Goal: Complete application form: Complete application form

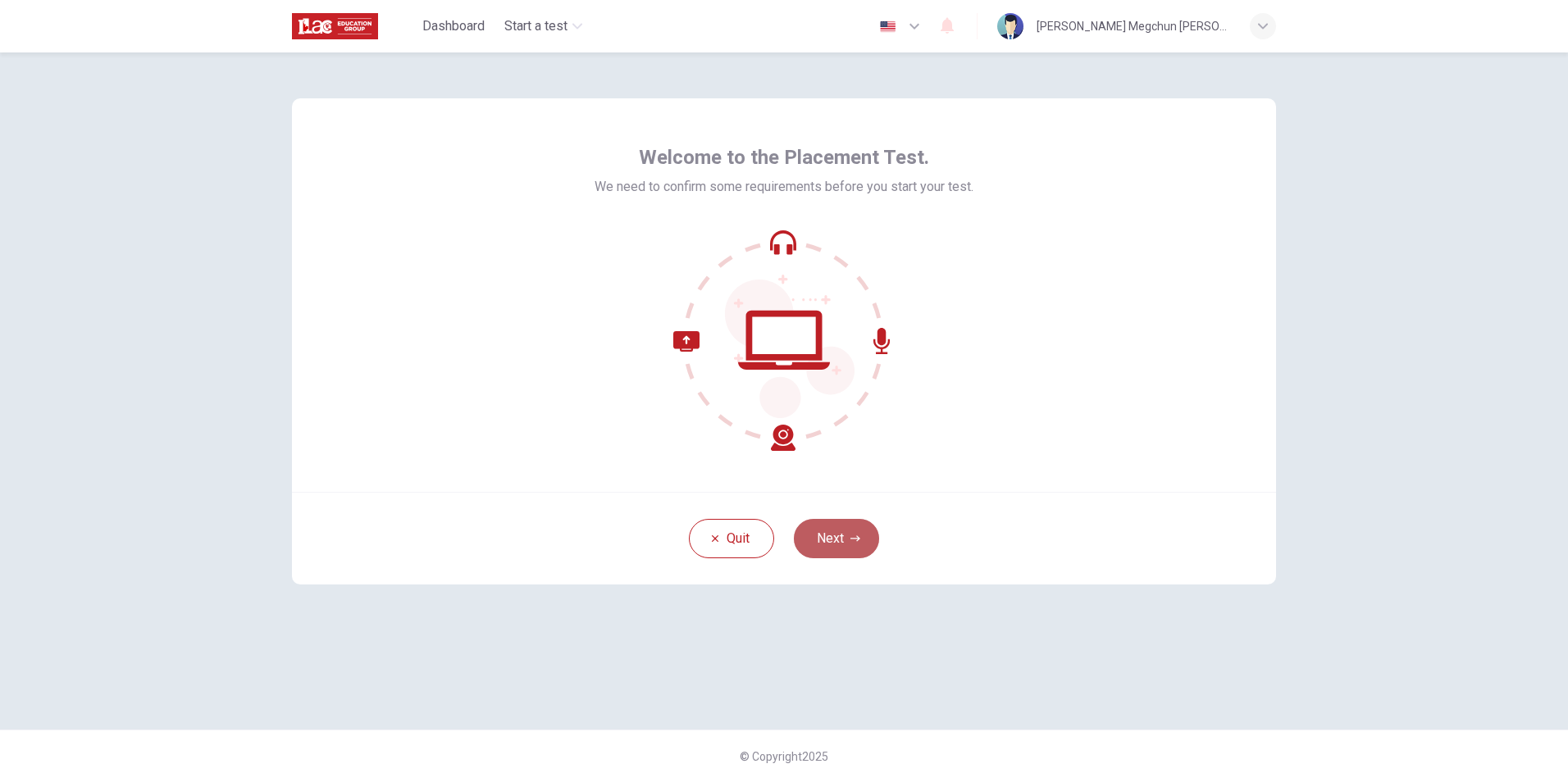
click at [851, 552] on button "Next" at bounding box center [836, 538] width 85 height 39
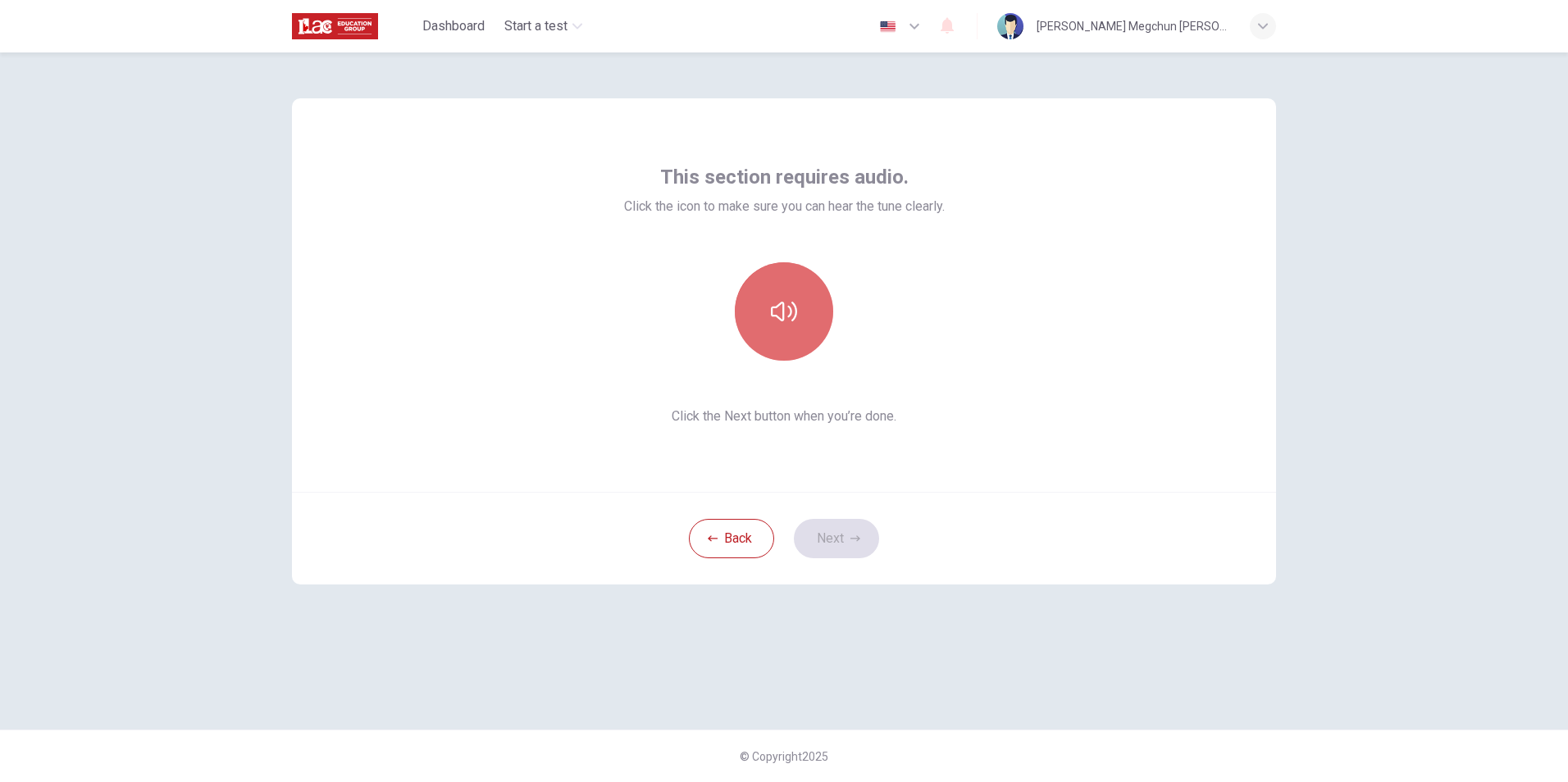
click at [795, 308] on icon "button" at bounding box center [784, 311] width 26 height 20
click at [848, 541] on button "Next" at bounding box center [836, 538] width 85 height 39
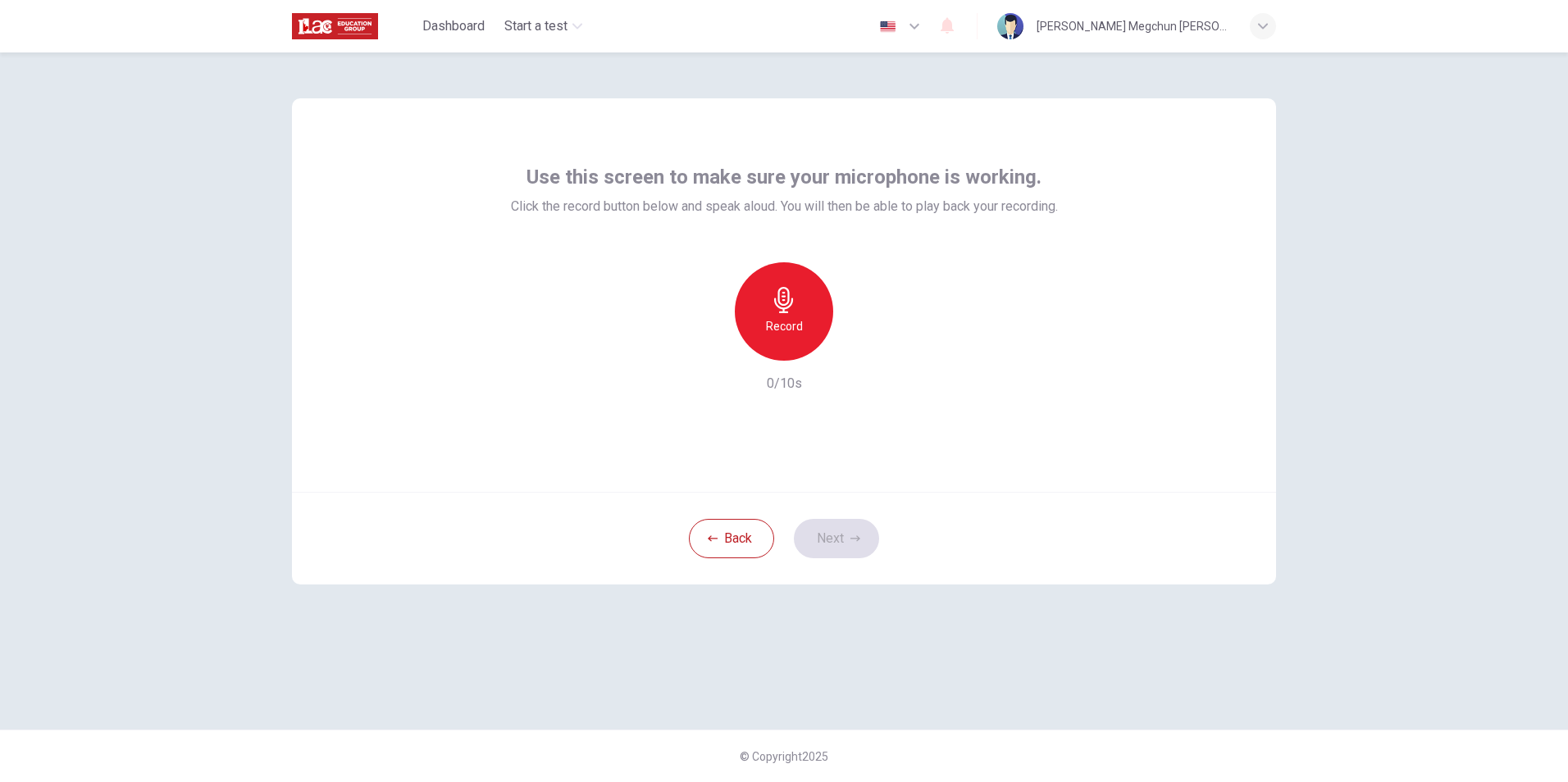
click at [813, 337] on div "Record" at bounding box center [784, 311] width 99 height 99
click at [871, 346] on div "button" at bounding box center [859, 347] width 26 height 26
click at [857, 543] on icon "button" at bounding box center [856, 539] width 10 height 10
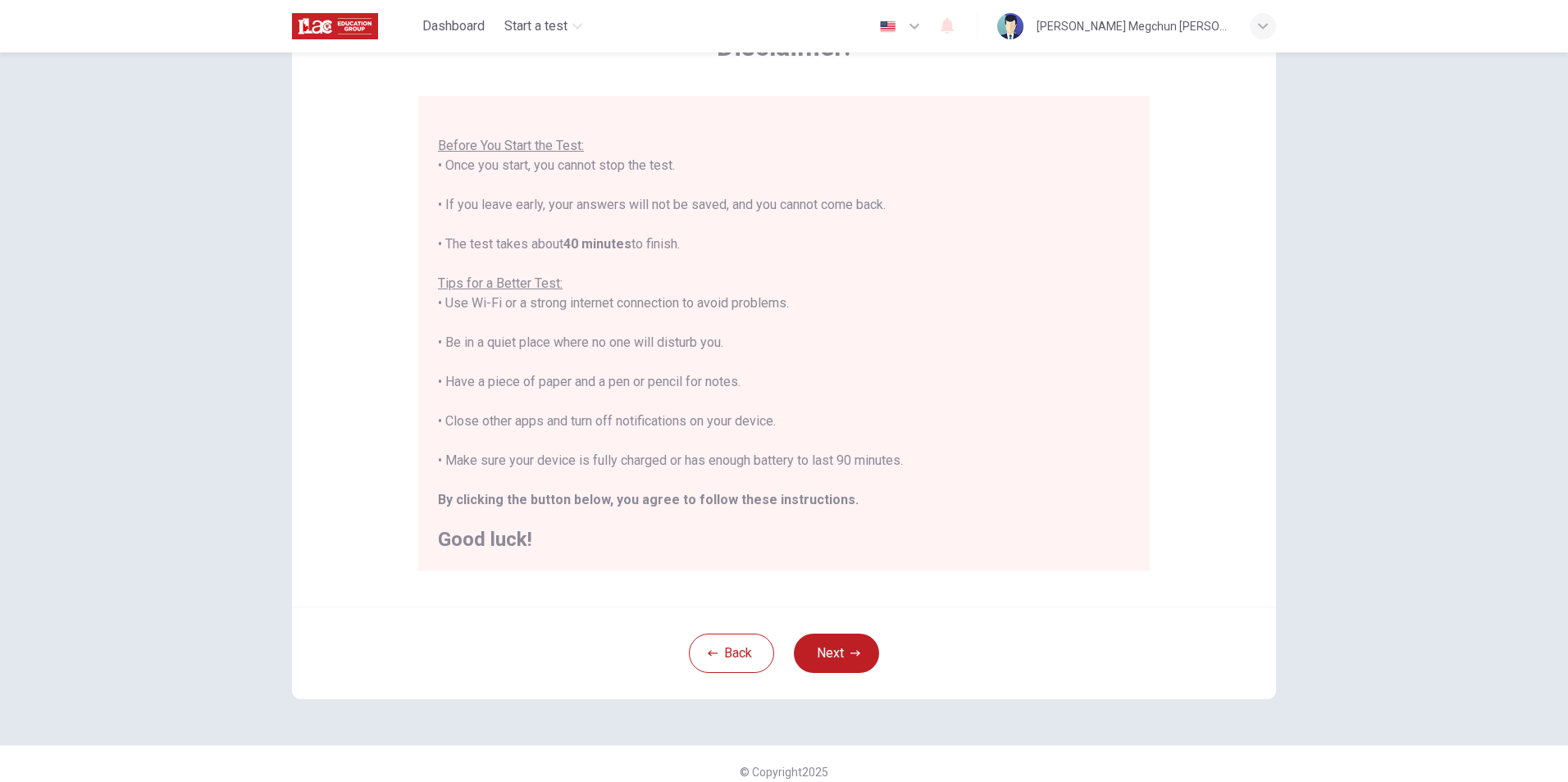
scroll to position [130, 0]
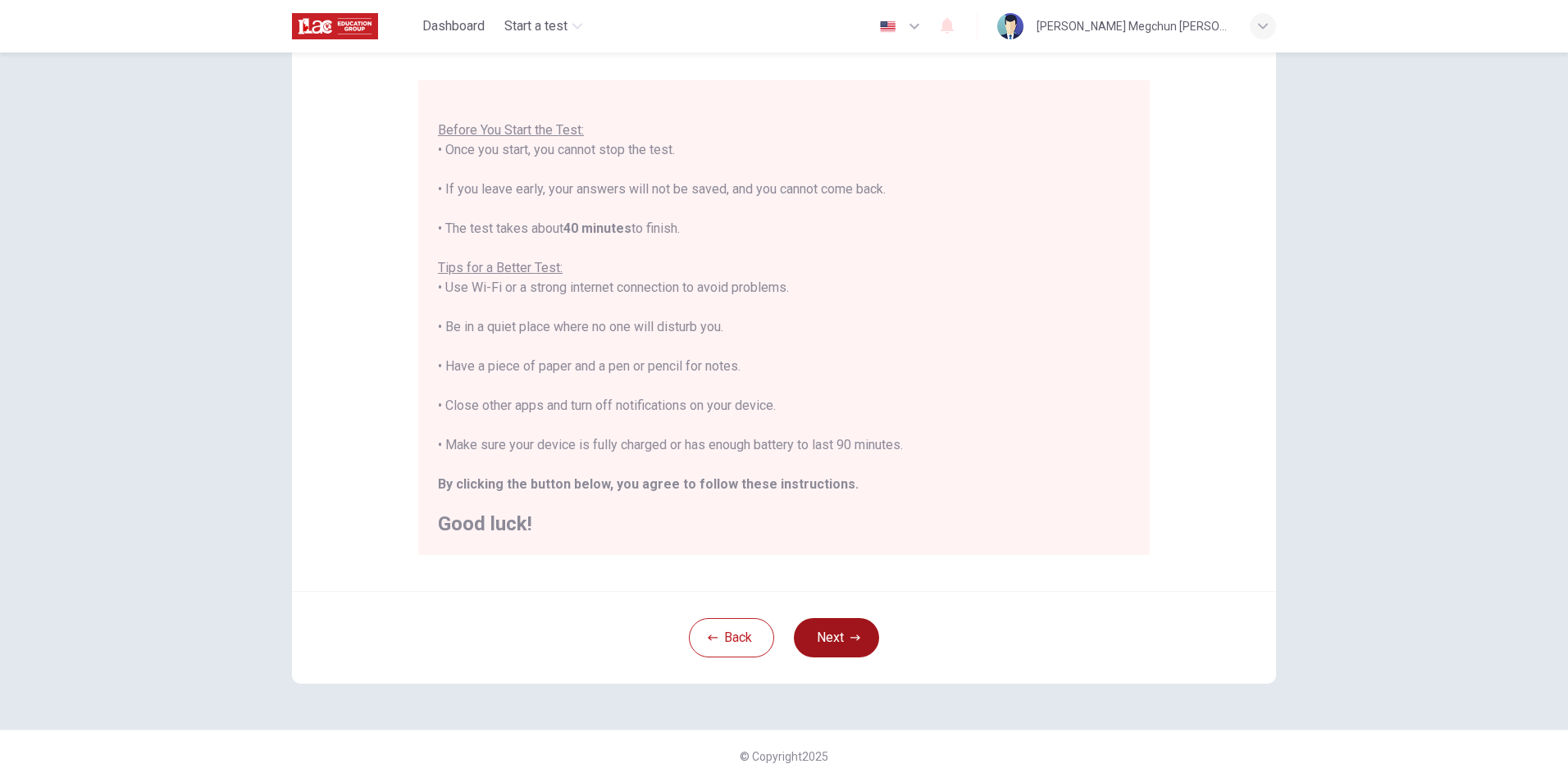
click at [840, 642] on button "Next" at bounding box center [836, 638] width 85 height 39
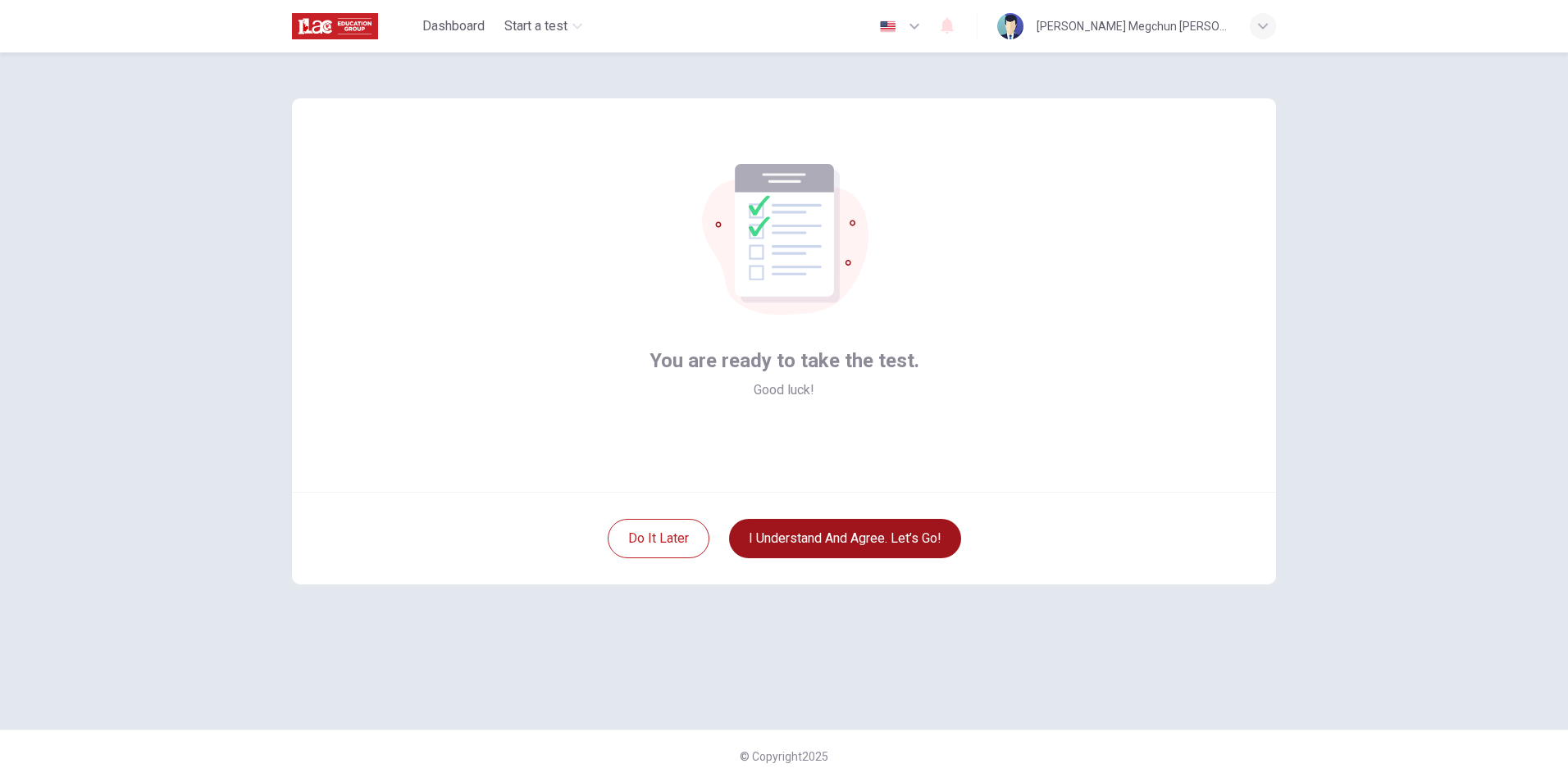
click at [813, 544] on button "I understand and agree. Let’s go!" at bounding box center [845, 538] width 232 height 39
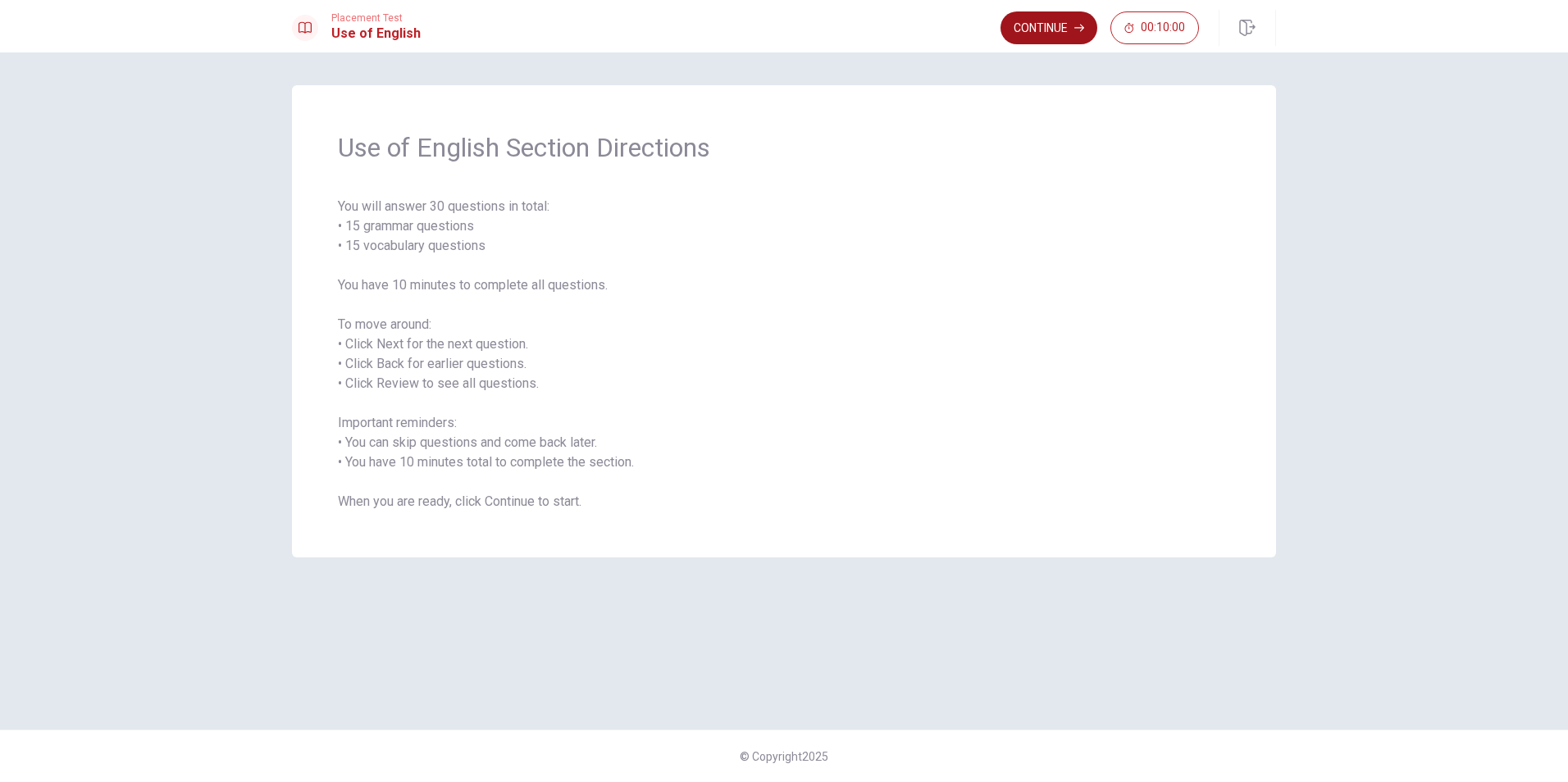
click at [1076, 29] on icon "button" at bounding box center [1079, 28] width 10 height 10
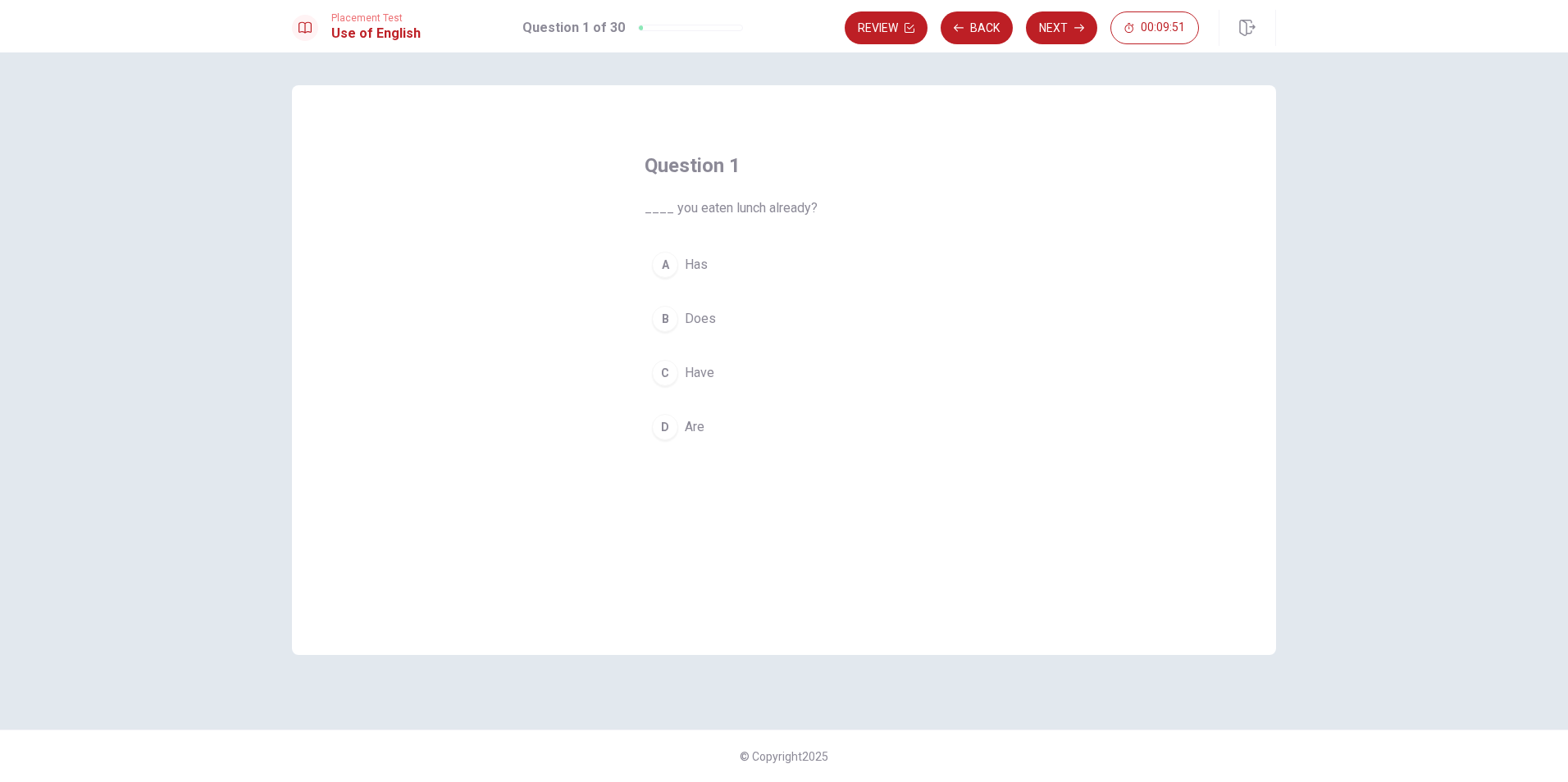
click at [666, 383] on div "C" at bounding box center [665, 373] width 26 height 26
click at [1048, 42] on button "Next" at bounding box center [1061, 28] width 71 height 33
click at [671, 270] on div "A" at bounding box center [665, 265] width 26 height 26
click at [1056, 28] on button "Next" at bounding box center [1061, 28] width 71 height 33
click at [671, 319] on div "B" at bounding box center [665, 318] width 26 height 26
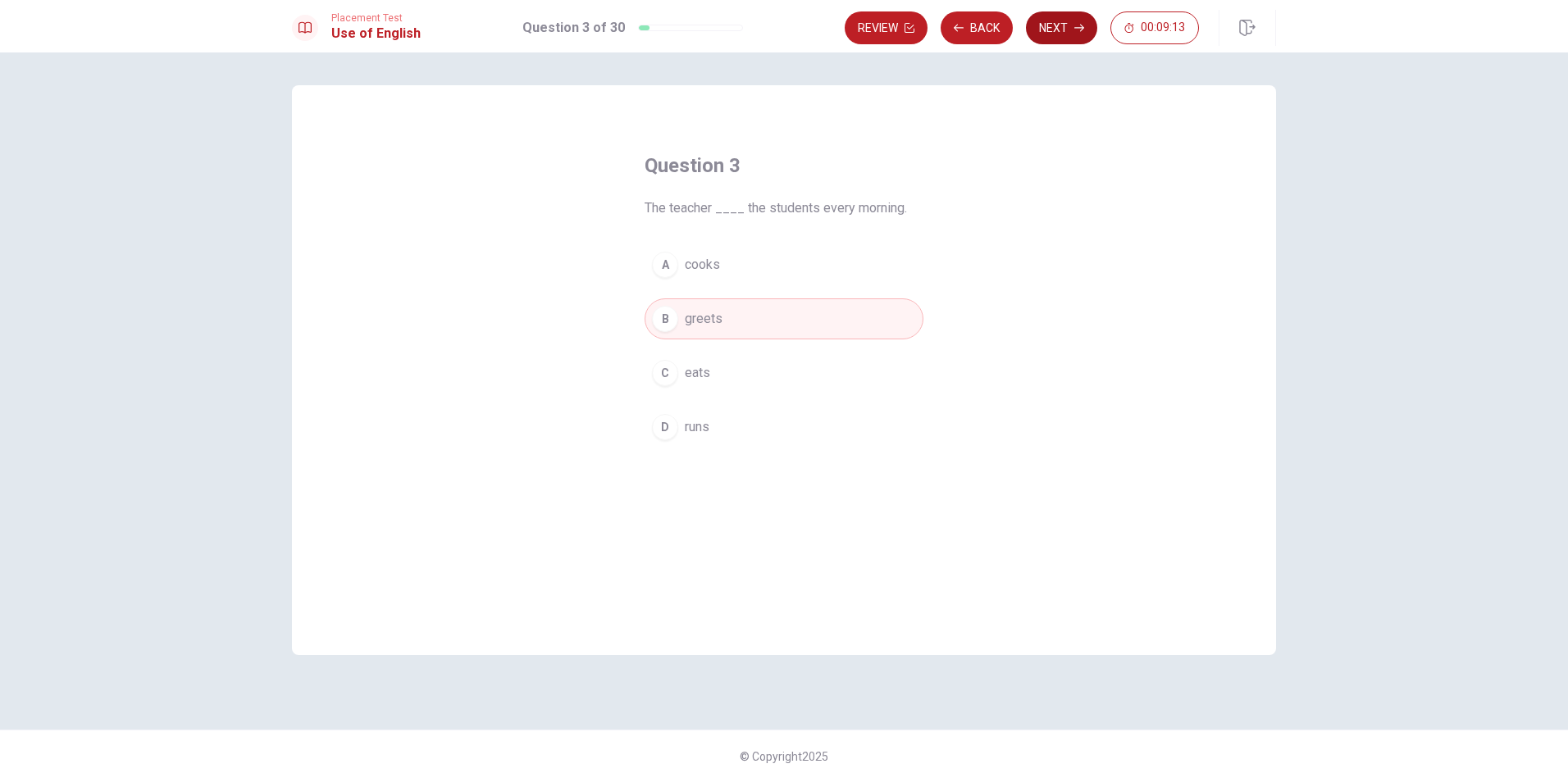
click at [1055, 38] on button "Next" at bounding box center [1061, 28] width 71 height 33
click at [663, 368] on div "C" at bounding box center [665, 373] width 26 height 26
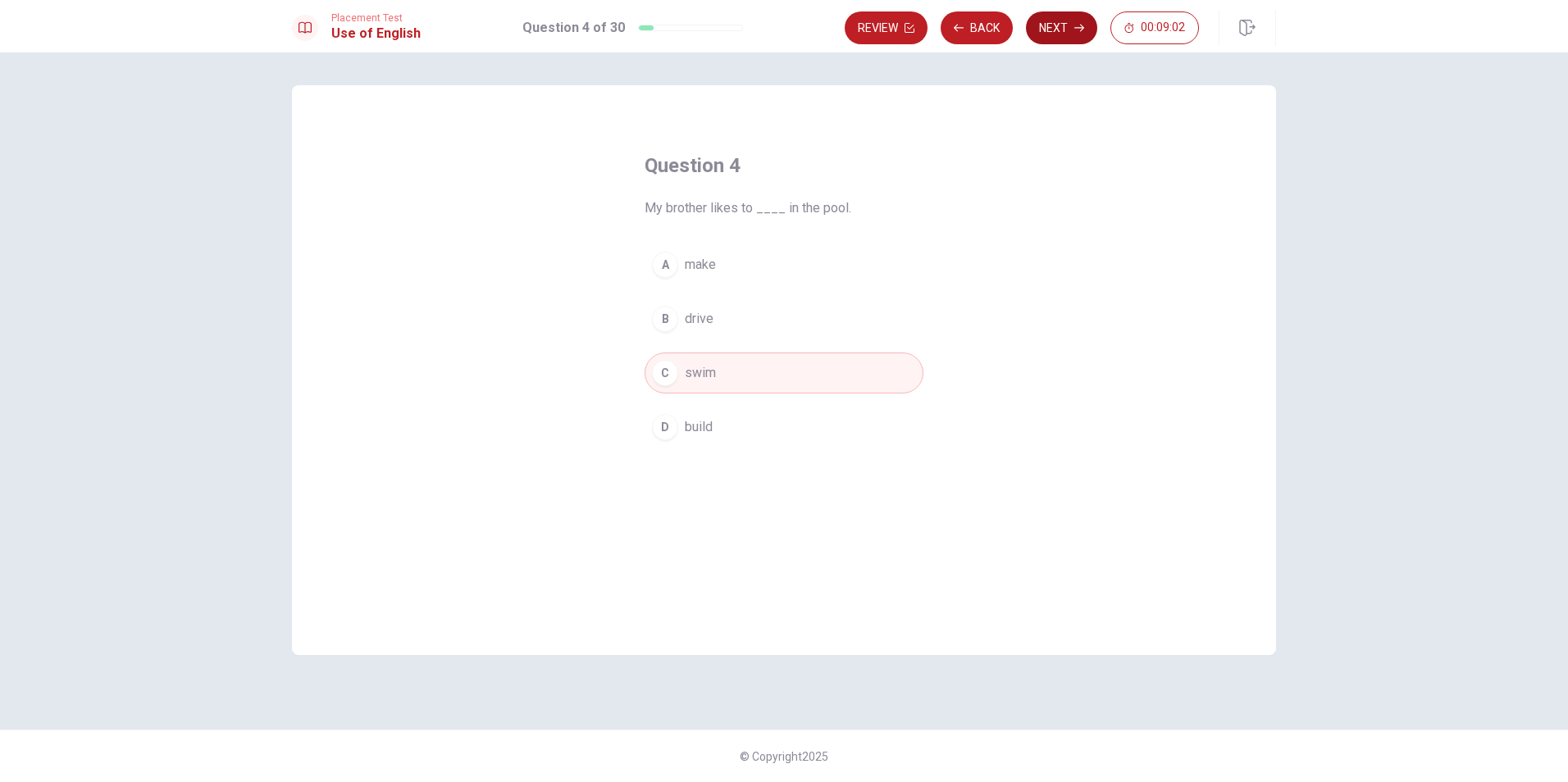
click at [1070, 24] on button "Next" at bounding box center [1061, 28] width 71 height 33
click at [670, 260] on div "A" at bounding box center [665, 265] width 26 height 26
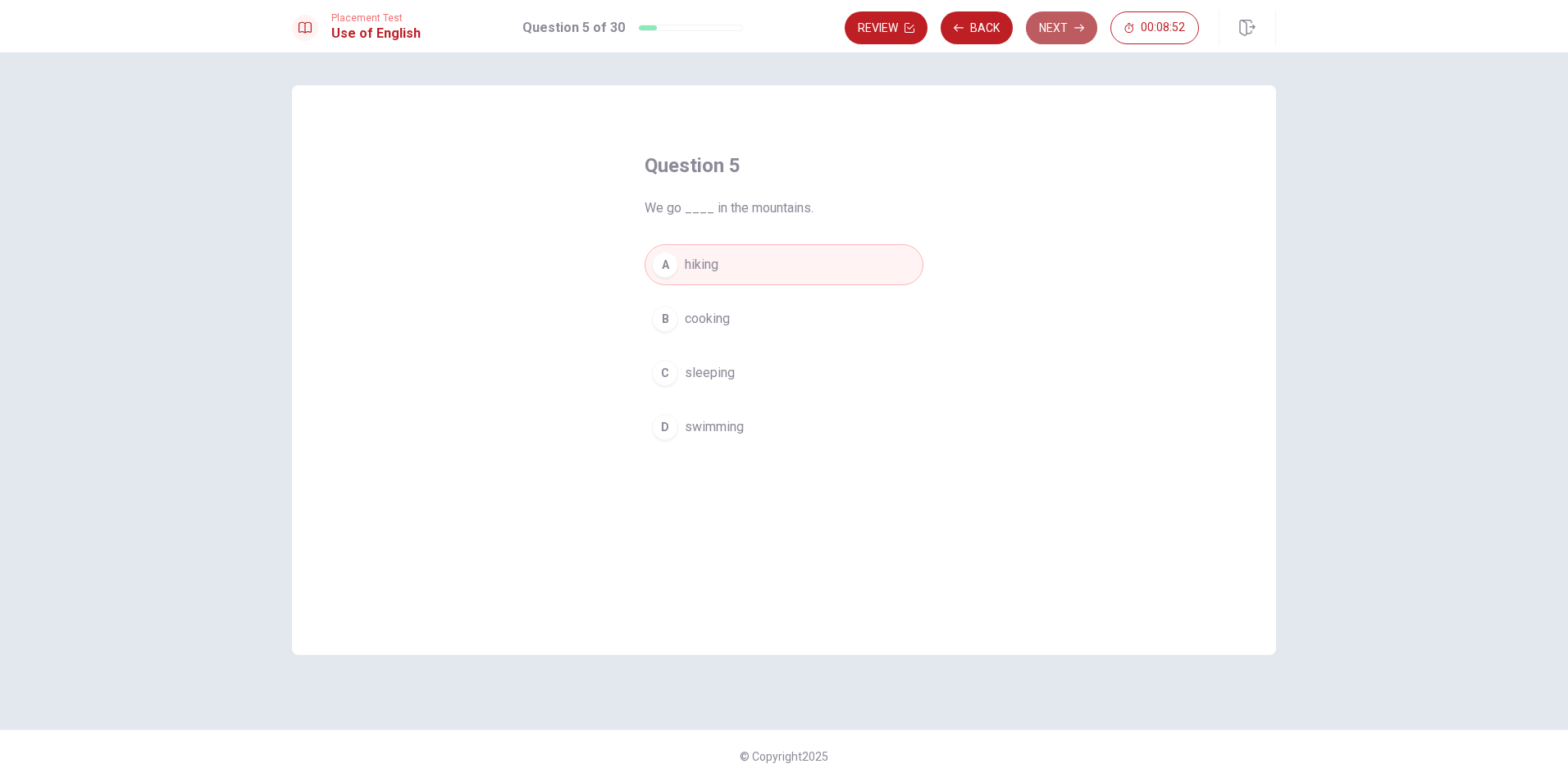
click at [1069, 37] on button "Next" at bounding box center [1061, 28] width 71 height 33
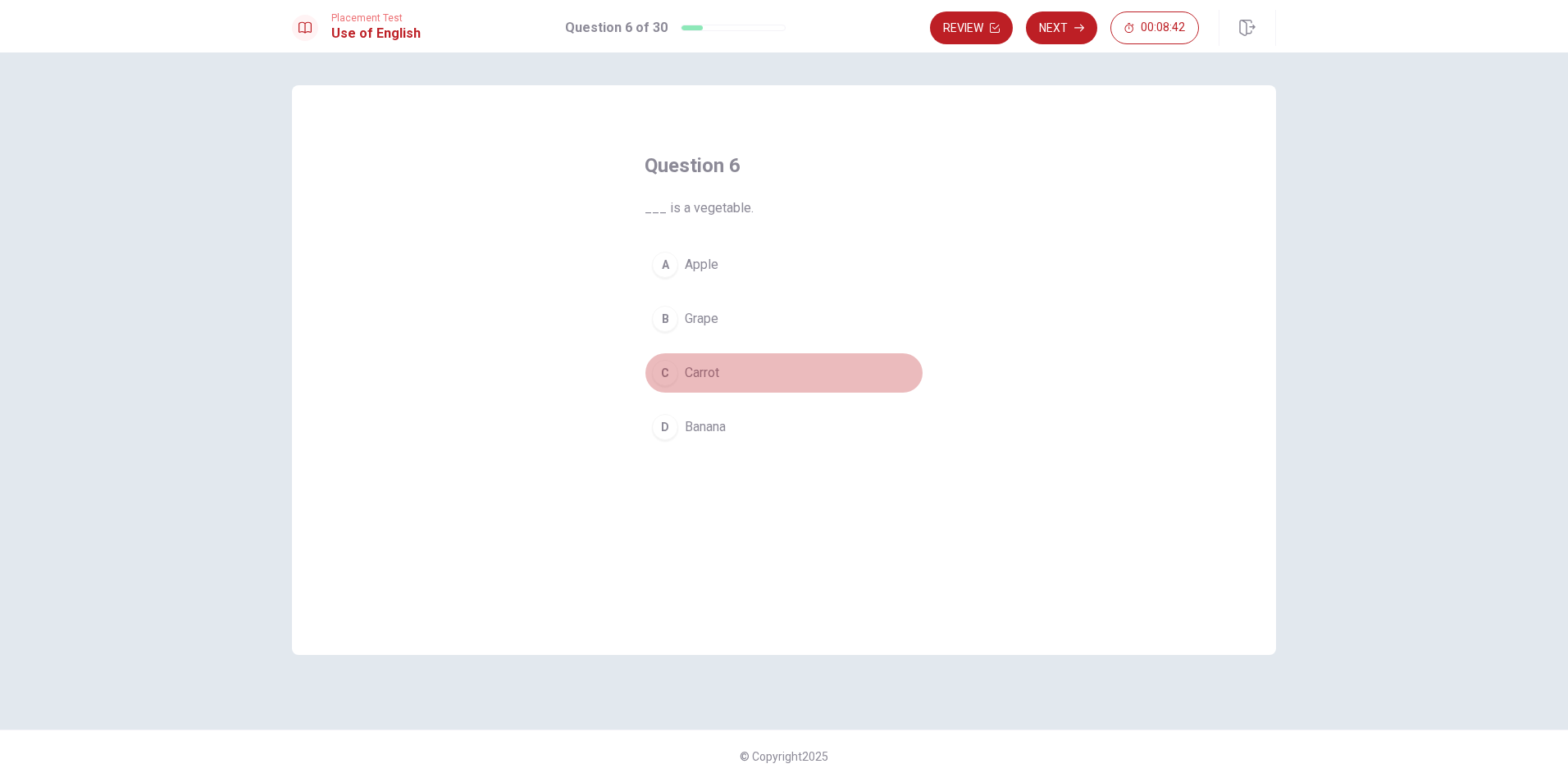
click at [671, 372] on div "C" at bounding box center [665, 373] width 26 height 26
click at [1077, 39] on button "Next" at bounding box center [1061, 28] width 71 height 33
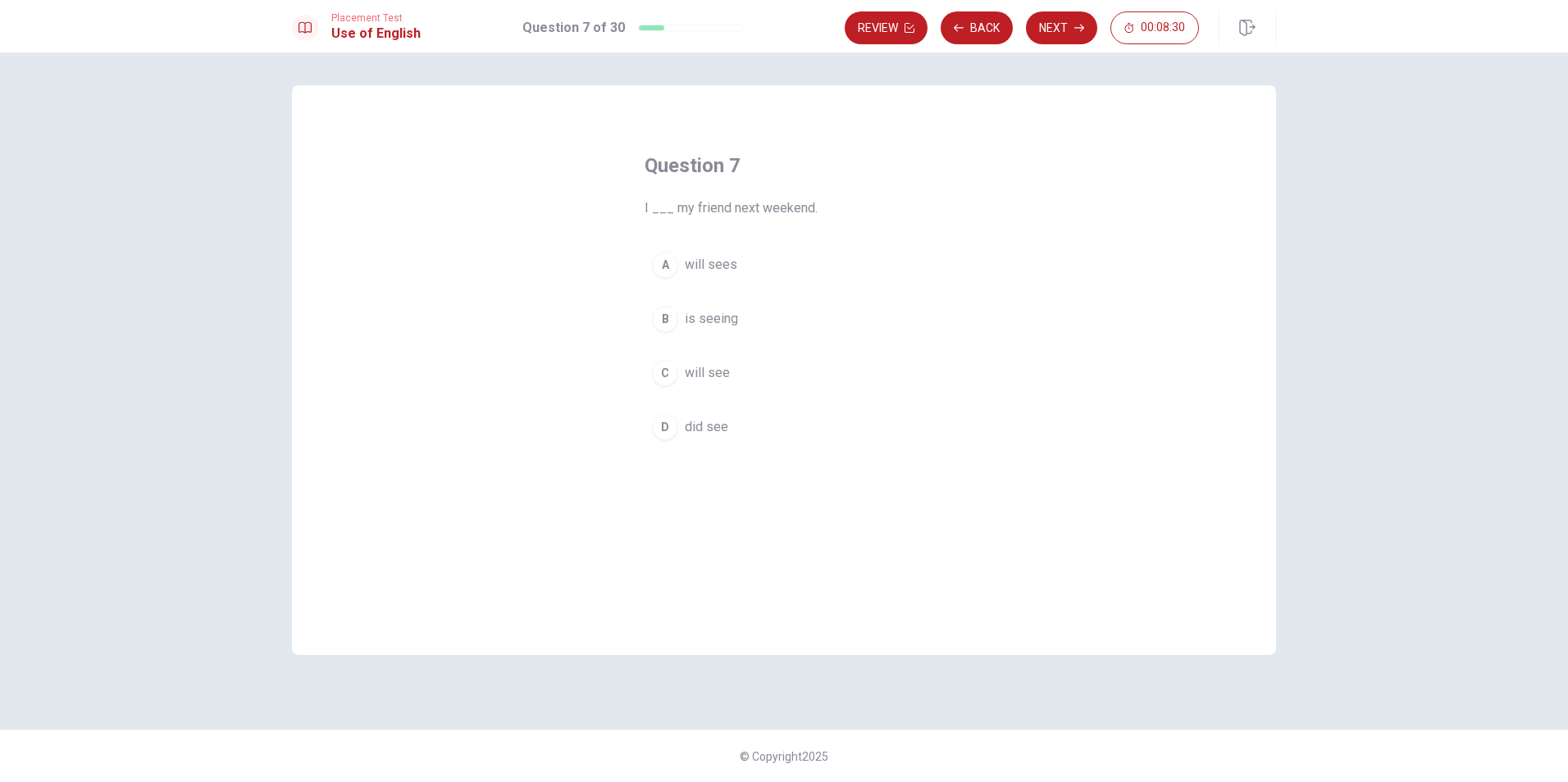
click at [675, 374] on div "C" at bounding box center [665, 373] width 26 height 26
click at [1062, 33] on button "Next" at bounding box center [1061, 28] width 71 height 33
click at [661, 265] on div "A" at bounding box center [665, 265] width 26 height 26
click at [1059, 34] on button "Next" at bounding box center [1061, 28] width 71 height 33
click at [673, 424] on div "D" at bounding box center [665, 427] width 26 height 26
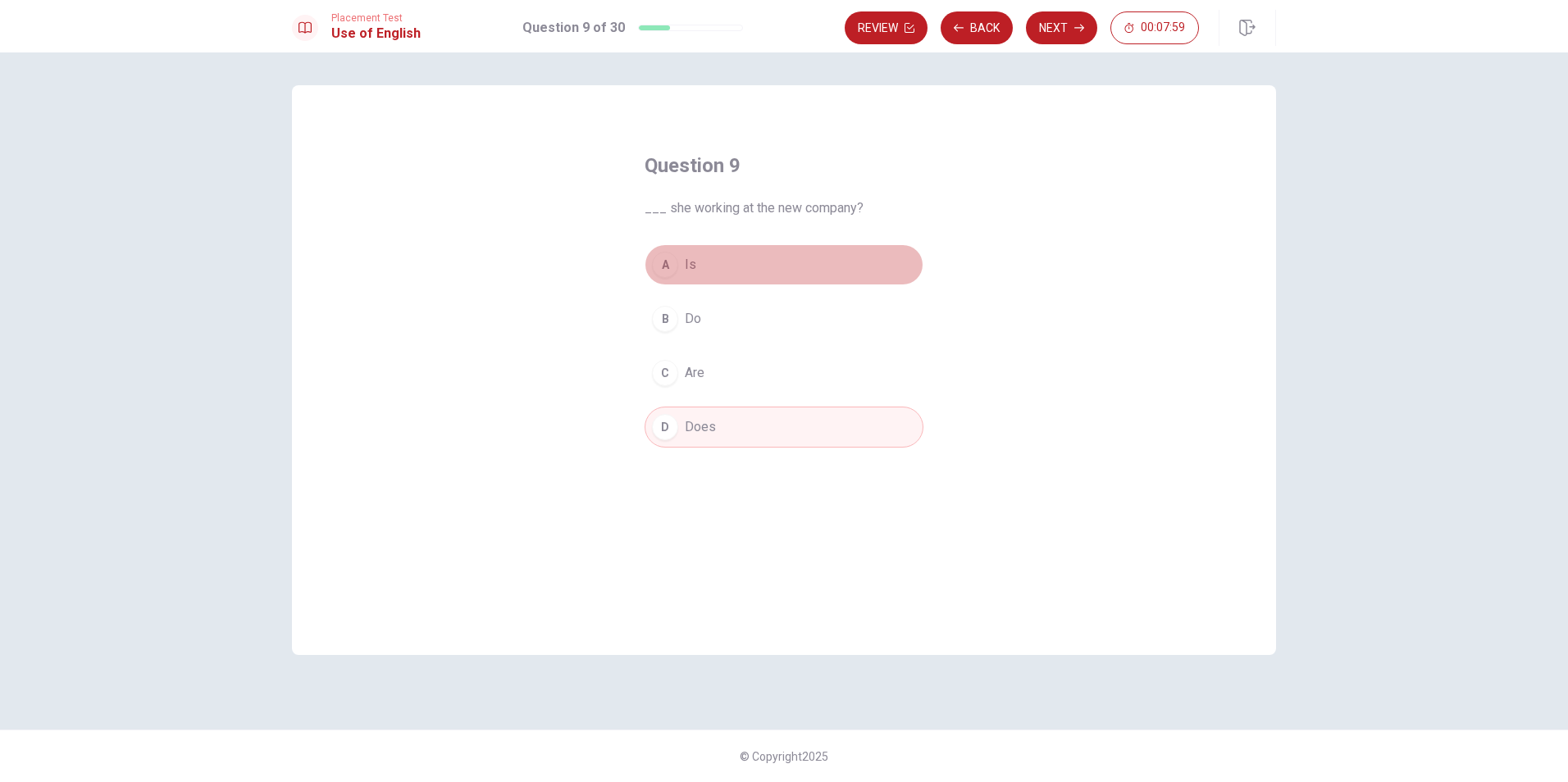
click at [675, 265] on div "A" at bounding box center [665, 265] width 26 height 26
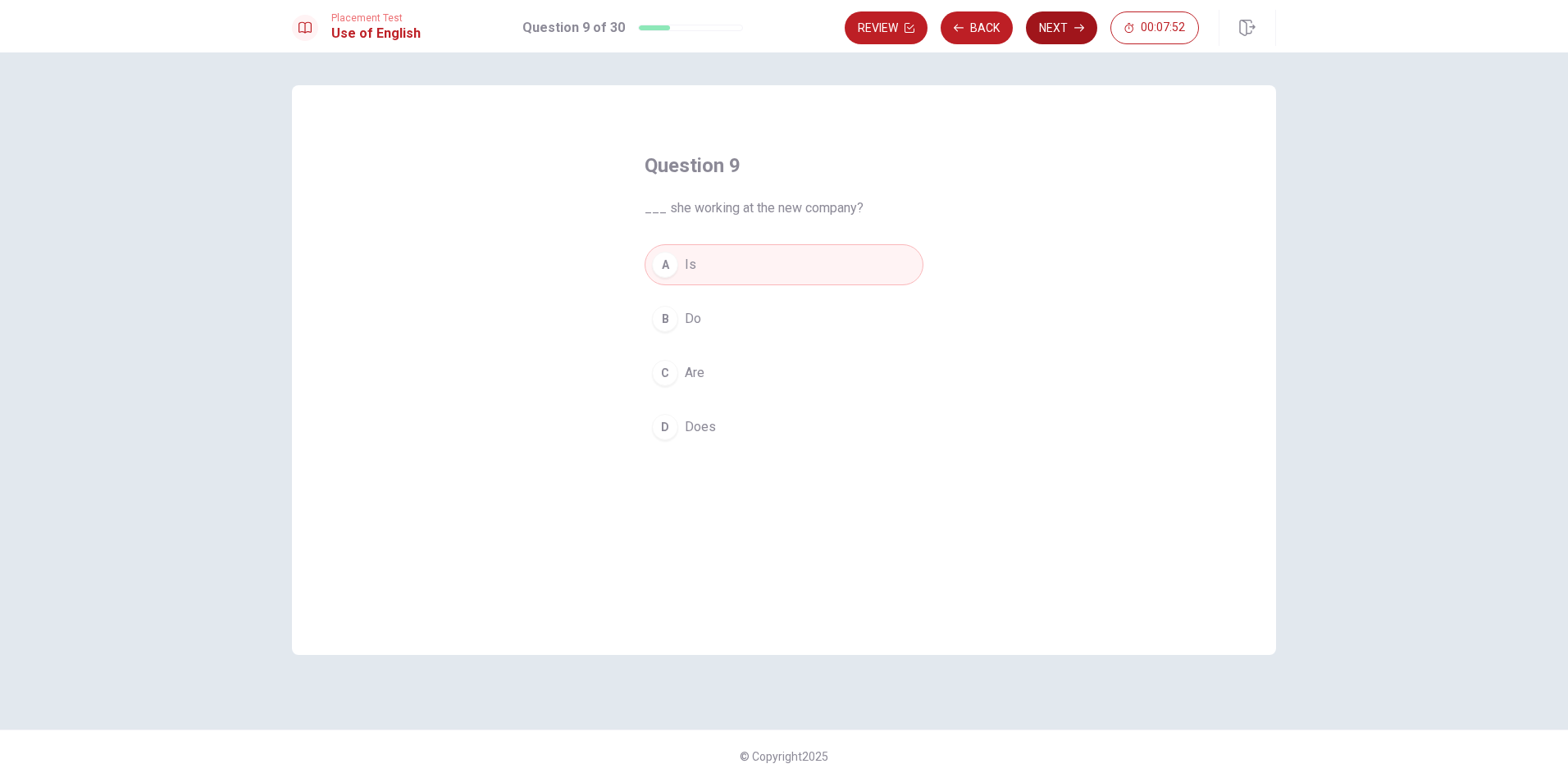
click at [1052, 28] on button "Next" at bounding box center [1061, 28] width 71 height 33
click at [664, 318] on div "B" at bounding box center [665, 318] width 26 height 26
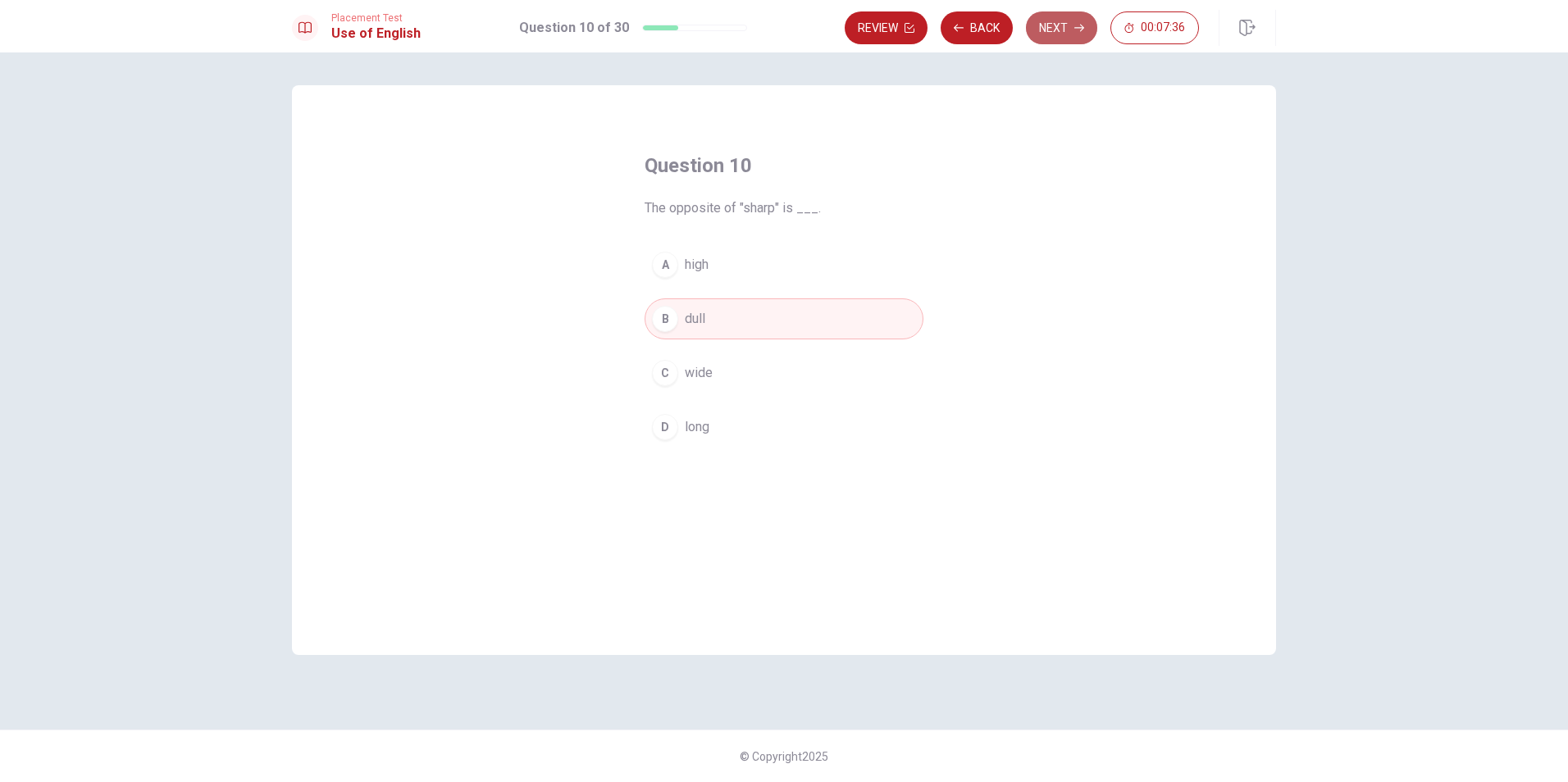
click at [1051, 39] on button "Next" at bounding box center [1061, 28] width 71 height 33
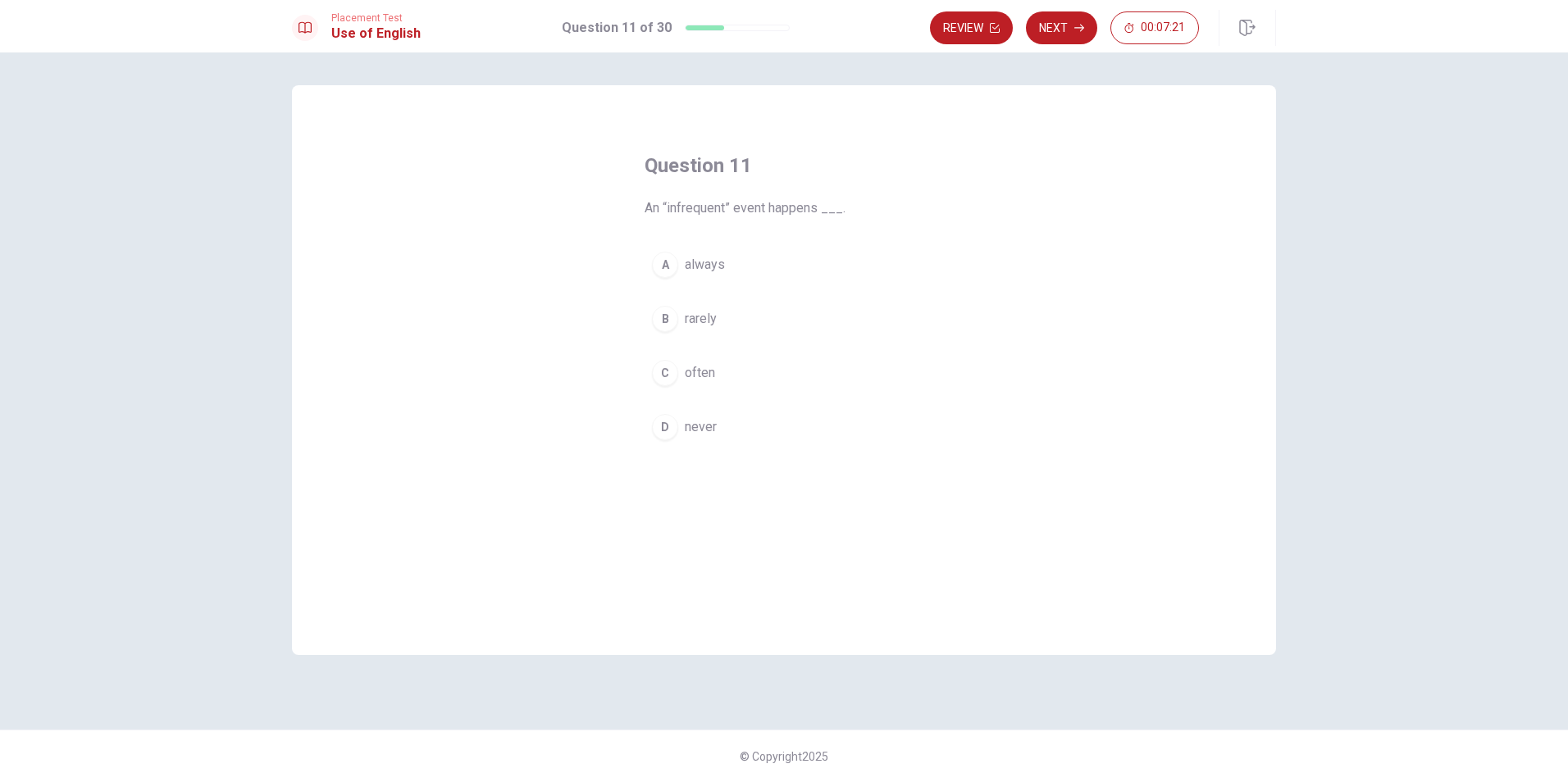
click at [661, 333] on button "B rarely" at bounding box center [784, 319] width 279 height 41
click at [1067, 31] on button "Next" at bounding box center [1061, 28] width 71 height 33
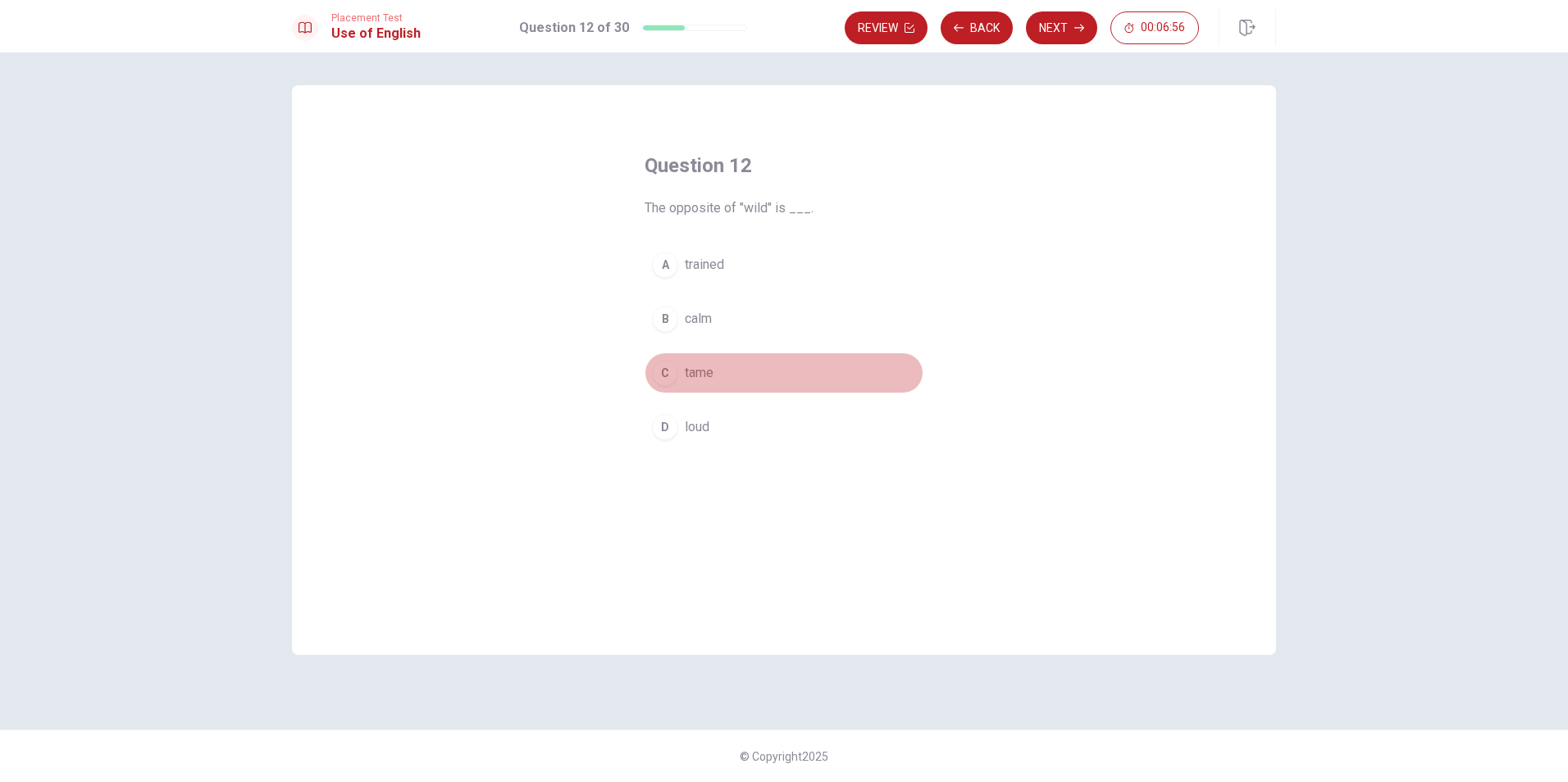
click at [675, 373] on div "C" at bounding box center [665, 373] width 26 height 26
click at [1064, 30] on button "Next" at bounding box center [1061, 28] width 71 height 33
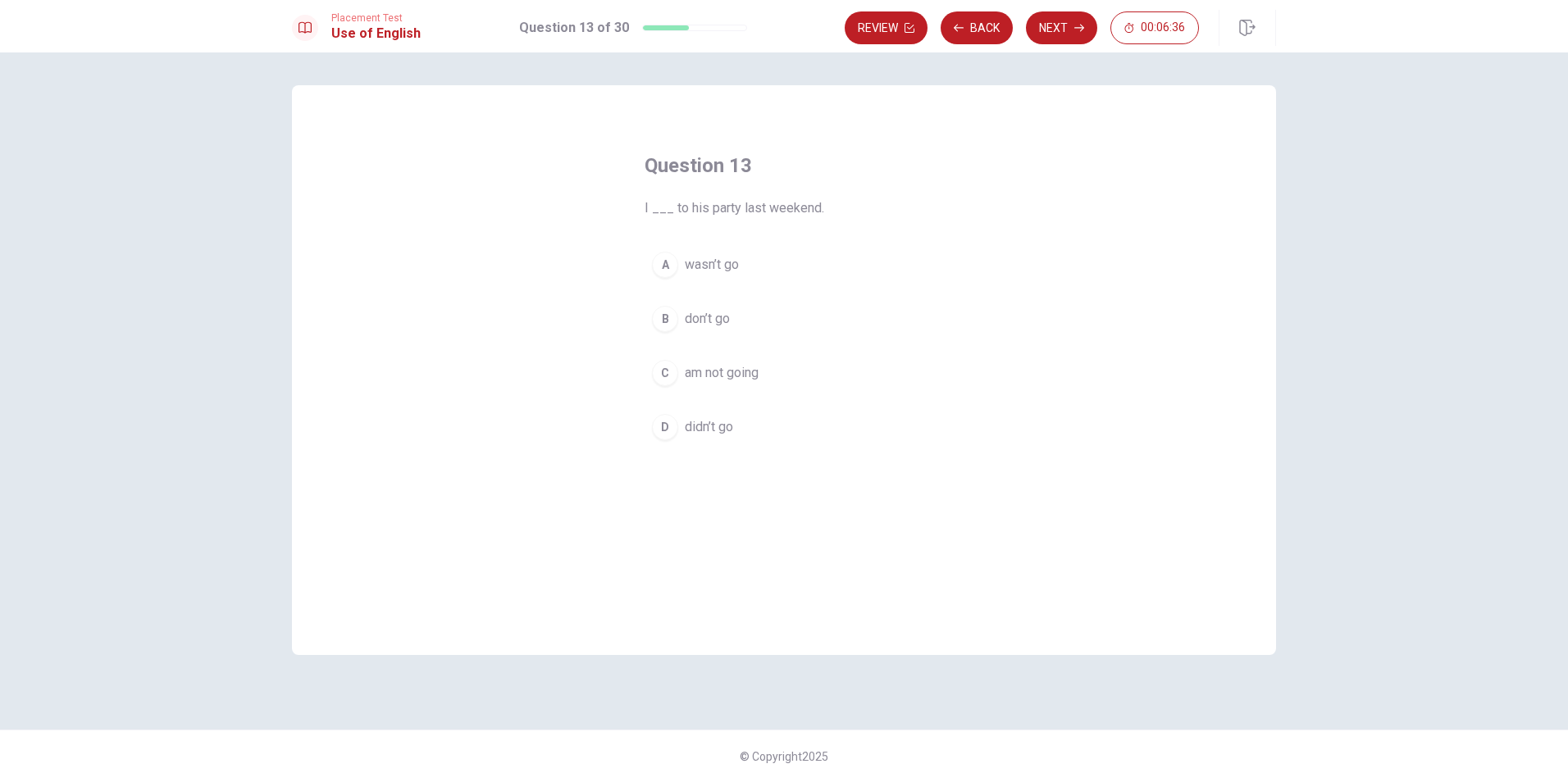
click at [690, 427] on span "didn’t go" at bounding box center [709, 428] width 49 height 20
click at [1063, 30] on button "Next" at bounding box center [1061, 28] width 71 height 33
click at [677, 260] on div "A" at bounding box center [665, 265] width 26 height 26
click at [1083, 26] on icon "button" at bounding box center [1079, 28] width 10 height 10
click at [671, 261] on div "A" at bounding box center [665, 265] width 26 height 26
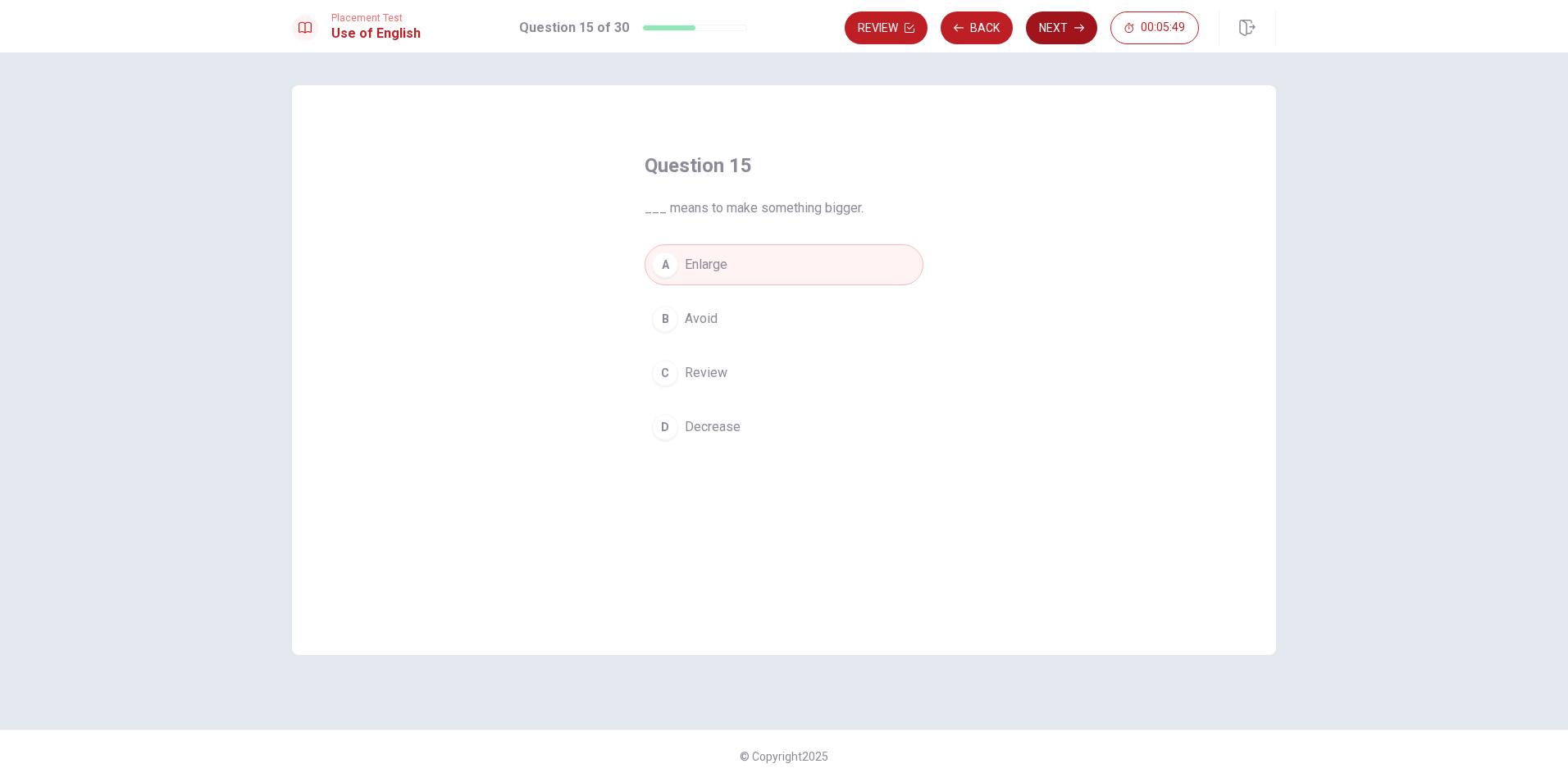
click at [1055, 32] on button "Next" at bounding box center [1061, 28] width 71 height 33
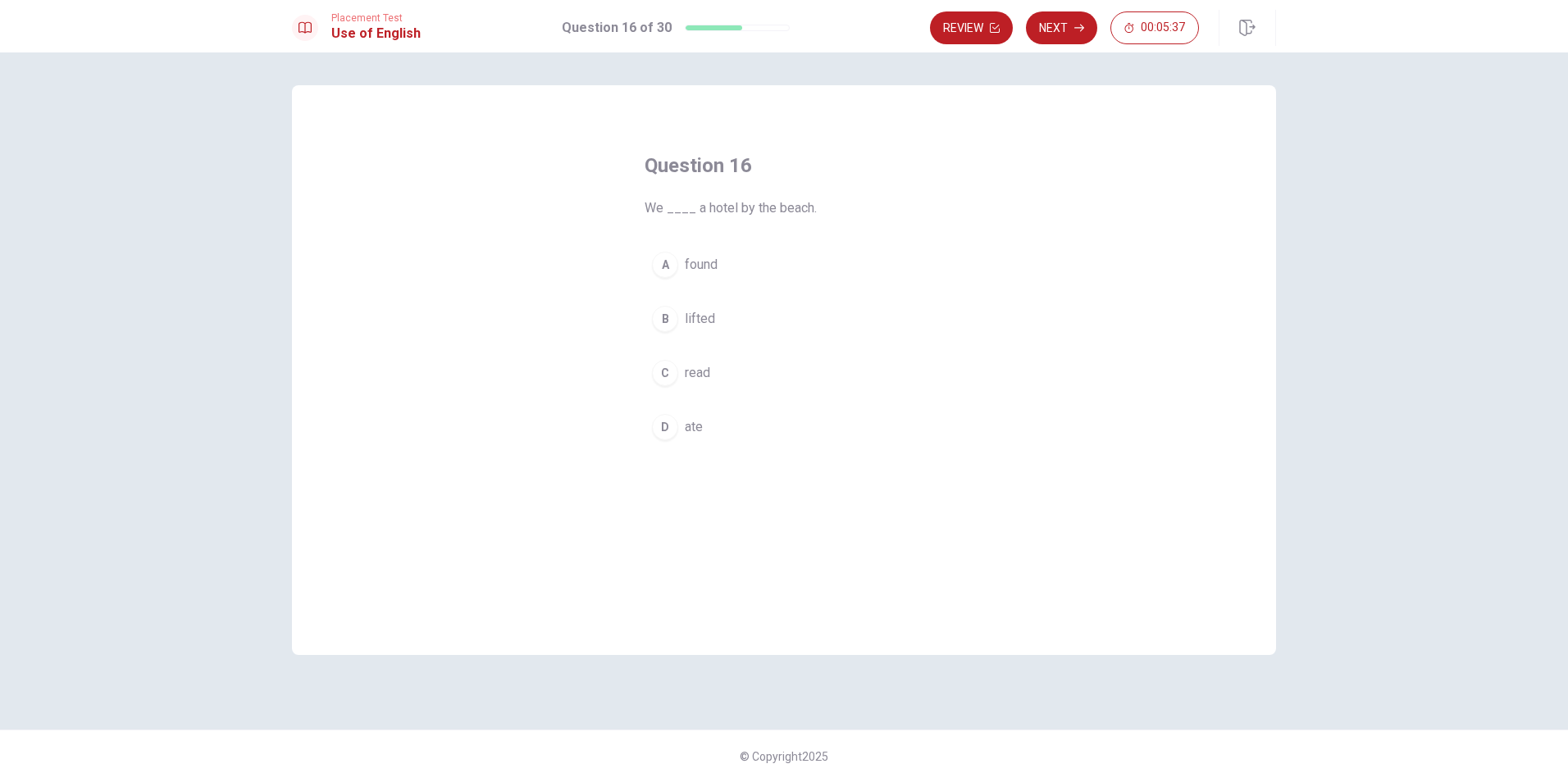
click at [661, 264] on div "A" at bounding box center [665, 265] width 26 height 26
click at [1051, 34] on button "Next" at bounding box center [1061, 28] width 71 height 33
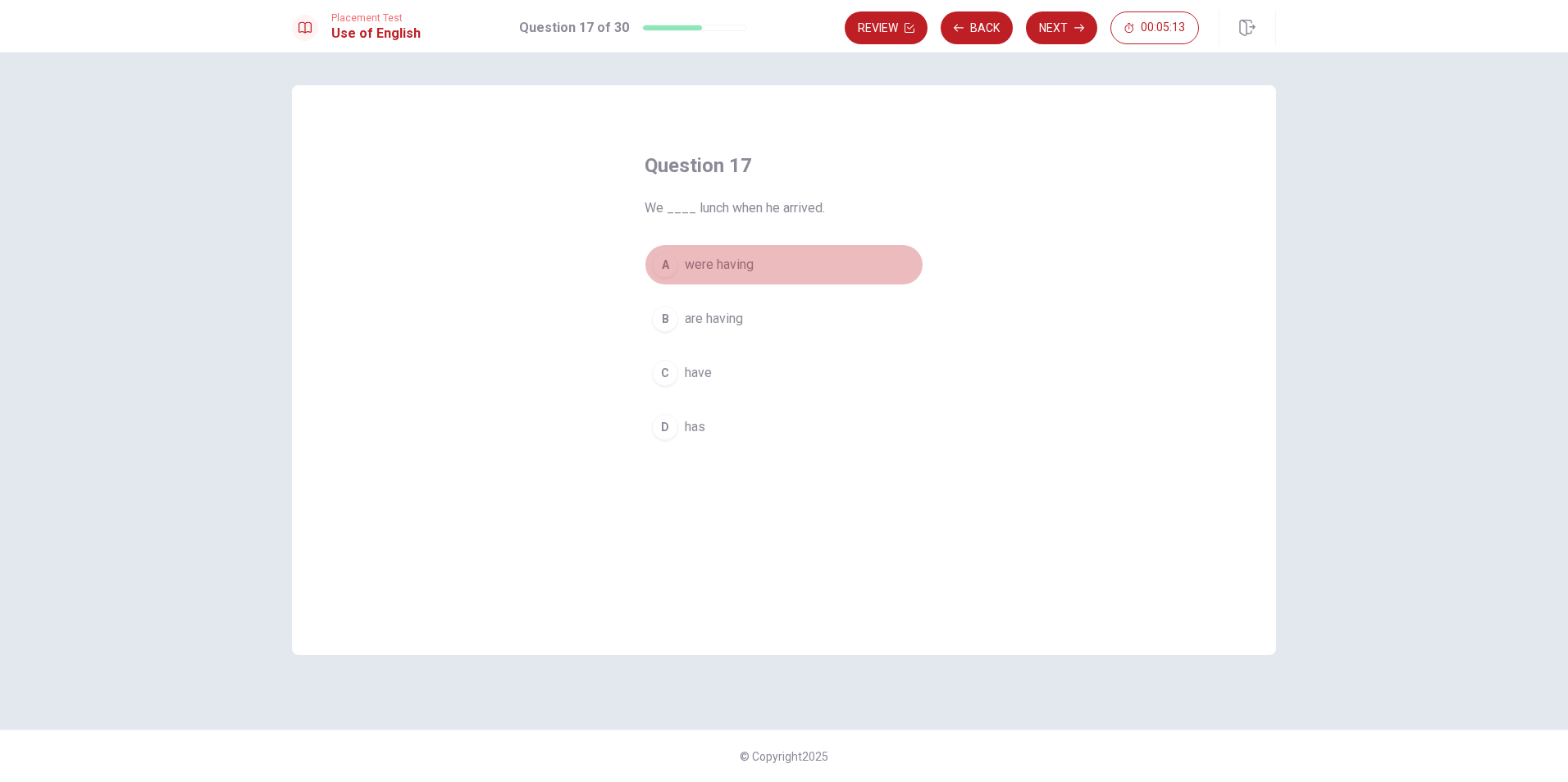
click at [661, 261] on div "A" at bounding box center [665, 265] width 26 height 26
click at [1057, 20] on button "Next" at bounding box center [1061, 28] width 71 height 33
click at [668, 256] on div "A" at bounding box center [665, 265] width 26 height 26
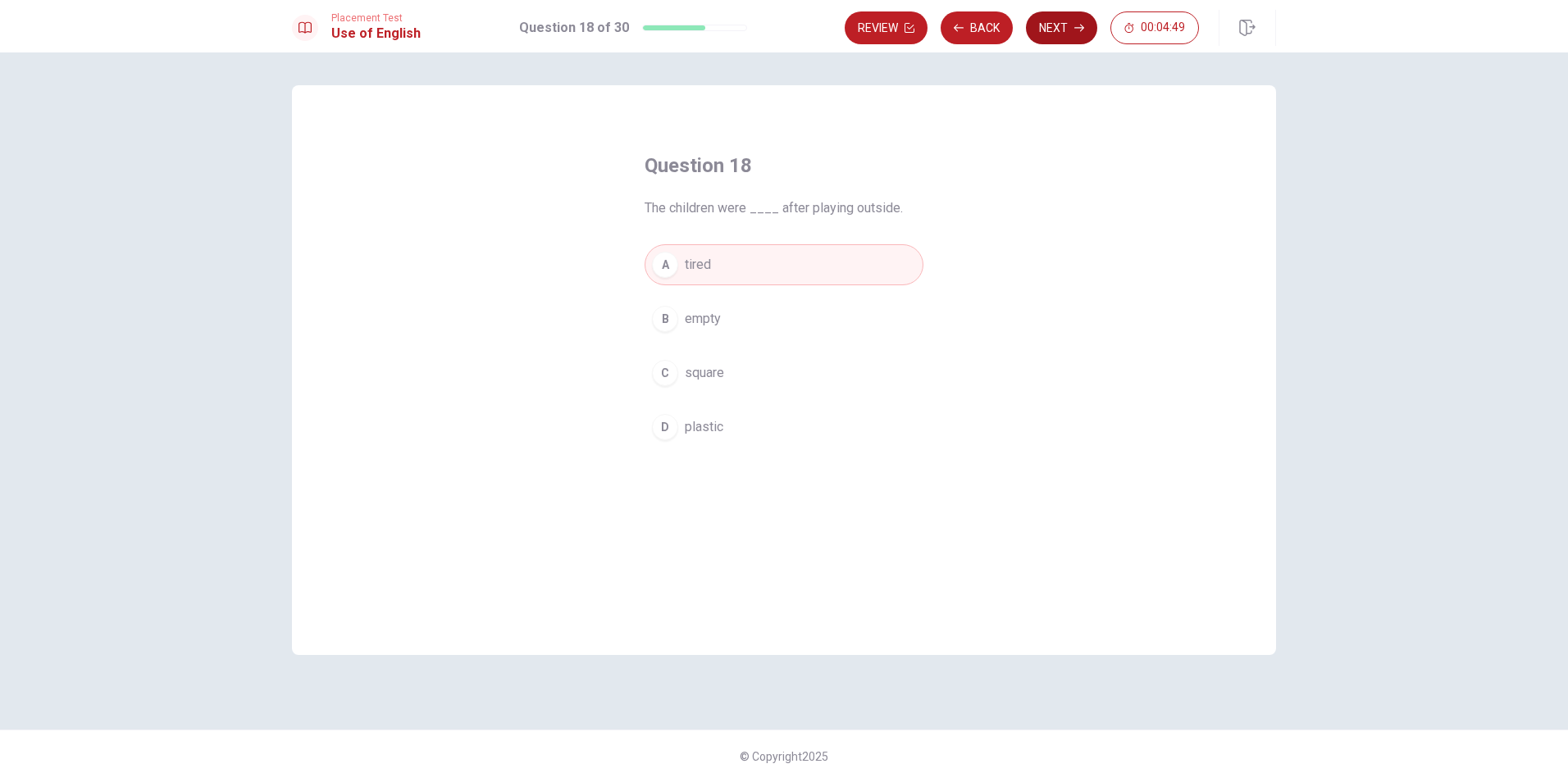
click at [1057, 39] on button "Next" at bounding box center [1061, 28] width 71 height 33
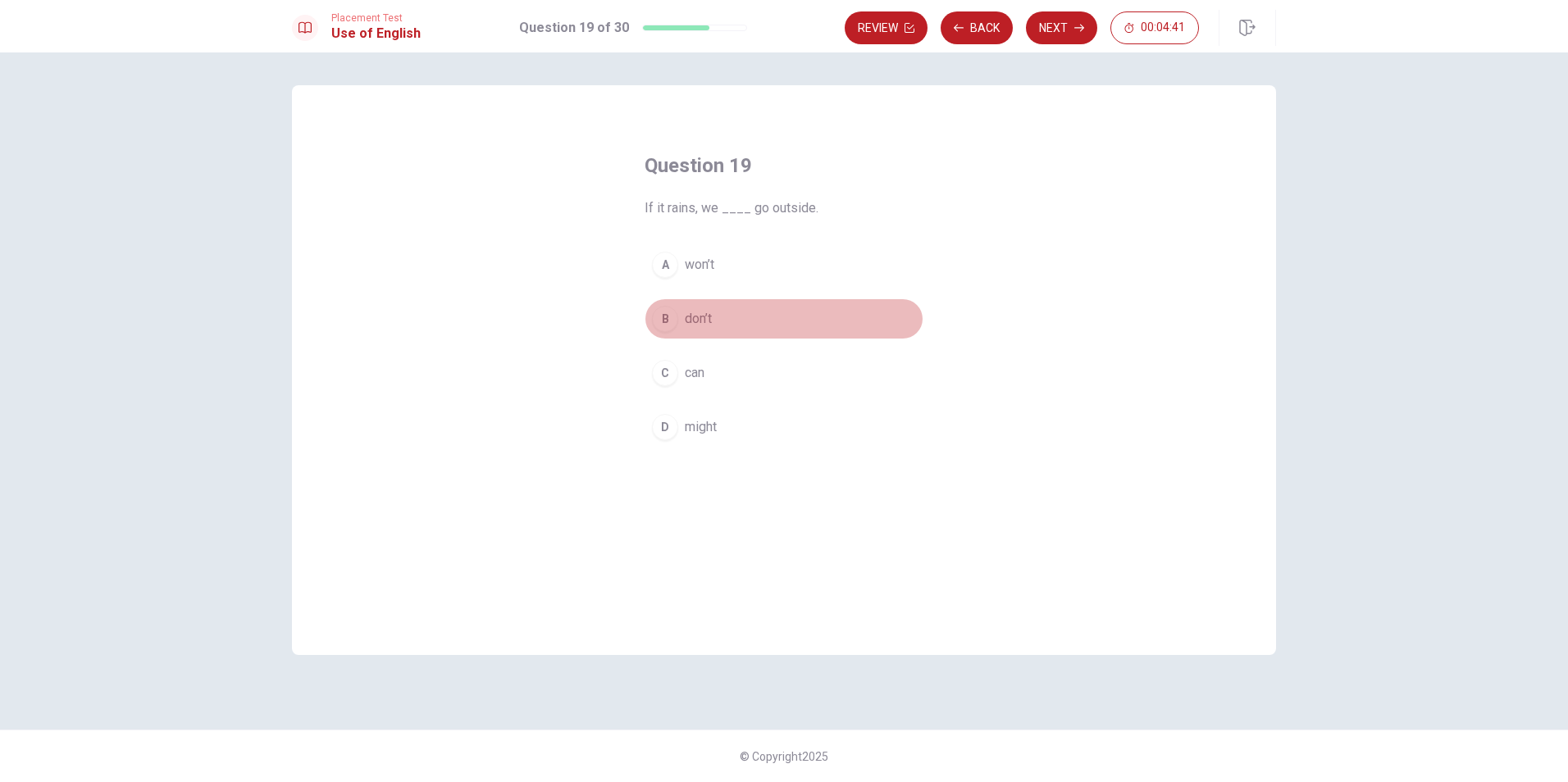
click at [665, 322] on div "B" at bounding box center [665, 318] width 26 height 26
click at [1048, 31] on button "Next" at bounding box center [1061, 28] width 71 height 33
click at [655, 429] on div "D" at bounding box center [665, 427] width 26 height 26
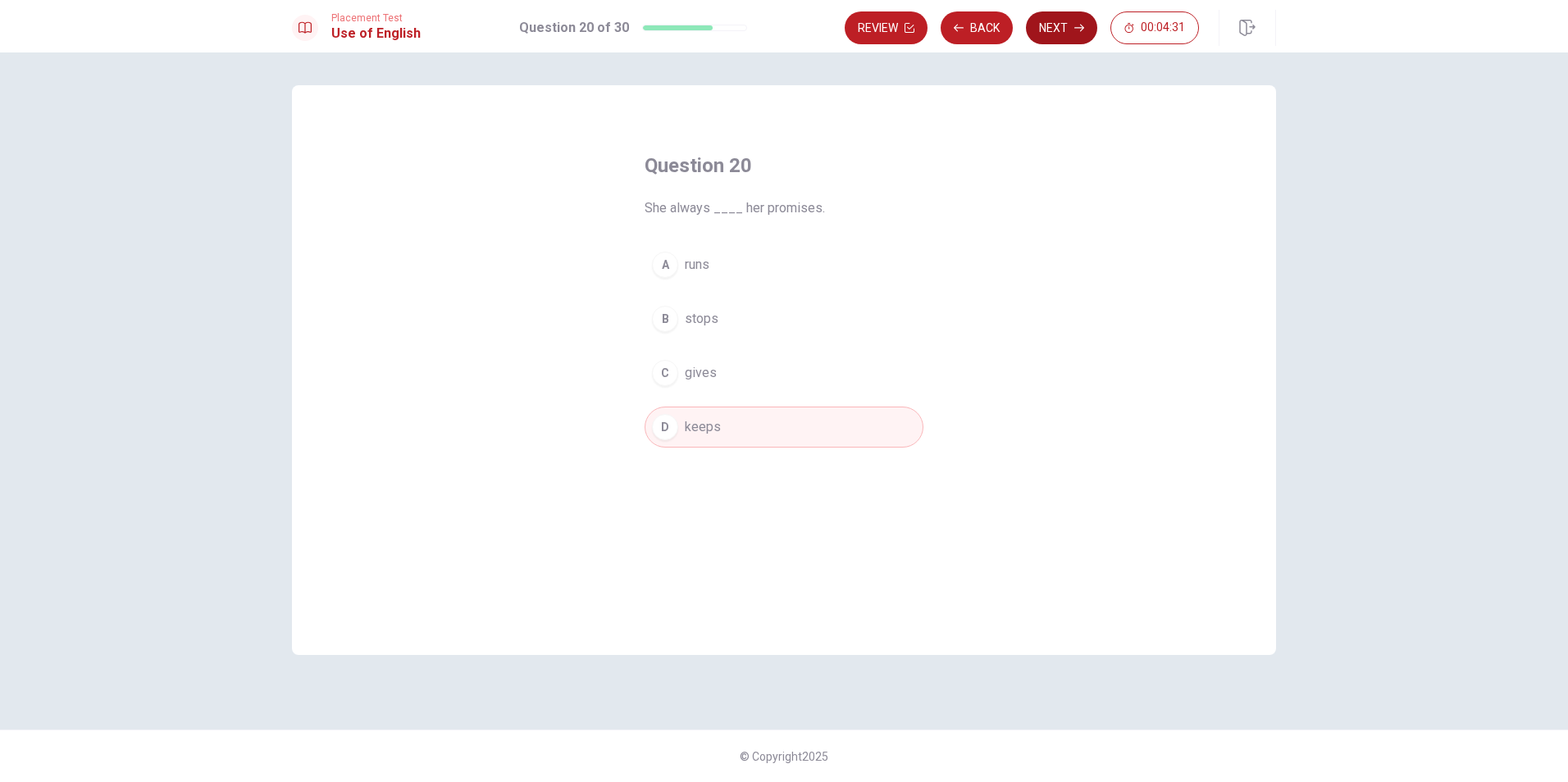
click at [1072, 20] on button "Next" at bounding box center [1061, 28] width 71 height 33
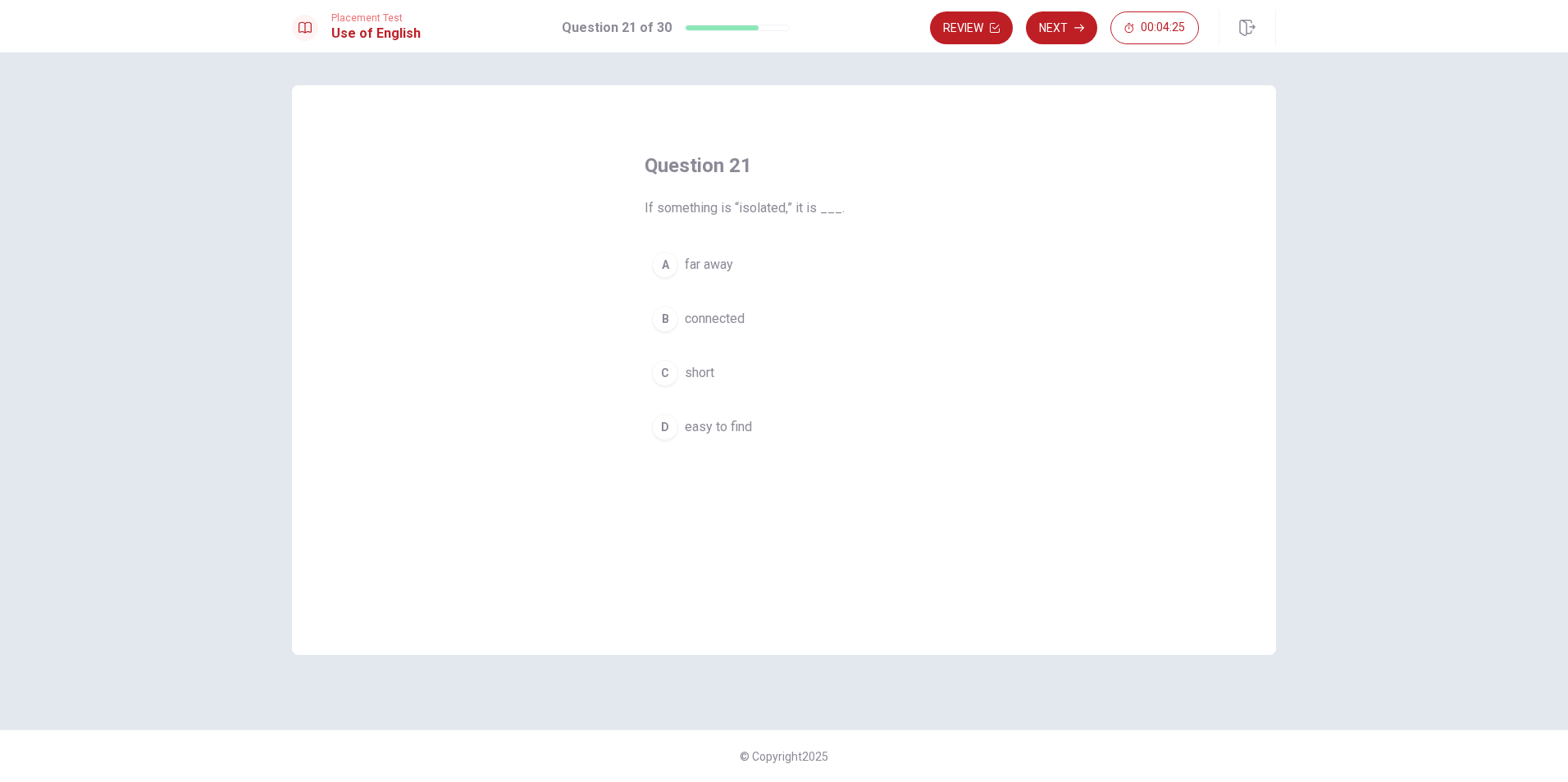
click at [688, 260] on span "far away" at bounding box center [709, 265] width 49 height 20
click at [1087, 26] on button "Next" at bounding box center [1061, 28] width 71 height 33
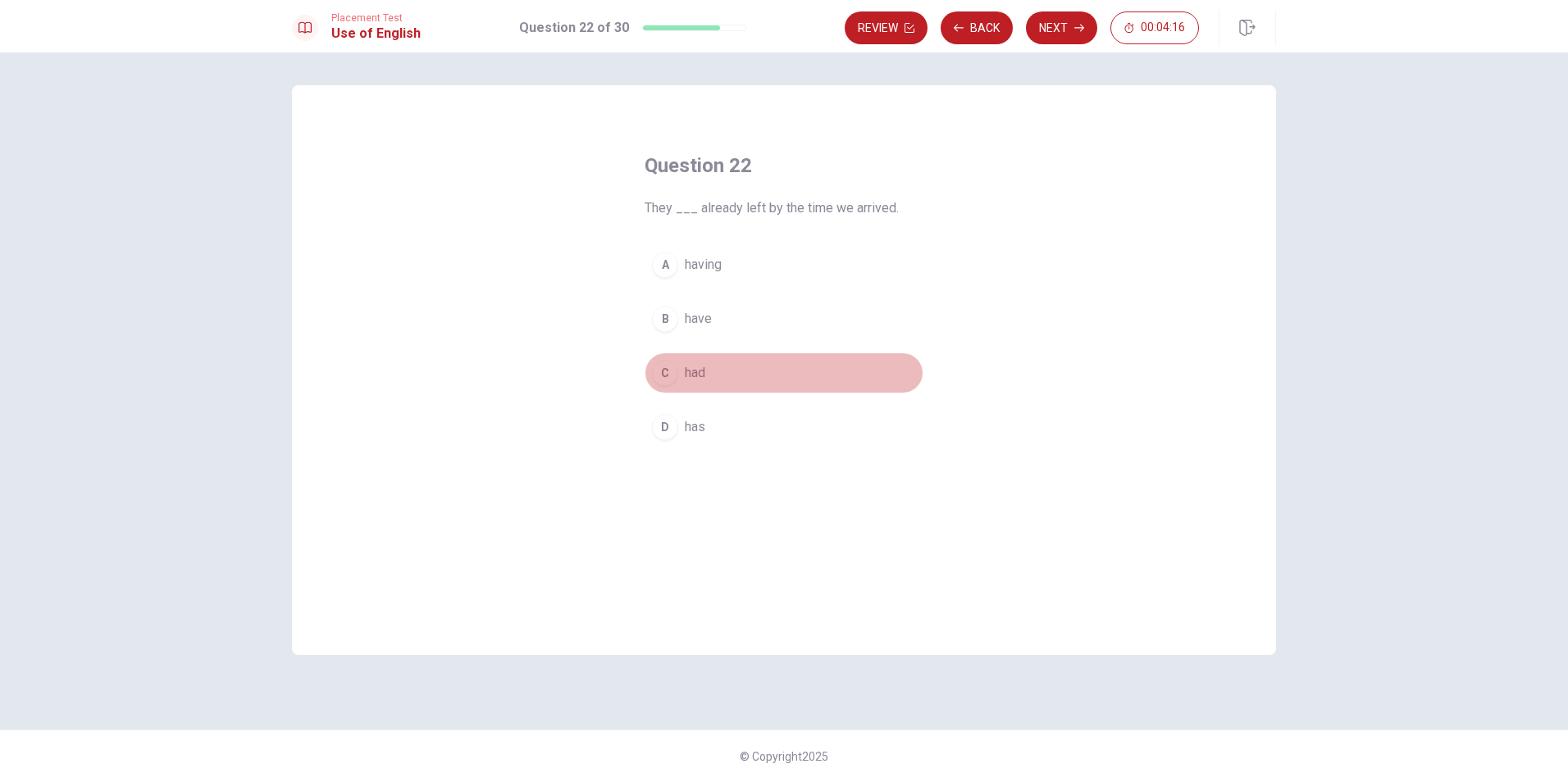
click at [672, 370] on div "C" at bounding box center [665, 373] width 26 height 26
click at [1072, 30] on button "Next" at bounding box center [1061, 28] width 71 height 33
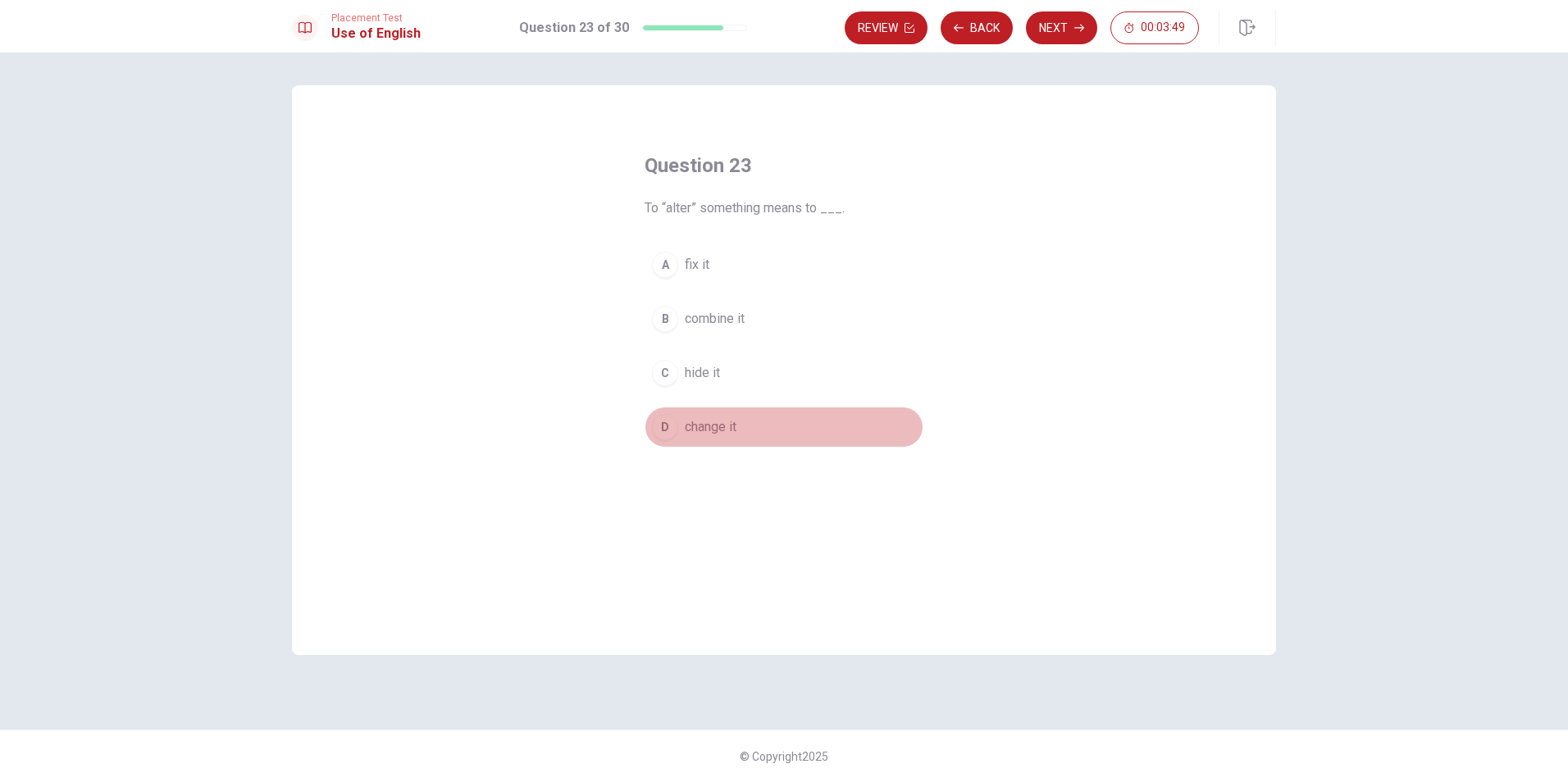
click at [667, 429] on div "D" at bounding box center [665, 427] width 26 height 26
click at [1063, 23] on button "Next" at bounding box center [1061, 28] width 71 height 33
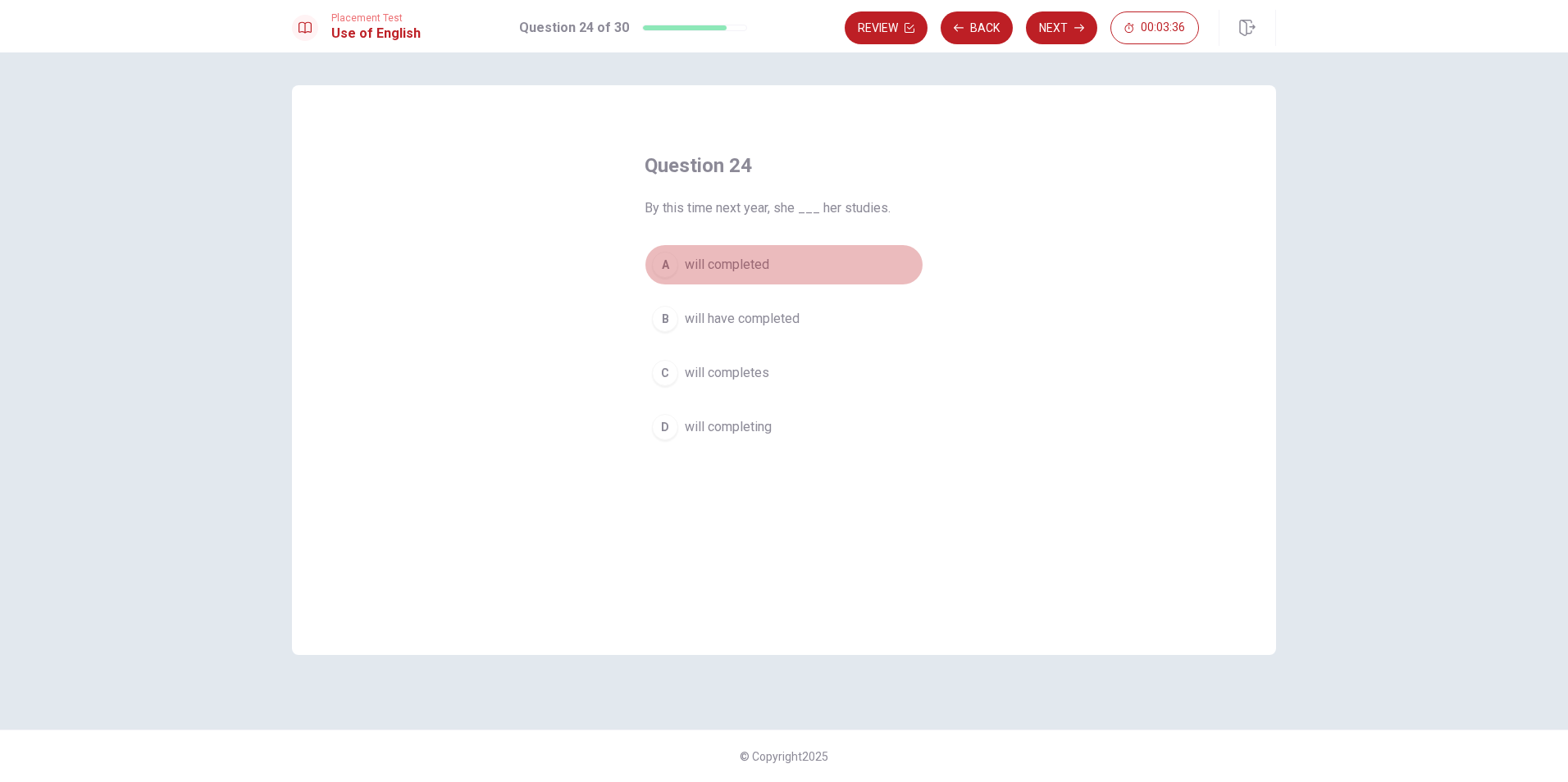
click at [666, 263] on div "A" at bounding box center [665, 265] width 26 height 26
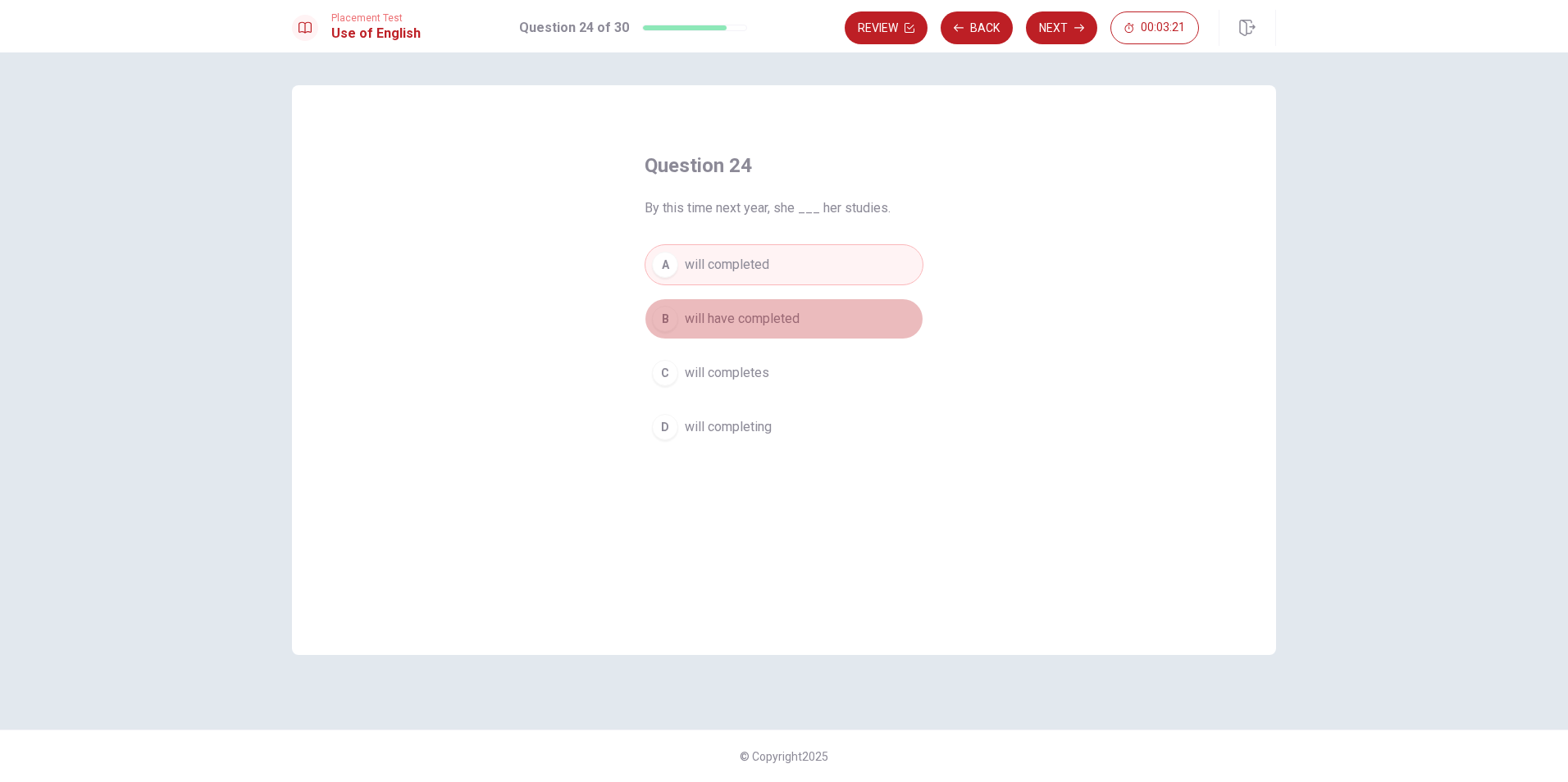
click at [773, 321] on span "will have completed" at bounding box center [742, 319] width 115 height 20
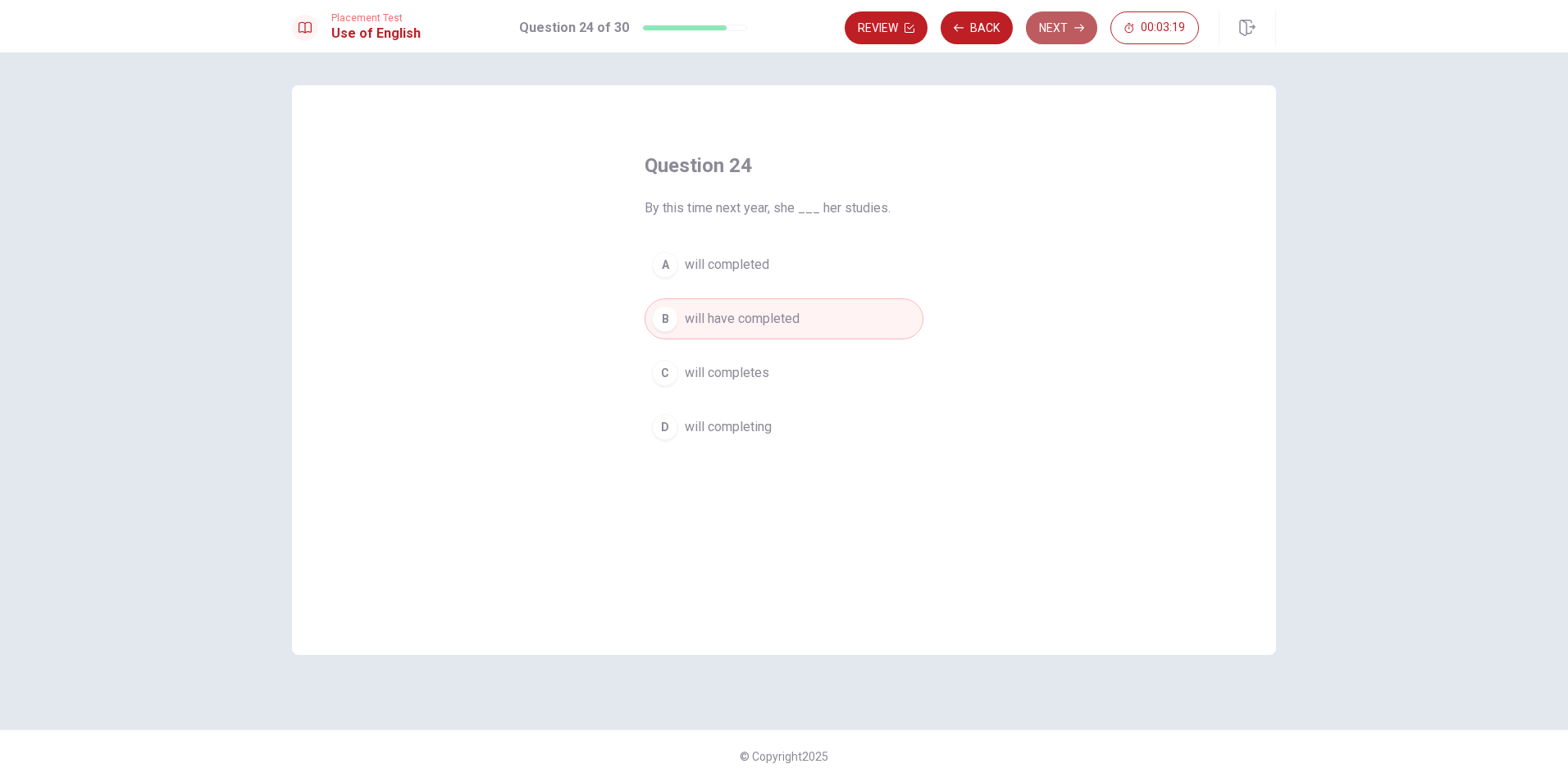
click at [1067, 35] on button "Next" at bounding box center [1061, 28] width 71 height 33
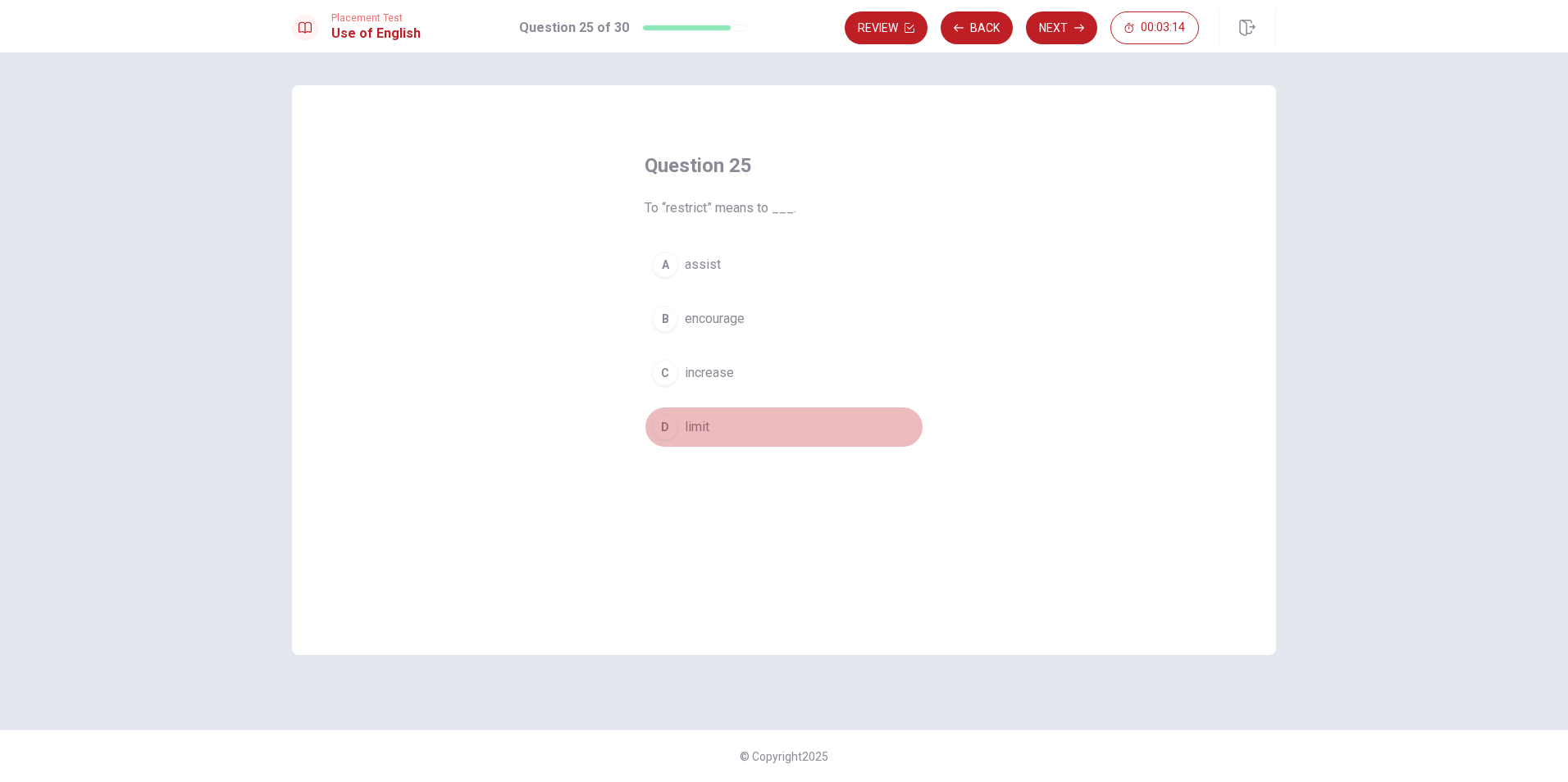
click at [676, 434] on button "D limit" at bounding box center [784, 427] width 279 height 41
click at [1056, 37] on button "Next" at bounding box center [1061, 28] width 71 height 33
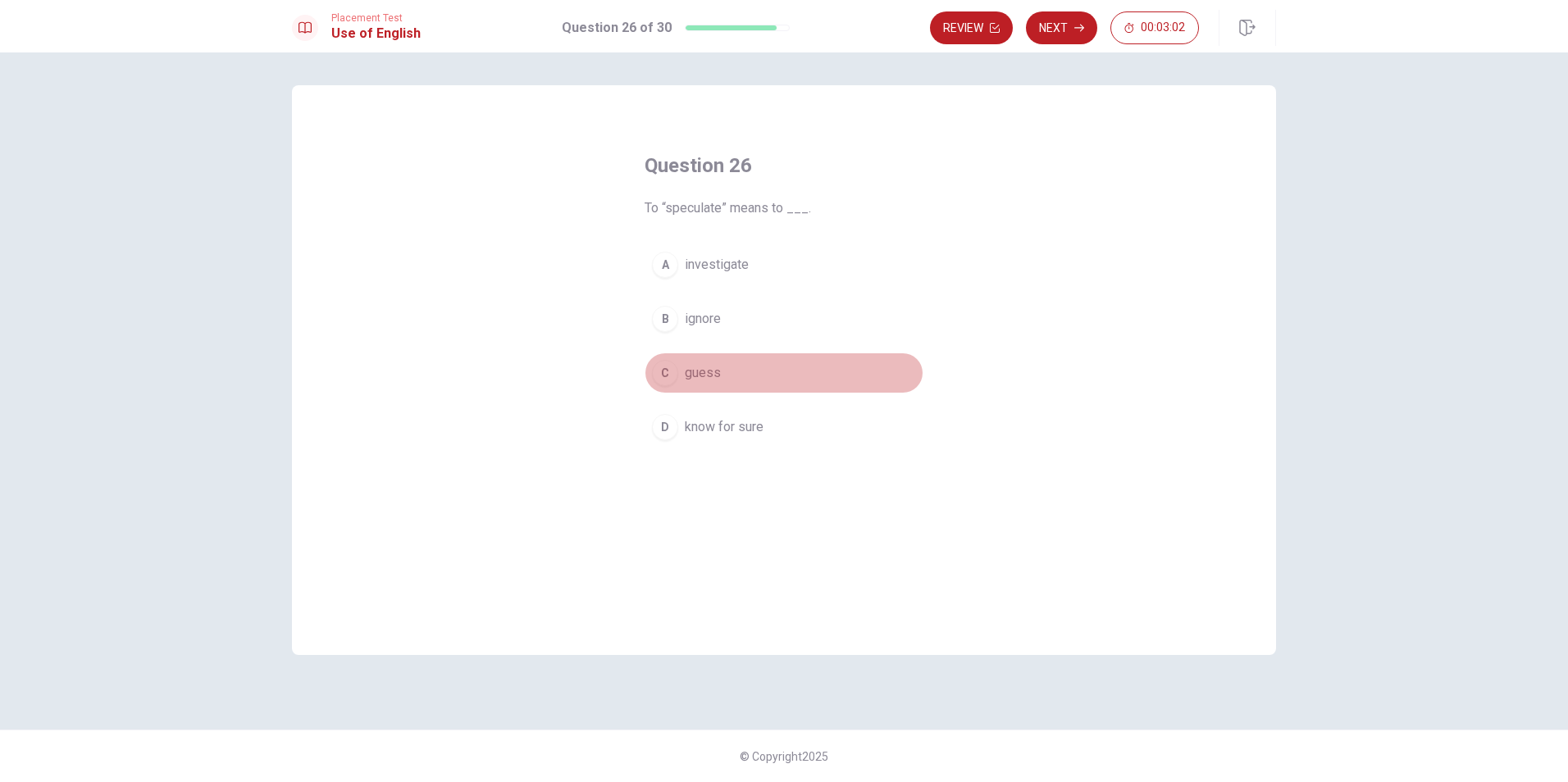
click at [715, 381] on span "guess" at bounding box center [702, 373] width 36 height 20
click at [1060, 31] on button "Next" at bounding box center [1061, 28] width 71 height 33
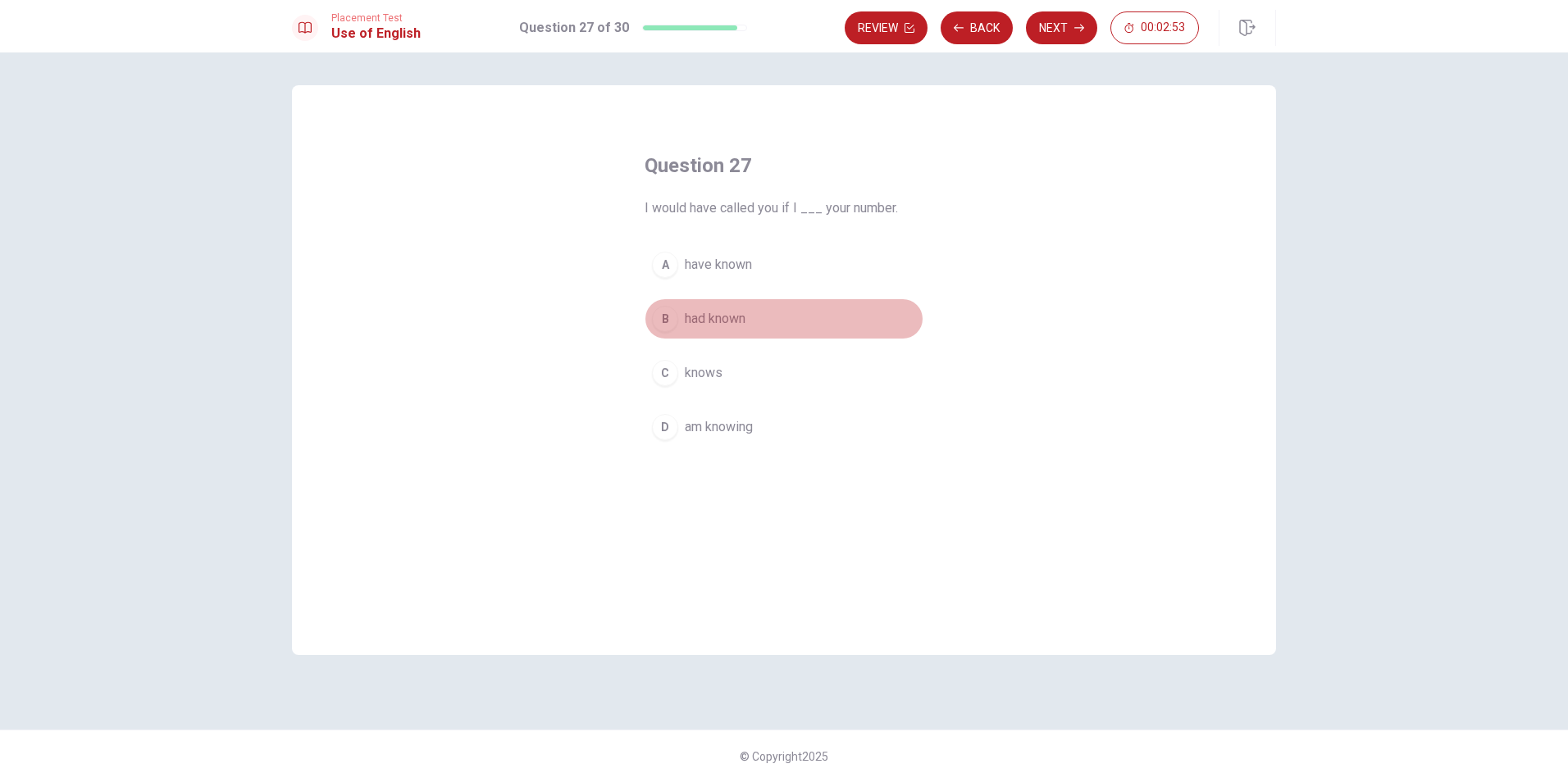
click at [737, 317] on span "had known" at bounding box center [715, 319] width 60 height 20
click at [1052, 26] on button "Next" at bounding box center [1061, 28] width 71 height 33
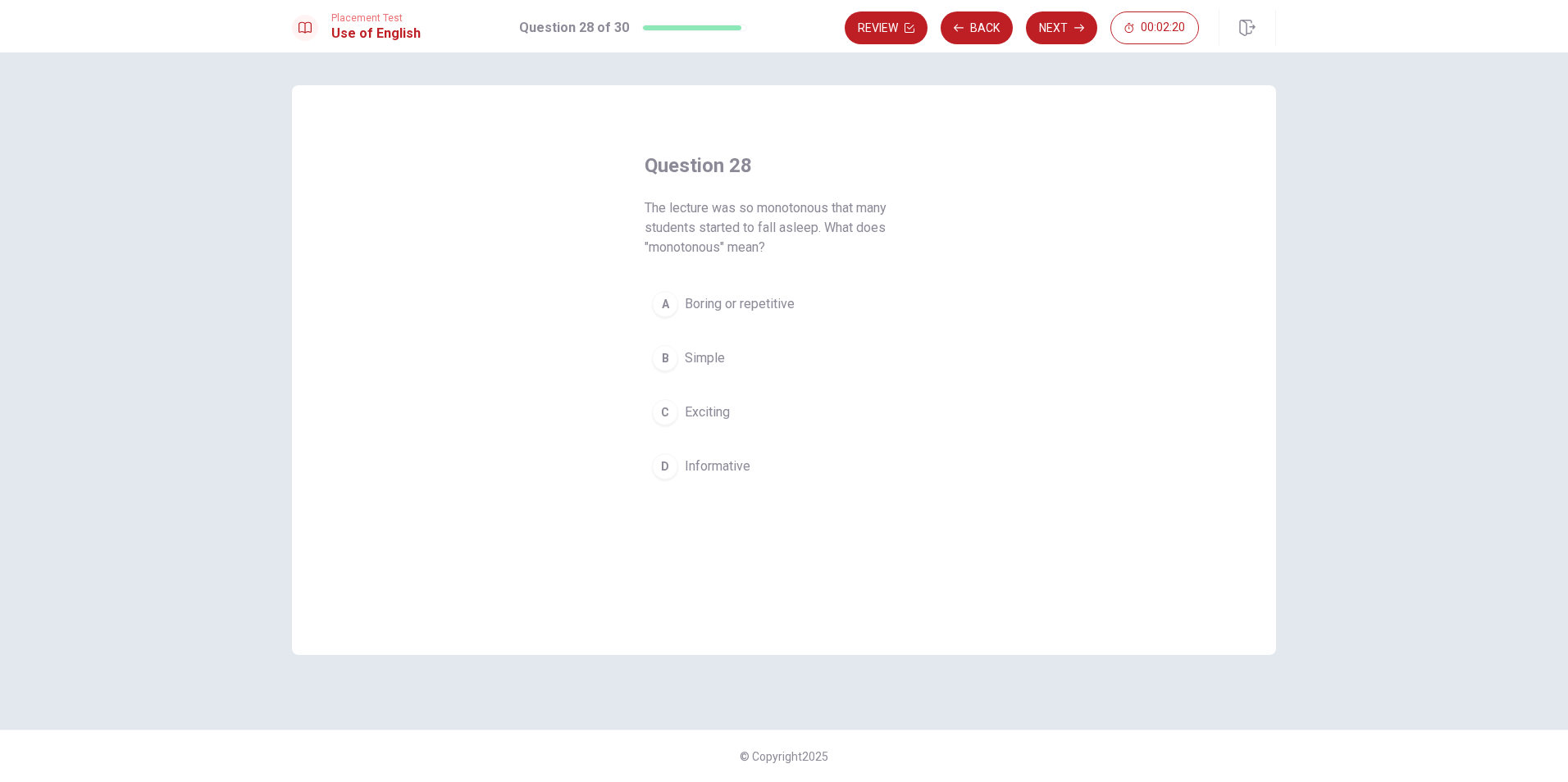
click at [736, 303] on span "Boring or repetitive" at bounding box center [739, 305] width 110 height 20
click at [1061, 30] on button "Next" at bounding box center [1061, 28] width 71 height 33
click at [676, 395] on div "C" at bounding box center [665, 393] width 26 height 26
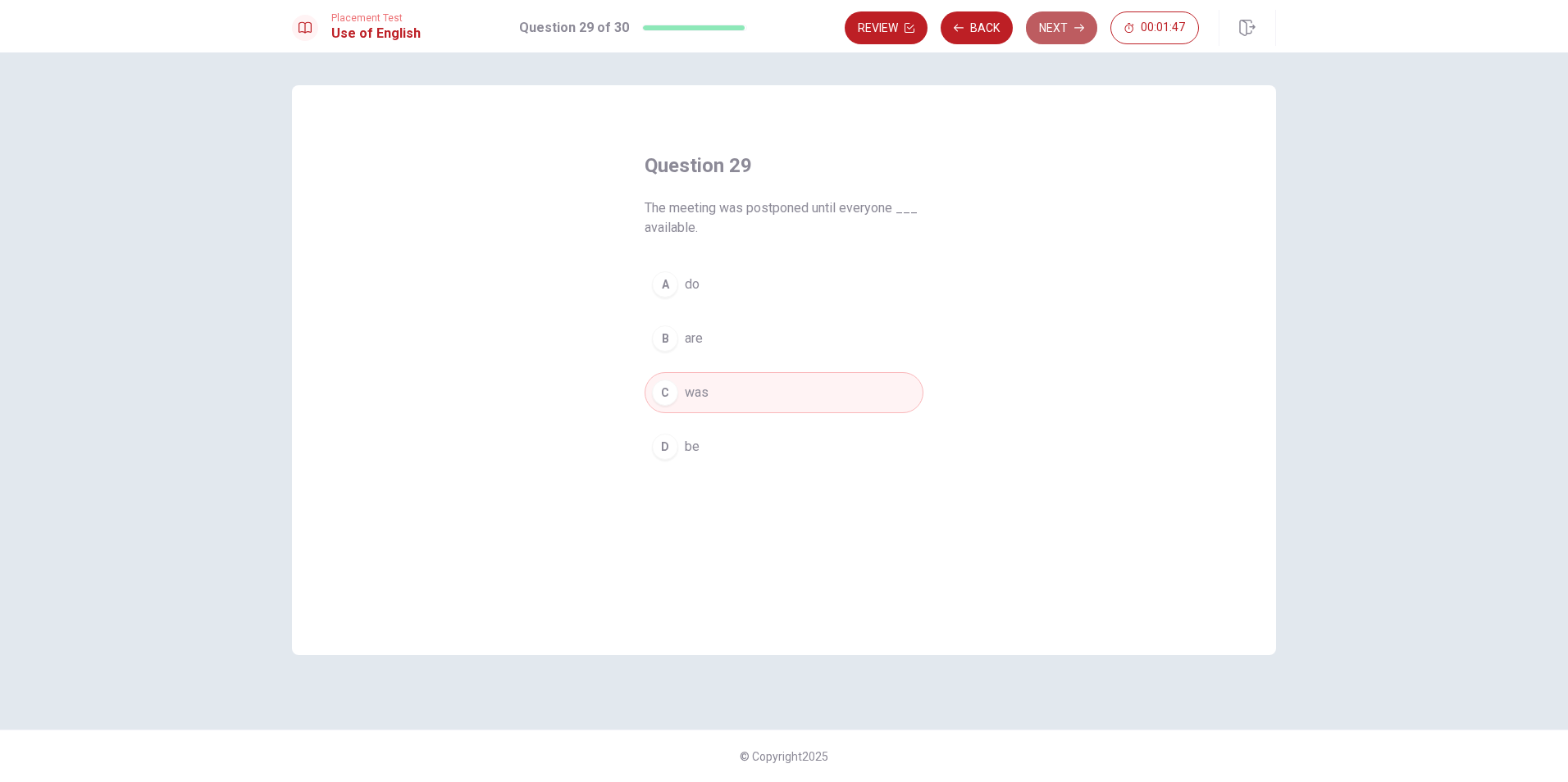
click at [1067, 23] on button "Next" at bounding box center [1061, 28] width 71 height 33
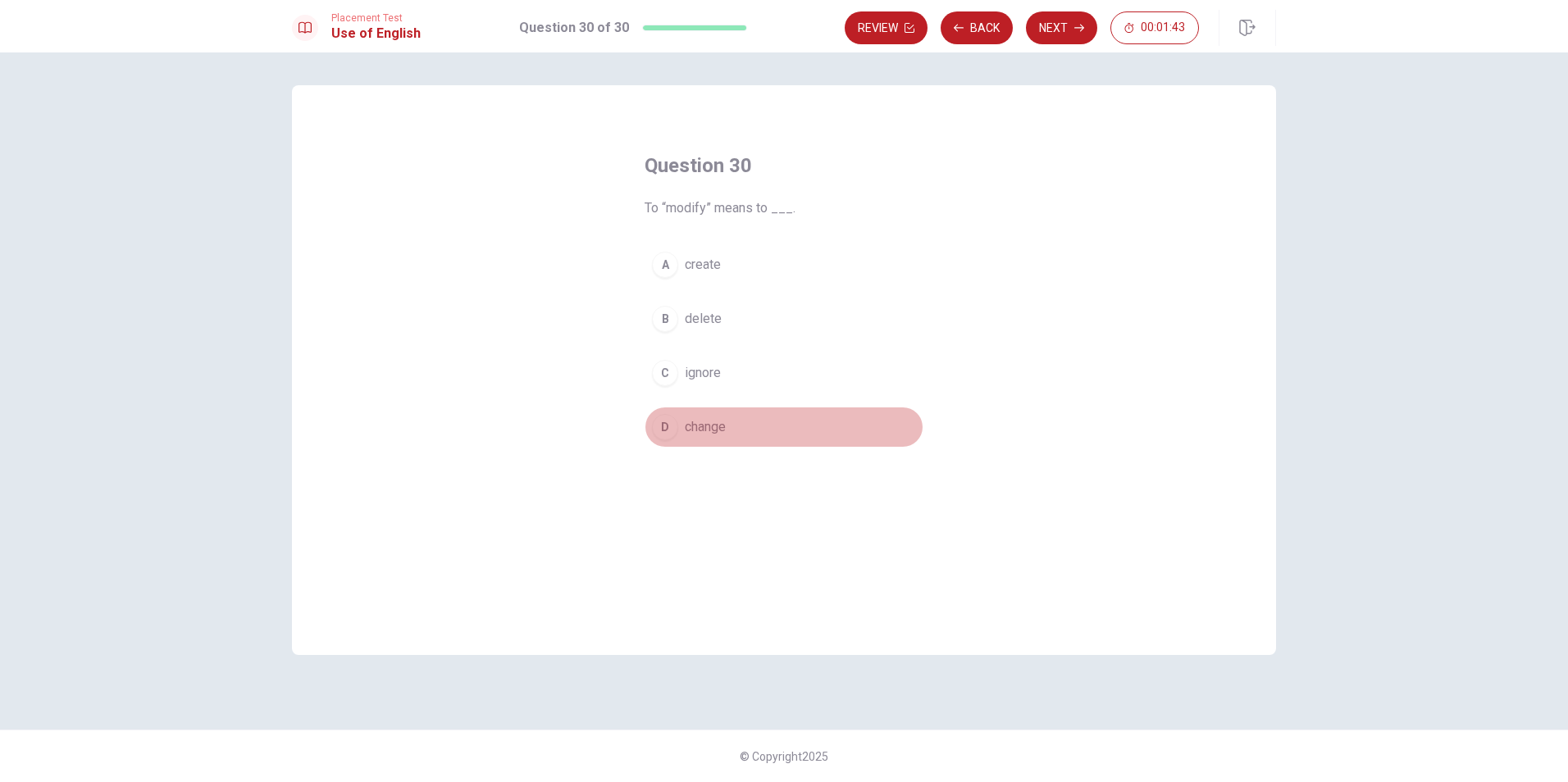
click at [691, 424] on span "change" at bounding box center [705, 428] width 41 height 20
click at [1075, 34] on button "Next" at bounding box center [1061, 28] width 71 height 33
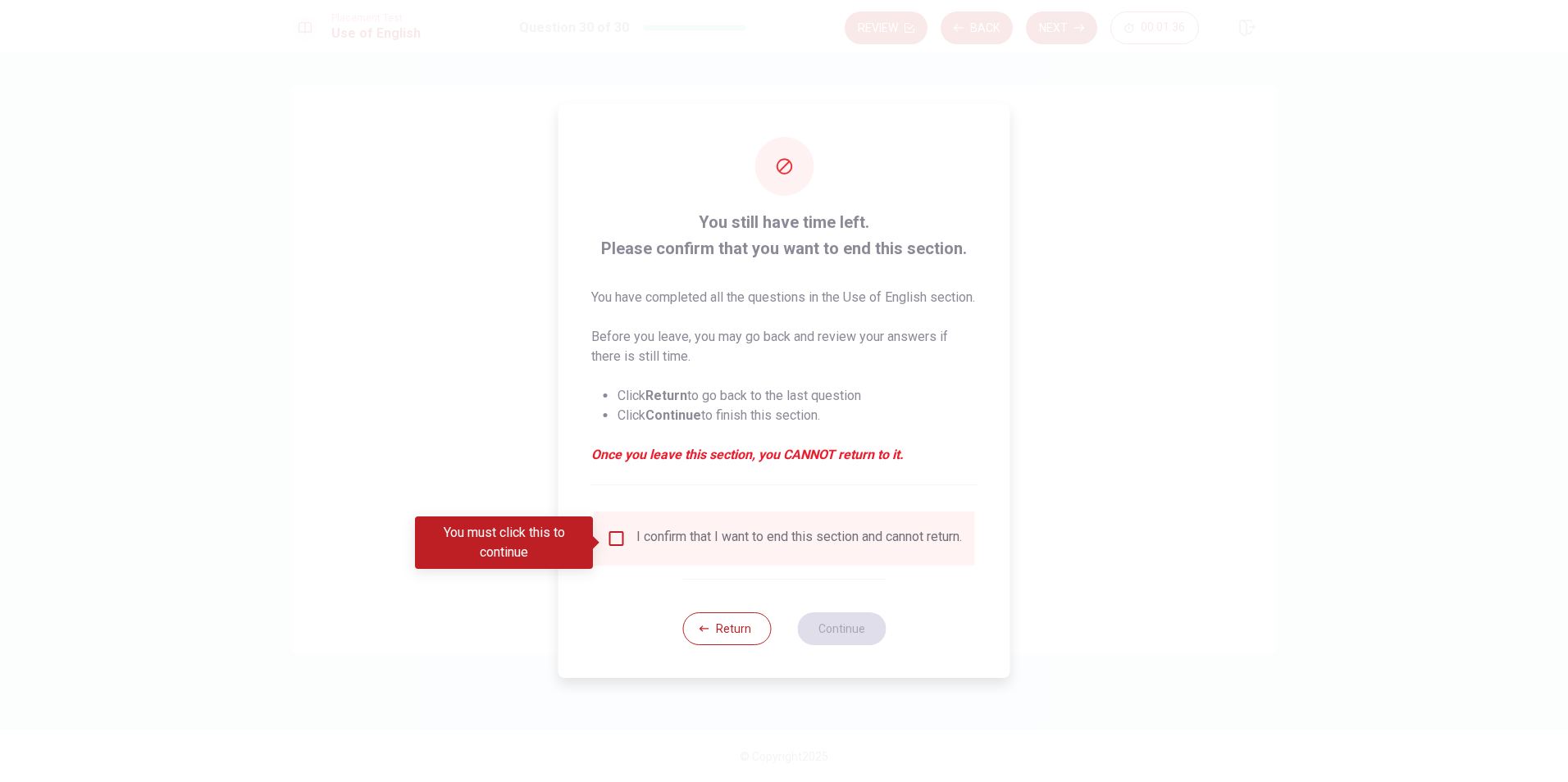
click at [611, 543] on input "You must click this to continue" at bounding box center [617, 539] width 20 height 20
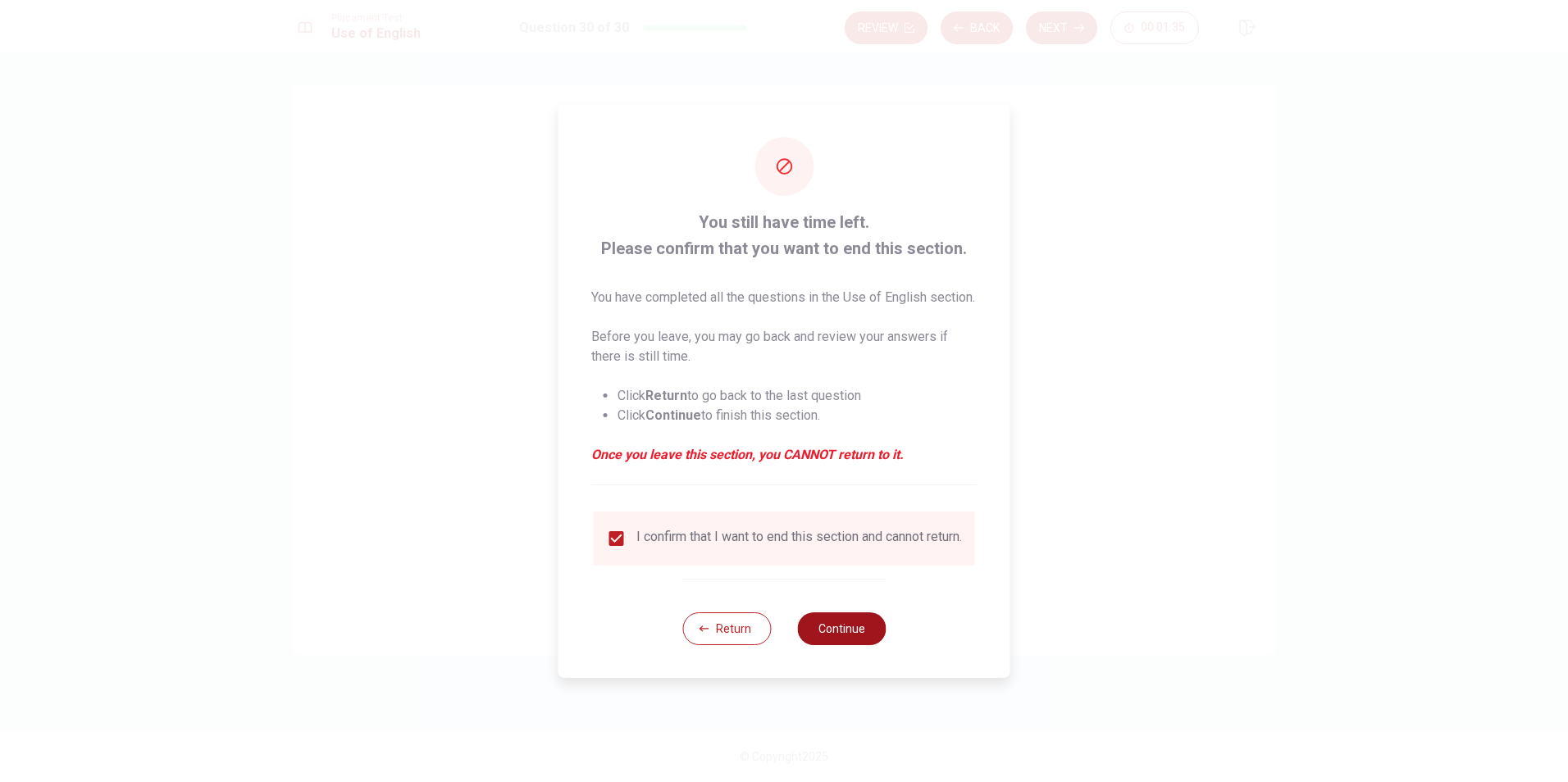
click at [864, 646] on button "Continue" at bounding box center [841, 629] width 89 height 33
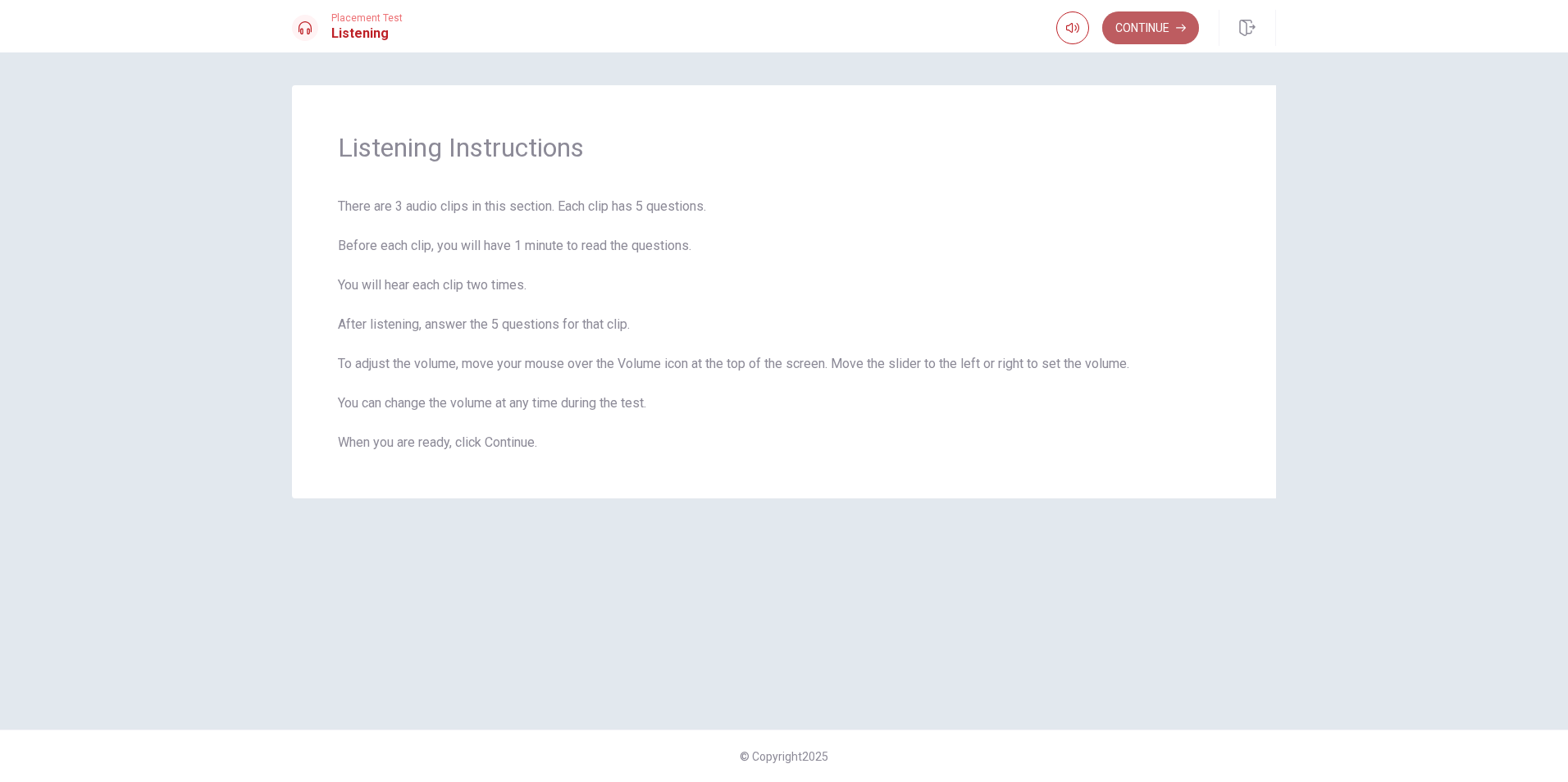
click at [1159, 32] on button "Continue" at bounding box center [1151, 28] width 97 height 33
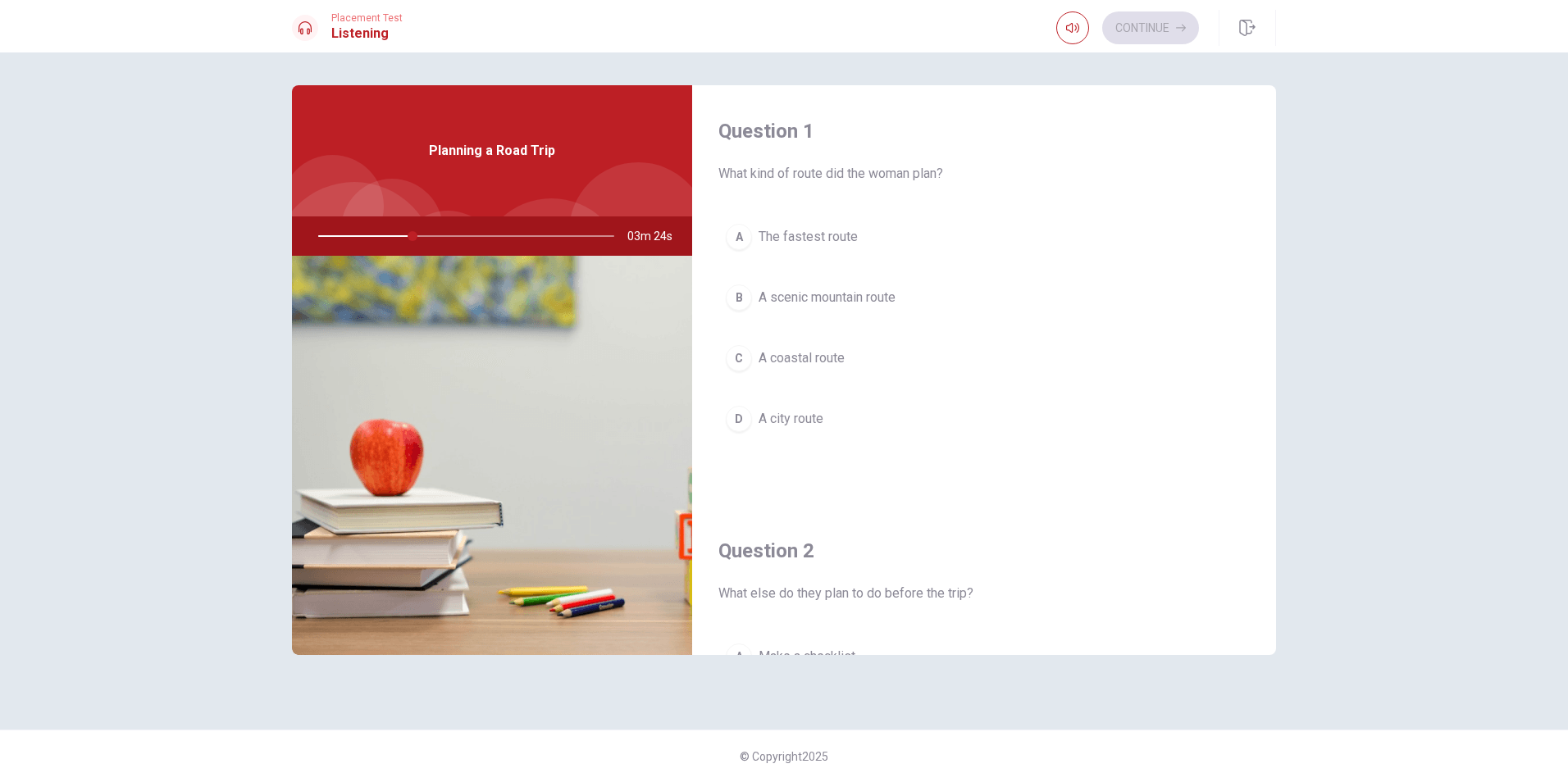
click at [739, 301] on div "B" at bounding box center [738, 297] width 26 height 26
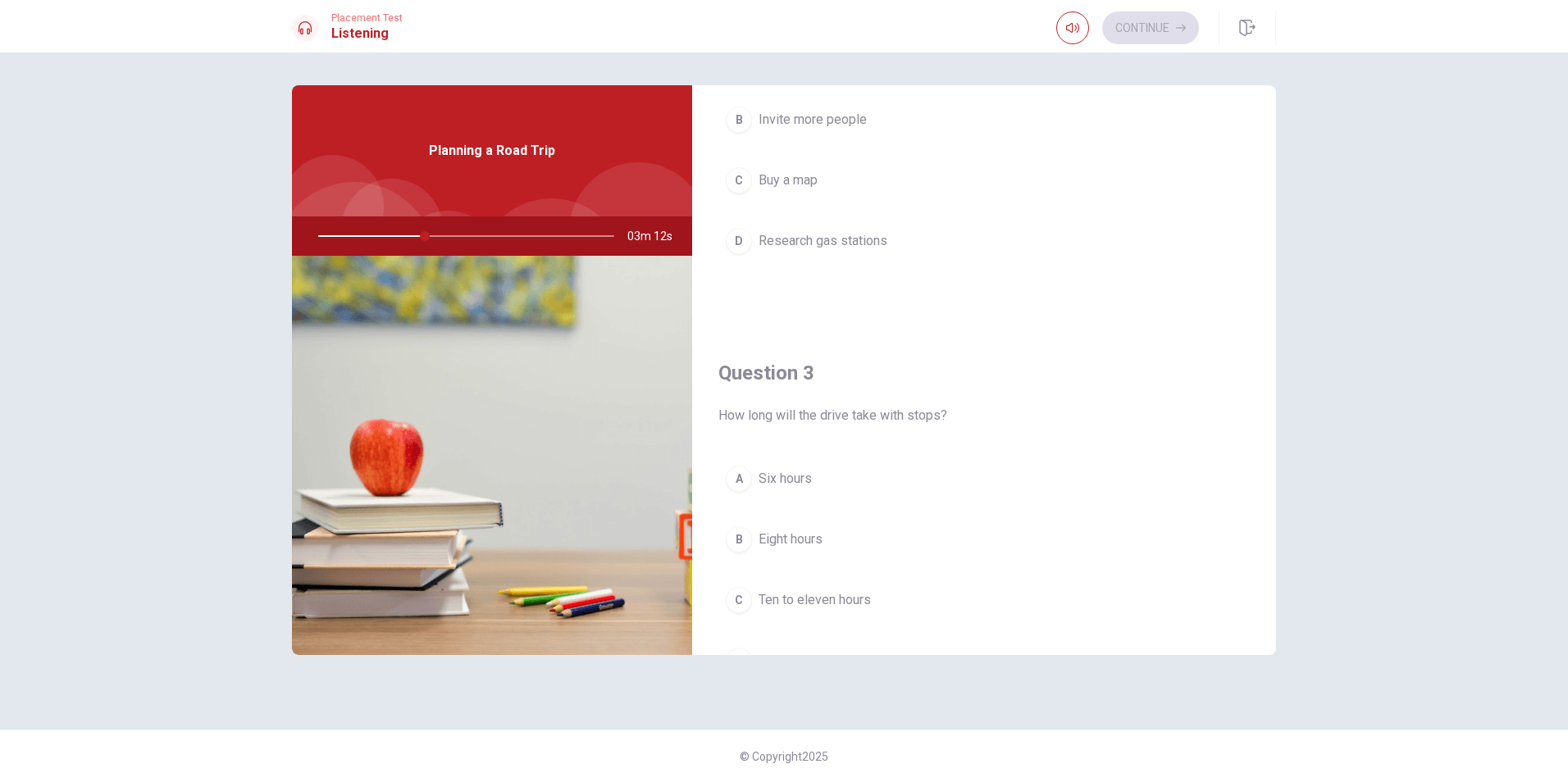
scroll to position [656, 0]
click at [730, 543] on div "C" at bounding box center [738, 542] width 26 height 26
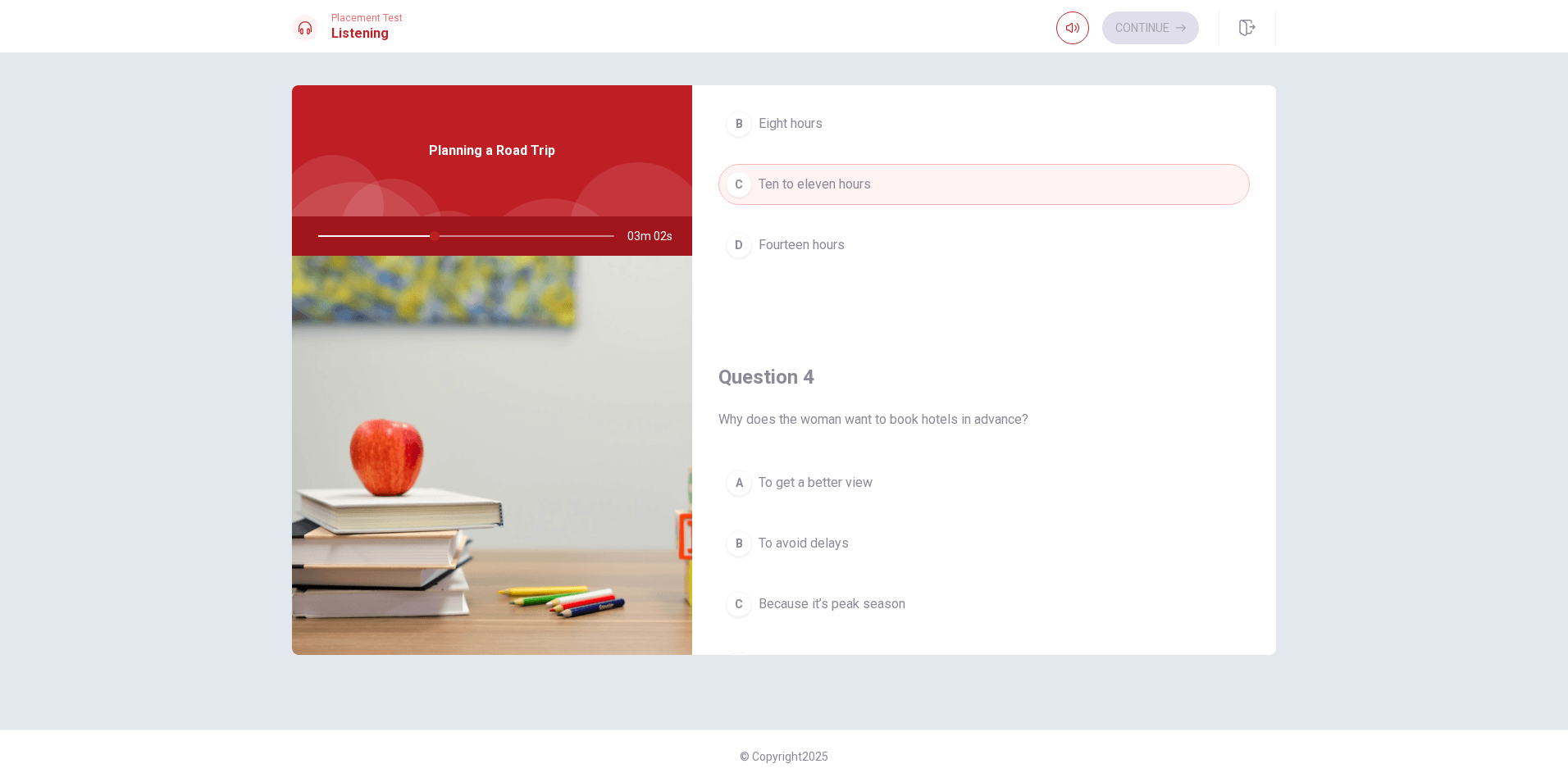
scroll to position [1312, 0]
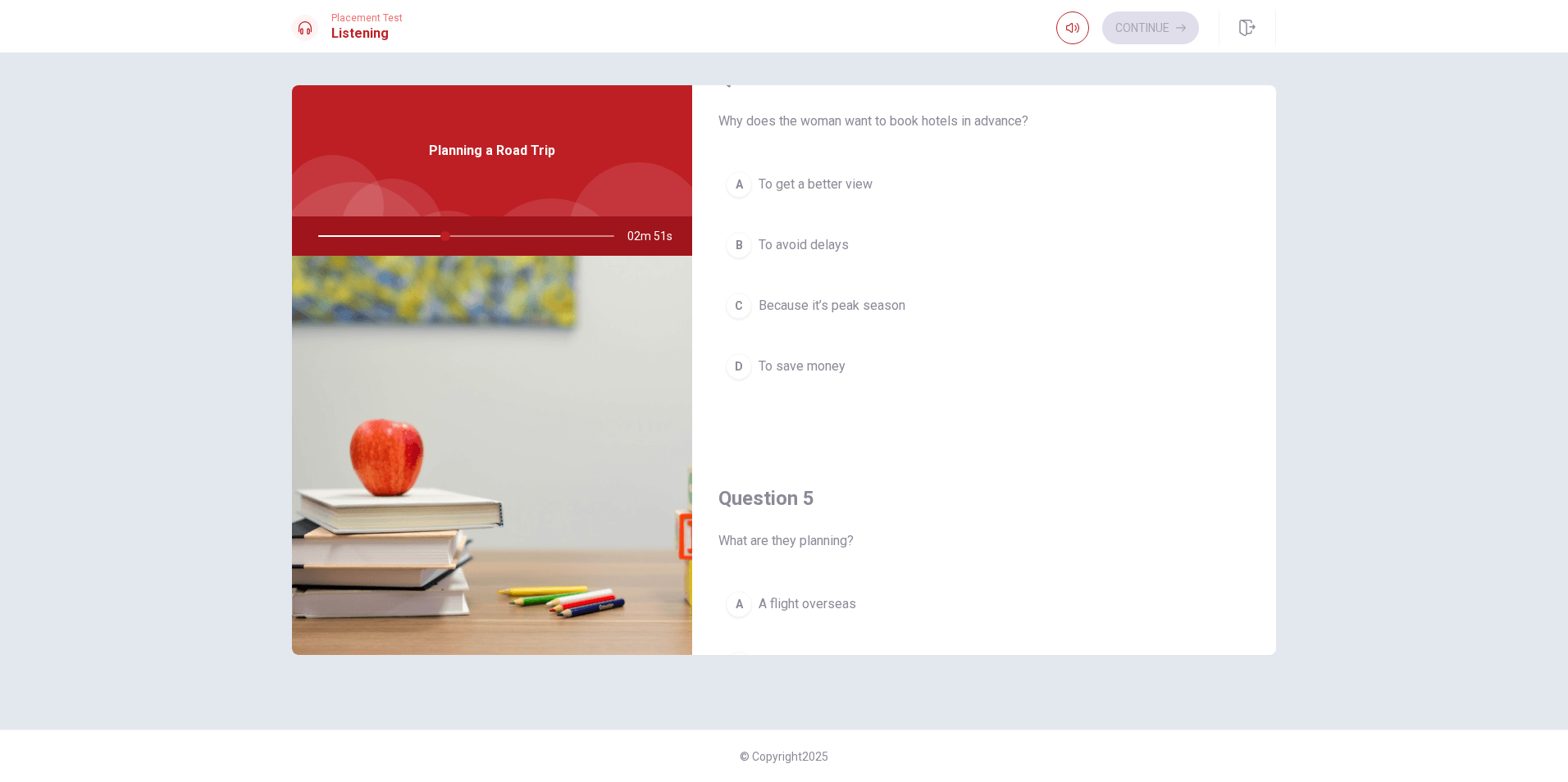
click at [839, 239] on span "To avoid delays" at bounding box center [804, 245] width 90 height 20
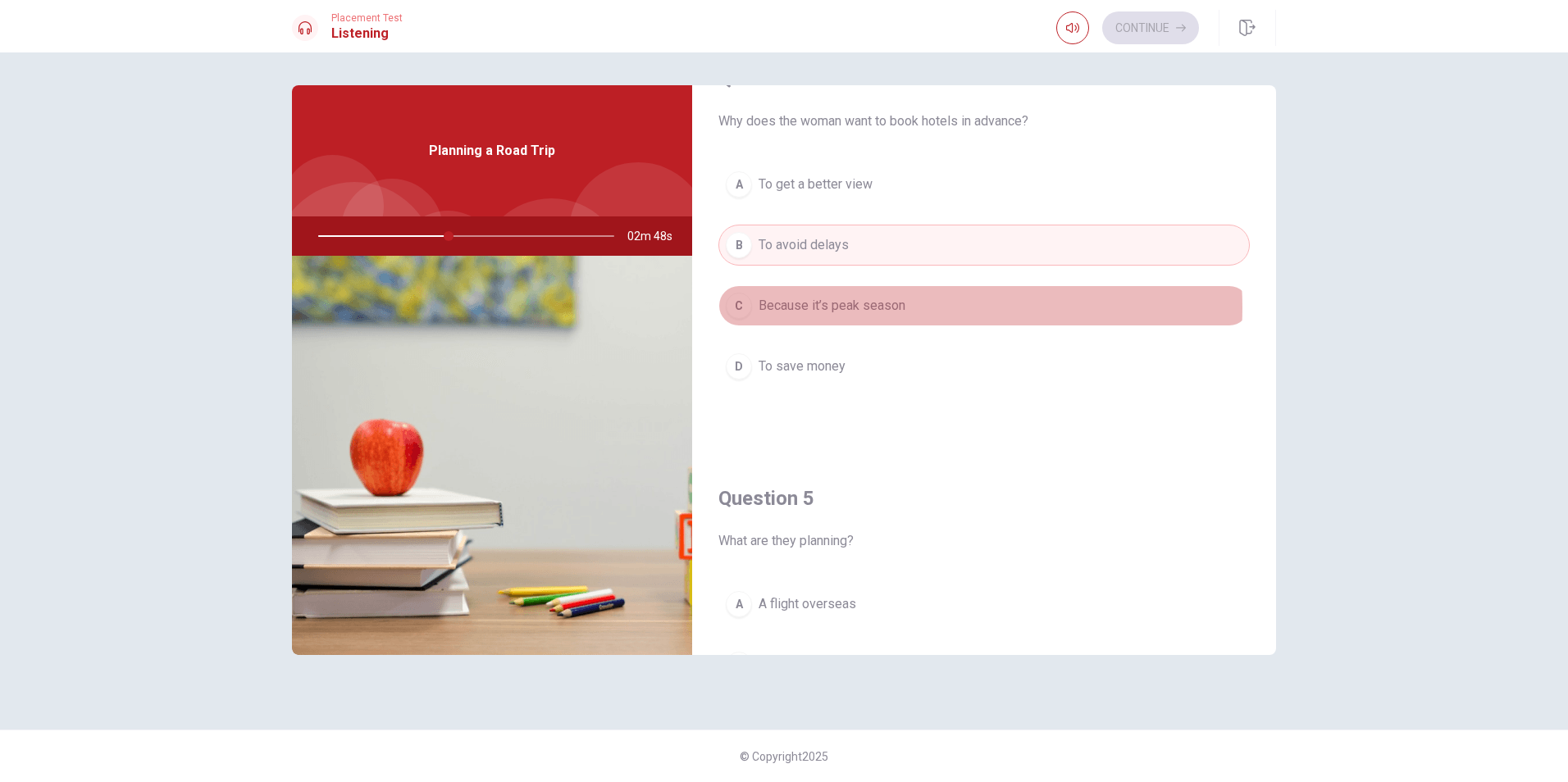
click at [900, 307] on span "Because it’s peak season" at bounding box center [831, 306] width 147 height 20
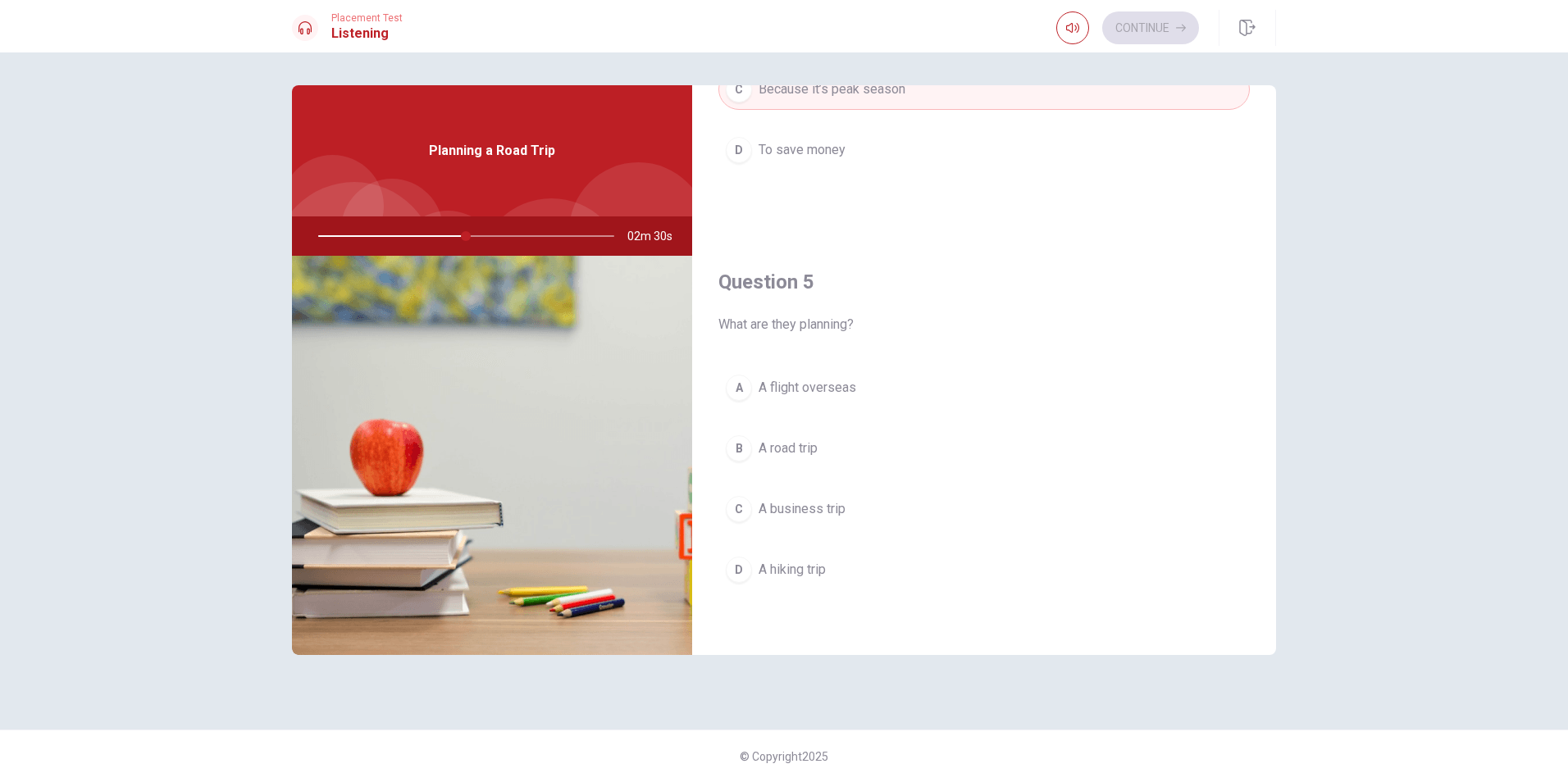
scroll to position [1530, 0]
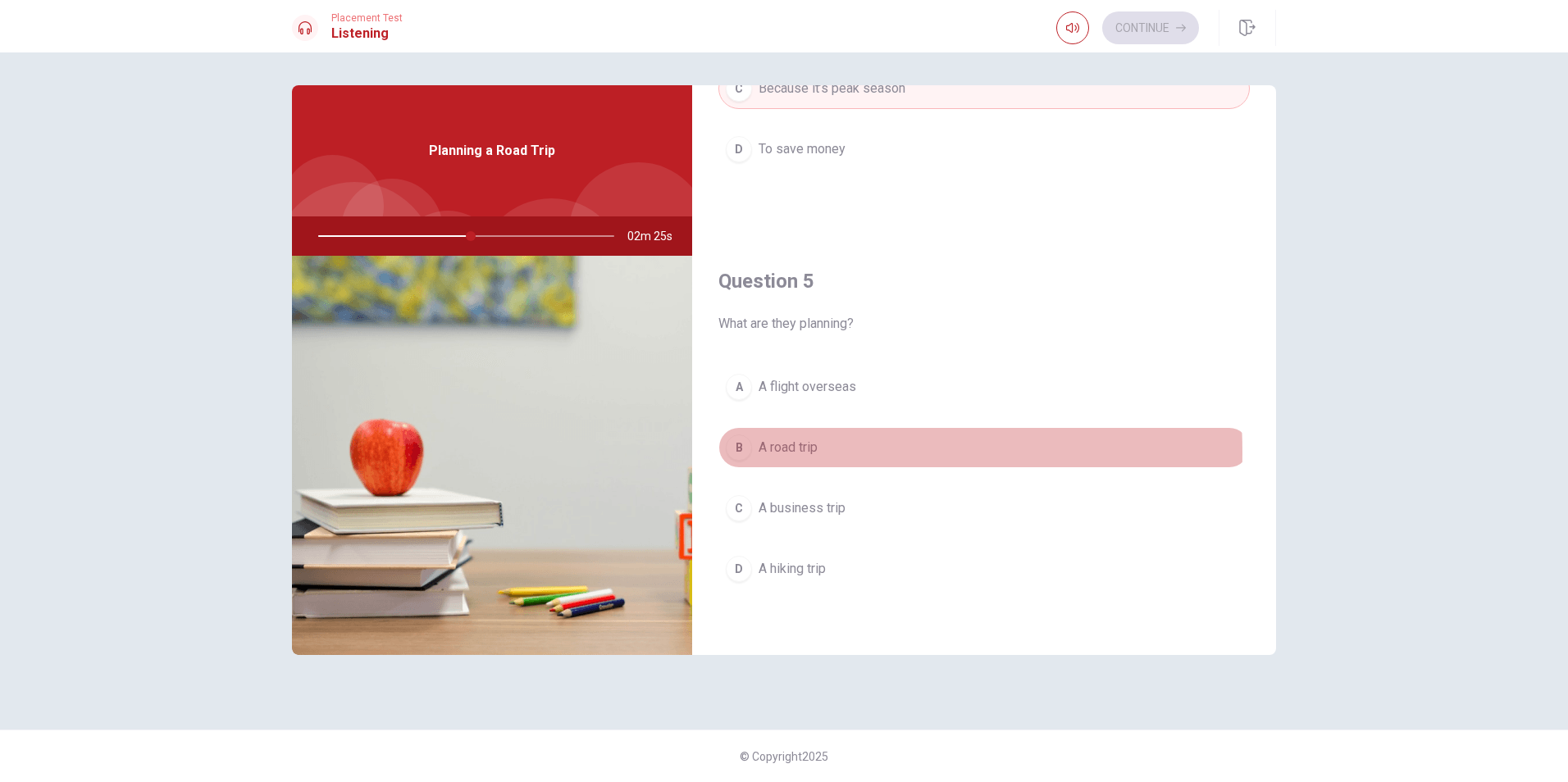
click at [745, 453] on div "B" at bounding box center [738, 447] width 26 height 26
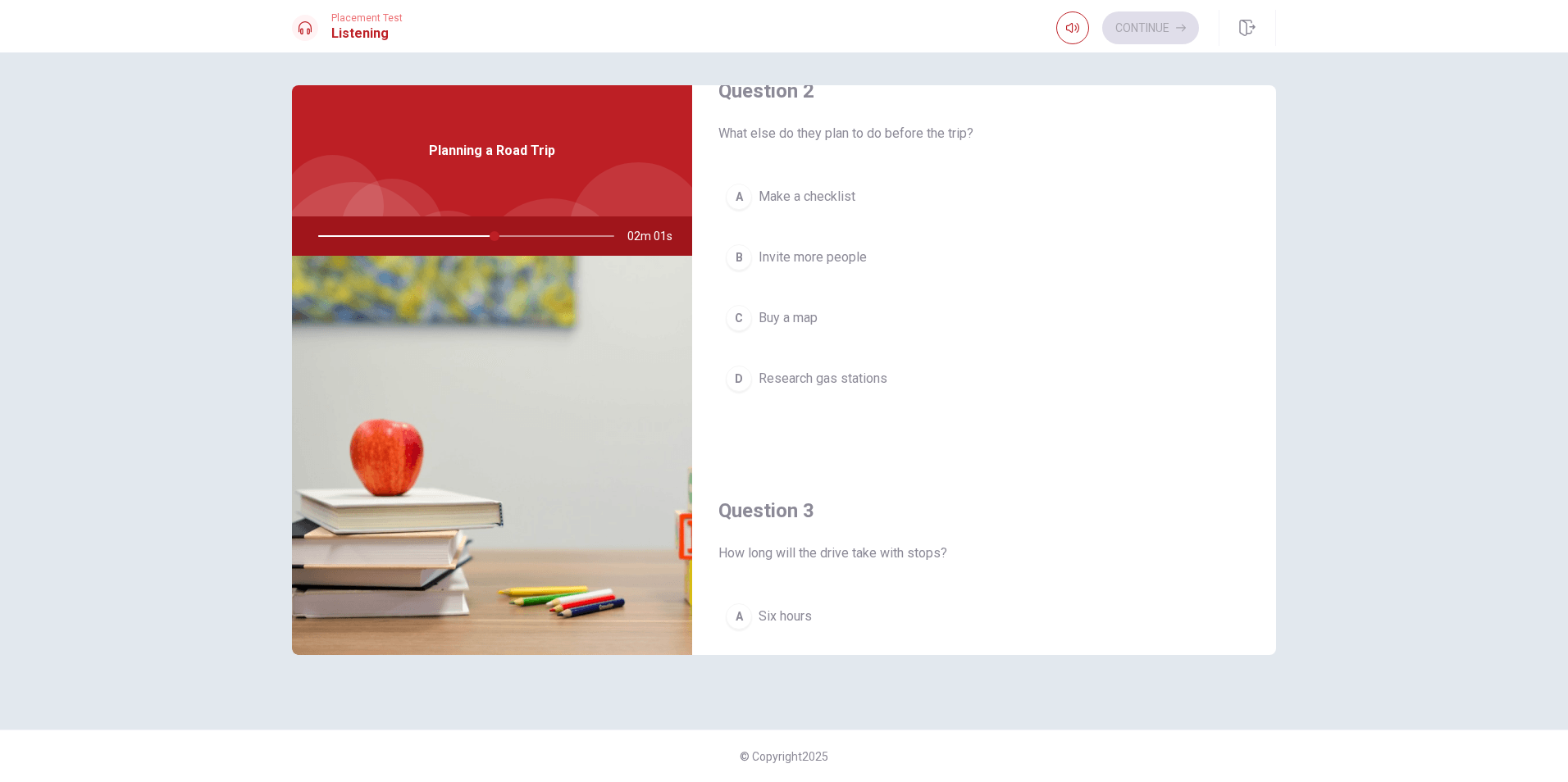
scroll to position [463, 0]
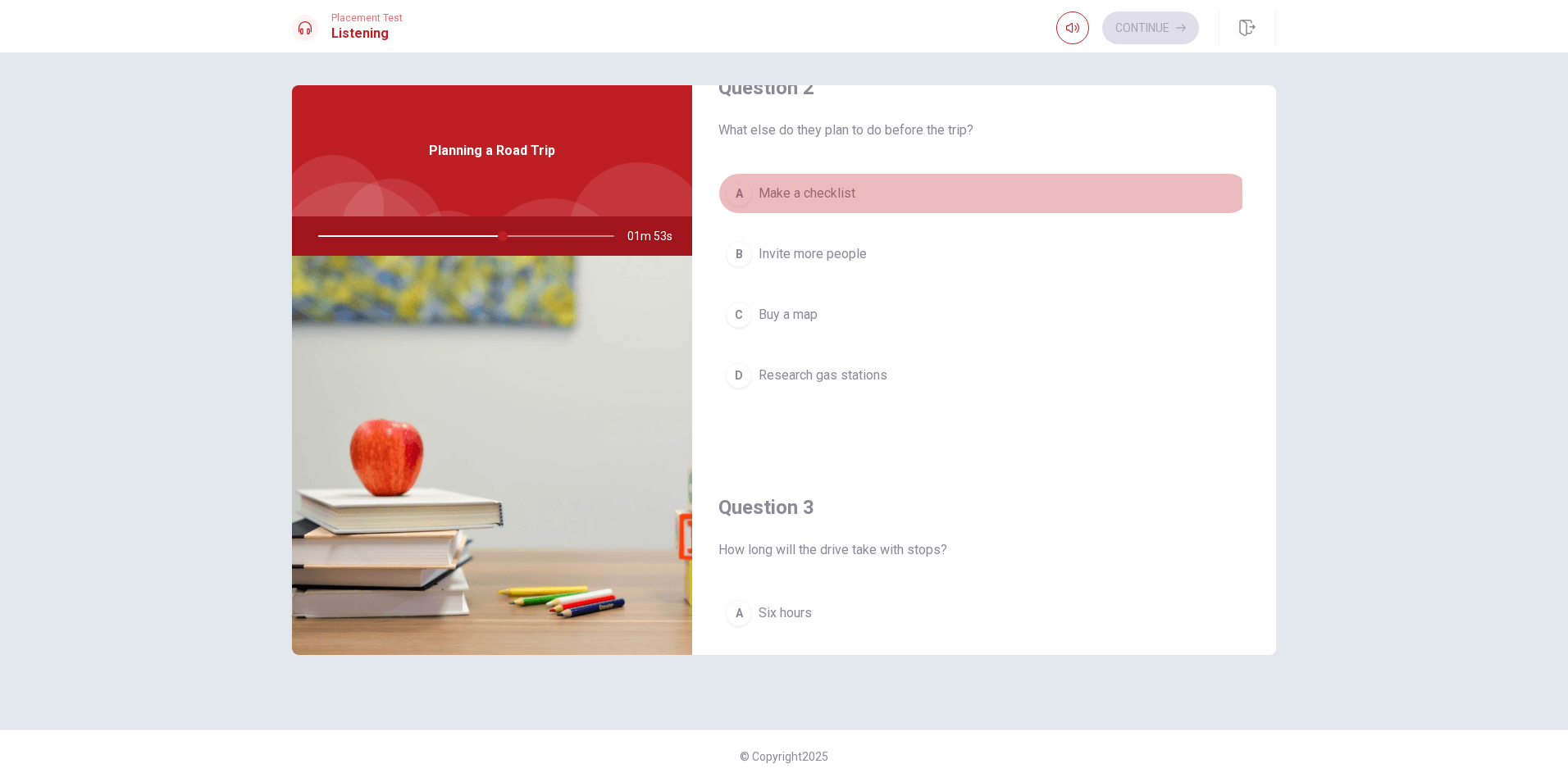
click at [865, 197] on button "A Make a checklist" at bounding box center [984, 193] width 532 height 41
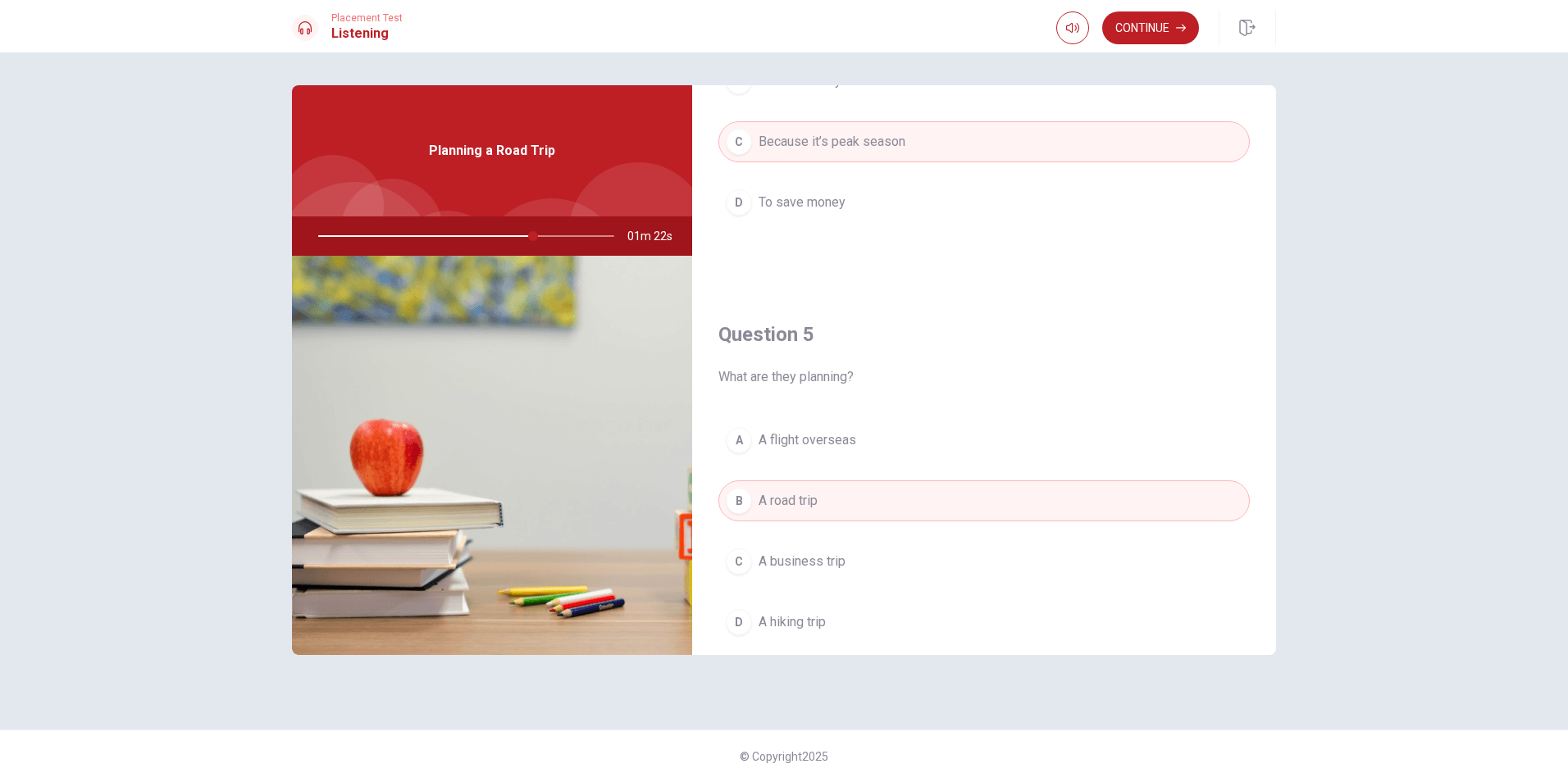
scroll to position [1530, 0]
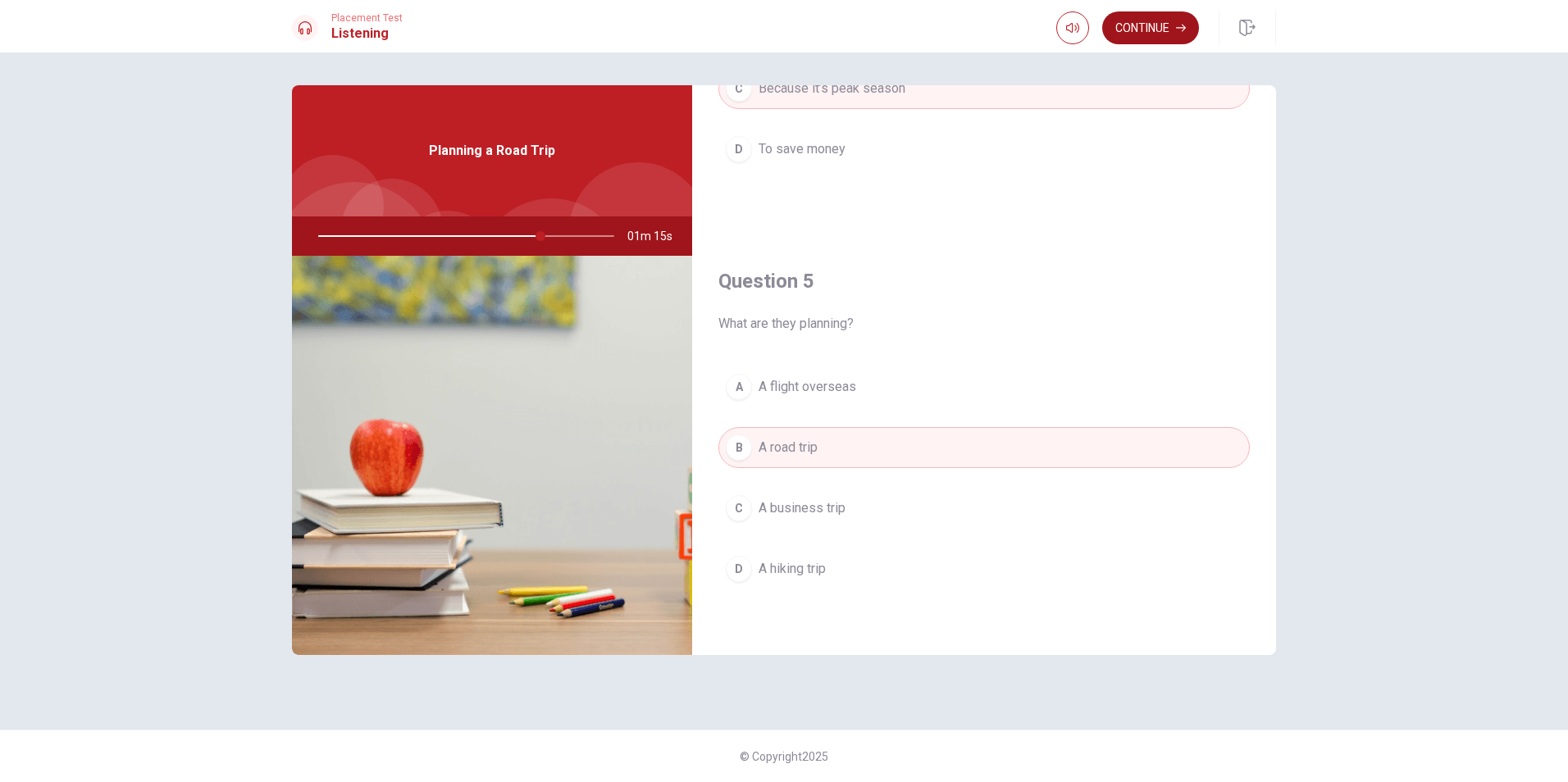
click at [1176, 26] on icon "button" at bounding box center [1181, 28] width 10 height 10
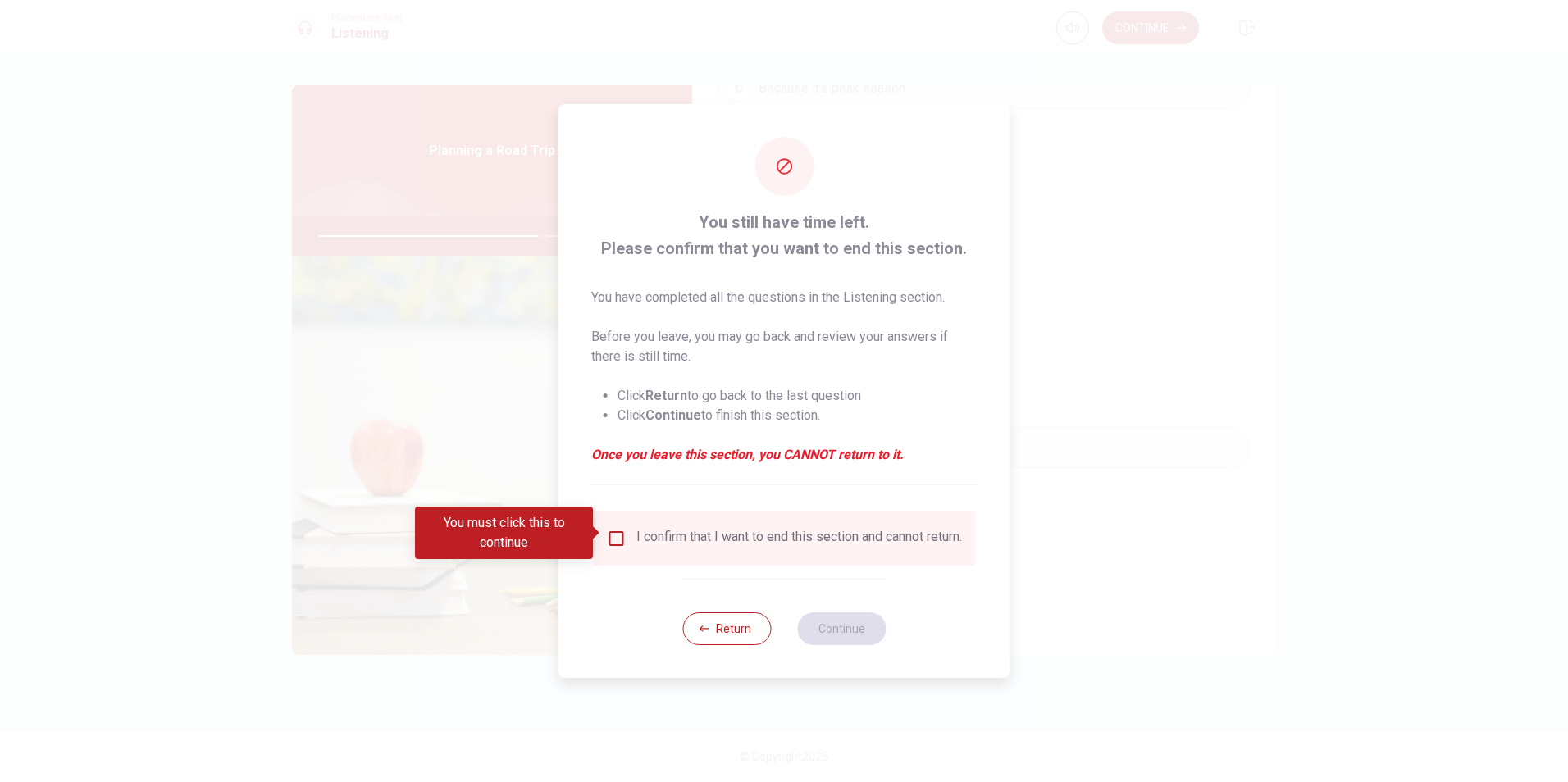
click at [609, 532] on input "You must click this to continue" at bounding box center [617, 539] width 20 height 20
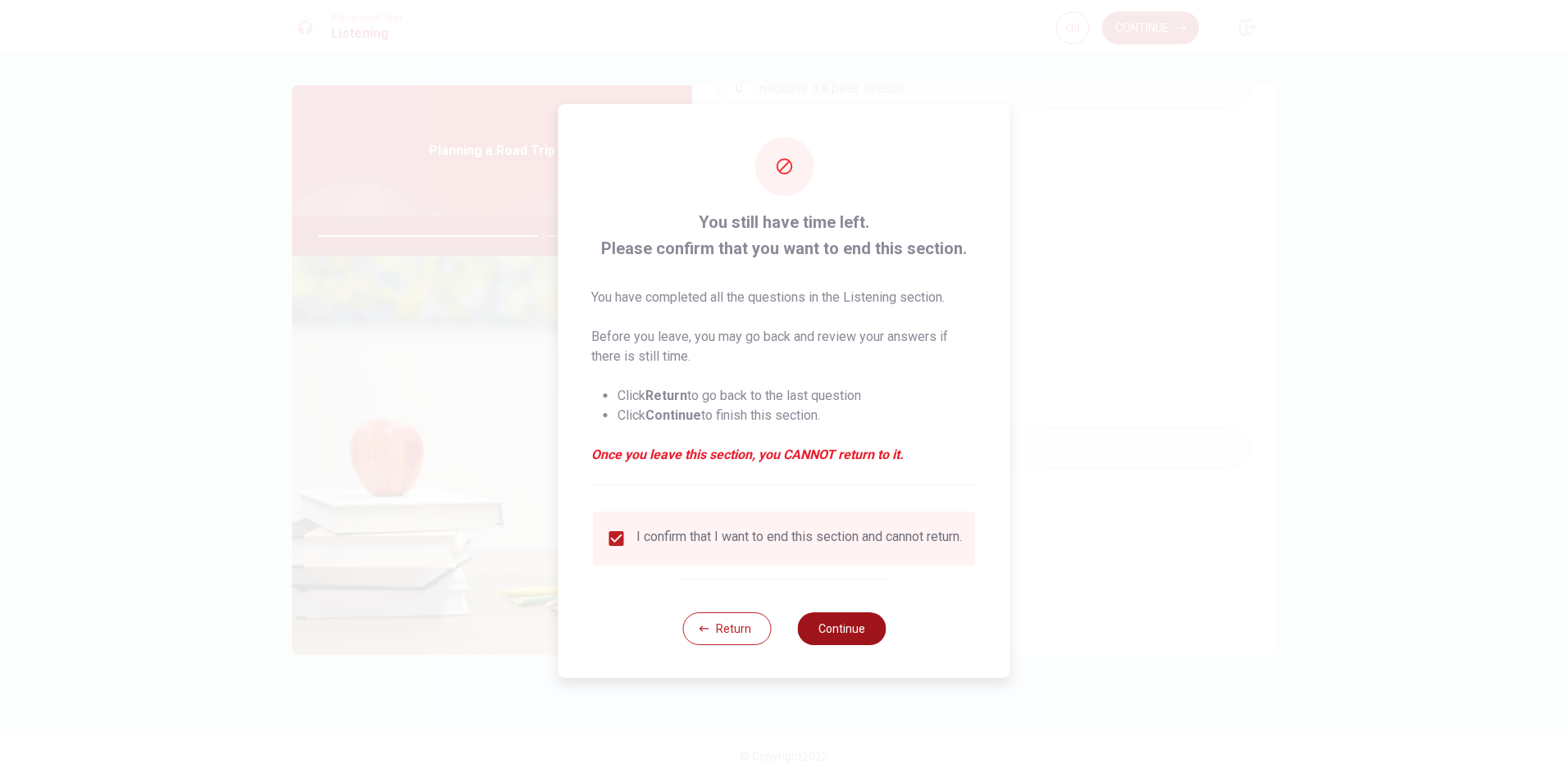
click at [856, 636] on button "Continue" at bounding box center [841, 629] width 89 height 33
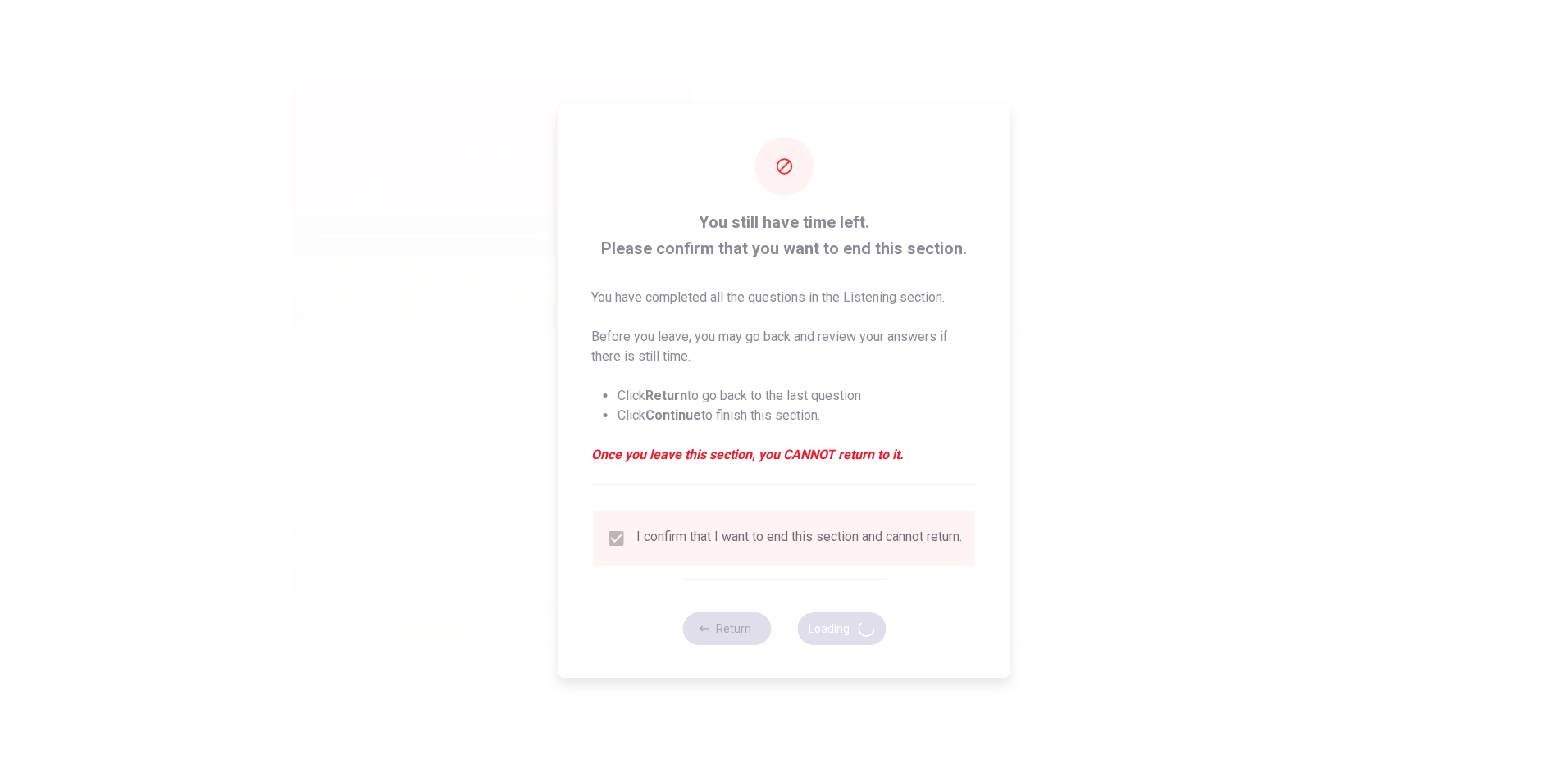
type input "76"
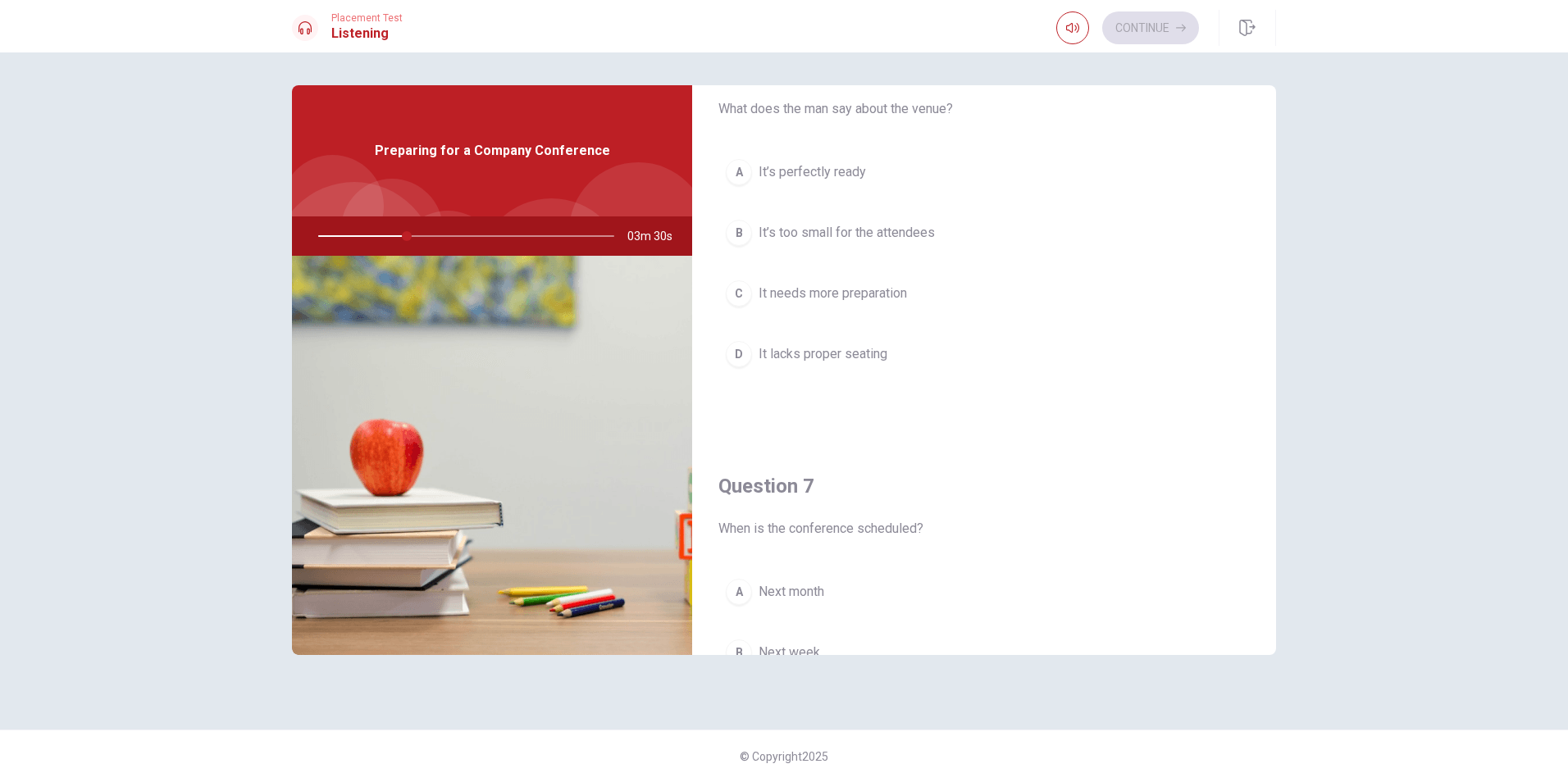
scroll to position [246, 0]
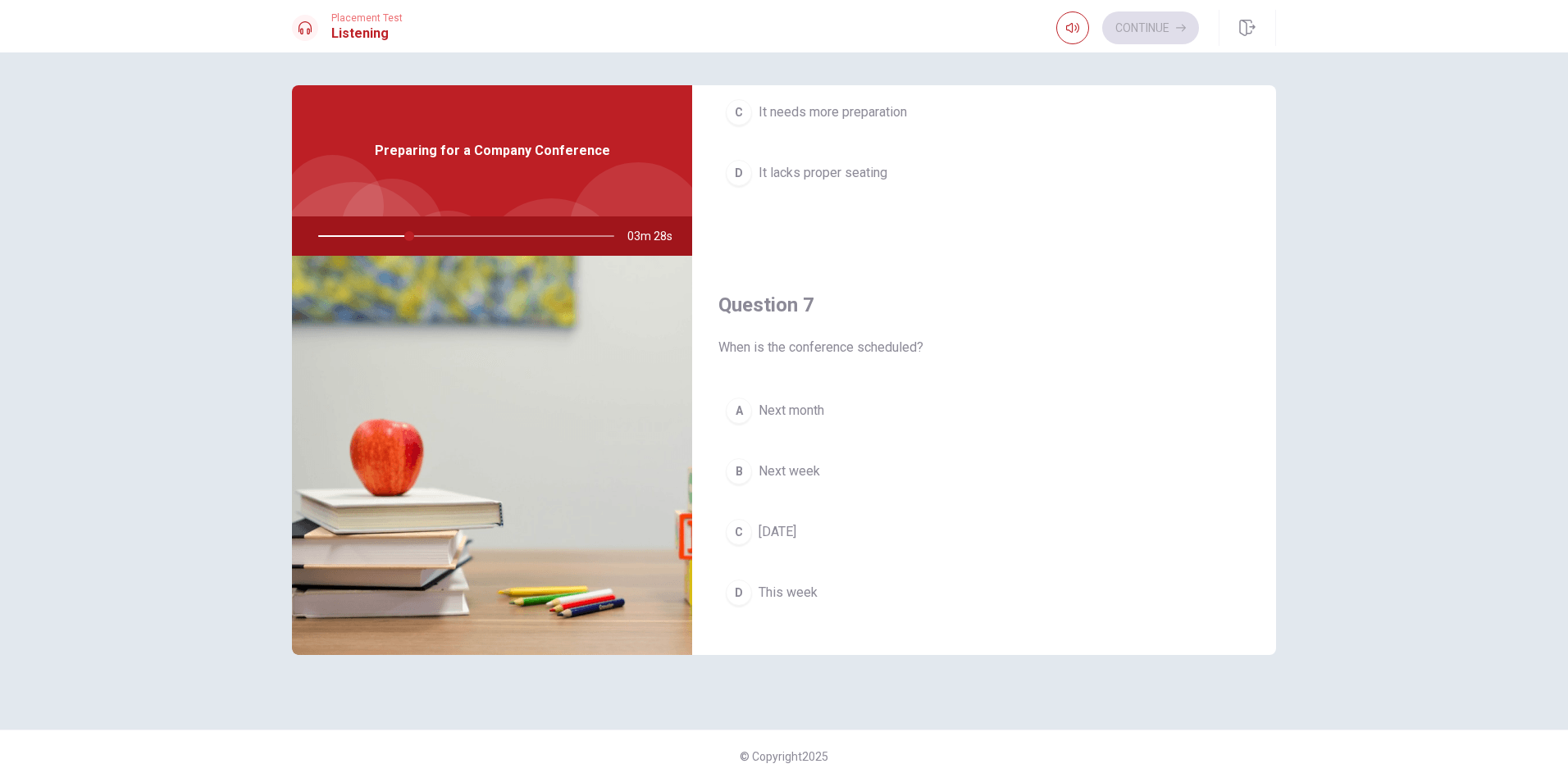
click at [763, 410] on span "Next month" at bounding box center [791, 411] width 65 height 20
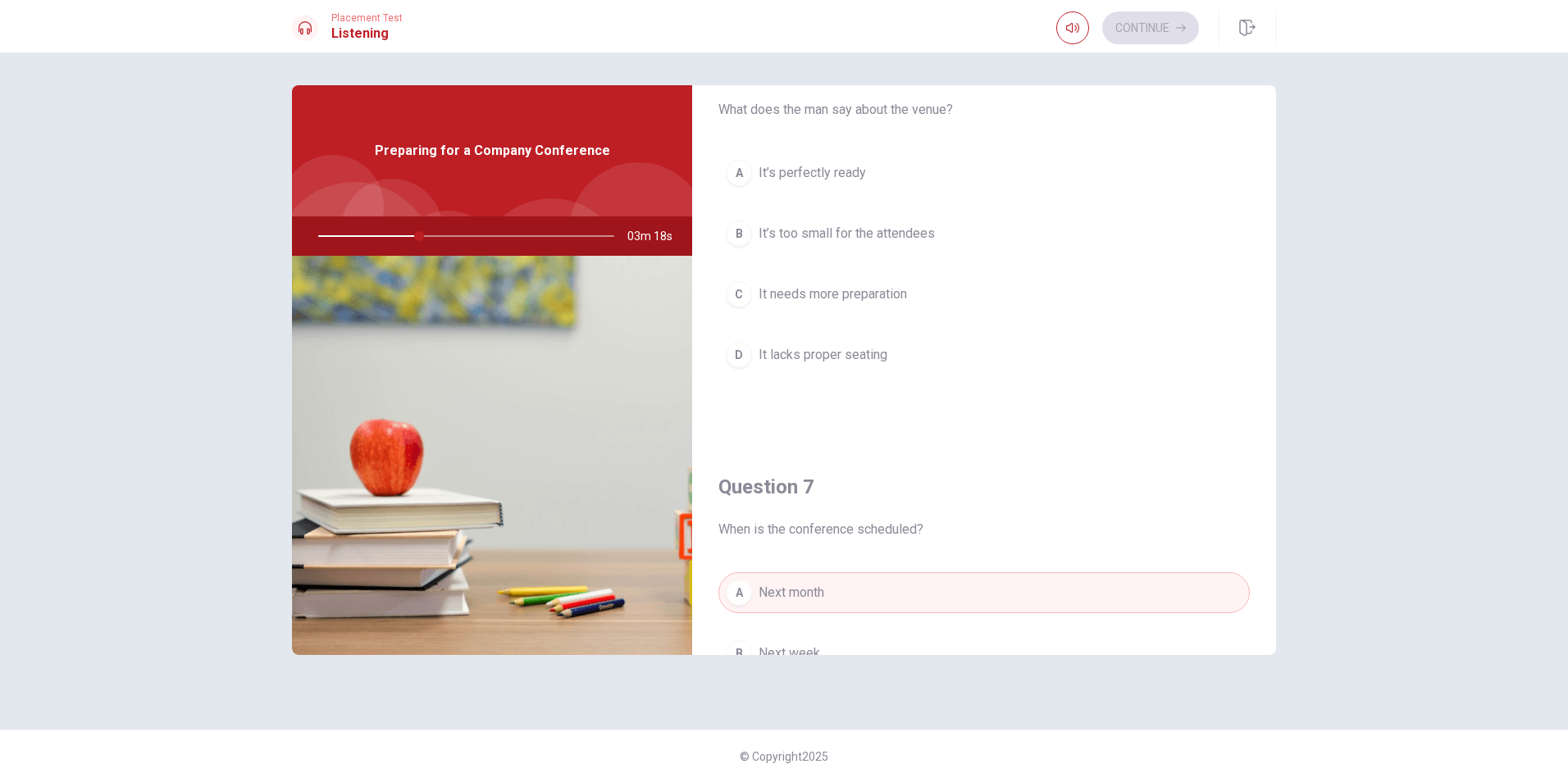
scroll to position [0, 0]
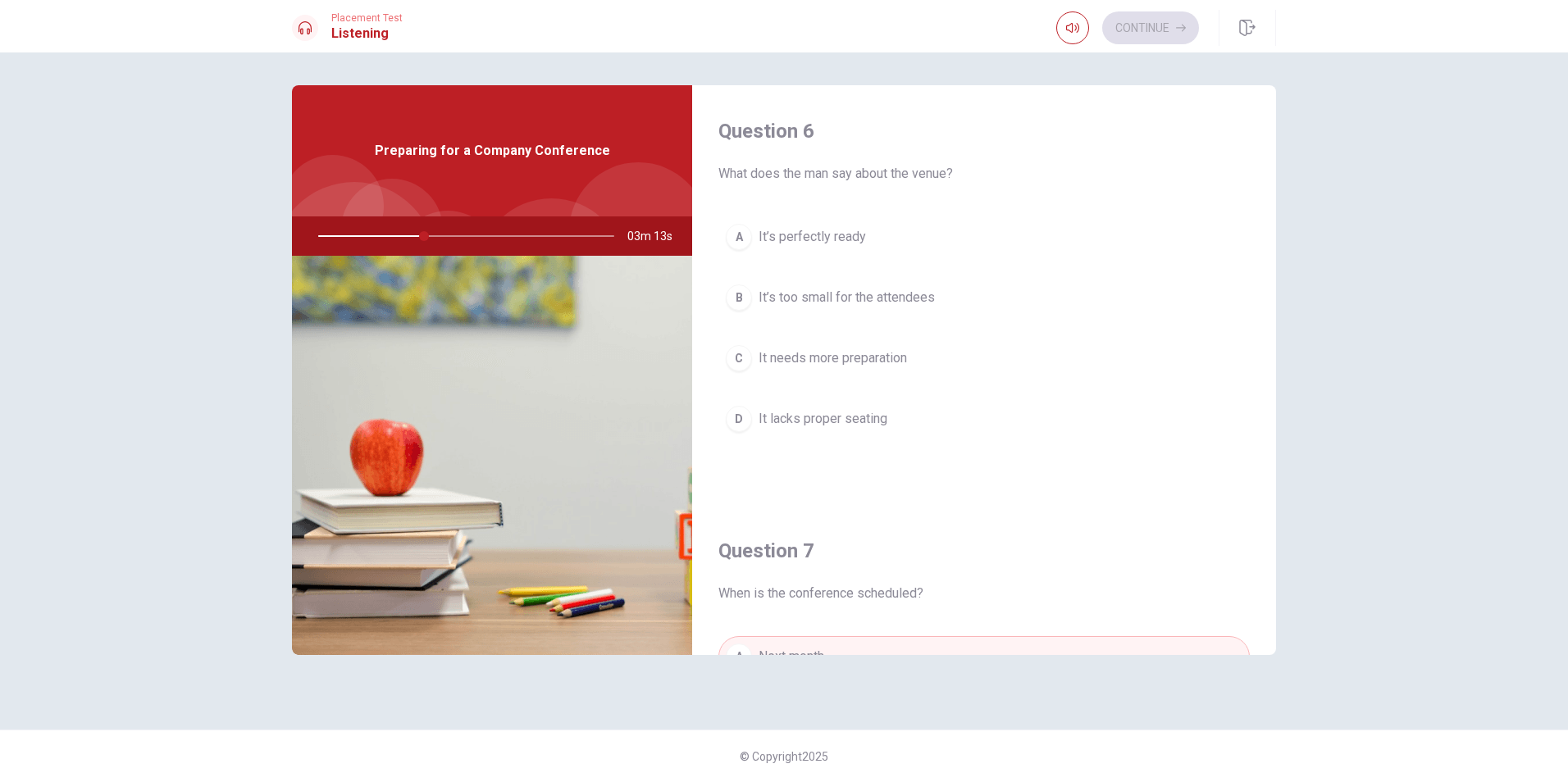
click at [838, 240] on span "It’s perfectly ready" at bounding box center [812, 237] width 107 height 20
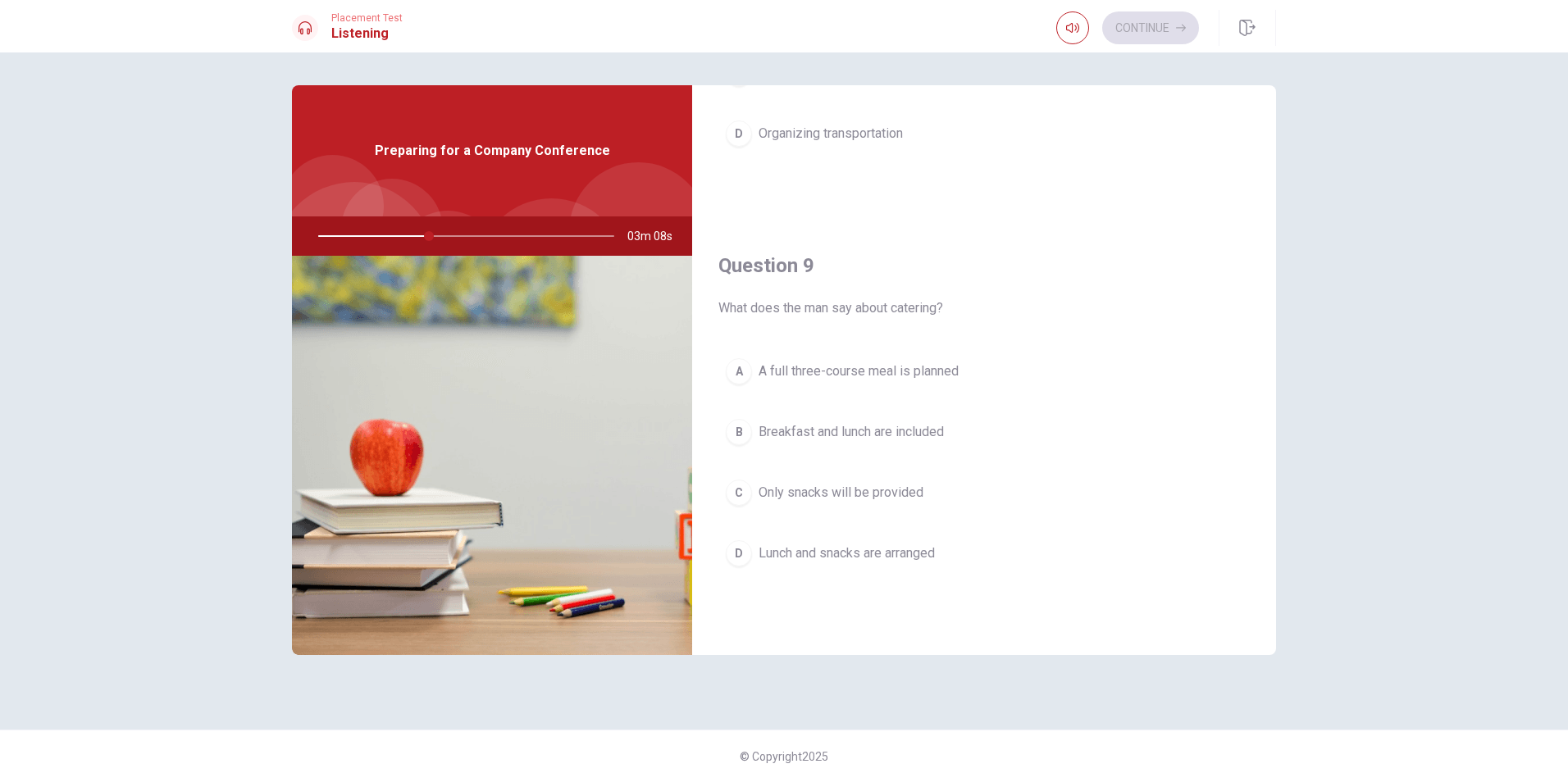
scroll to position [1230, 0]
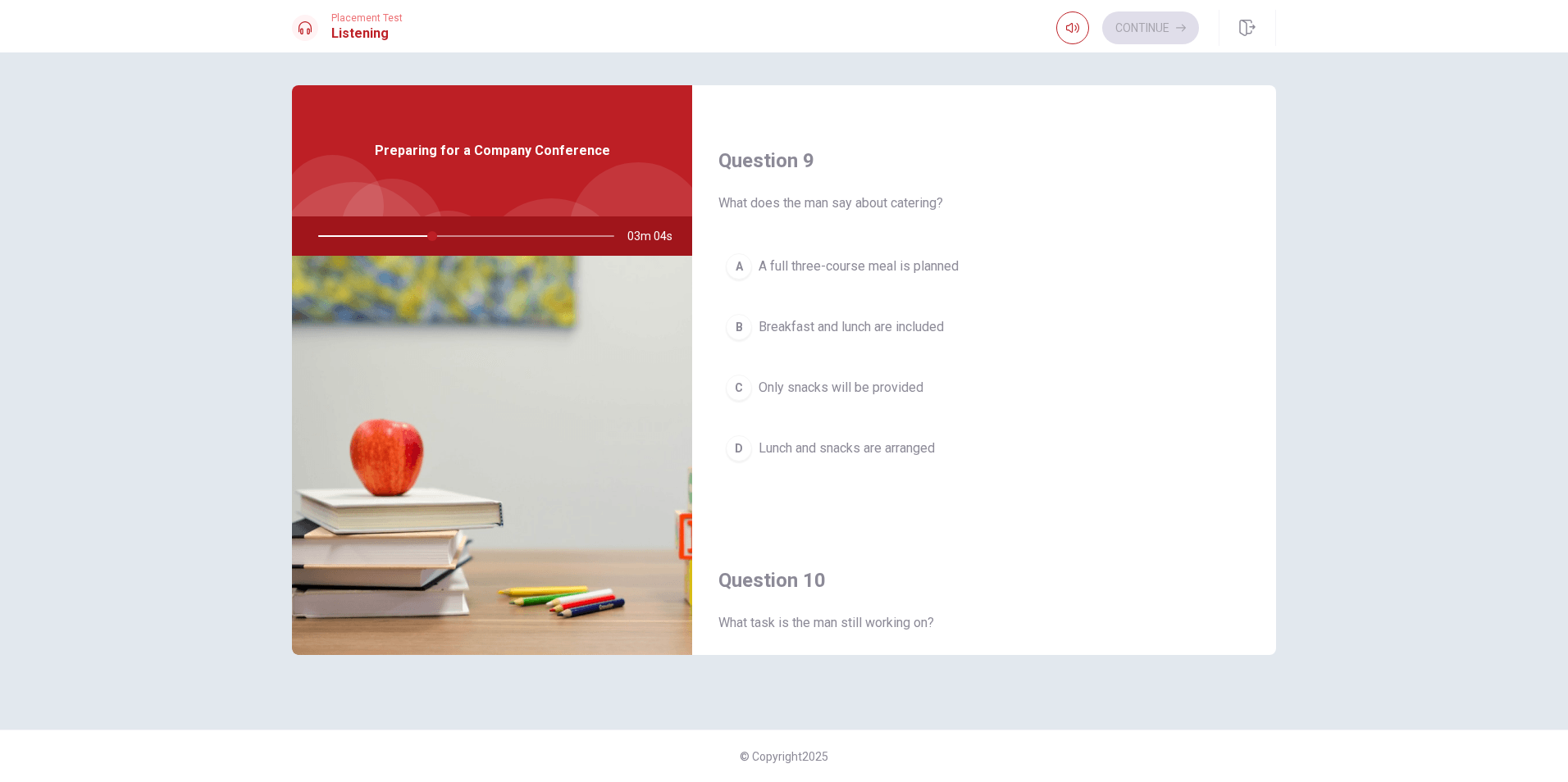
click at [960, 326] on button "B Breakfast and lunch are included" at bounding box center [984, 327] width 532 height 41
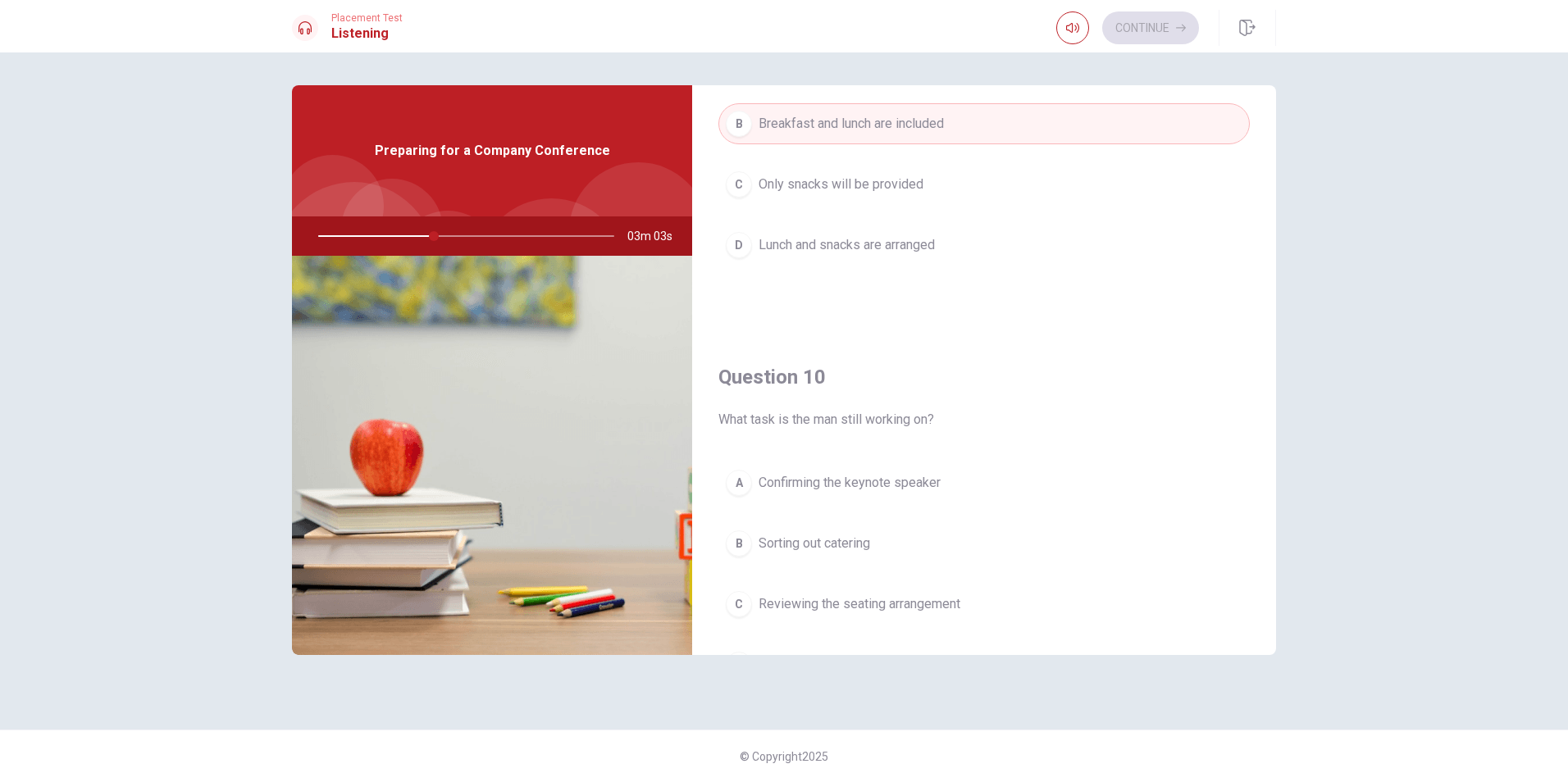
scroll to position [1530, 0]
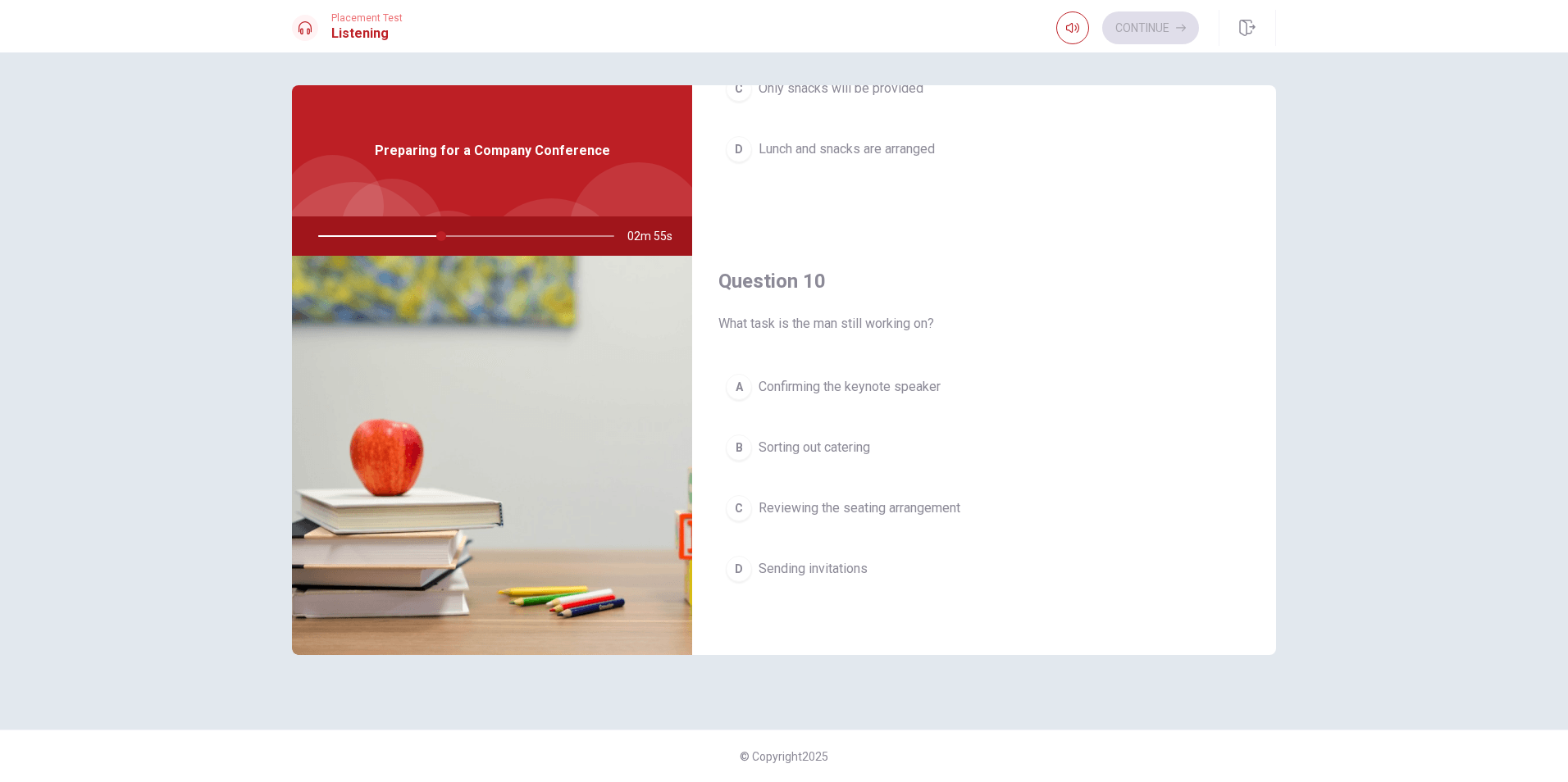
click at [846, 393] on span "Confirming the keynote speaker" at bounding box center [849, 388] width 182 height 20
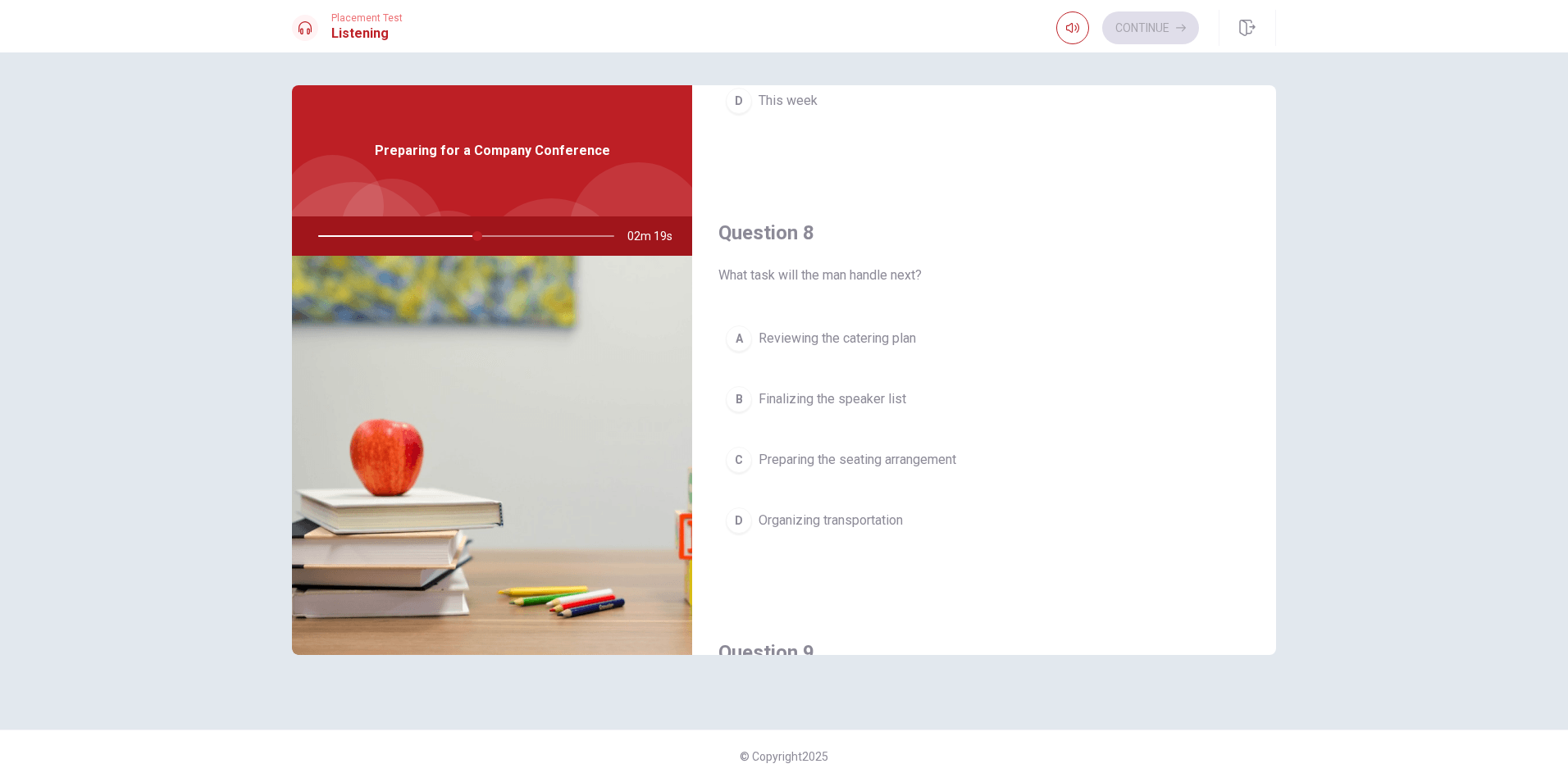
scroll to position [821, 0]
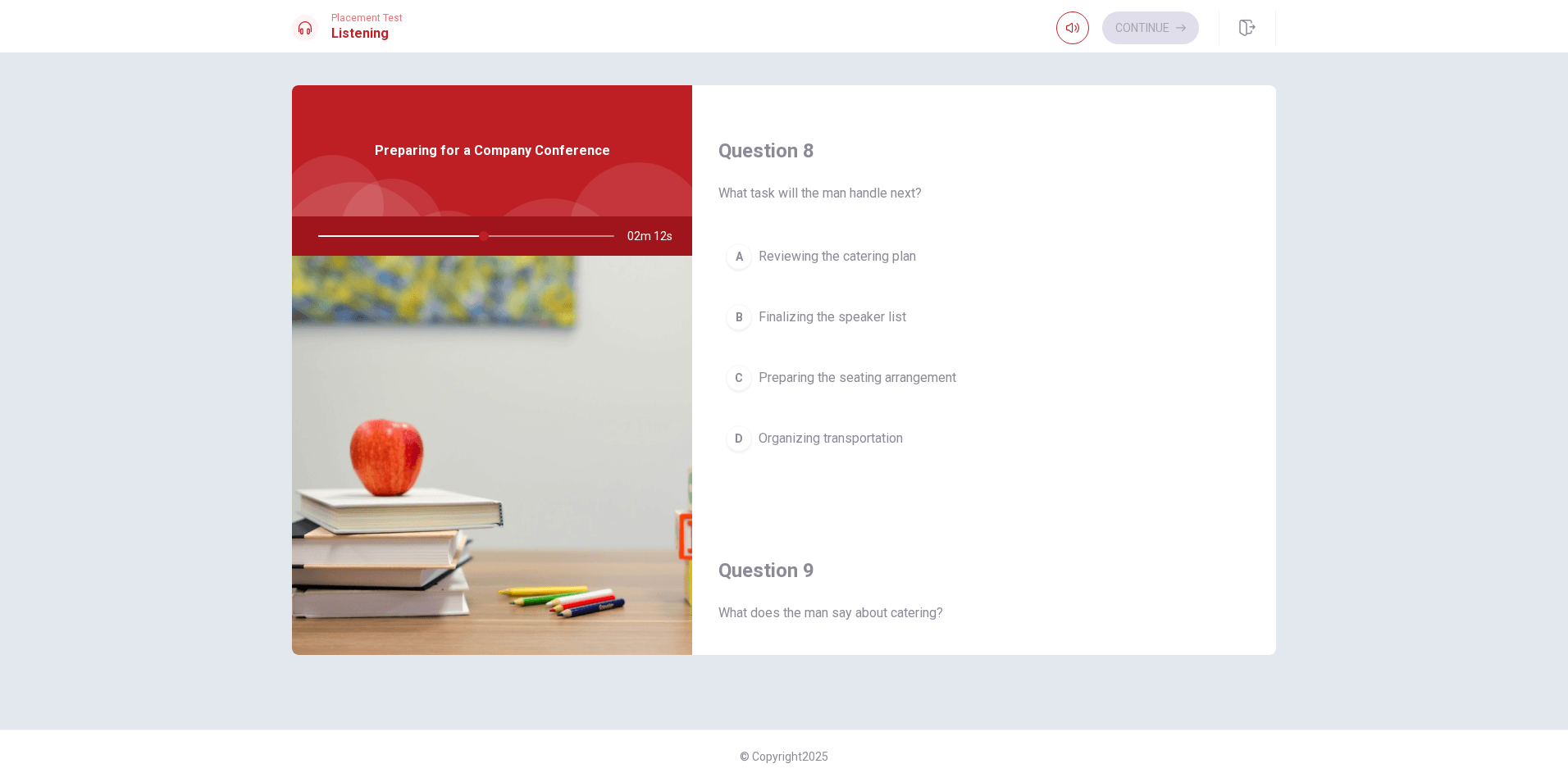
click at [880, 319] on span "Finalizing the speaker list" at bounding box center [832, 317] width 147 height 20
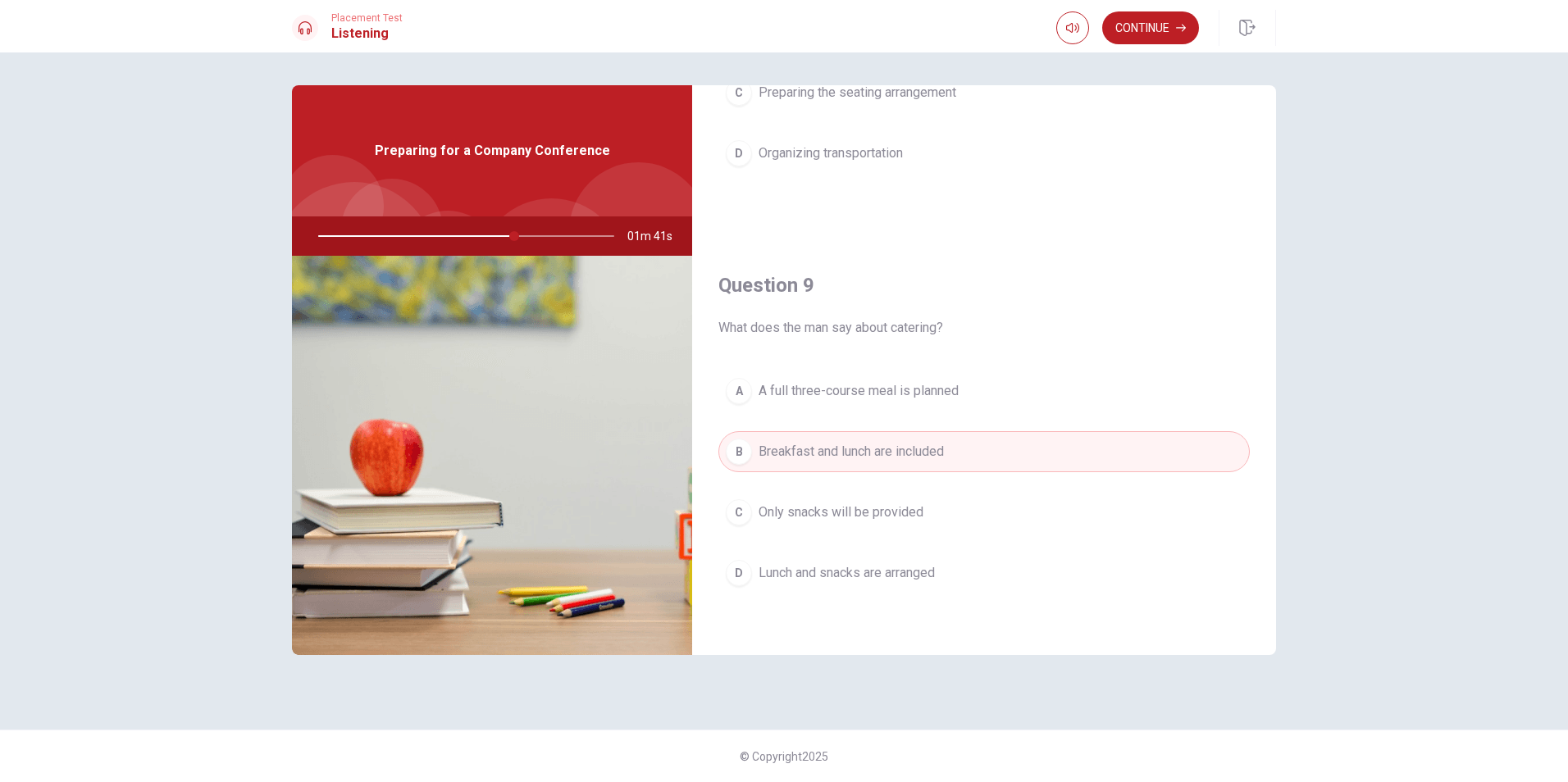
scroll to position [1230, 0]
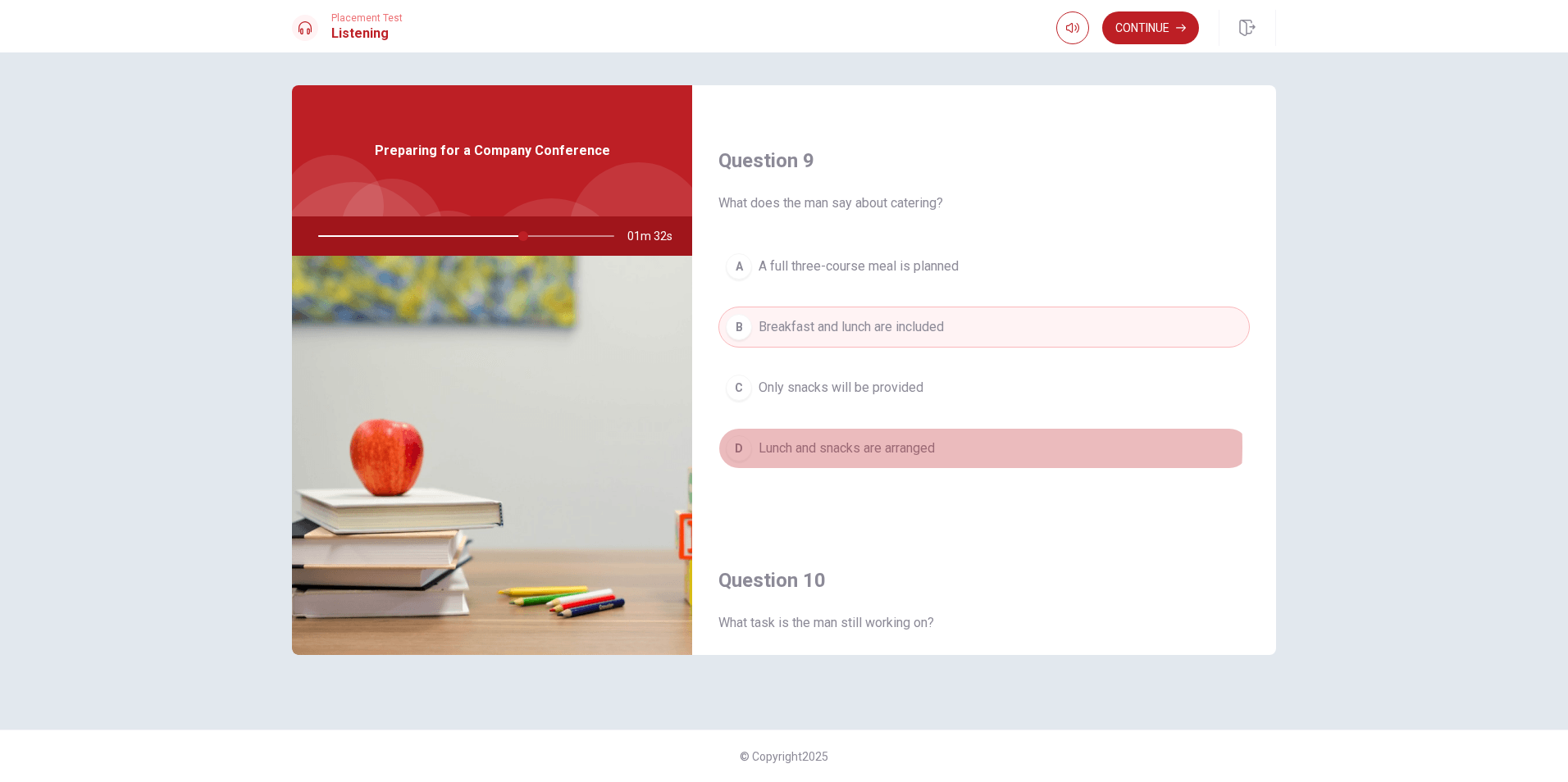
click at [893, 447] on span "Lunch and snacks are arranged" at bounding box center [846, 449] width 177 height 20
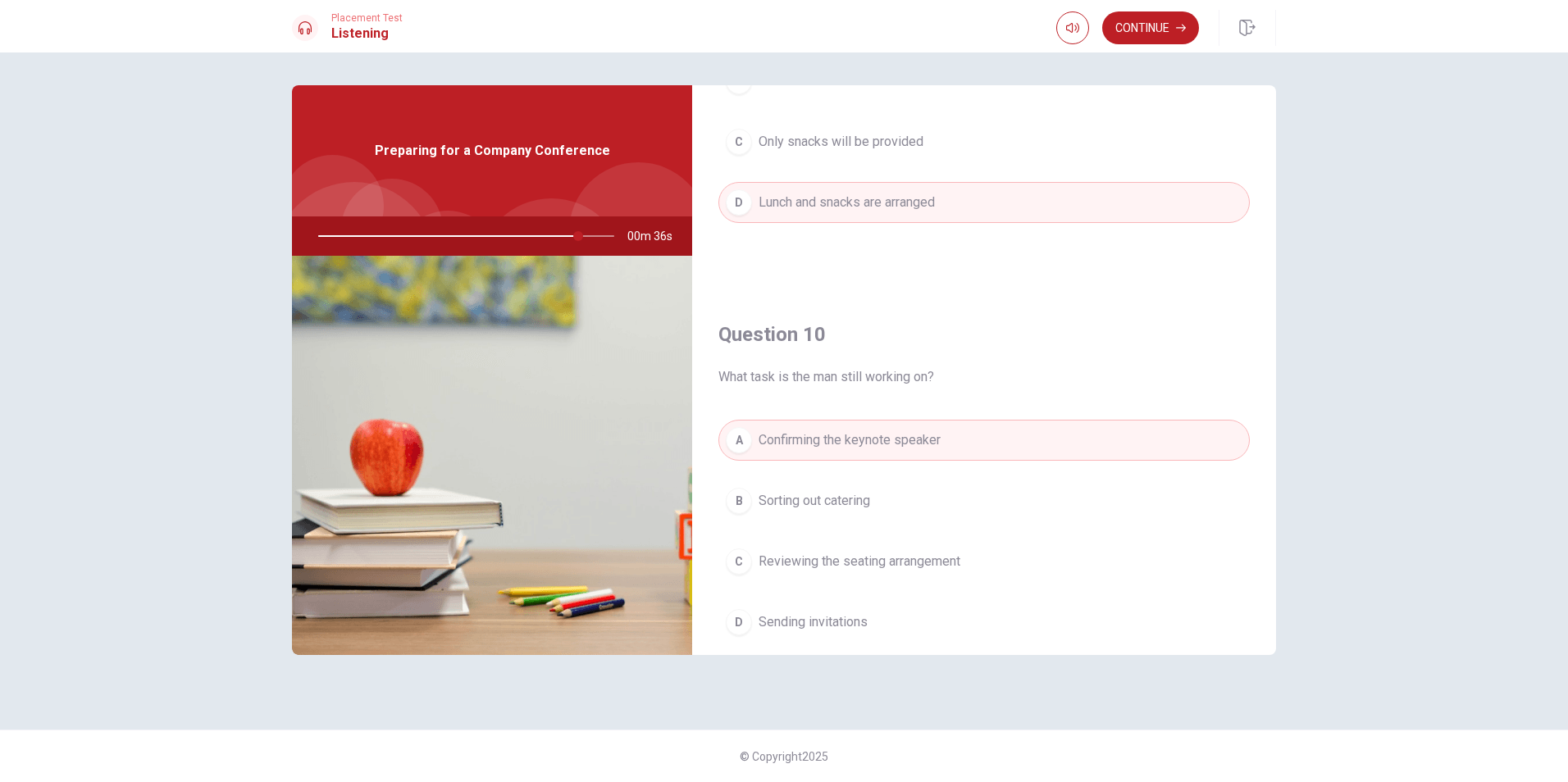
scroll to position [1530, 0]
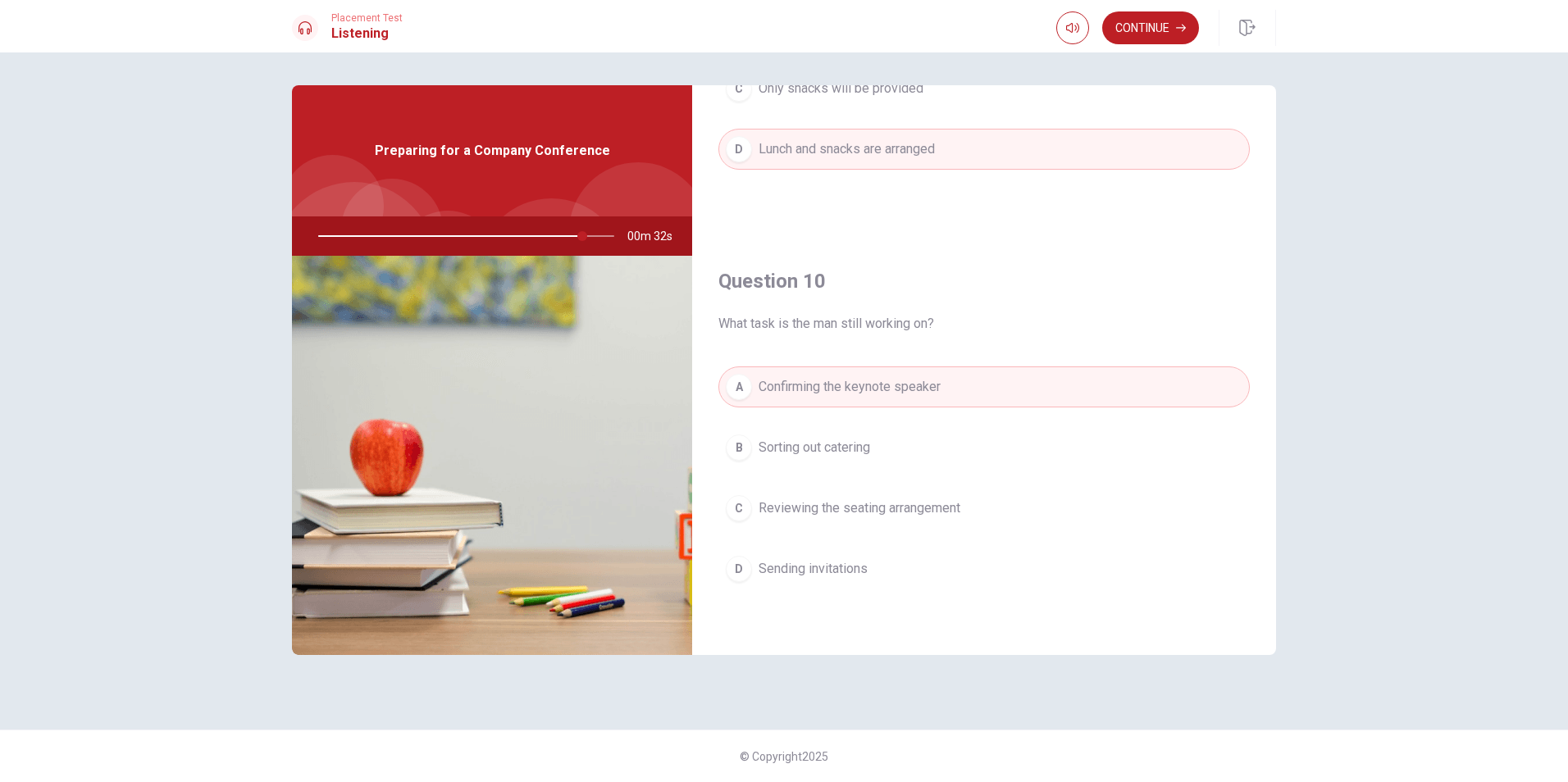
click at [957, 502] on span "Reviewing the seating arrangement" at bounding box center [859, 509] width 202 height 20
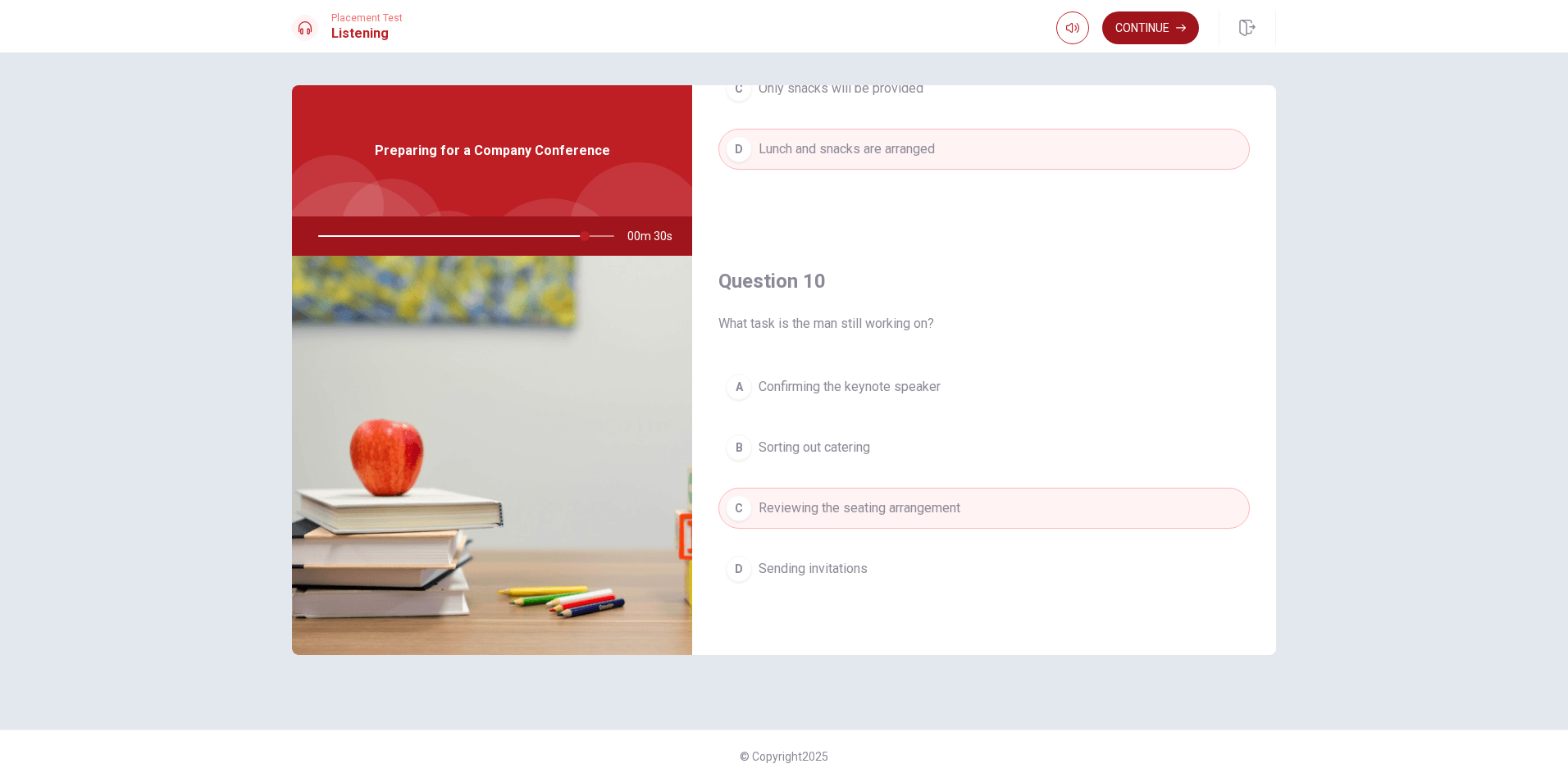
click at [1165, 38] on button "Continue" at bounding box center [1151, 28] width 97 height 33
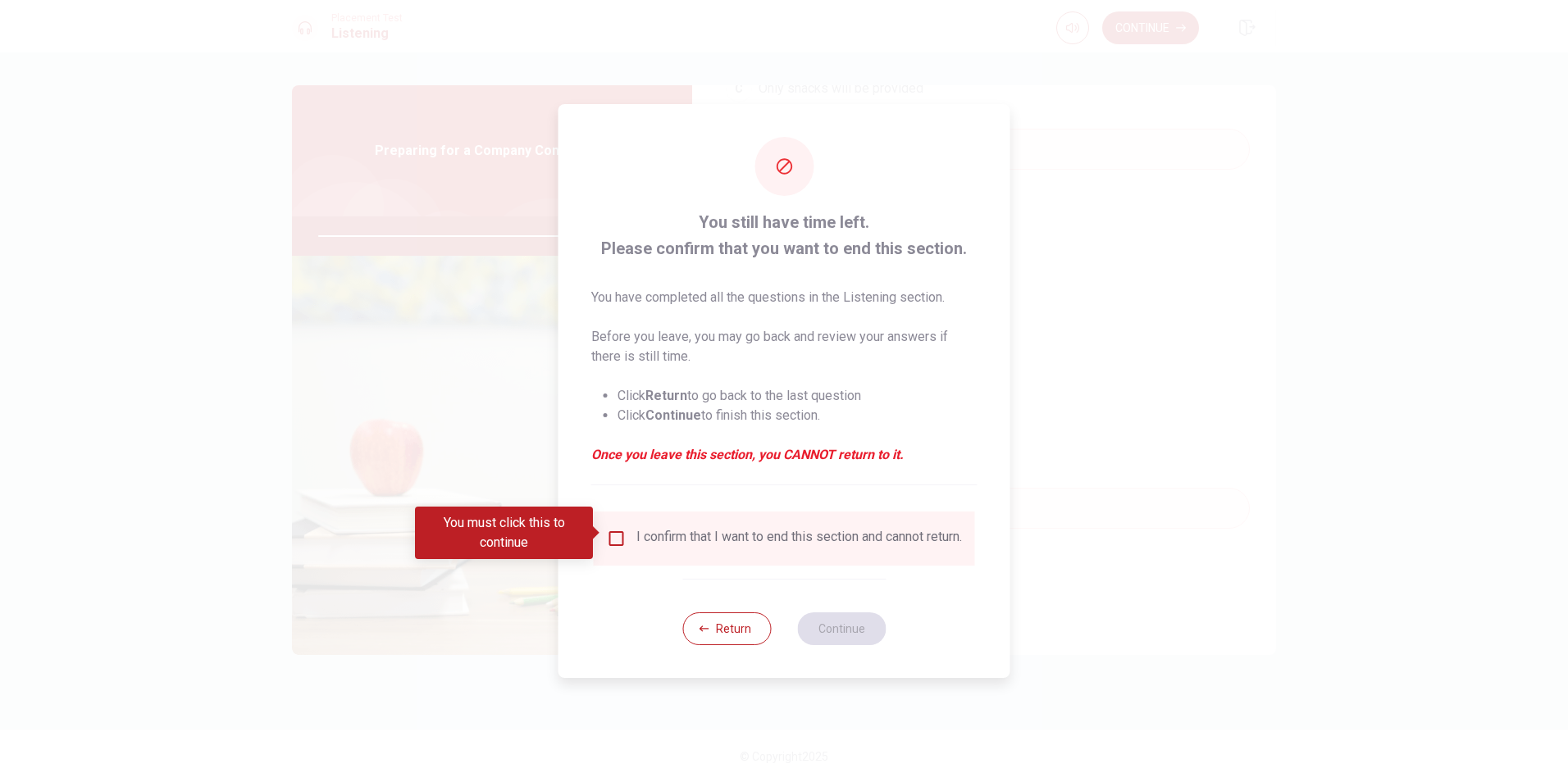
click at [614, 529] on input "You must click this to continue" at bounding box center [617, 539] width 20 height 20
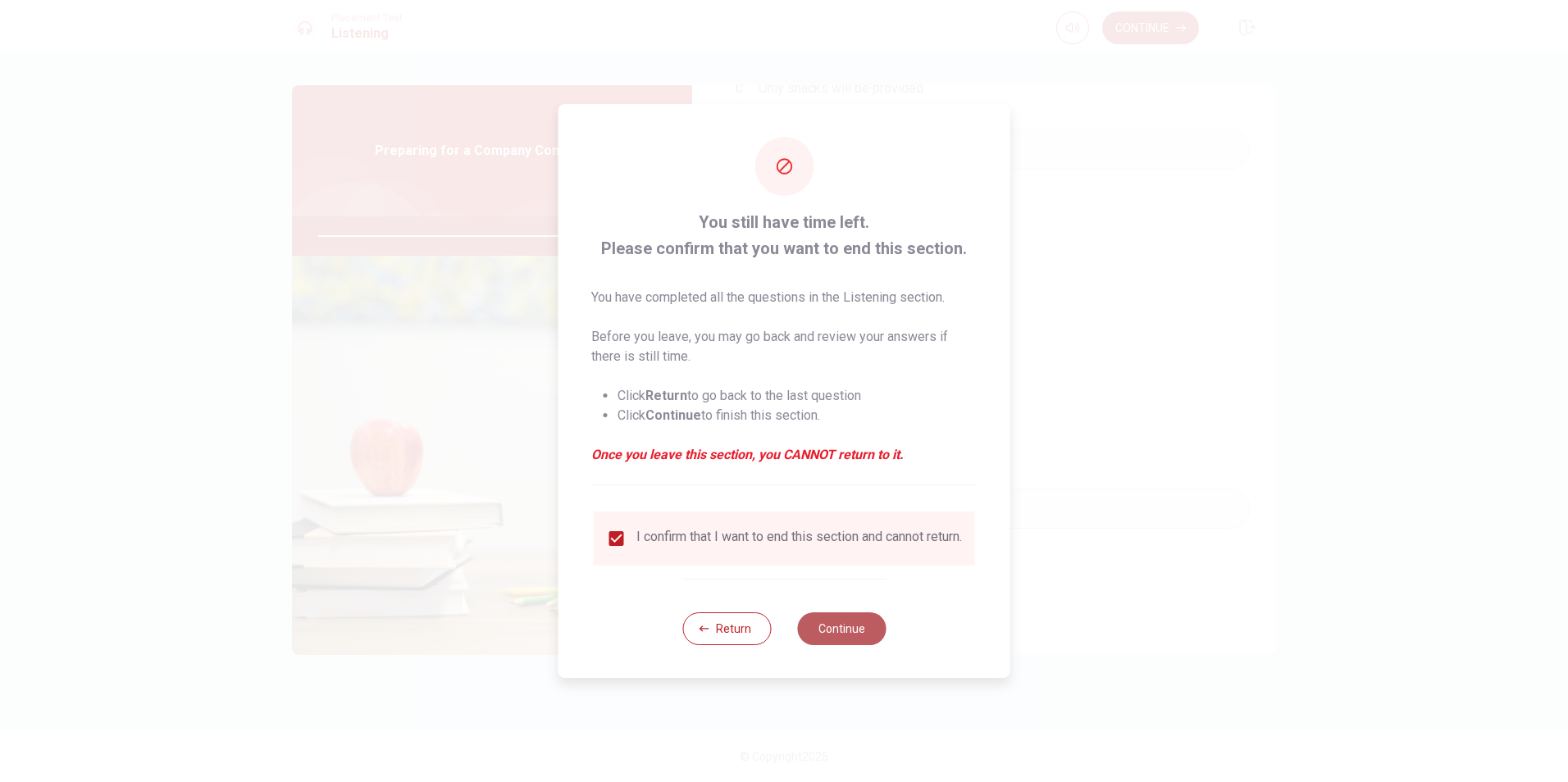
click at [831, 640] on button "Continue" at bounding box center [841, 629] width 89 height 33
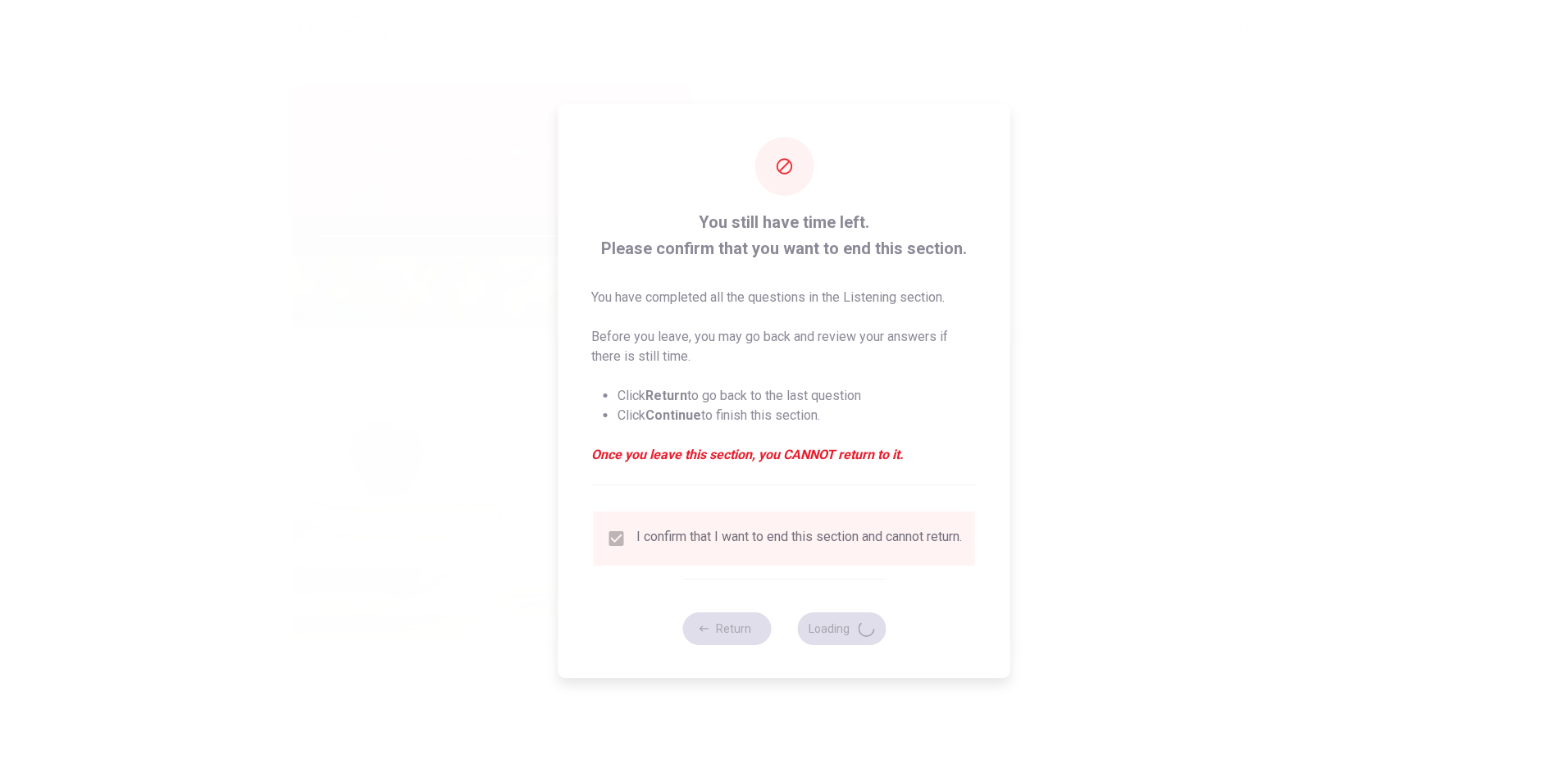
type input "91"
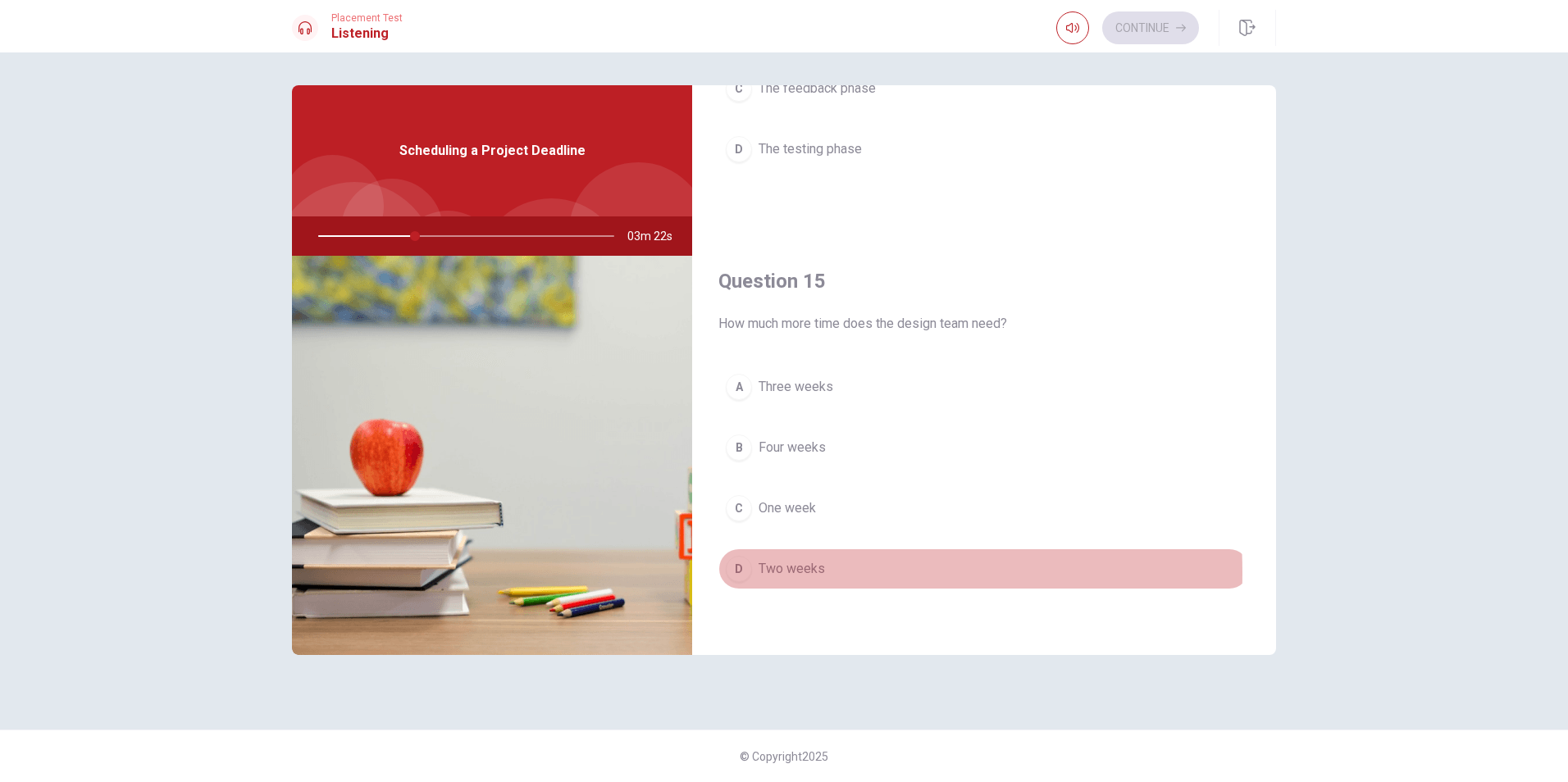
click at [731, 574] on div "D" at bounding box center [738, 568] width 26 height 26
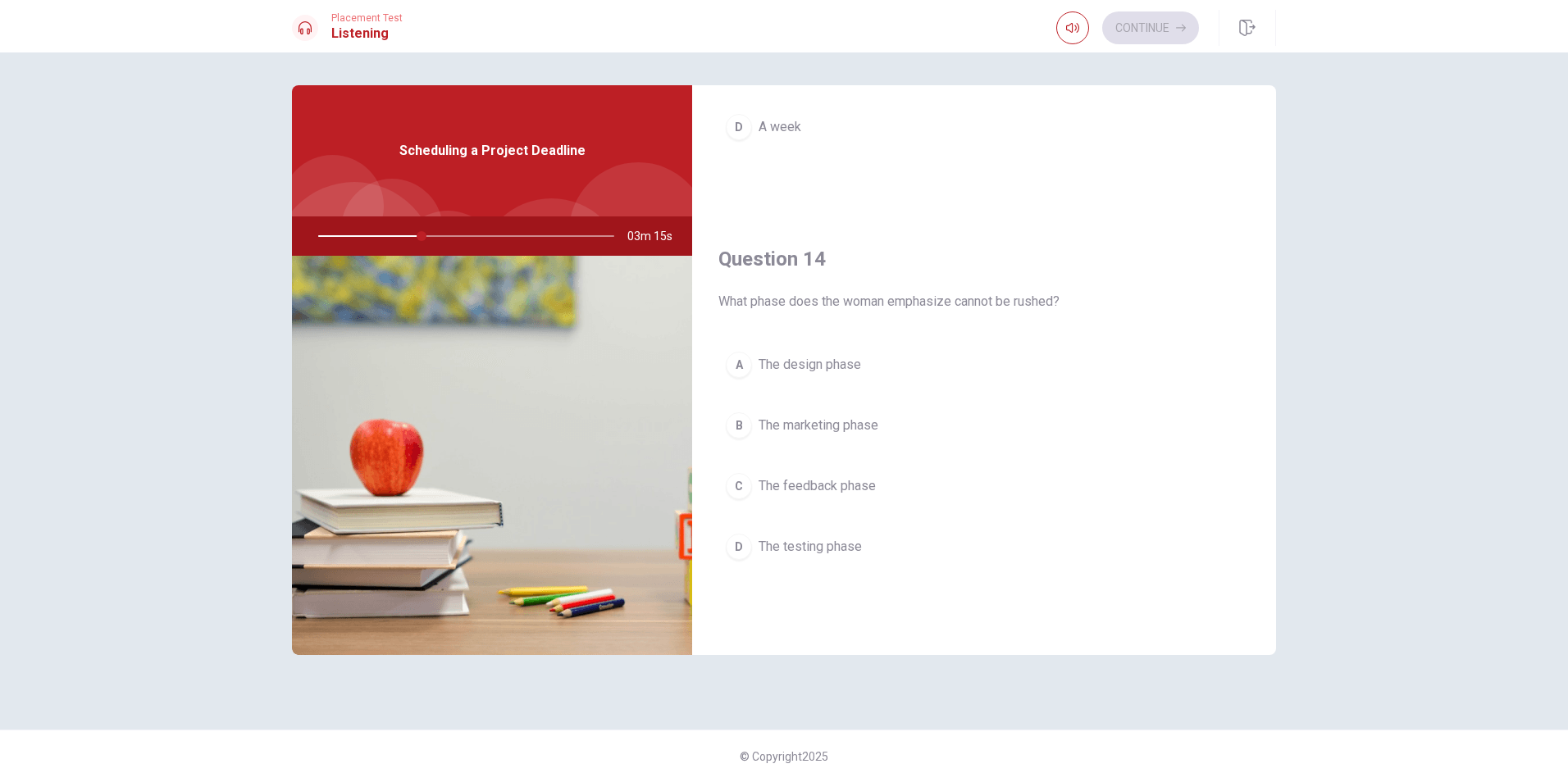
scroll to position [1148, 0]
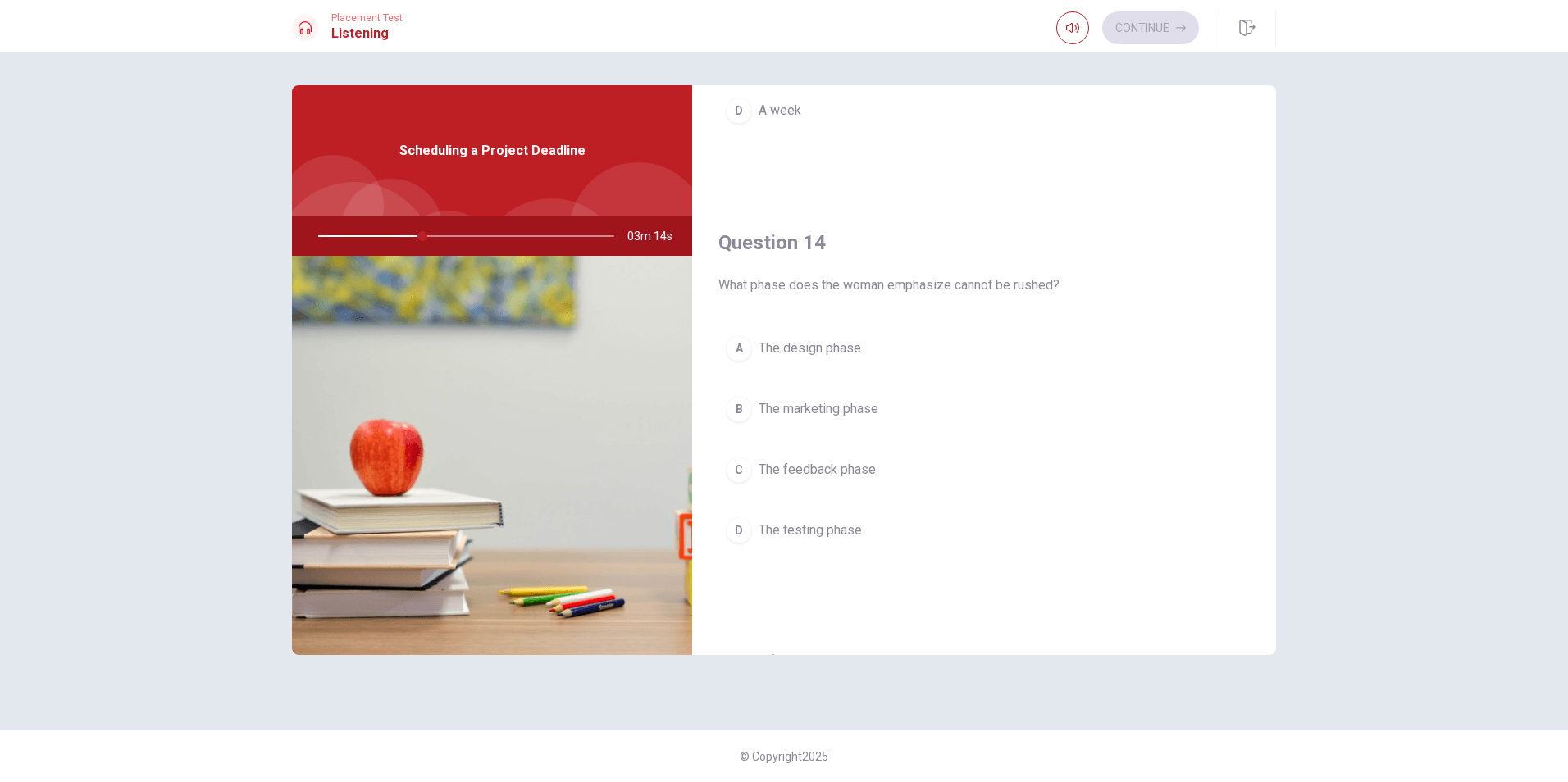
click at [810, 348] on span "The design phase" at bounding box center [810, 349] width 102 height 20
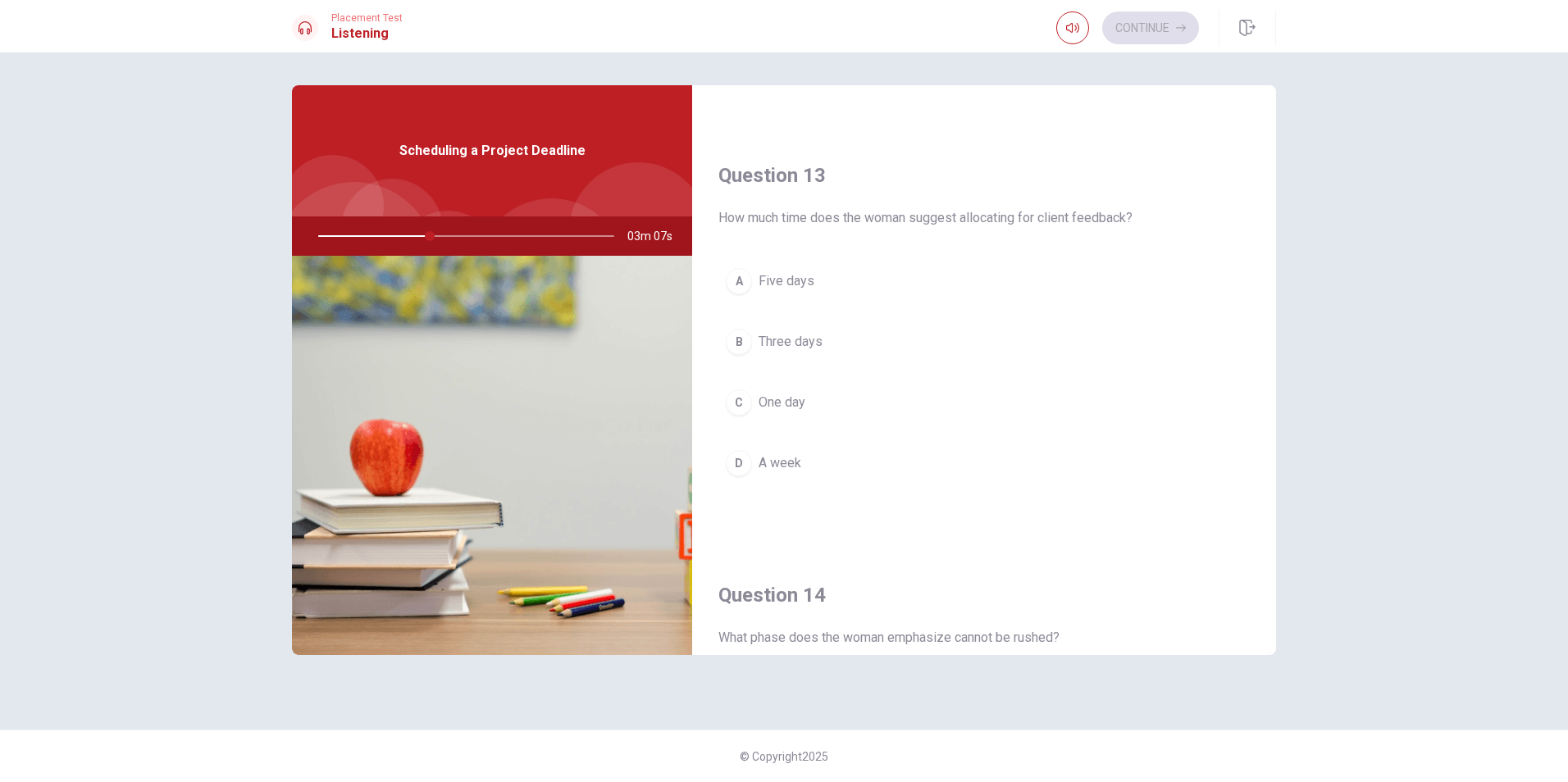
scroll to position [738, 0]
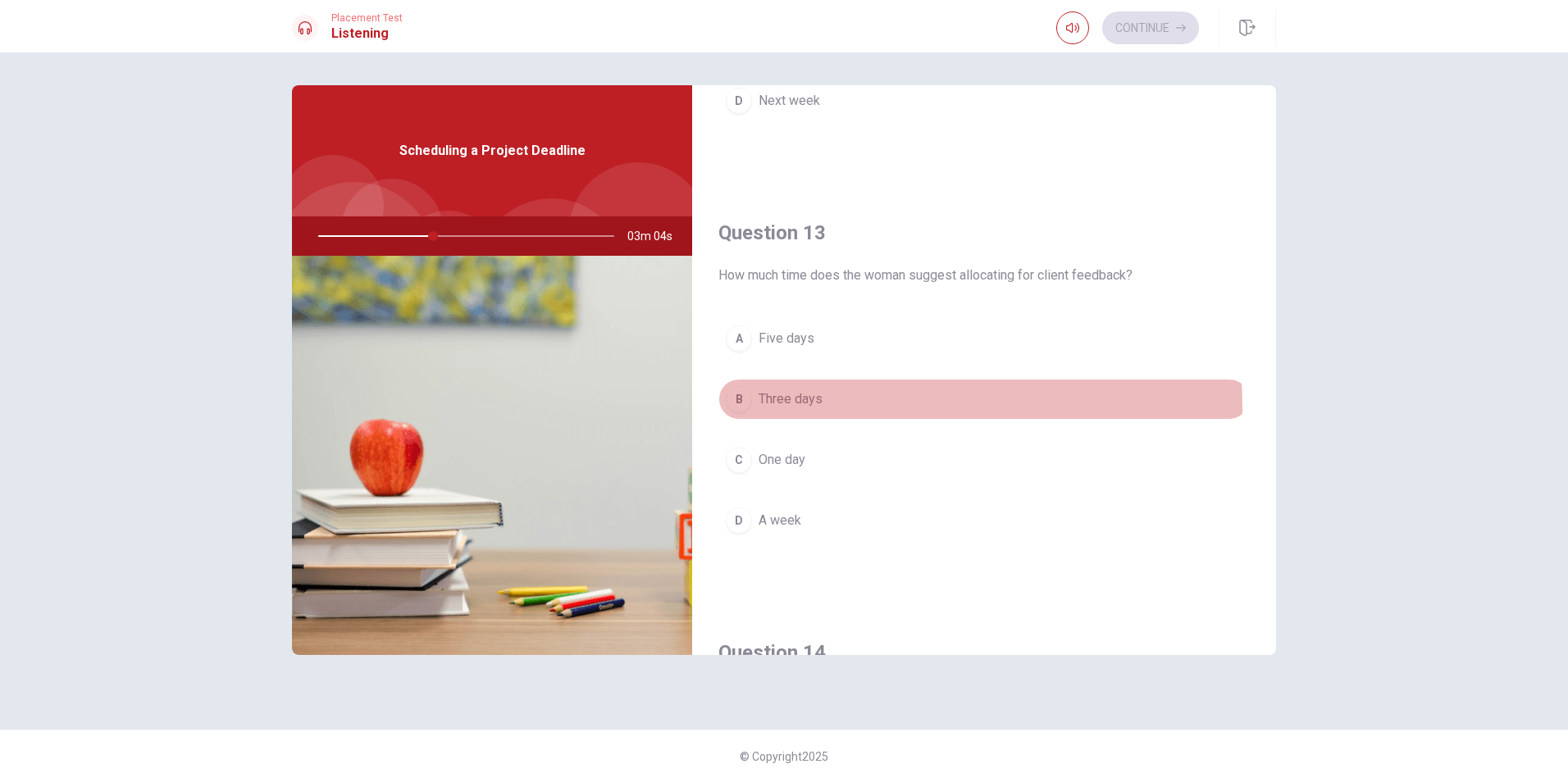
click at [805, 409] on span "Three days" at bounding box center [790, 399] width 64 height 20
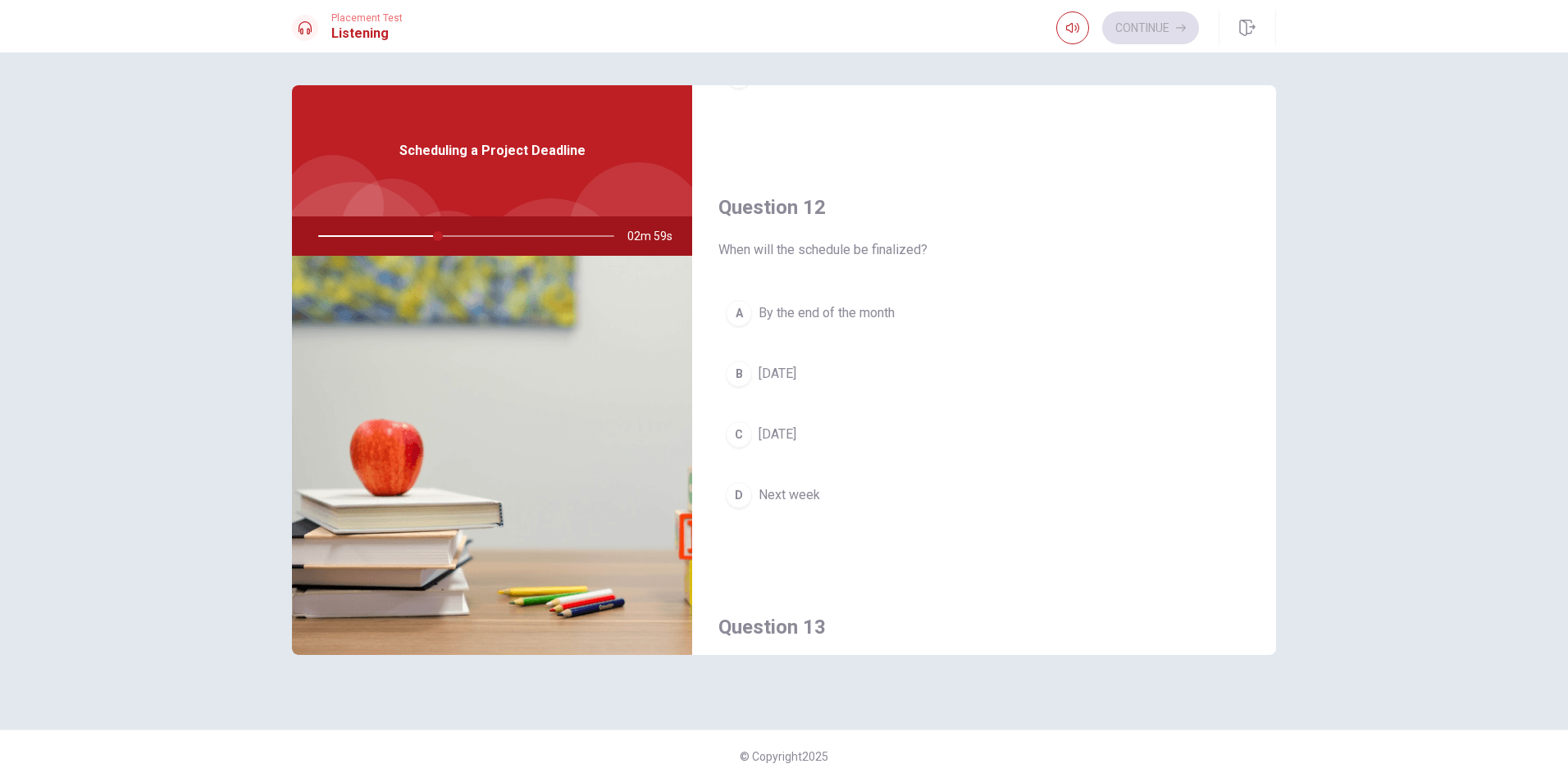
scroll to position [381, 0]
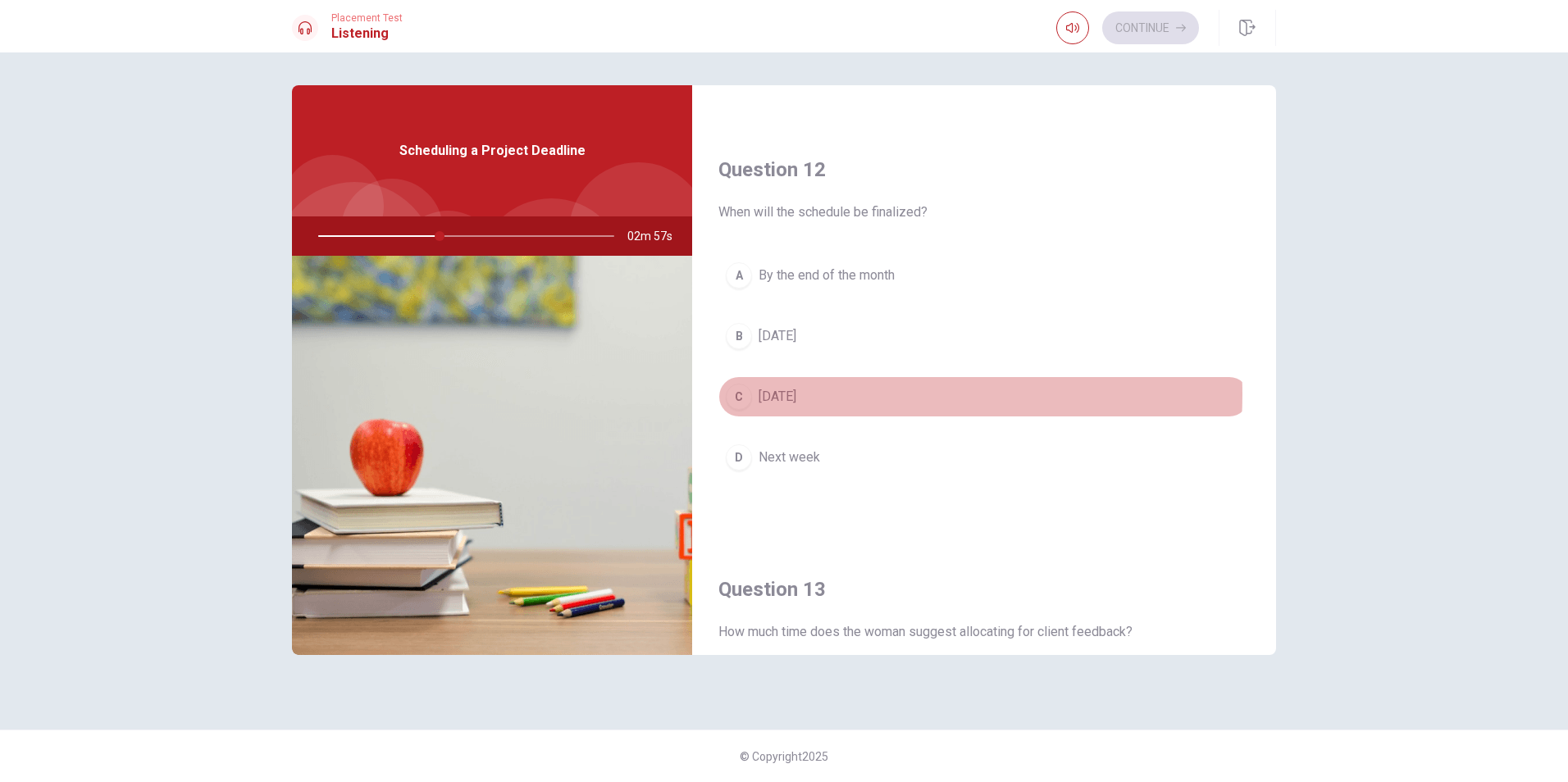
click at [830, 394] on button "C [DATE]" at bounding box center [984, 397] width 532 height 41
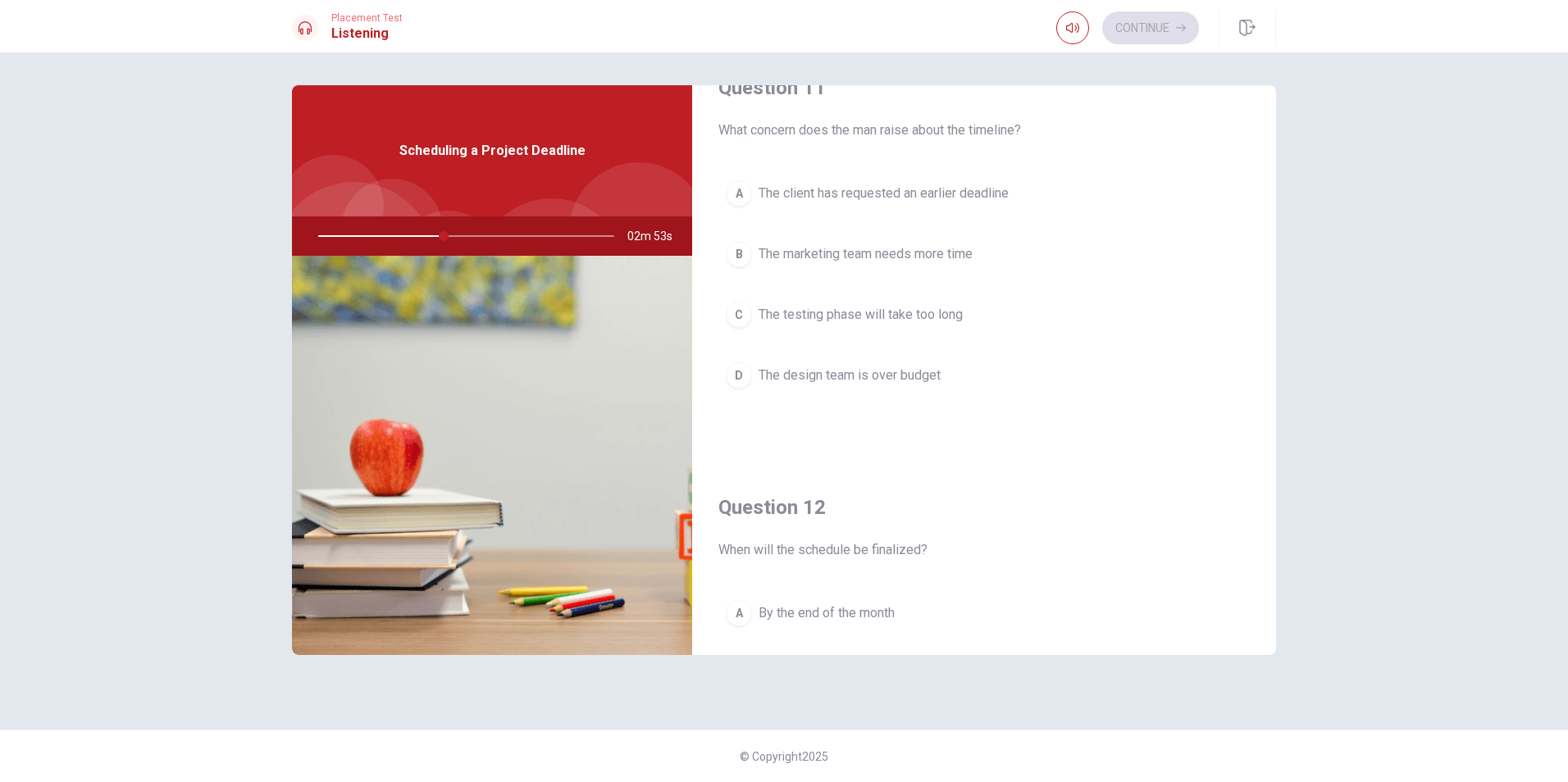
scroll to position [0, 0]
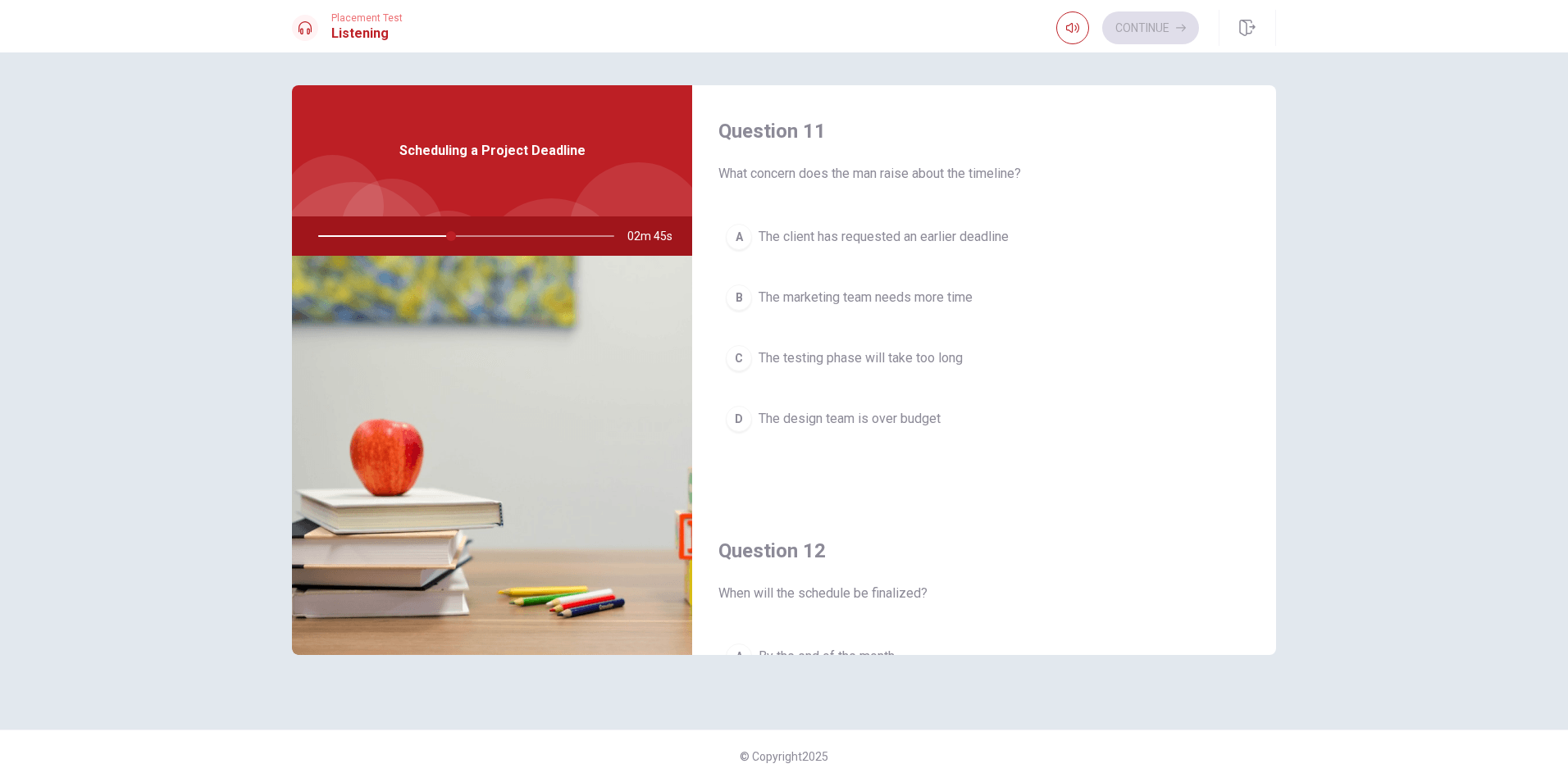
click at [943, 297] on span "The marketing team needs more time" at bounding box center [866, 298] width 214 height 20
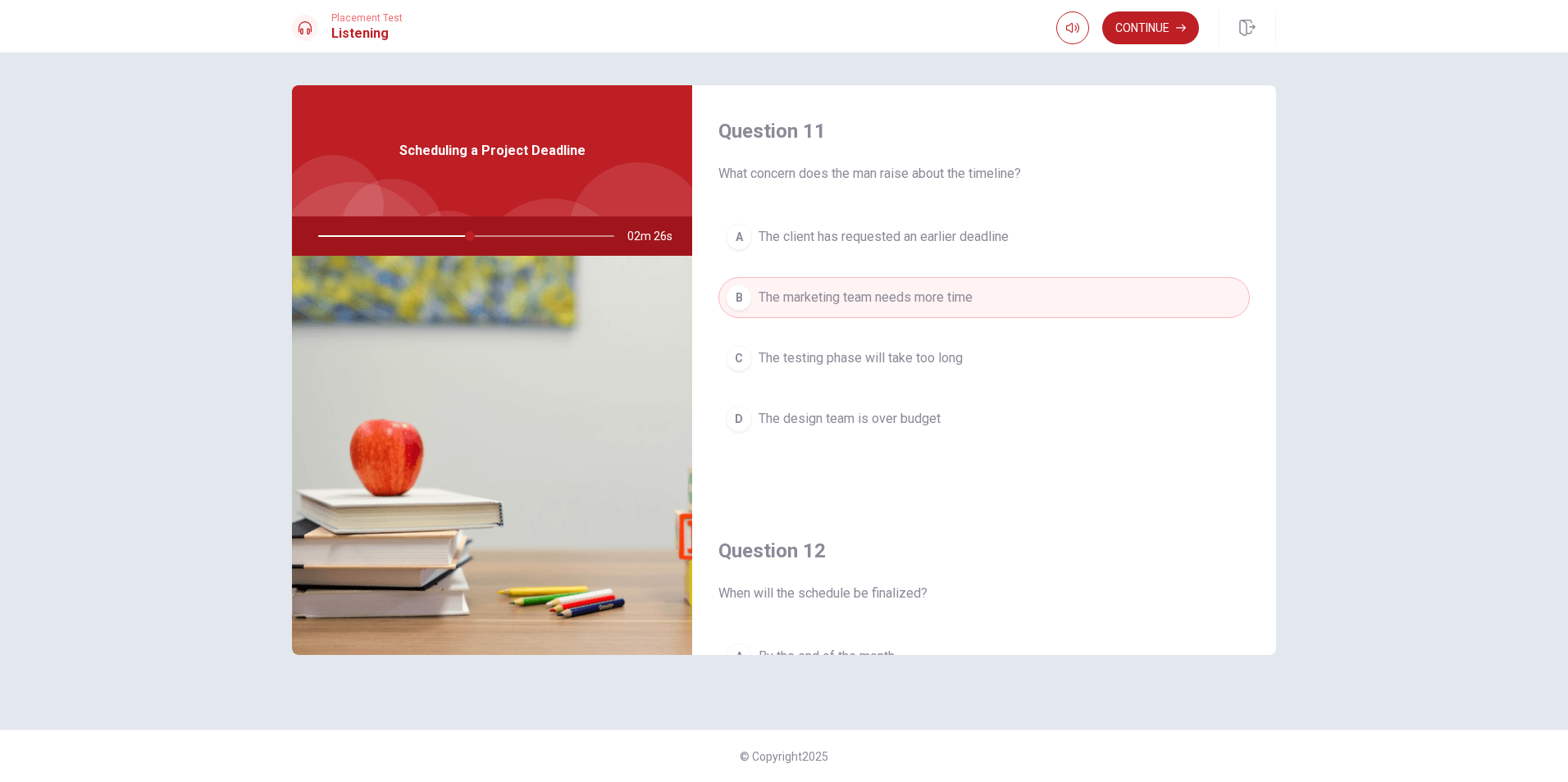
click at [900, 430] on button "D The design team is over budget" at bounding box center [984, 419] width 532 height 41
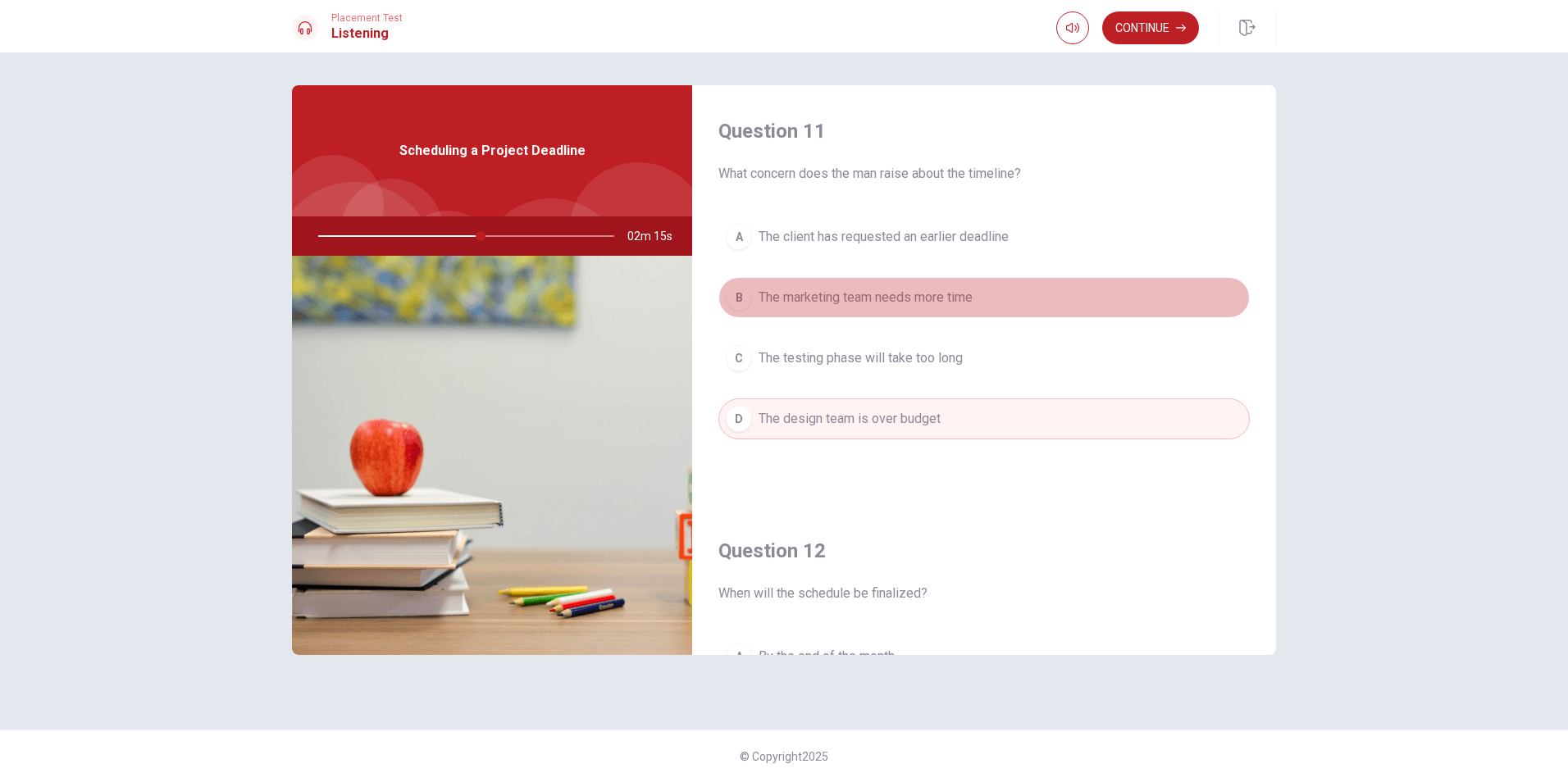
click at [1016, 289] on button "B The marketing team needs more time" at bounding box center [984, 297] width 532 height 41
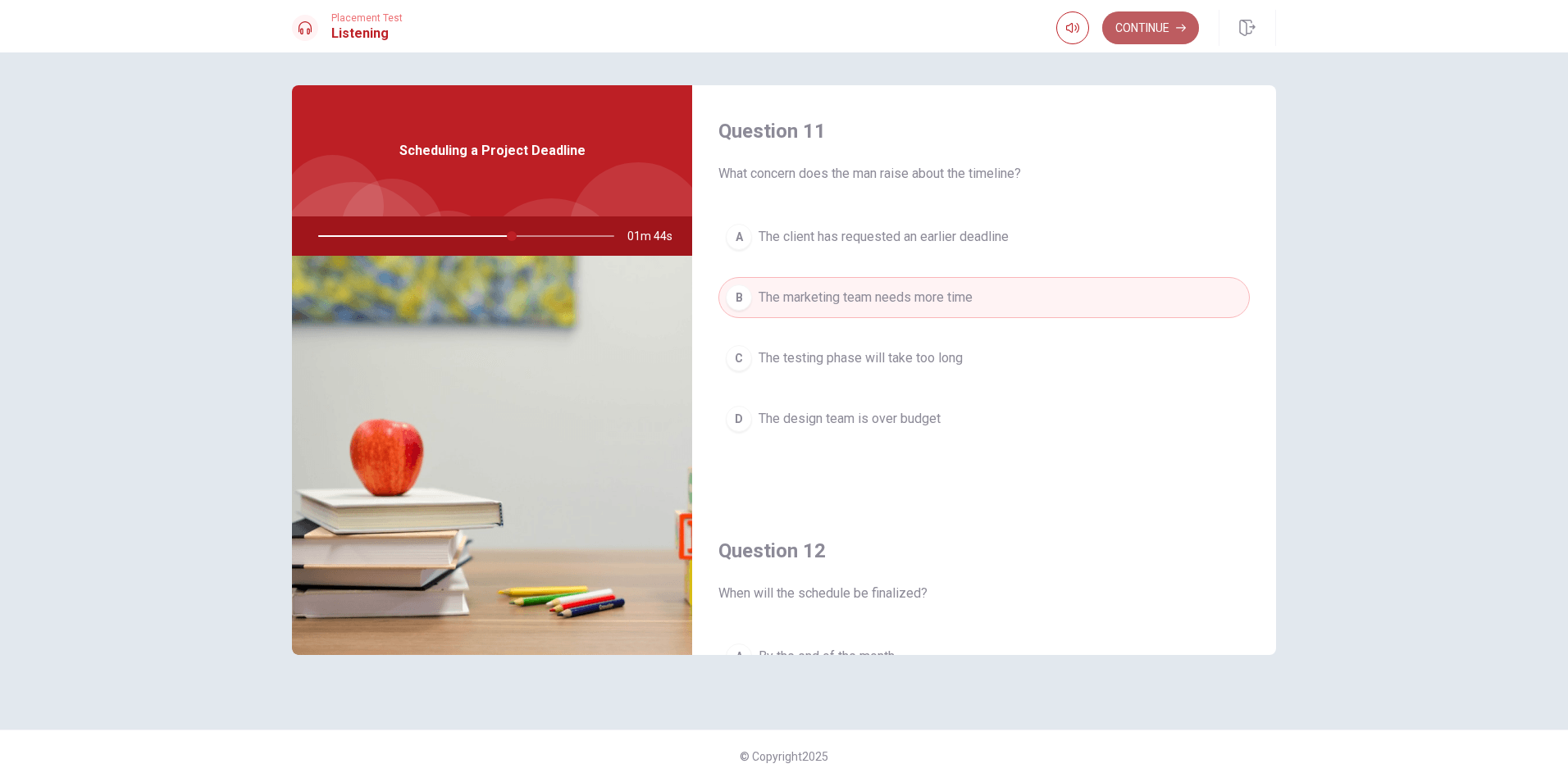
click at [1167, 23] on button "Continue" at bounding box center [1151, 28] width 97 height 33
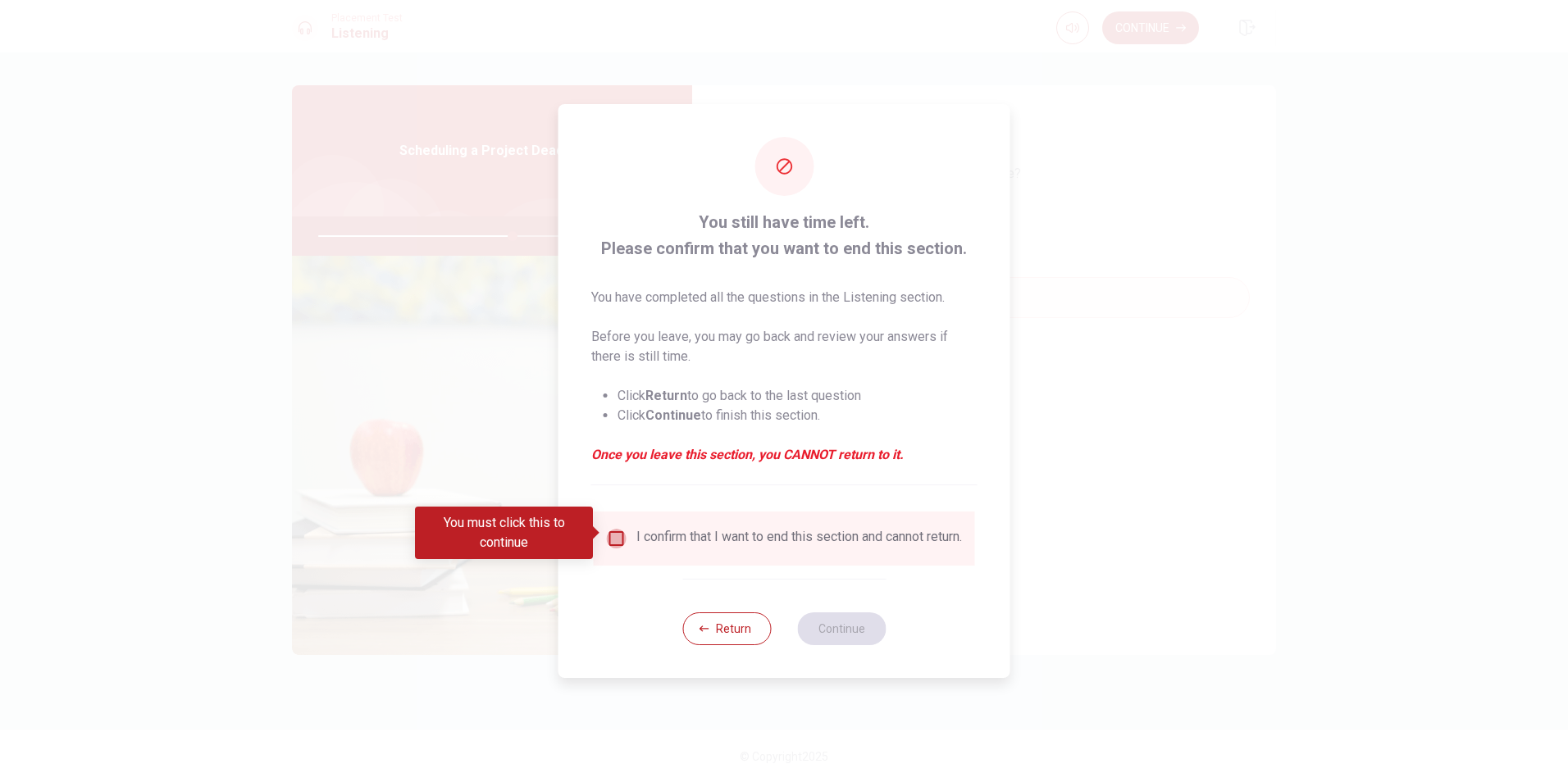
click at [615, 537] on input "You must click this to continue" at bounding box center [617, 539] width 20 height 20
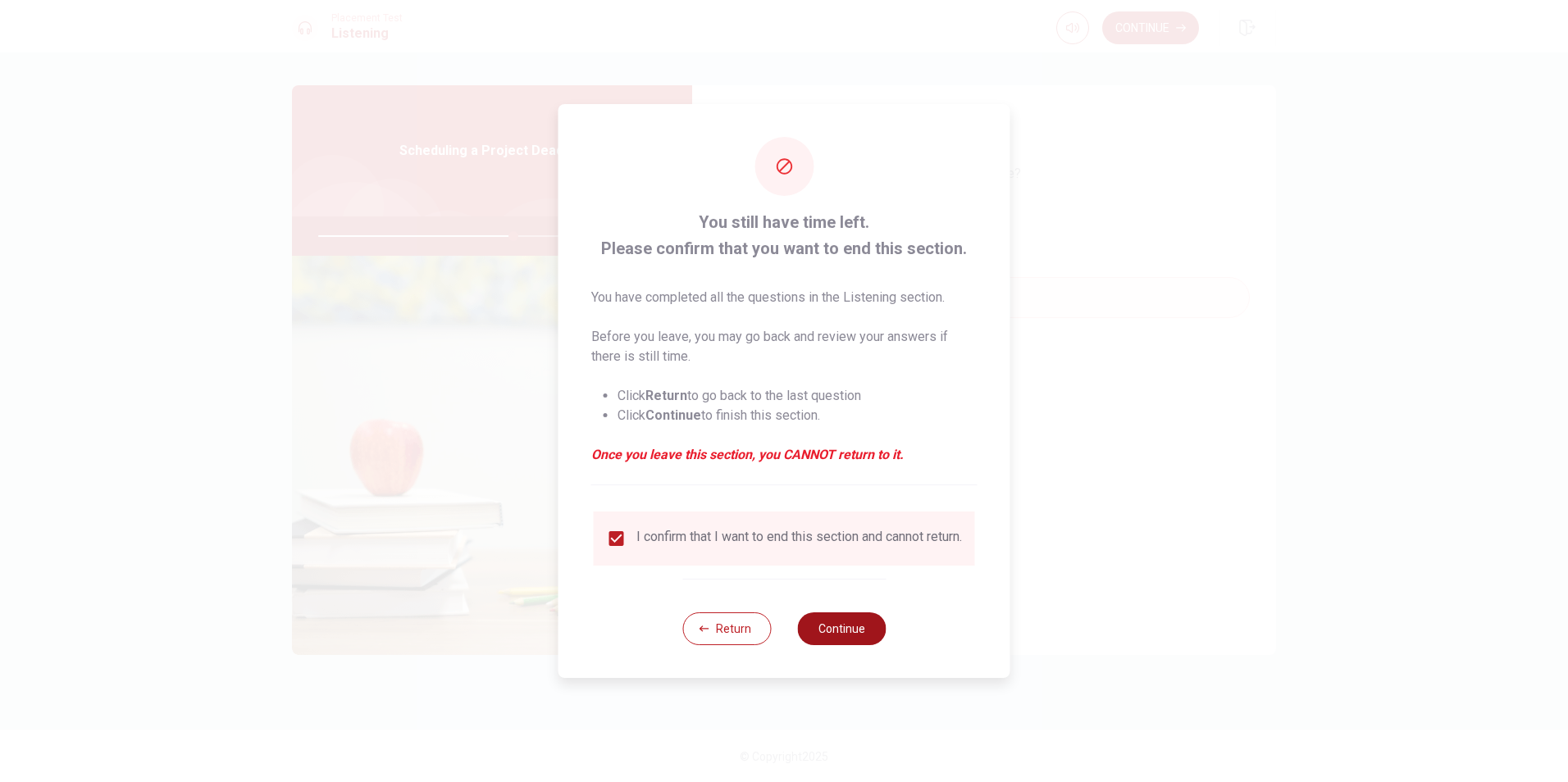
click at [862, 646] on button "Continue" at bounding box center [841, 629] width 89 height 33
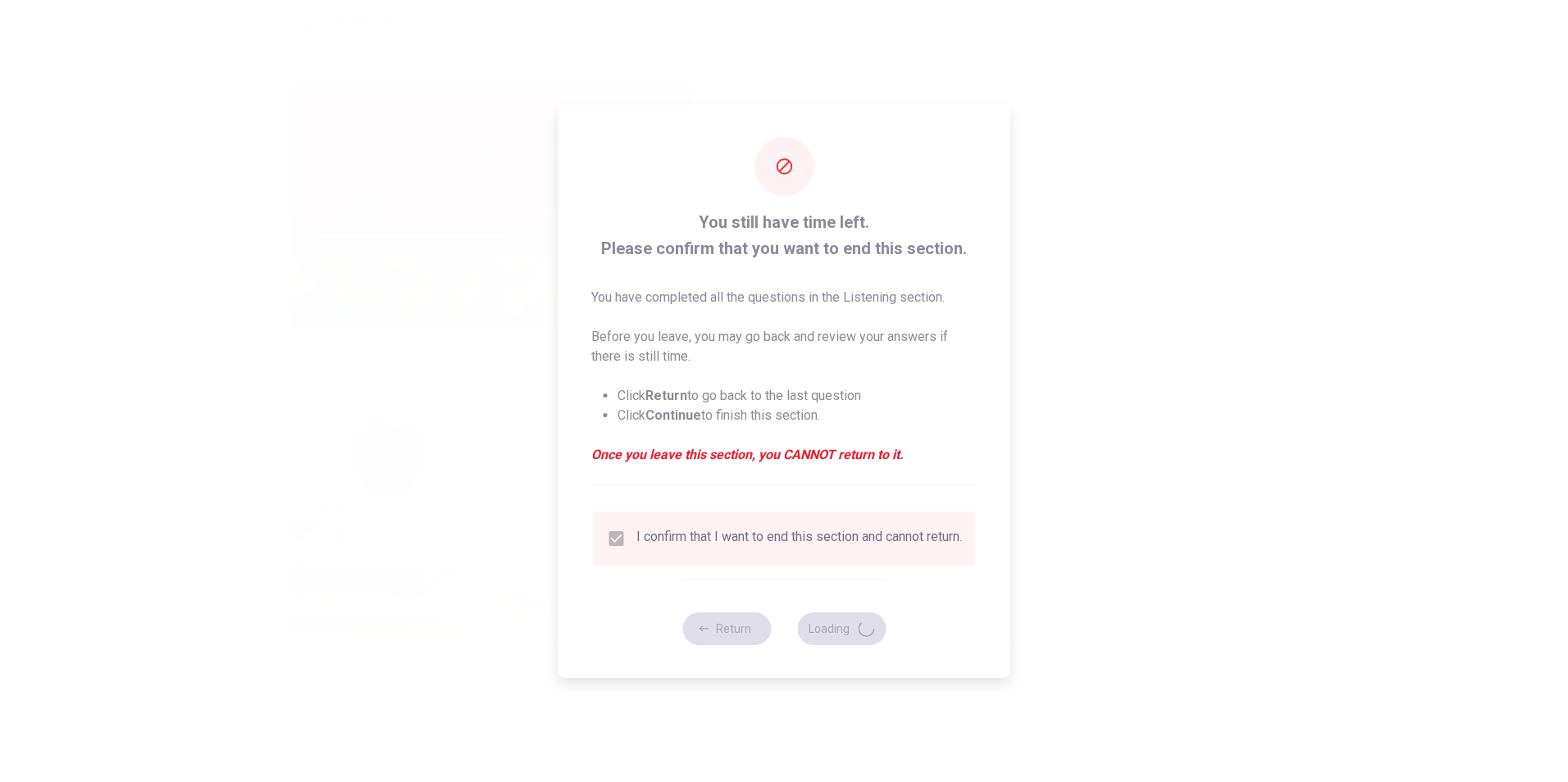
type input "67"
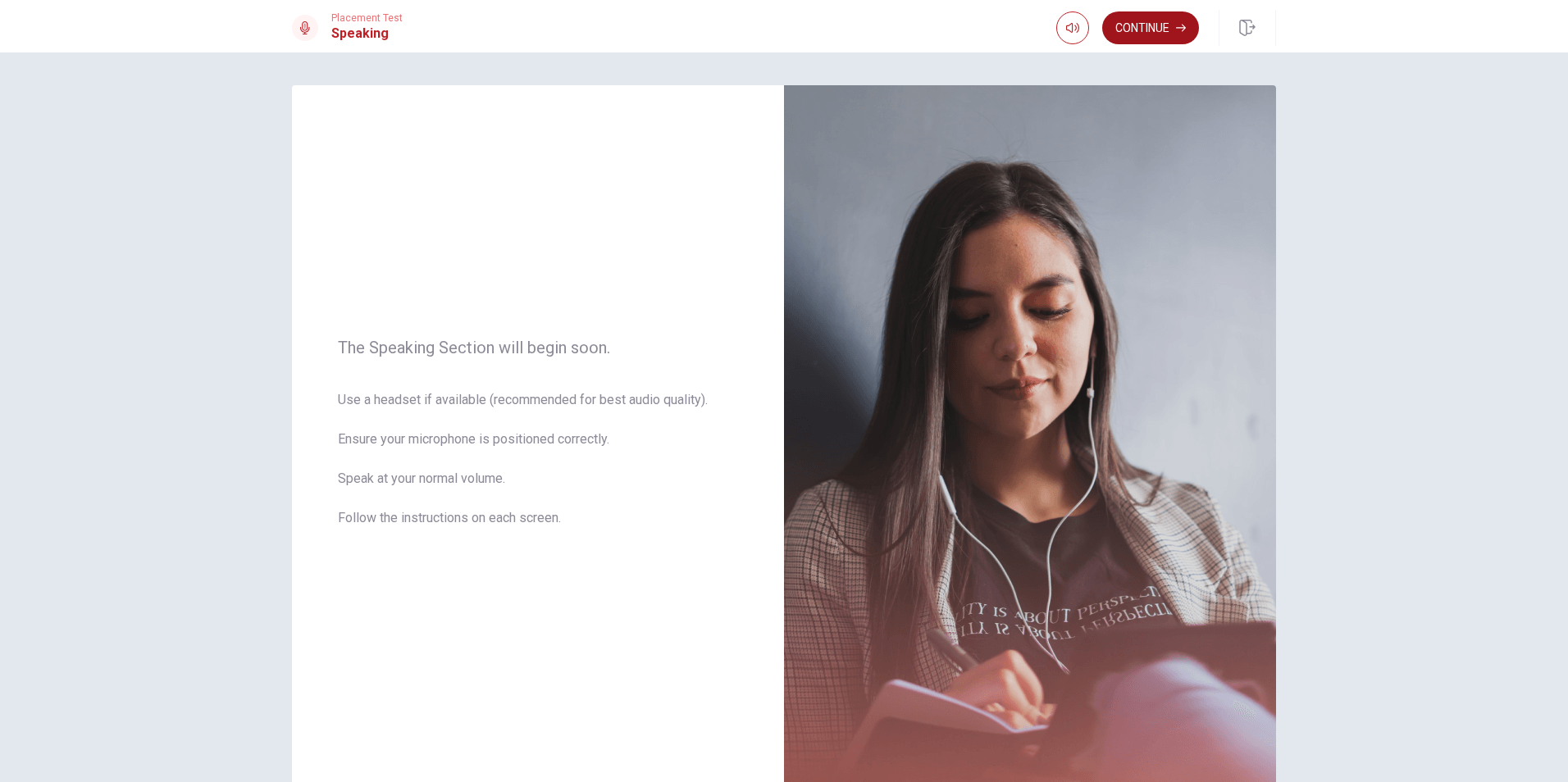
click at [1134, 19] on button "Continue" at bounding box center [1151, 28] width 97 height 33
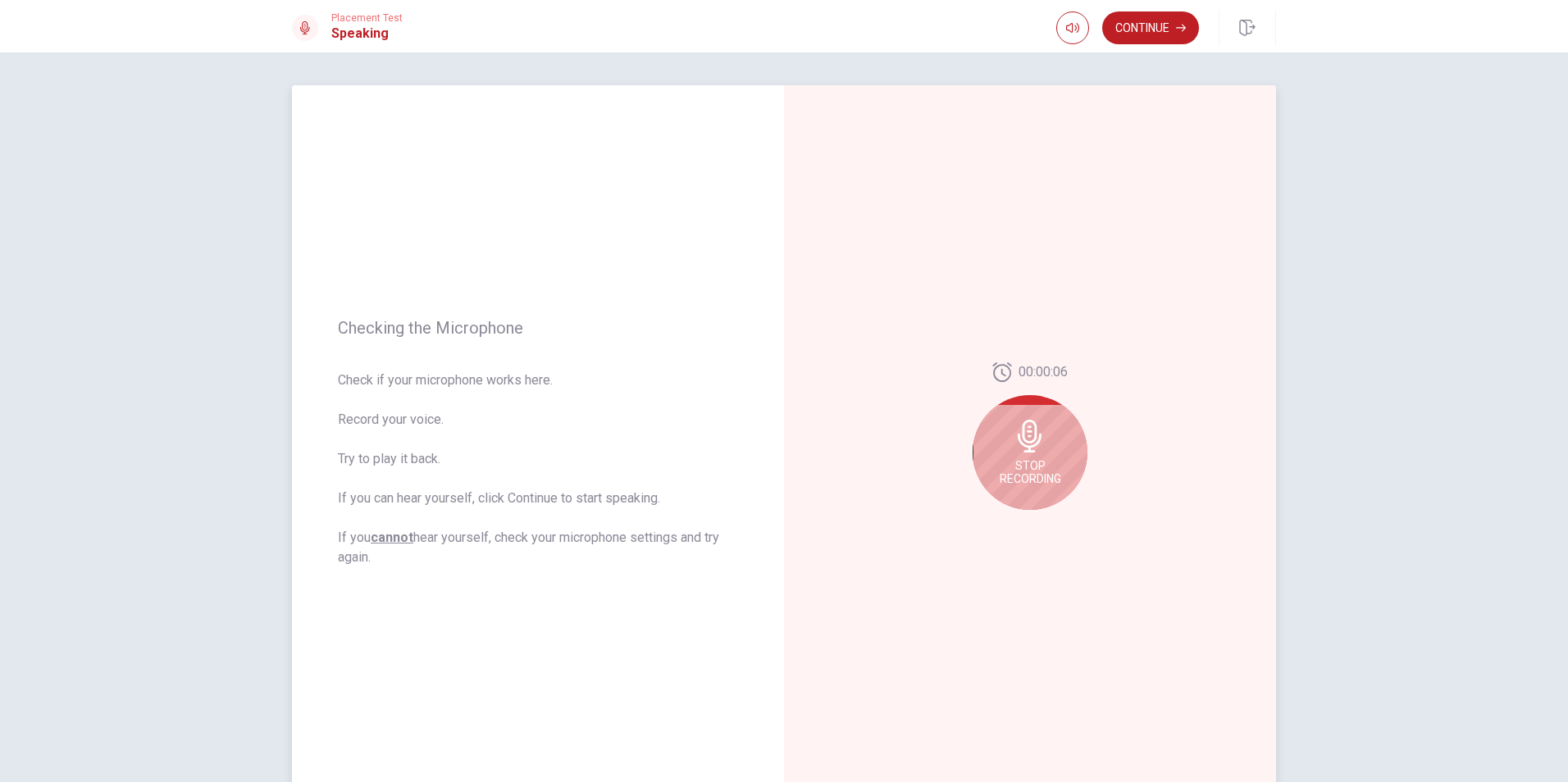
click at [1041, 498] on div "Stop Recording" at bounding box center [1030, 452] width 115 height 115
click at [1053, 526] on button "Play Audio" at bounding box center [1047, 522] width 23 height 23
click at [1008, 532] on button "Record Again" at bounding box center [1011, 522] width 23 height 23
click at [1052, 524] on button "Play Audio" at bounding box center [1047, 522] width 23 height 23
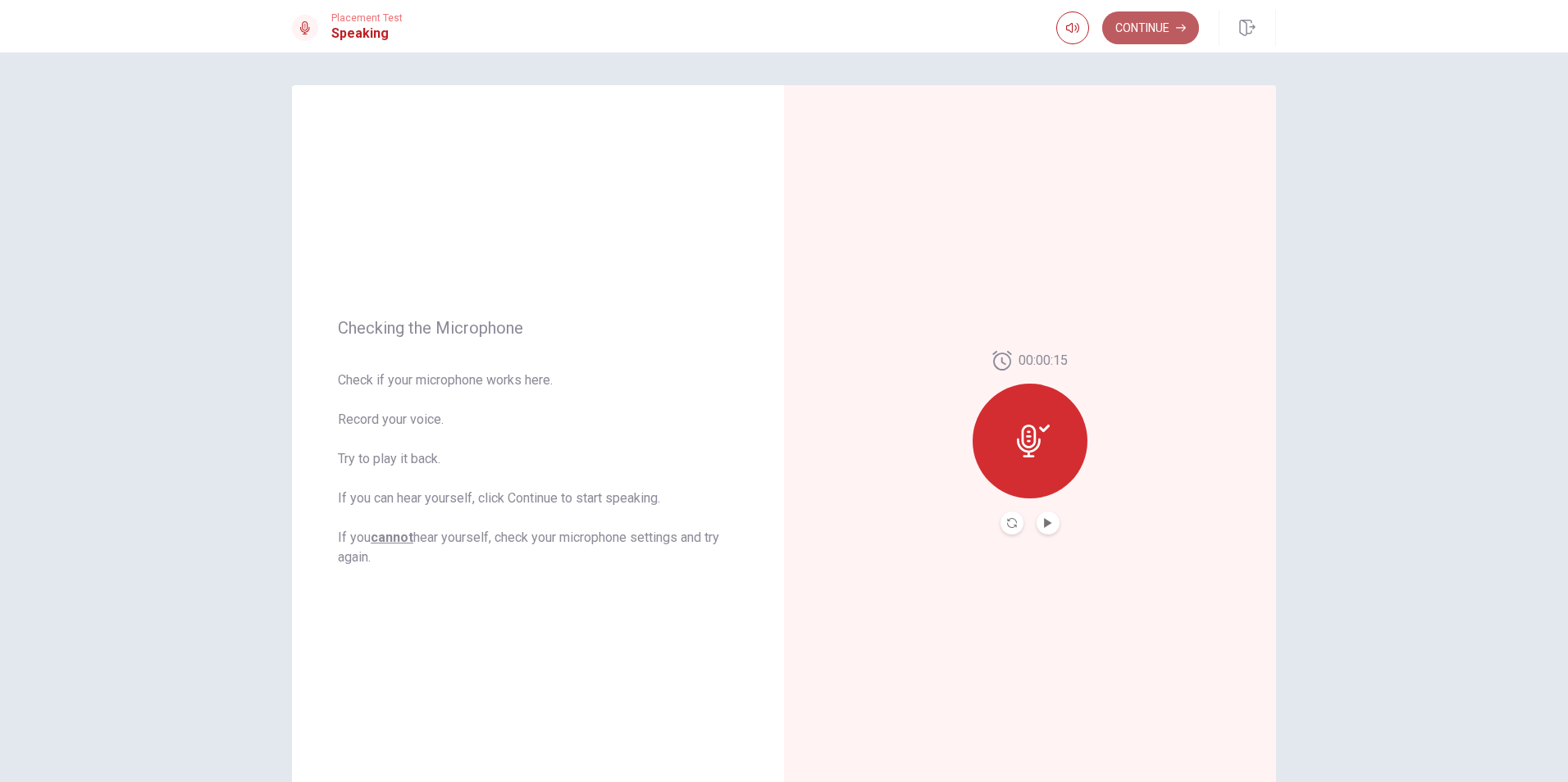
click at [1177, 28] on icon "button" at bounding box center [1181, 28] width 10 height 8
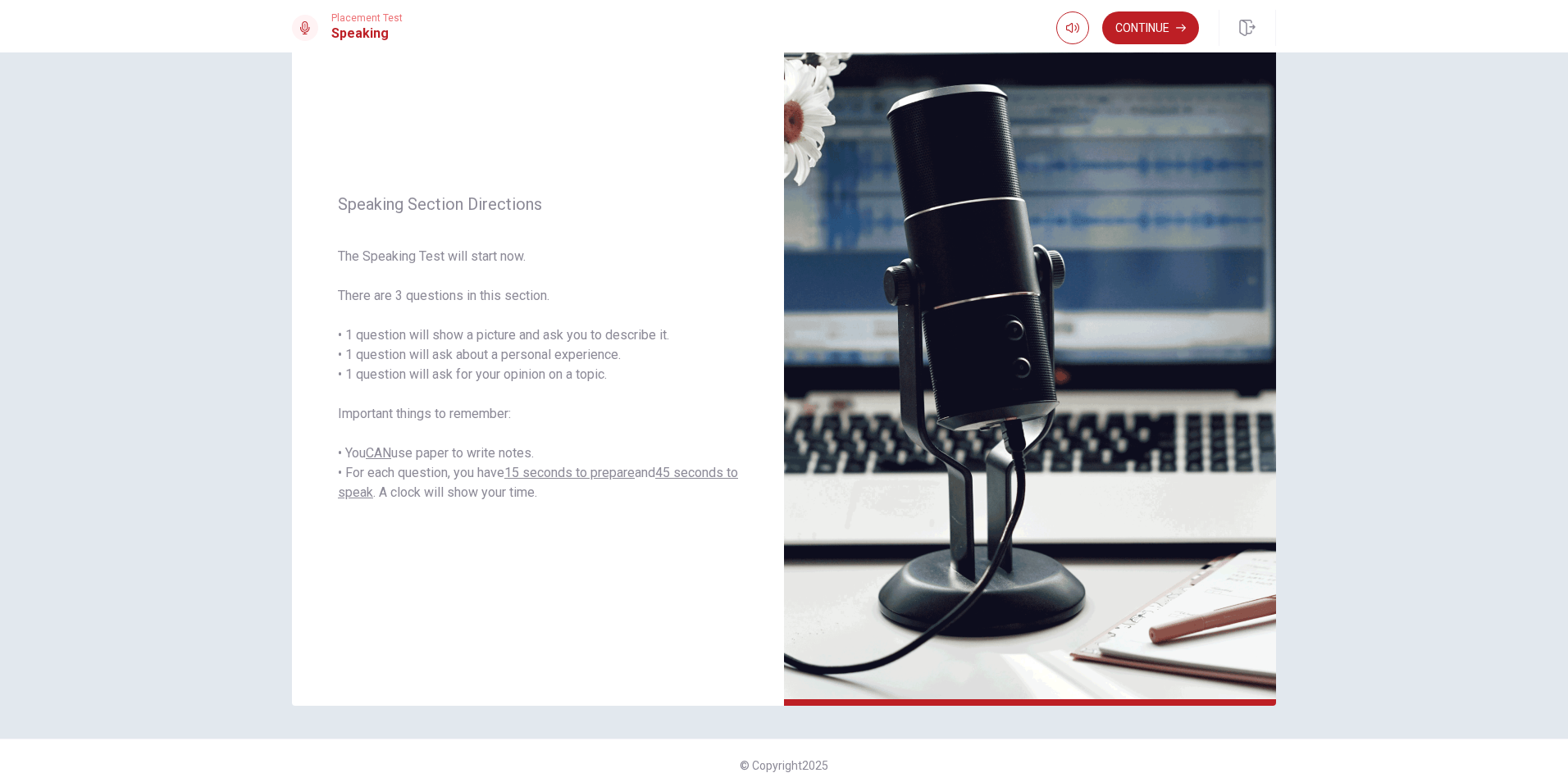
scroll to position [103, 0]
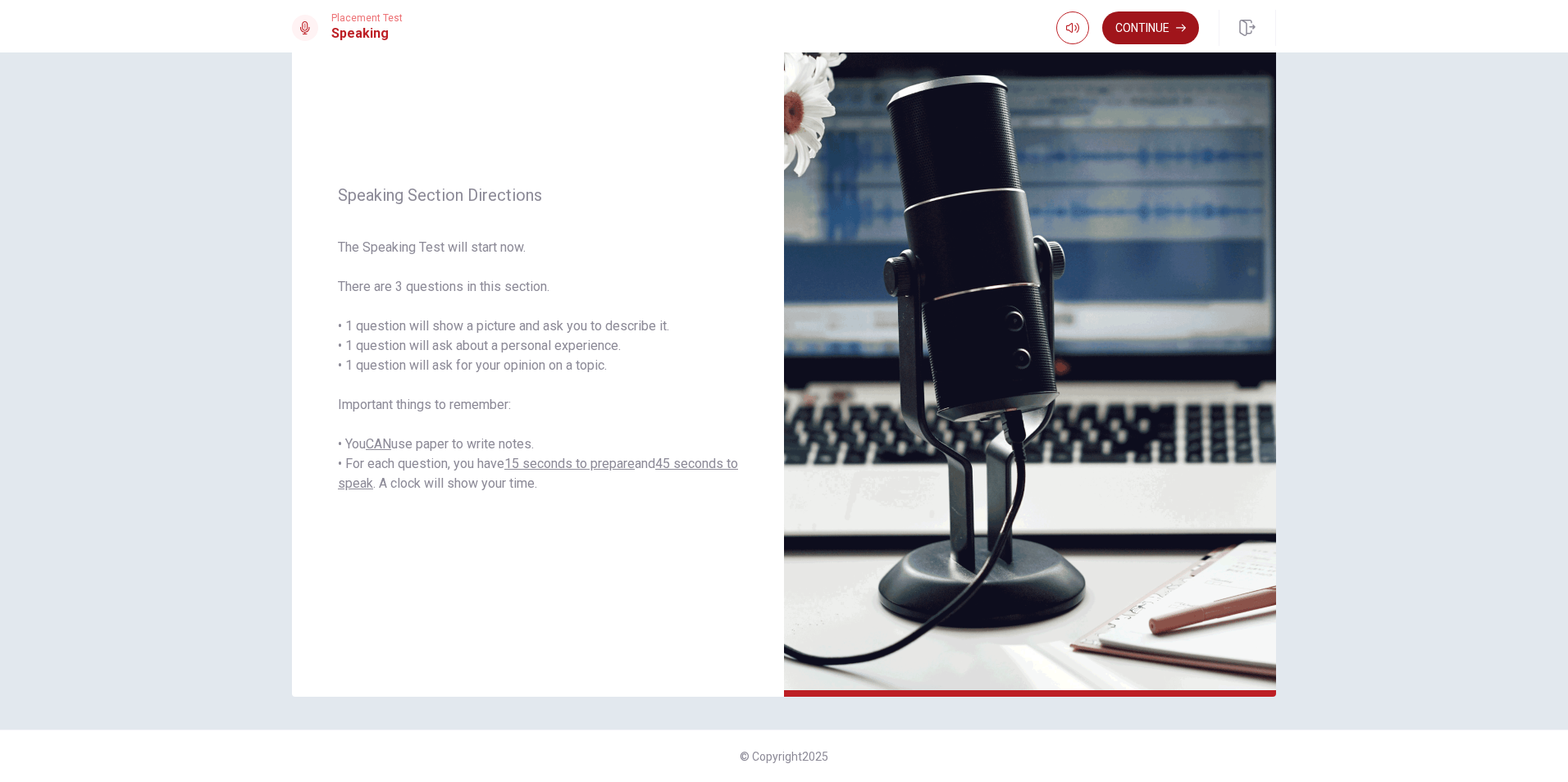
click at [1185, 27] on icon "button" at bounding box center [1181, 28] width 10 height 8
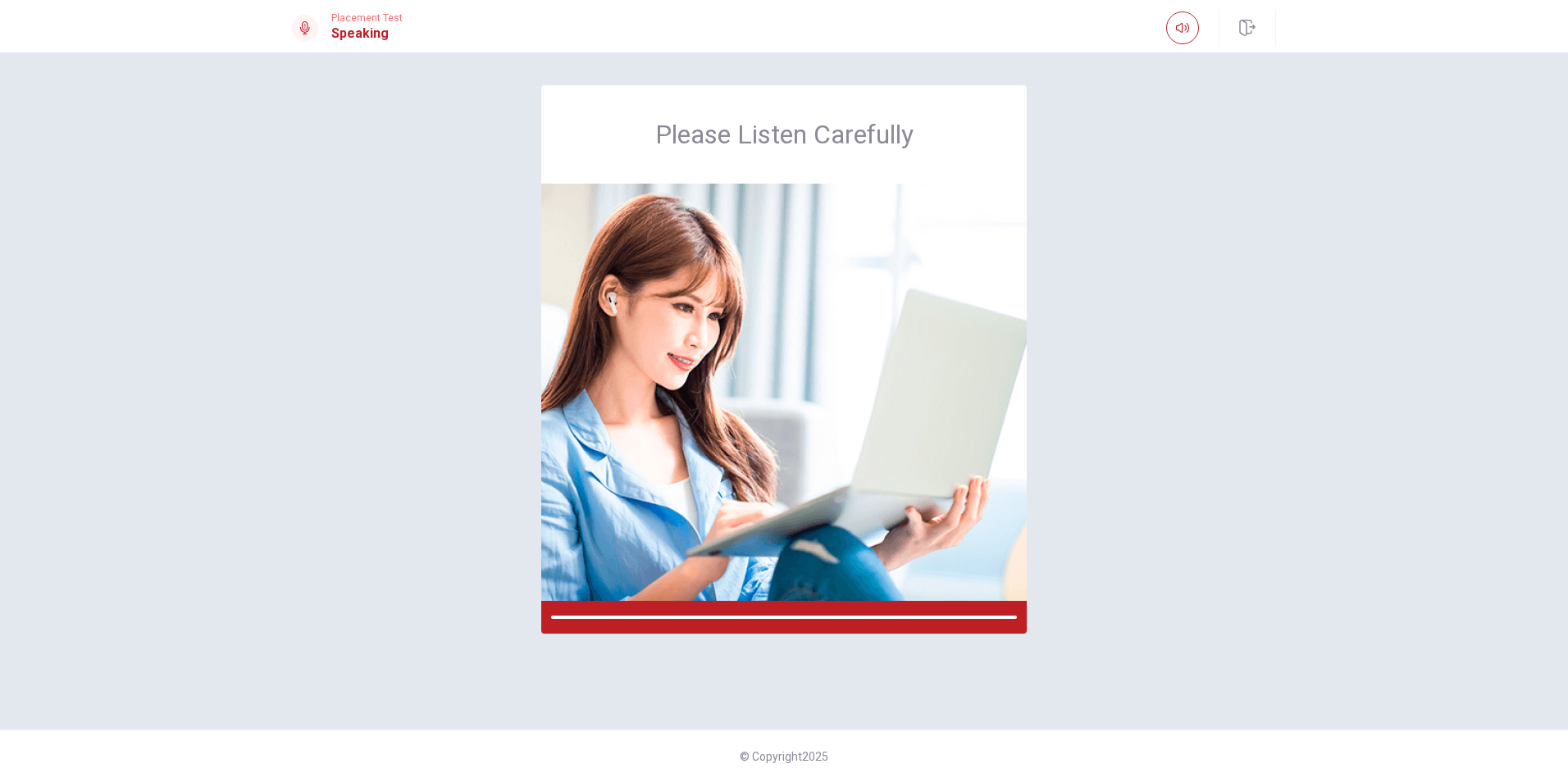
scroll to position [0, 0]
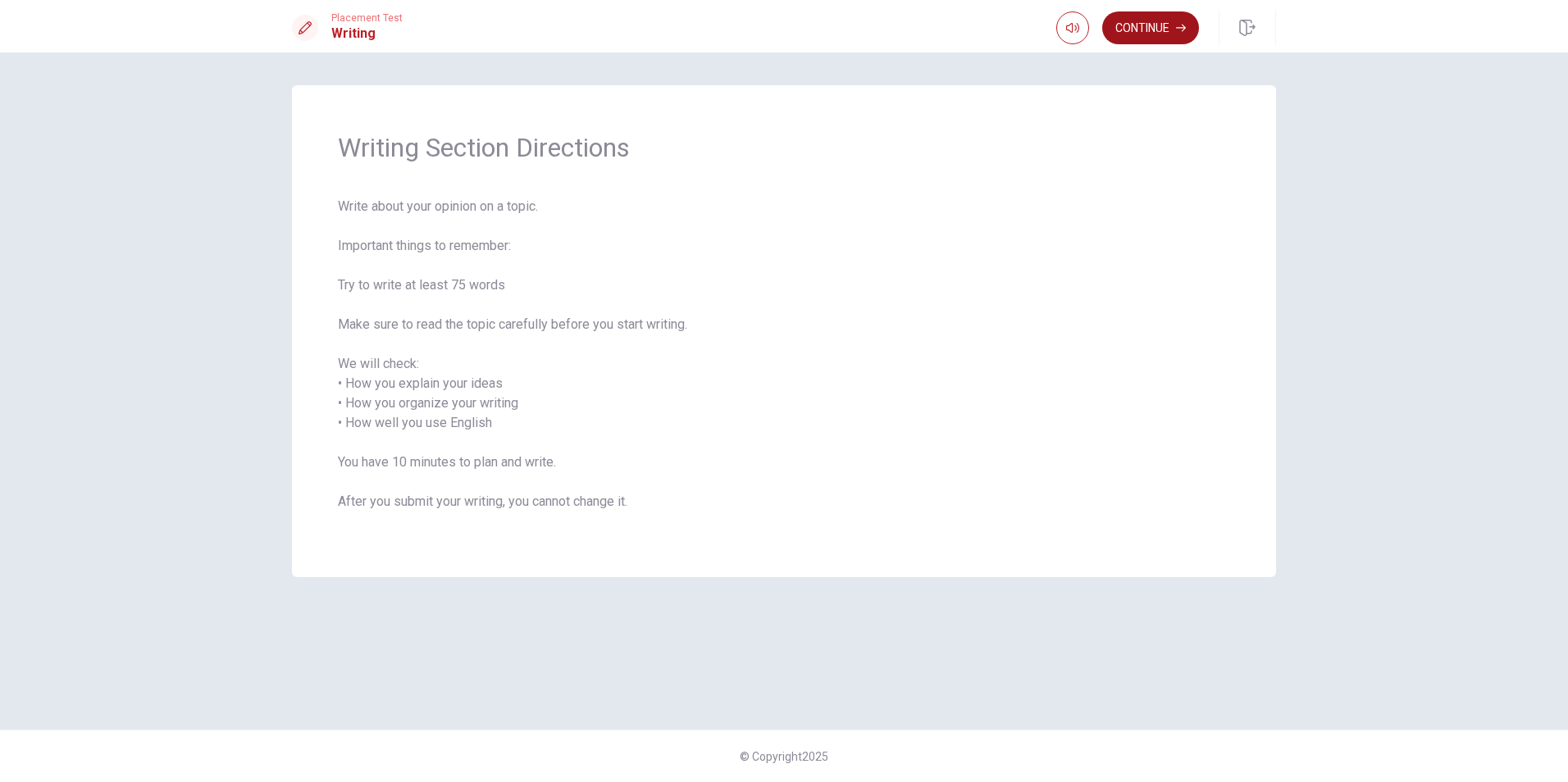
click at [1148, 34] on button "Continue" at bounding box center [1151, 28] width 97 height 33
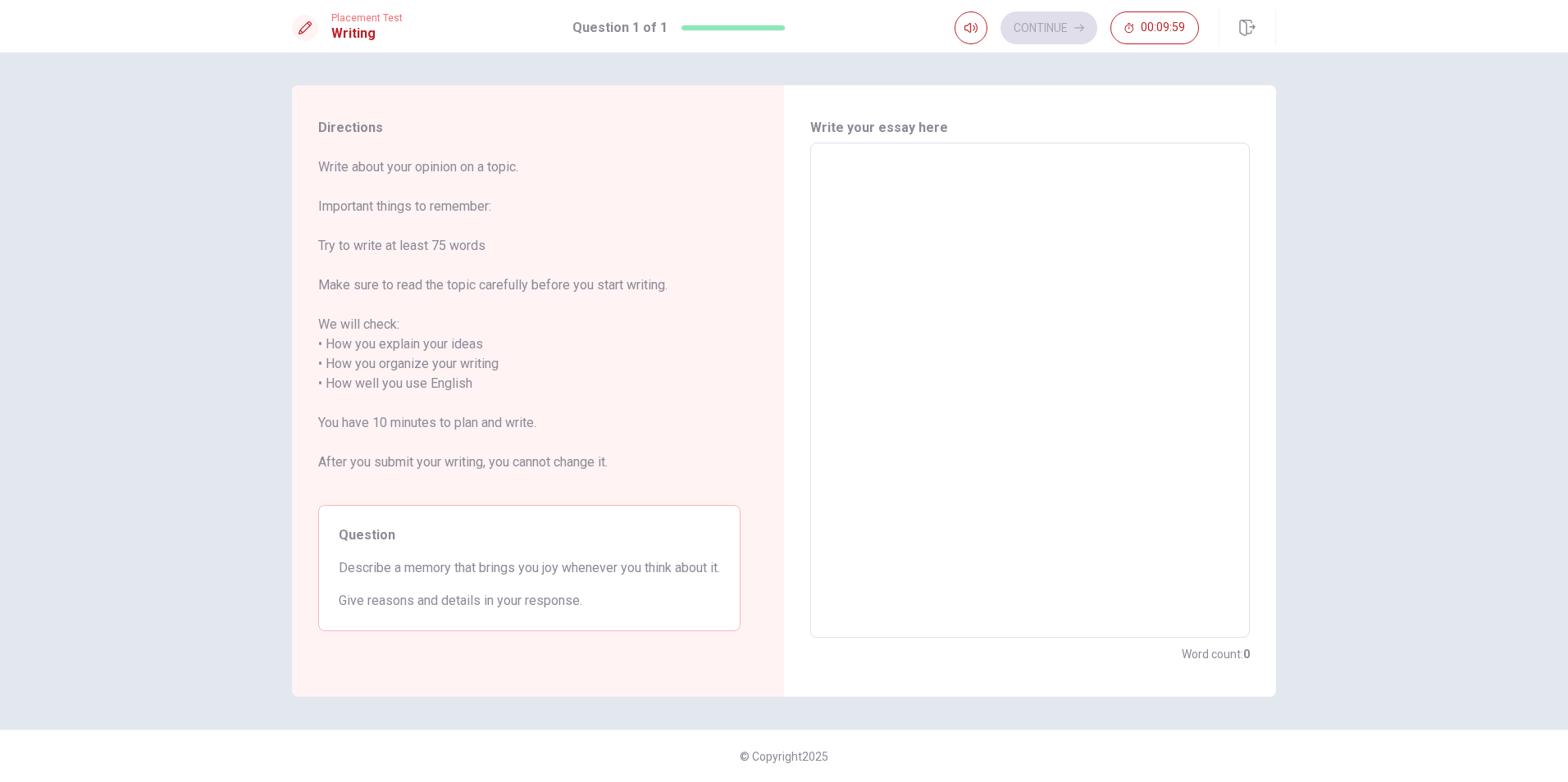
click at [933, 202] on textarea at bounding box center [1031, 390] width 417 height 468
type textarea "W"
type textarea "x"
type textarea "Wh"
type textarea "x"
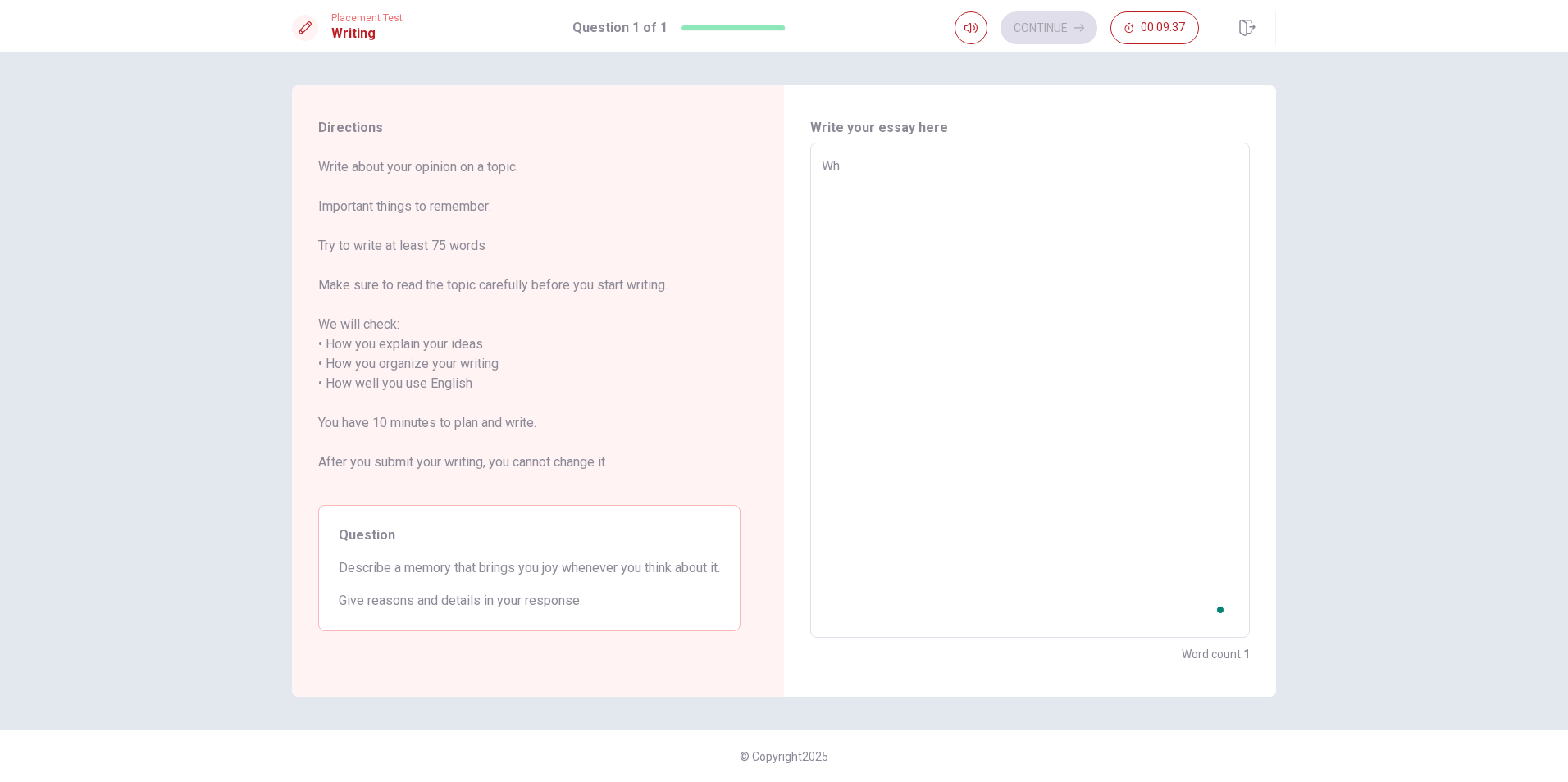
type textarea "Whe"
type textarea "x"
type textarea "When"
type textarea "x"
type textarea "When"
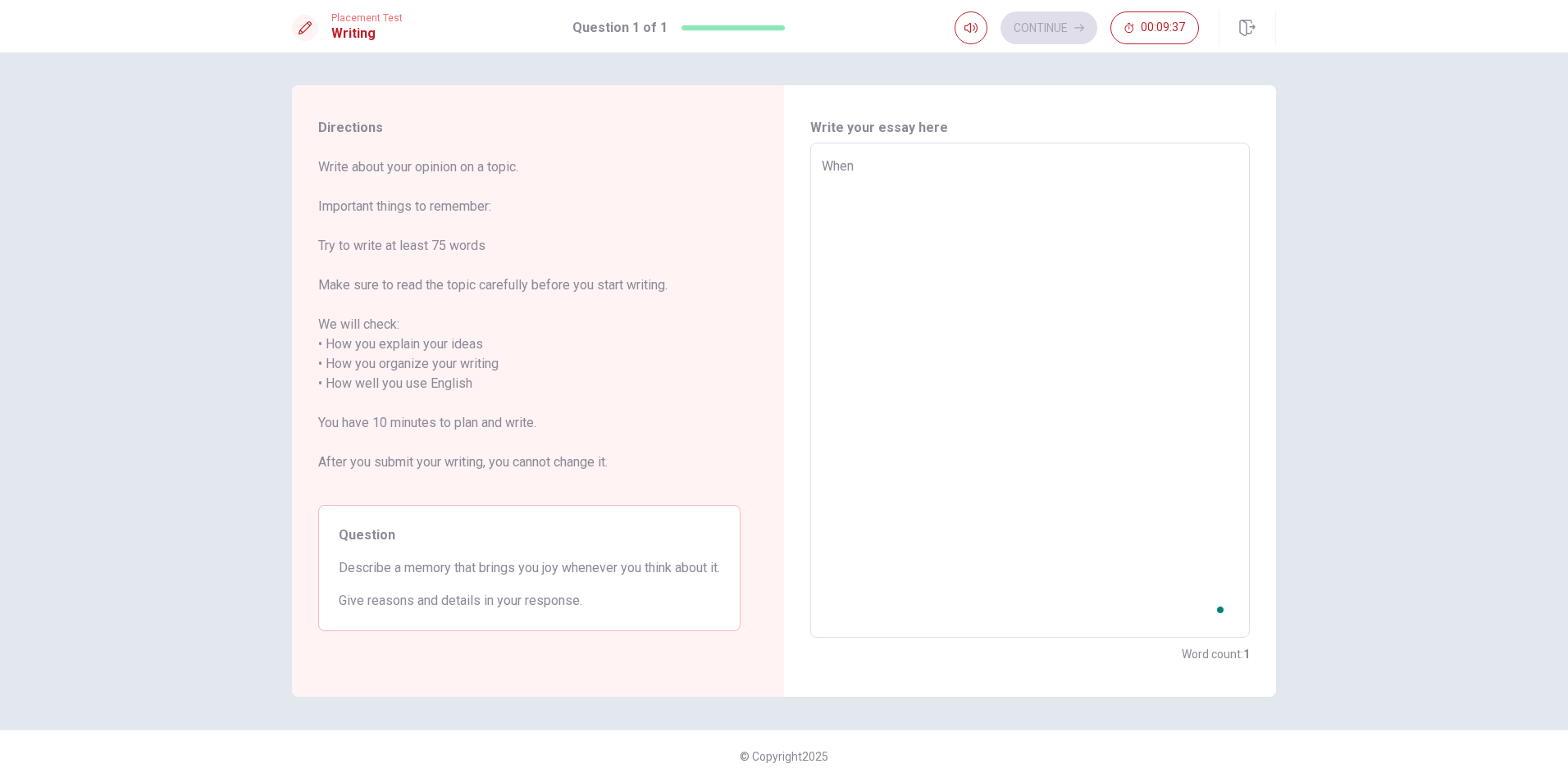
type textarea "x"
type textarea "When i"
type textarea "x"
type textarea "When i"
type textarea "x"
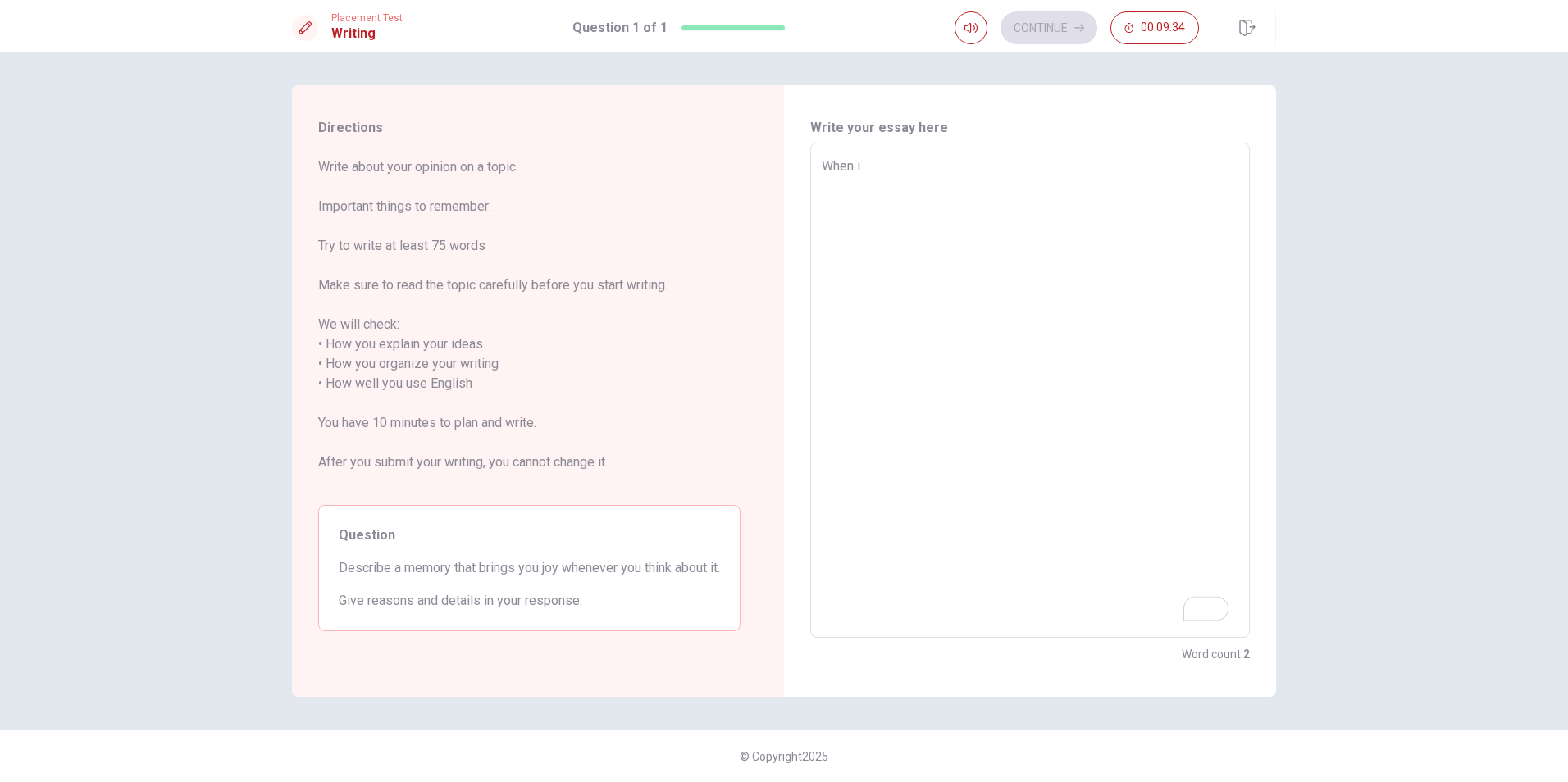
type textarea "When i"
type textarea "x"
type textarea "When"
type textarea "x"
type textarea "When I"
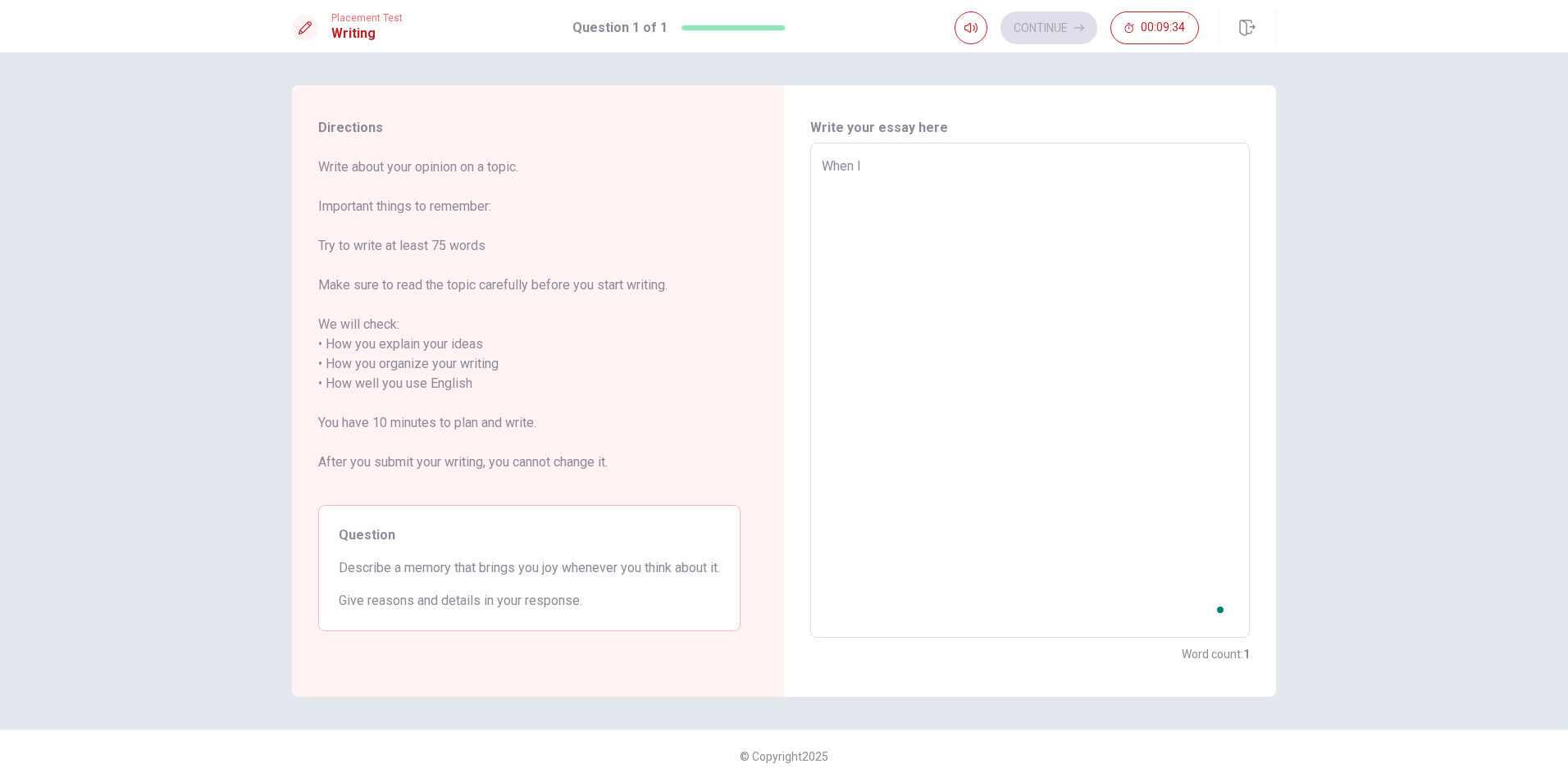
type textarea "x"
type textarea "When I"
type textarea "x"
type textarea "When I w"
type textarea "x"
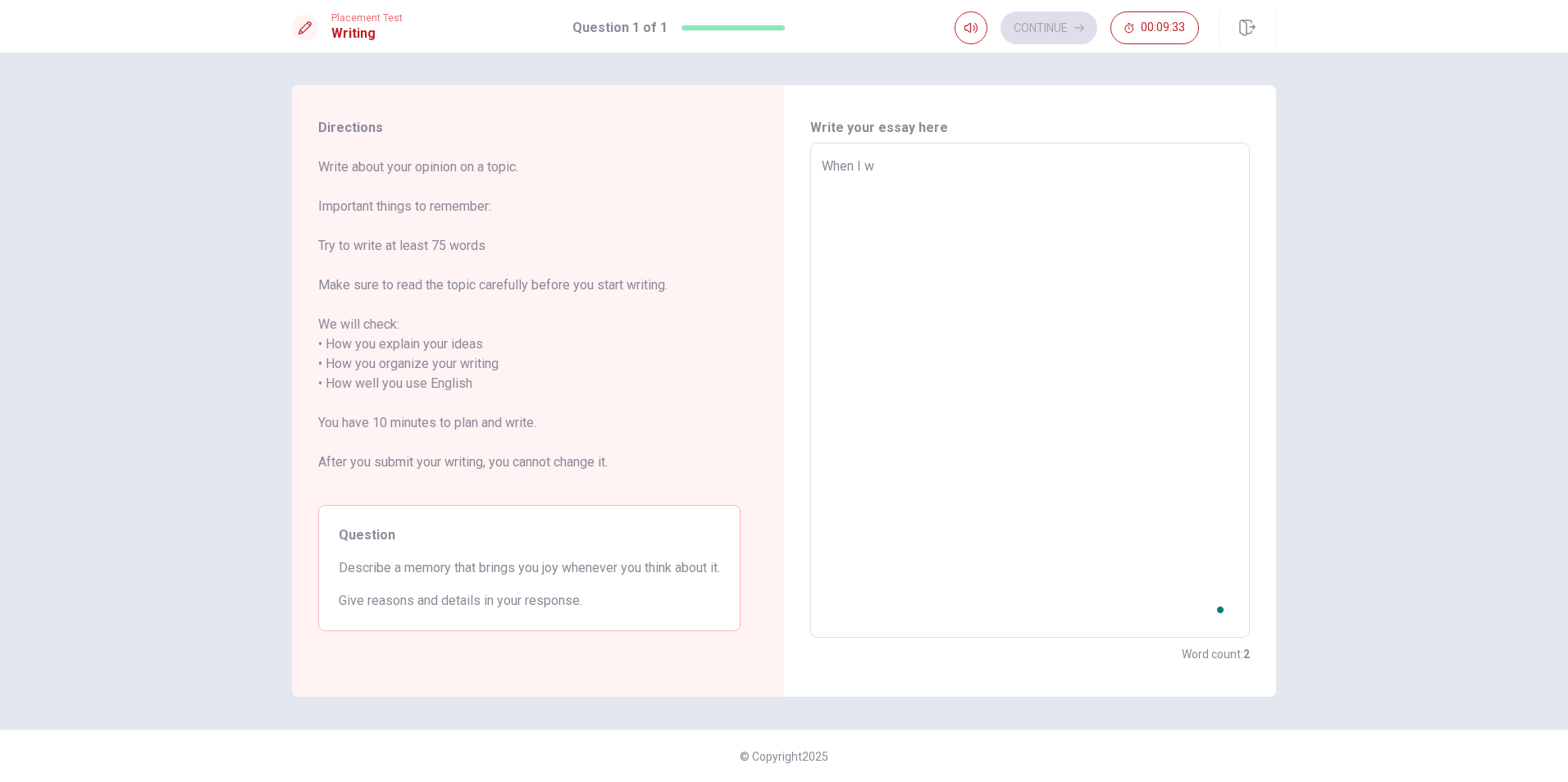
type textarea "When I wa"
type textarea "x"
type textarea "When I was"
type textarea "x"
type textarea "When I was"
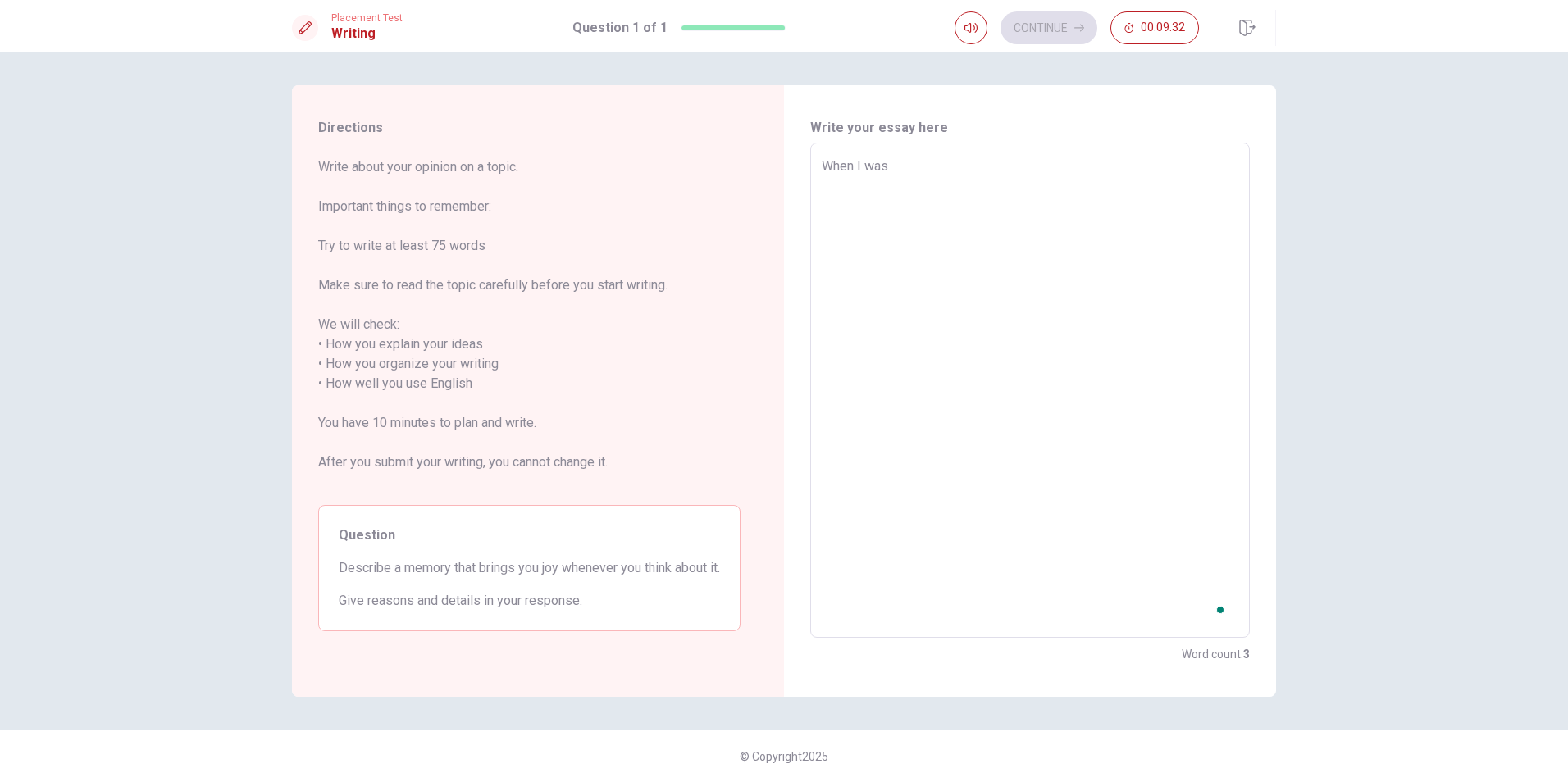
type textarea "x"
type textarea "When I was 2"
type textarea "x"
type textarea "When I was 21"
type textarea "x"
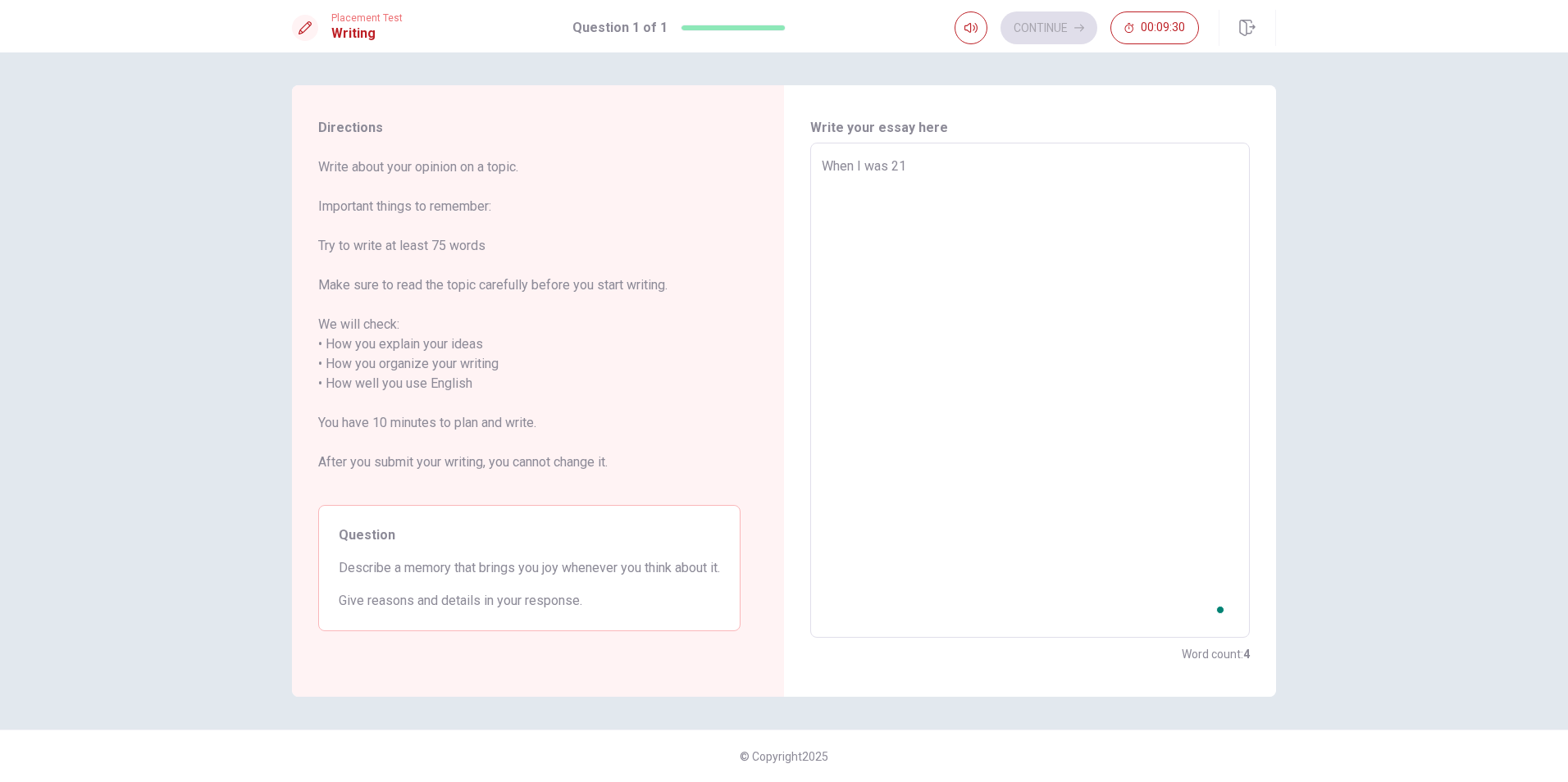
type textarea "When I was 21"
type textarea "x"
type textarea "When I was 21 y"
type textarea "x"
type textarea "When I was 21 ye"
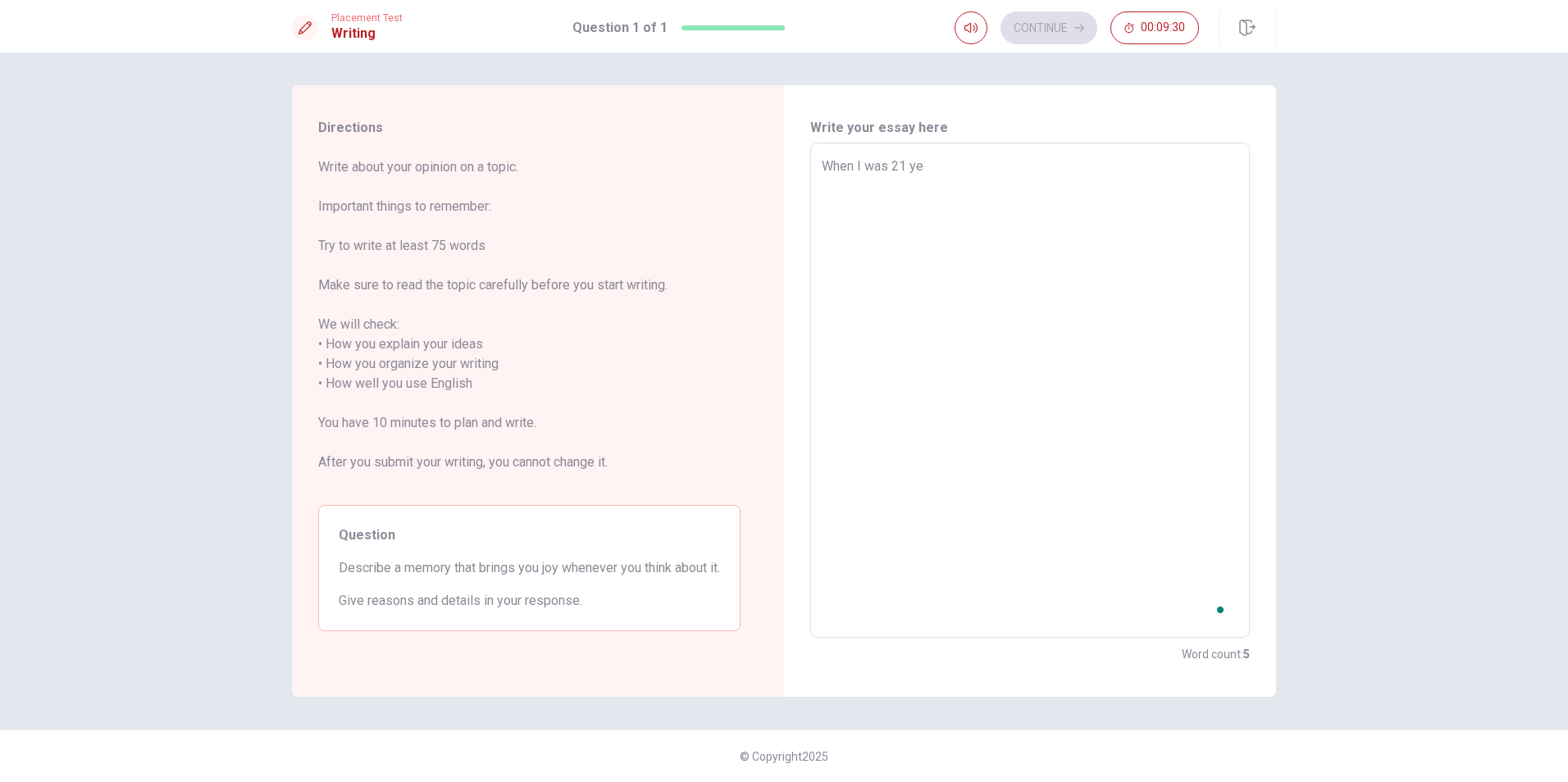
type textarea "x"
type textarea "When I was 21 yea"
type textarea "x"
type textarea "When I was 21 year"
type textarea "x"
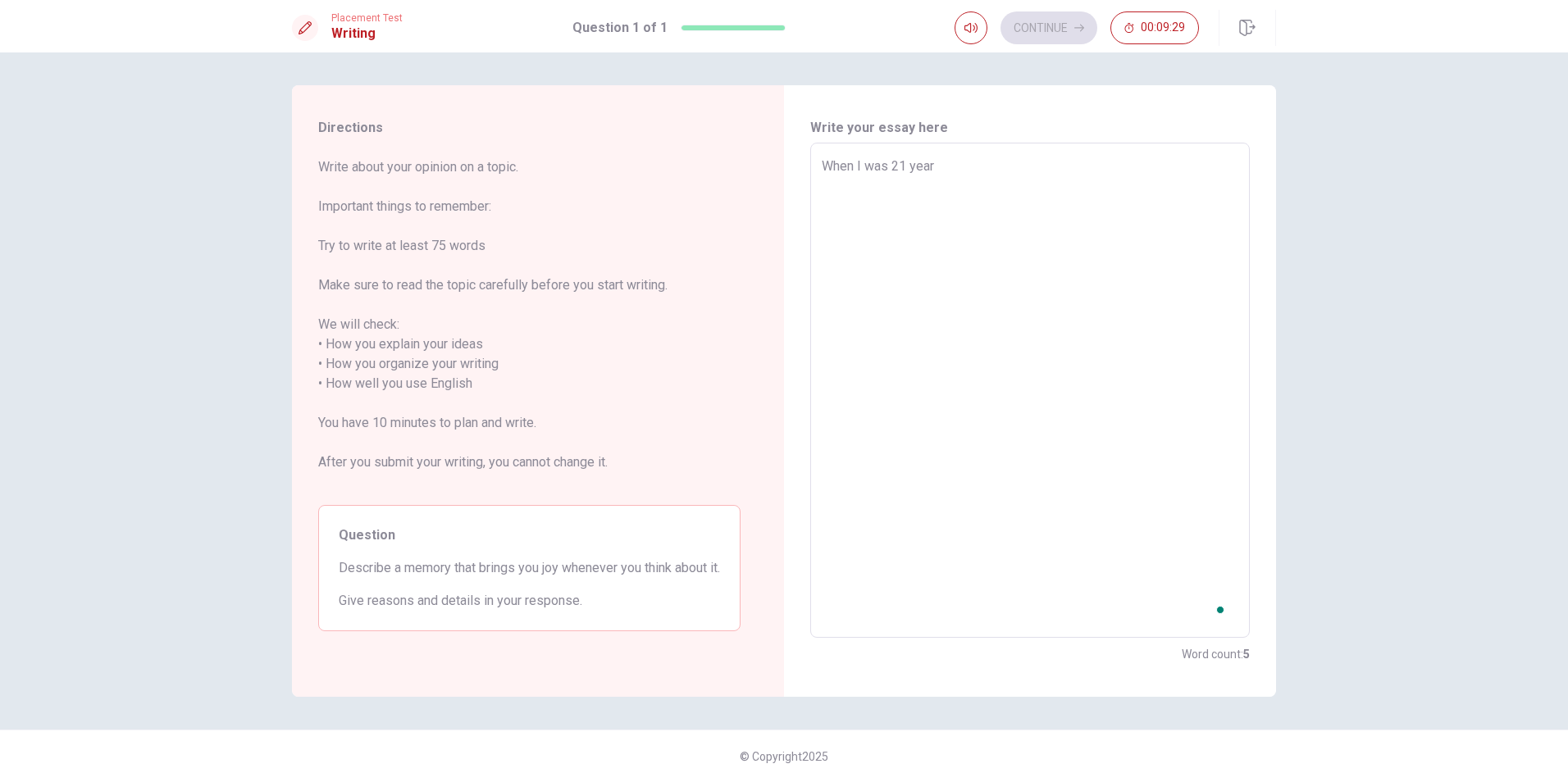
type textarea "When I was 21 years"
type textarea "x"
type textarea "When I was 21 years"
type textarea "x"
type textarea "When I was [DEMOGRAPHIC_DATA]"
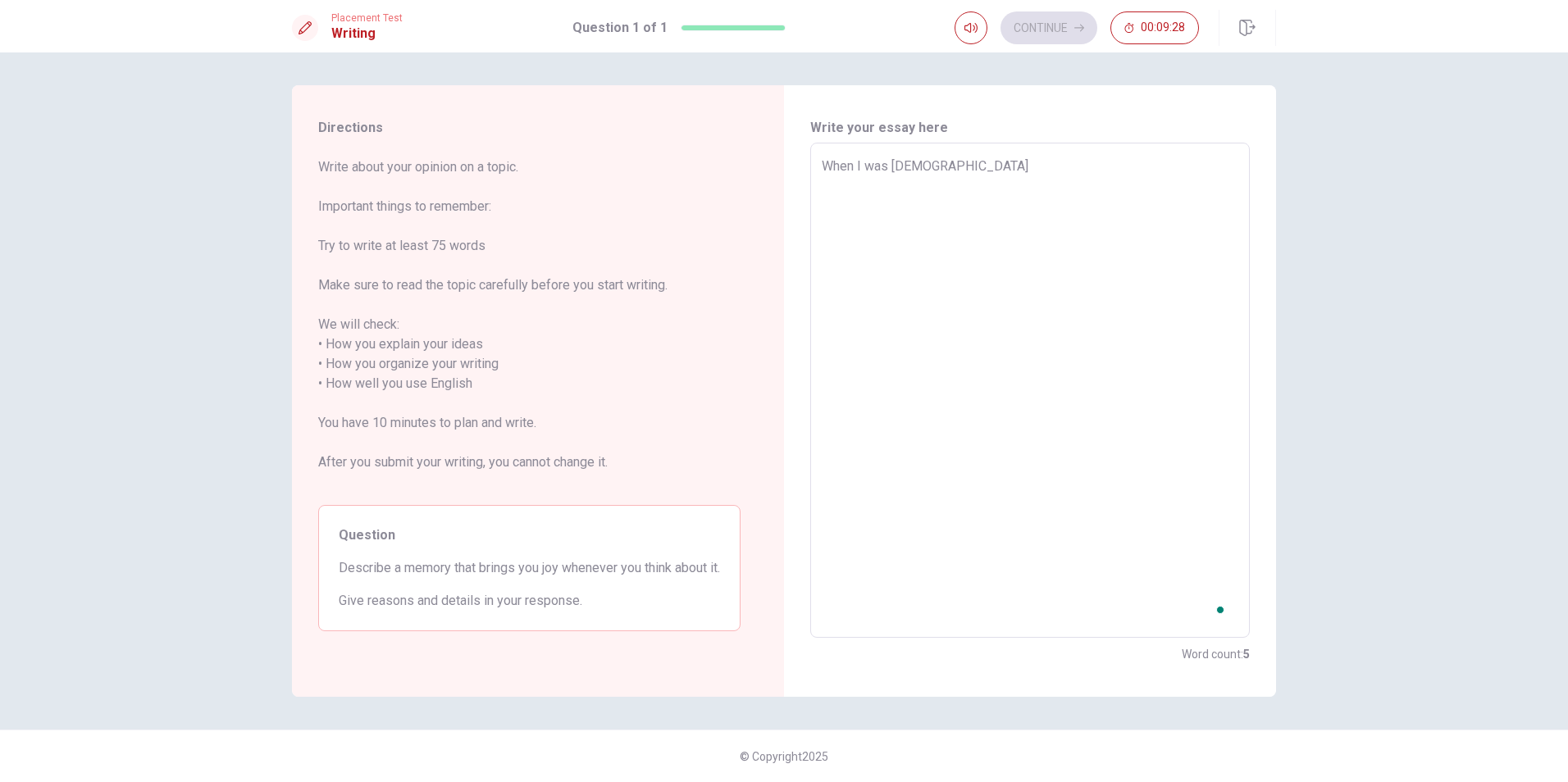
type textarea "x"
type textarea "When I was 21 years ol"
type textarea "x"
type textarea "When I was [DEMOGRAPHIC_DATA]"
type textarea "x"
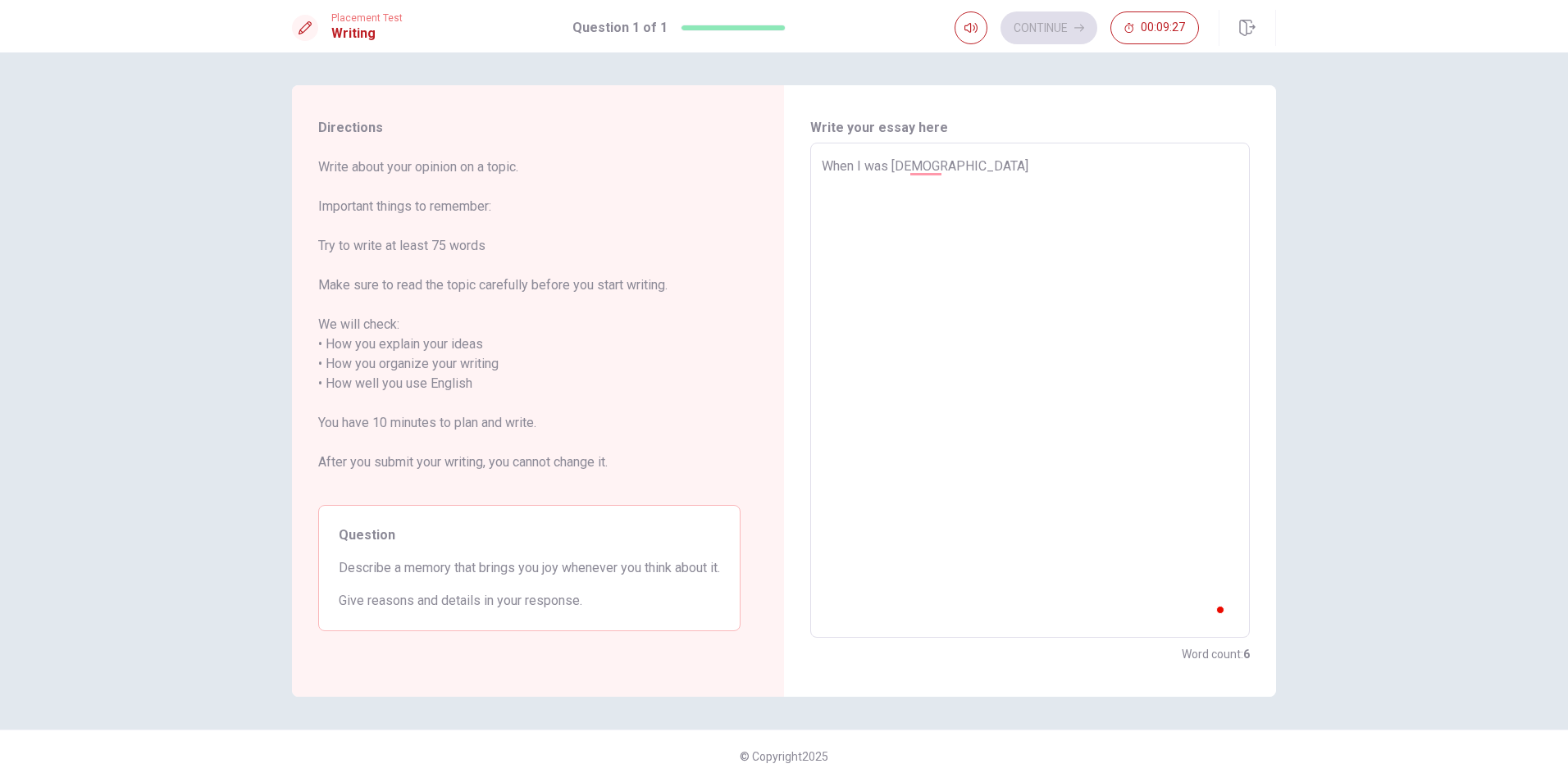
type textarea "When I was [DEMOGRAPHIC_DATA],"
type textarea "x"
type textarea "When I was [DEMOGRAPHIC_DATA],"
type textarea "x"
type textarea "When I was [DEMOGRAPHIC_DATA], i"
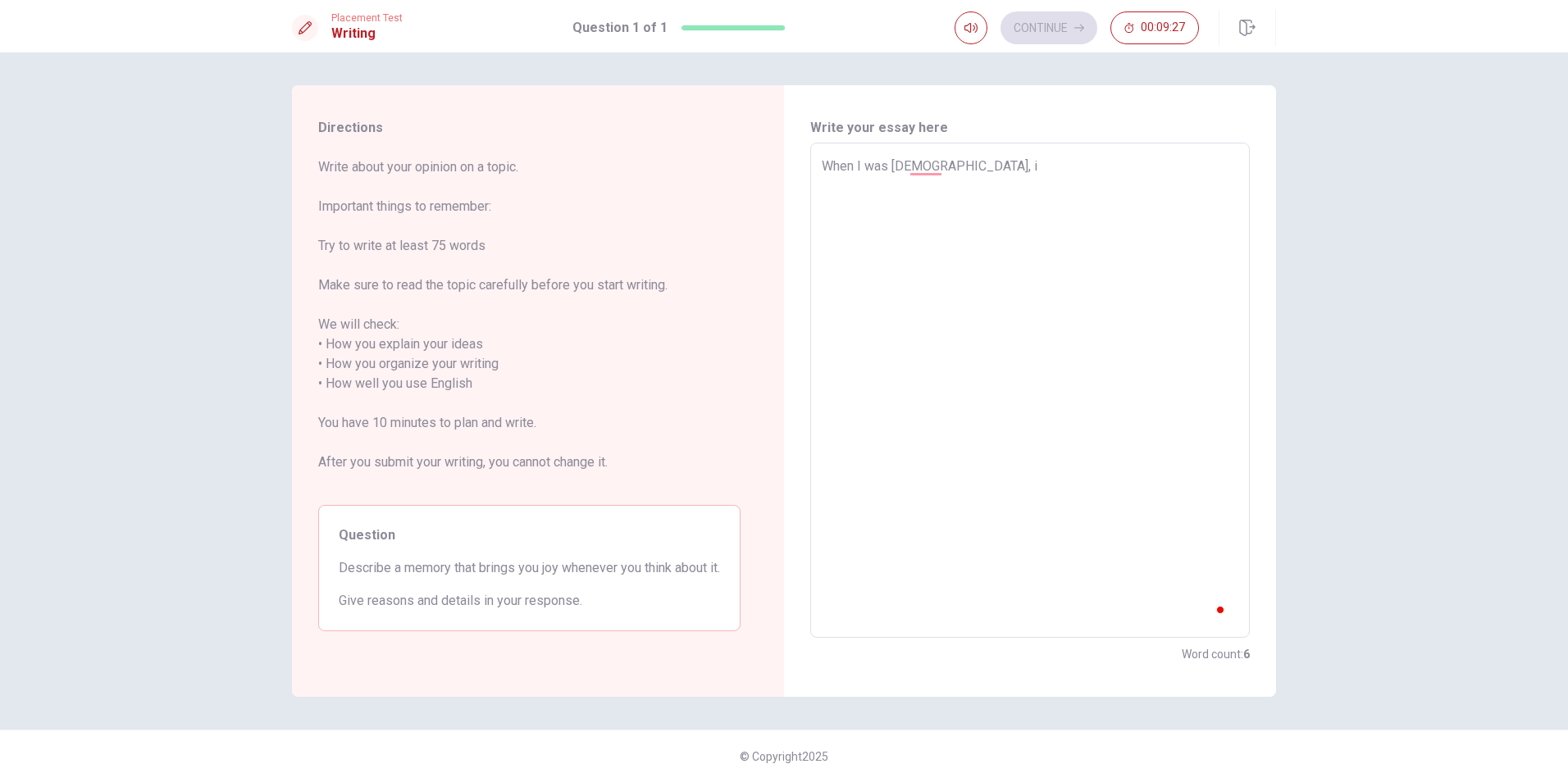
type textarea "x"
type textarea "When I was [DEMOGRAPHIC_DATA], i"
type textarea "x"
type textarea "When I was [DEMOGRAPHIC_DATA], i h"
type textarea "x"
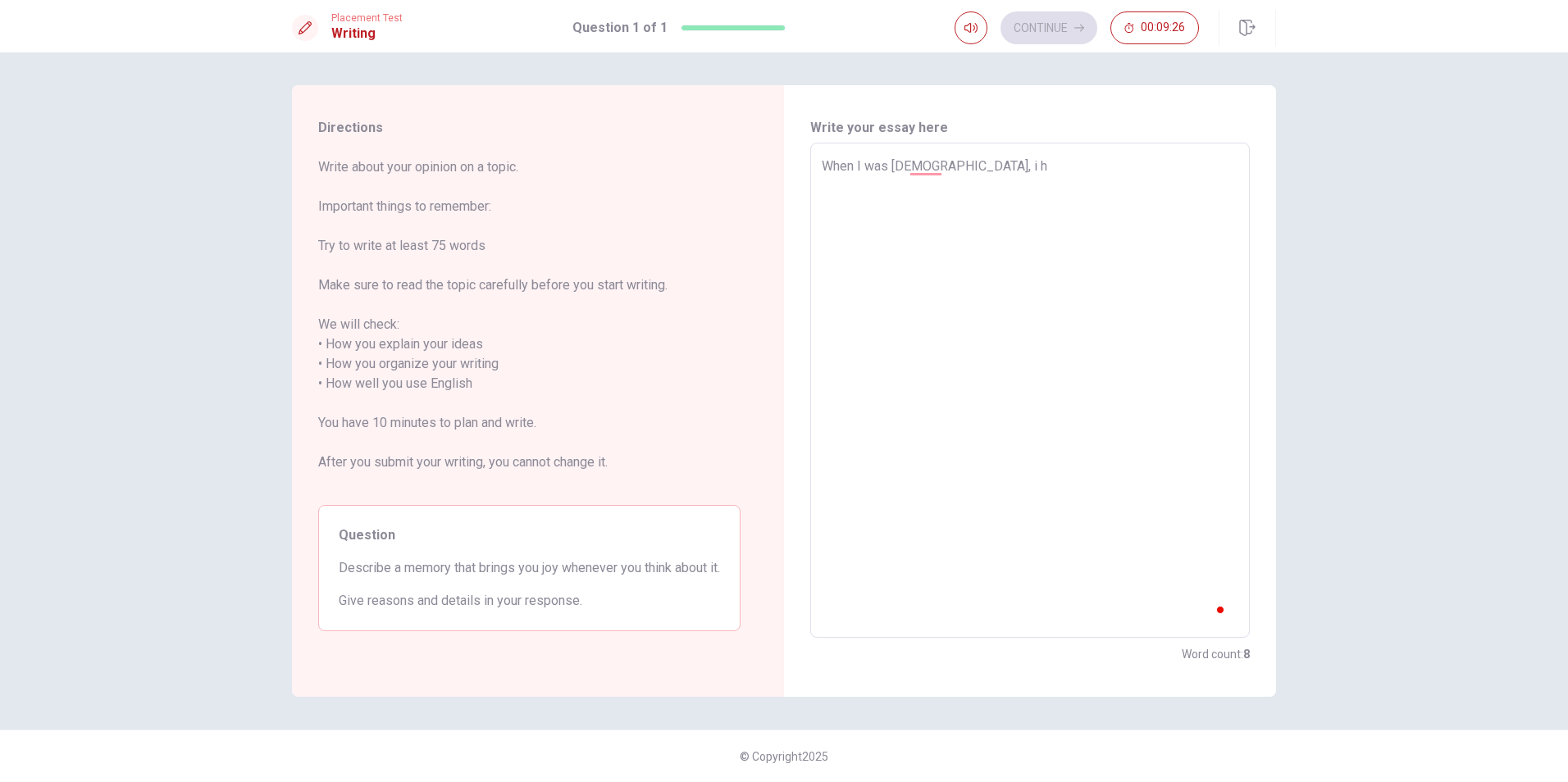
type textarea "When I was [DEMOGRAPHIC_DATA], i ha"
type textarea "x"
type textarea "When I was [DEMOGRAPHIC_DATA], i h"
type textarea "x"
type textarea "When I was [DEMOGRAPHIC_DATA], i"
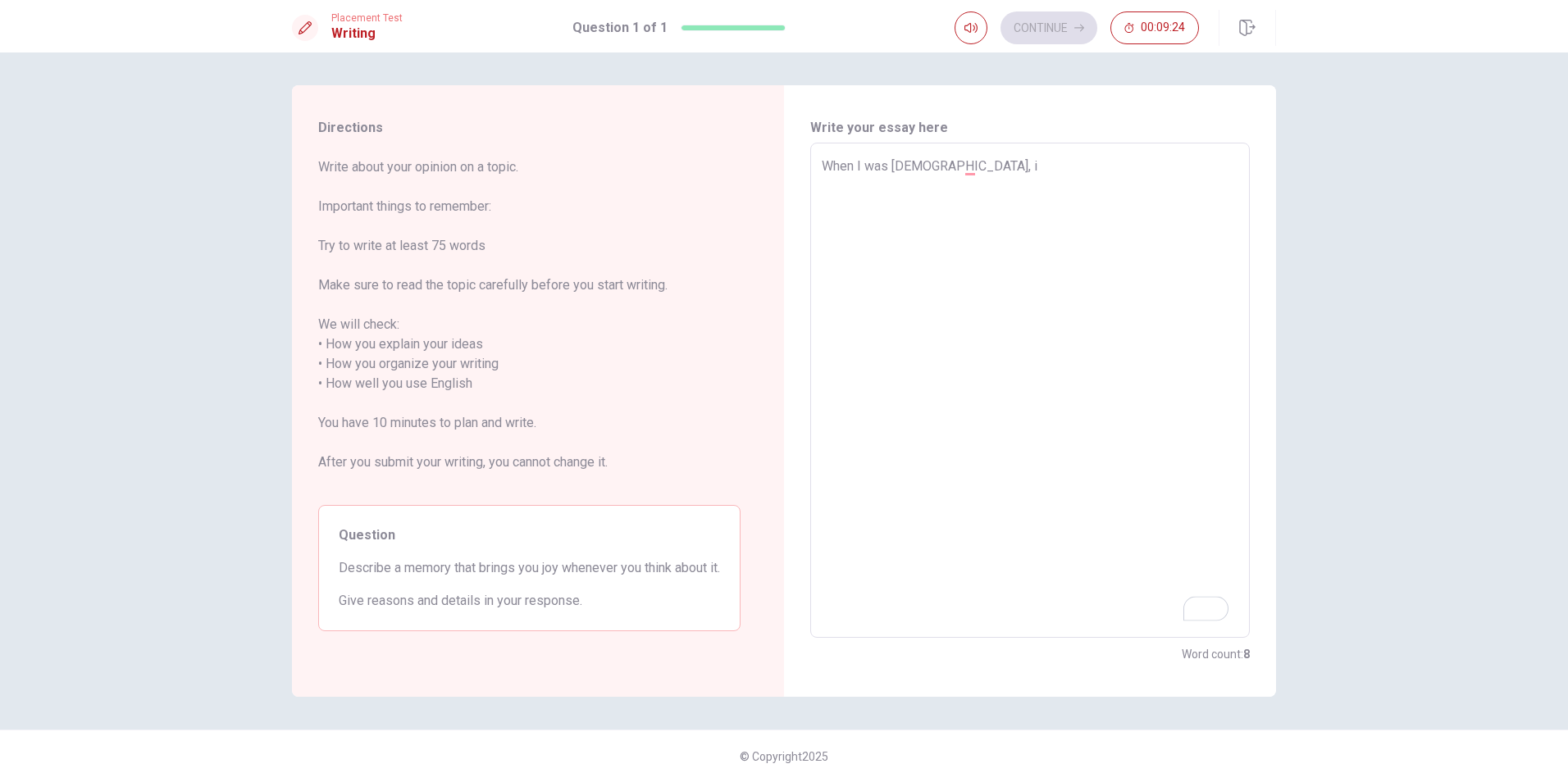
type textarea "x"
type textarea "When I was [DEMOGRAPHIC_DATA], i"
type textarea "x"
type textarea "When I was [DEMOGRAPHIC_DATA],"
type textarea "x"
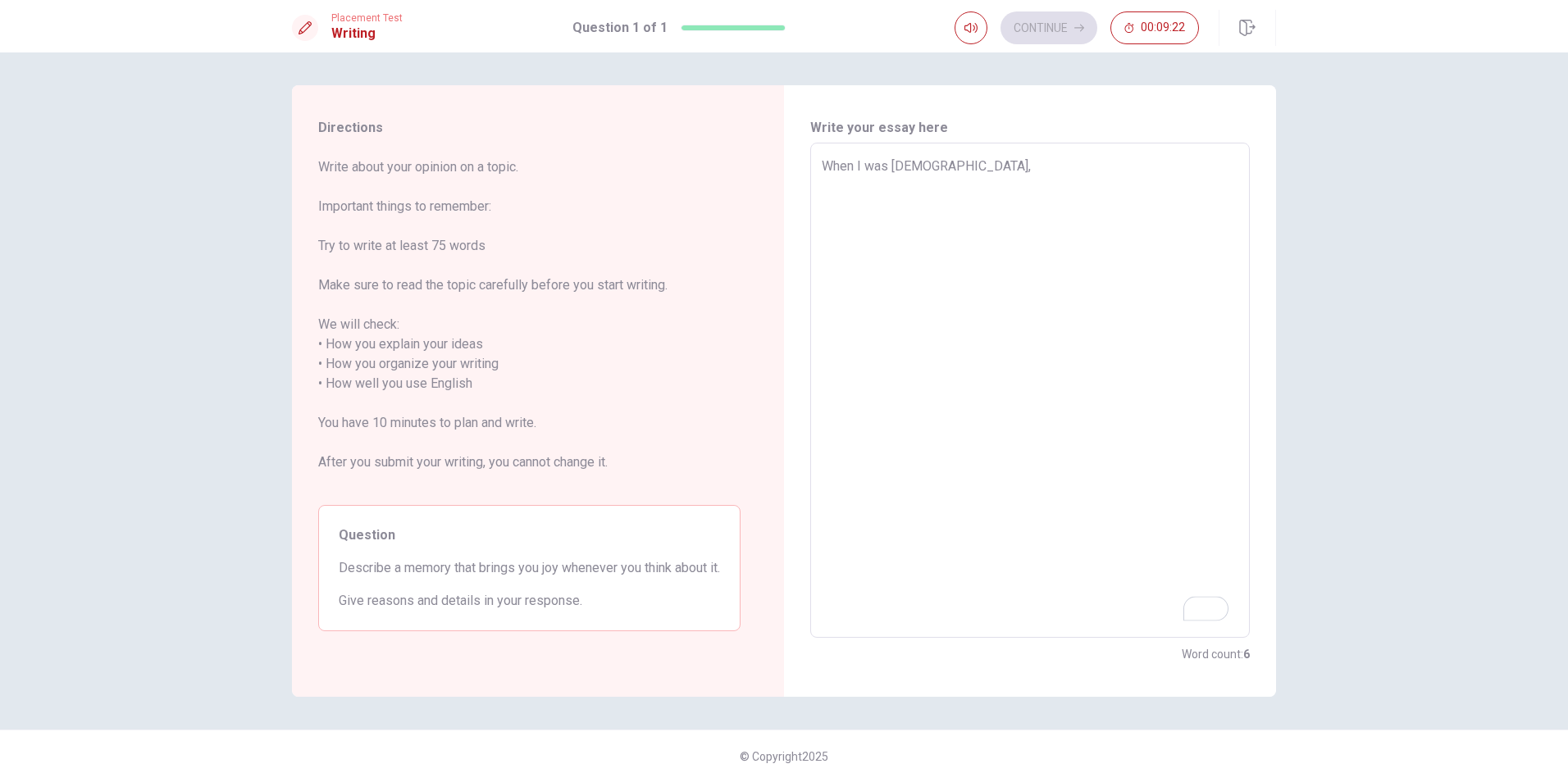
type textarea "When I was [DEMOGRAPHIC_DATA], i"
type textarea "x"
type textarea "When I was [DEMOGRAPHIC_DATA], i"
type textarea "x"
type textarea "When I was [DEMOGRAPHIC_DATA], i f"
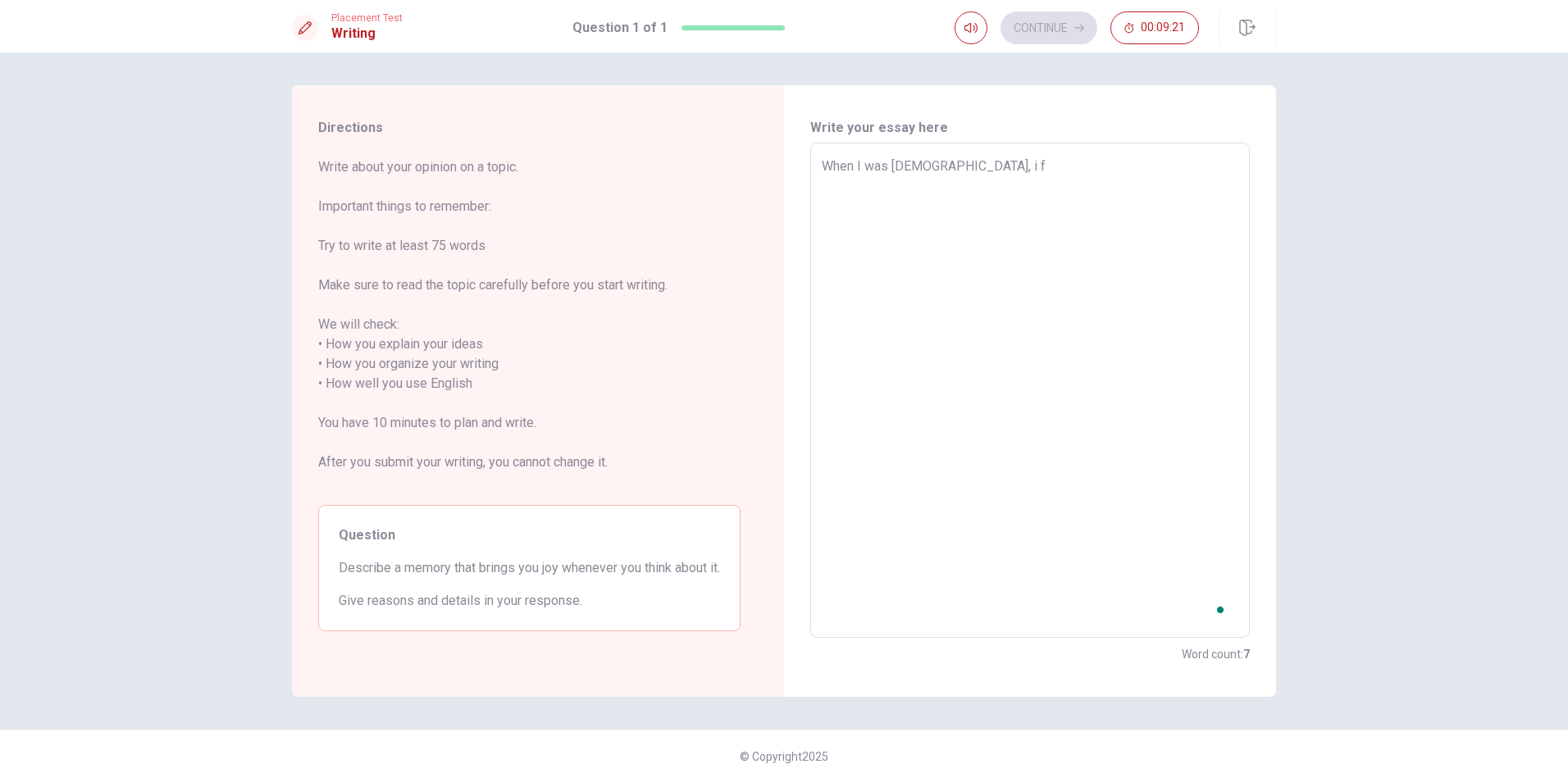
type textarea "x"
type textarea "When I was [DEMOGRAPHIC_DATA], i fi"
type textarea "x"
type textarea "When I was [DEMOGRAPHIC_DATA], i fin"
type textarea "x"
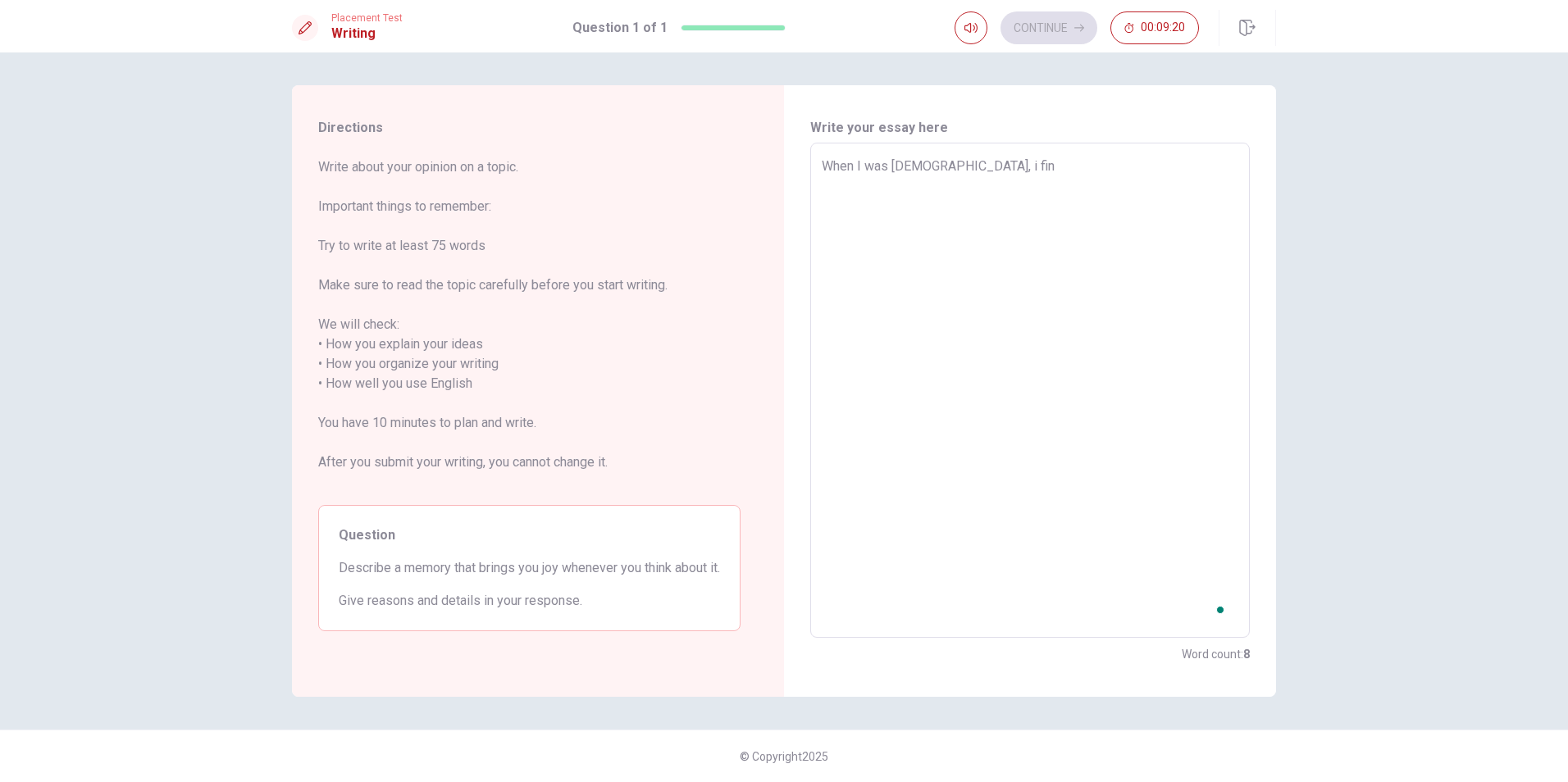
type textarea "When I was [DEMOGRAPHIC_DATA], i fini"
type textarea "x"
type textarea "When I was [DEMOGRAPHIC_DATA], i finis"
type textarea "x"
type textarea "When I was [DEMOGRAPHIC_DATA], i finish"
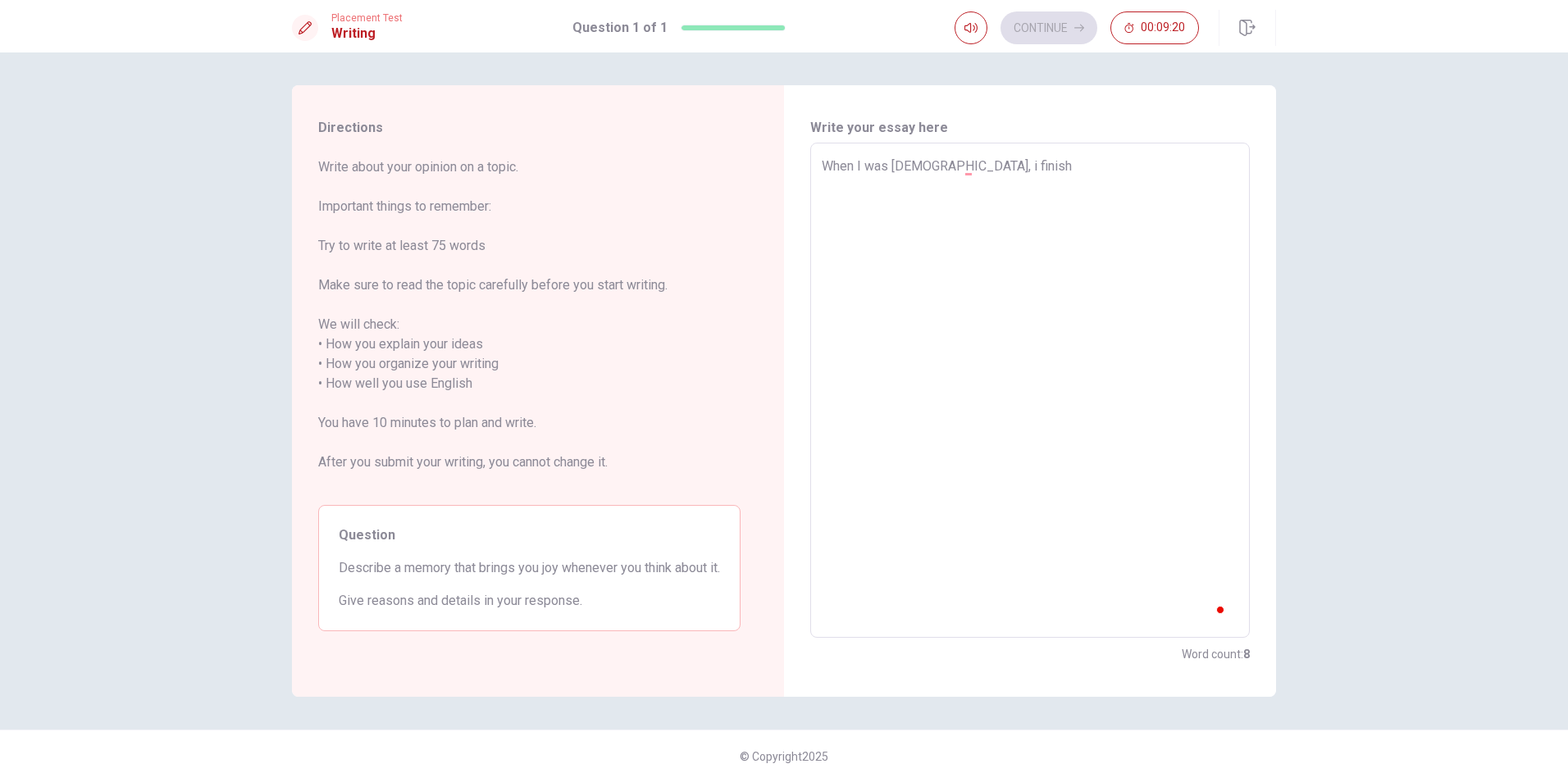
type textarea "x"
type textarea "When I was [DEMOGRAPHIC_DATA], i finish"
type textarea "x"
type textarea "When I was [DEMOGRAPHIC_DATA], i finish m"
type textarea "x"
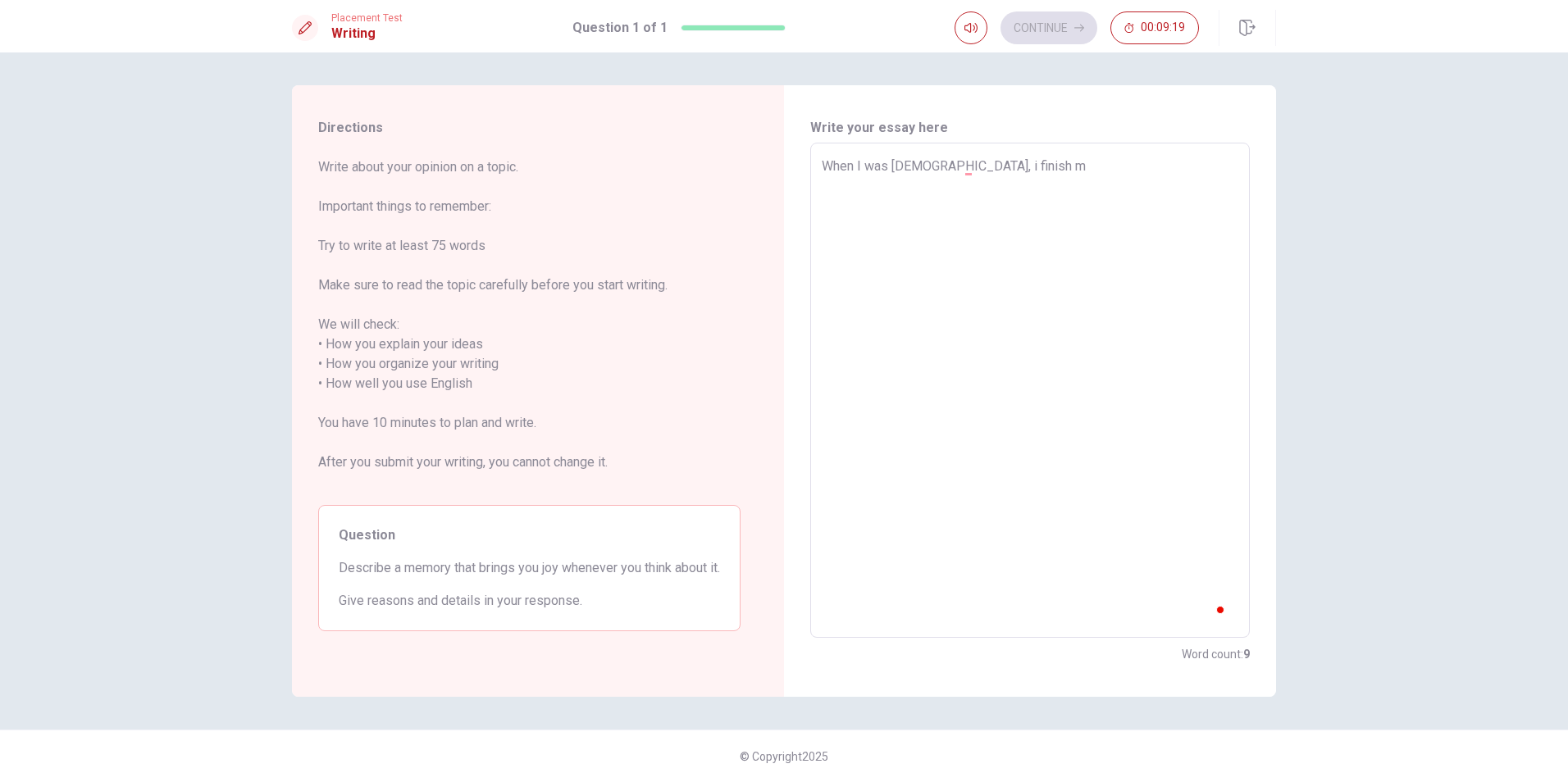
type textarea "When I was [DEMOGRAPHIC_DATA], i finish my"
type textarea "x"
type textarea "When I was [DEMOGRAPHIC_DATA], i finish my"
type textarea "x"
type textarea "When I was [DEMOGRAPHIC_DATA], i finish my b"
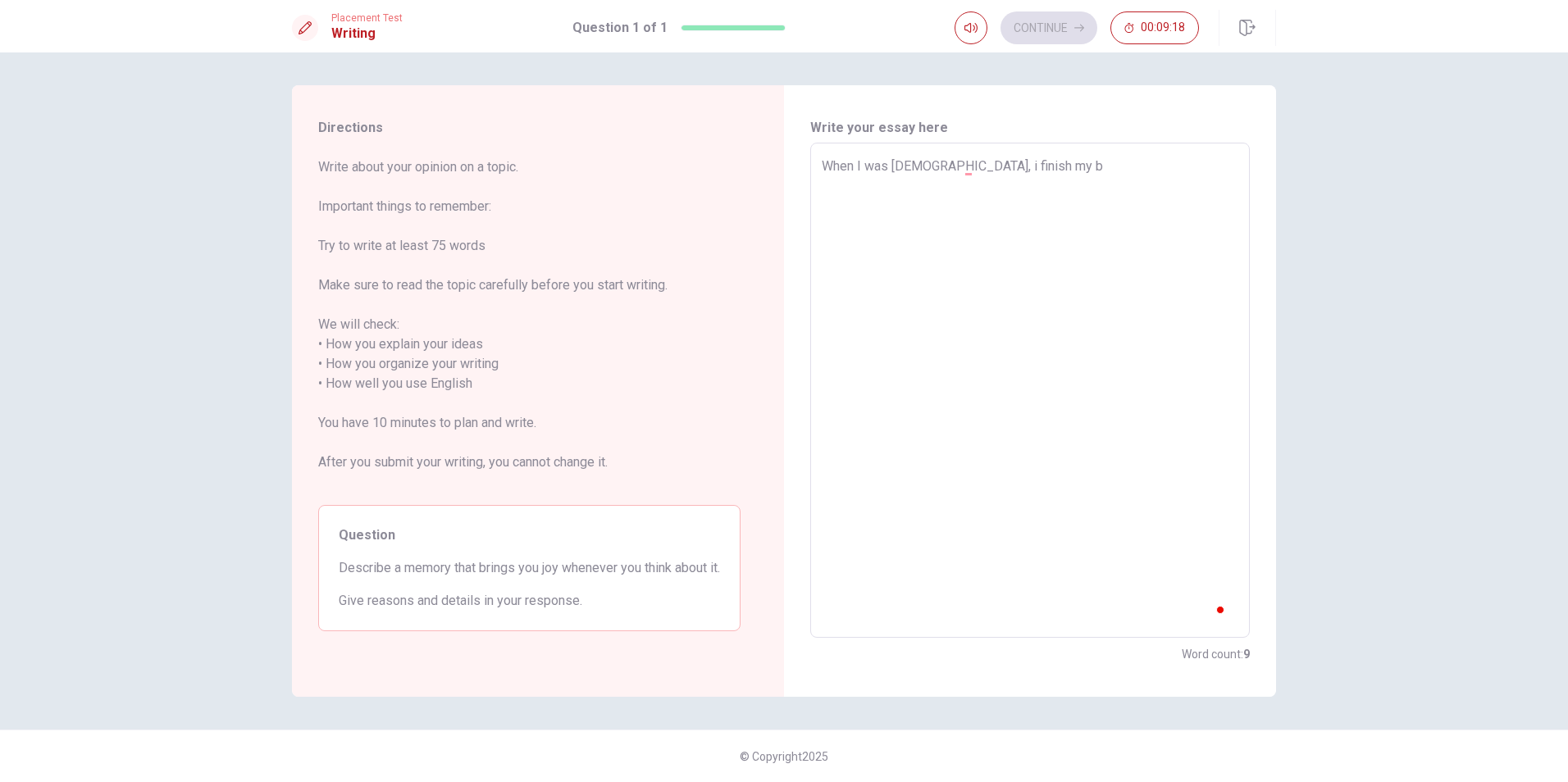
type textarea "x"
type textarea "When I was [DEMOGRAPHIC_DATA], i finish my ba"
type textarea "x"
type textarea "When I was [DEMOGRAPHIC_DATA], i finish my bac"
type textarea "x"
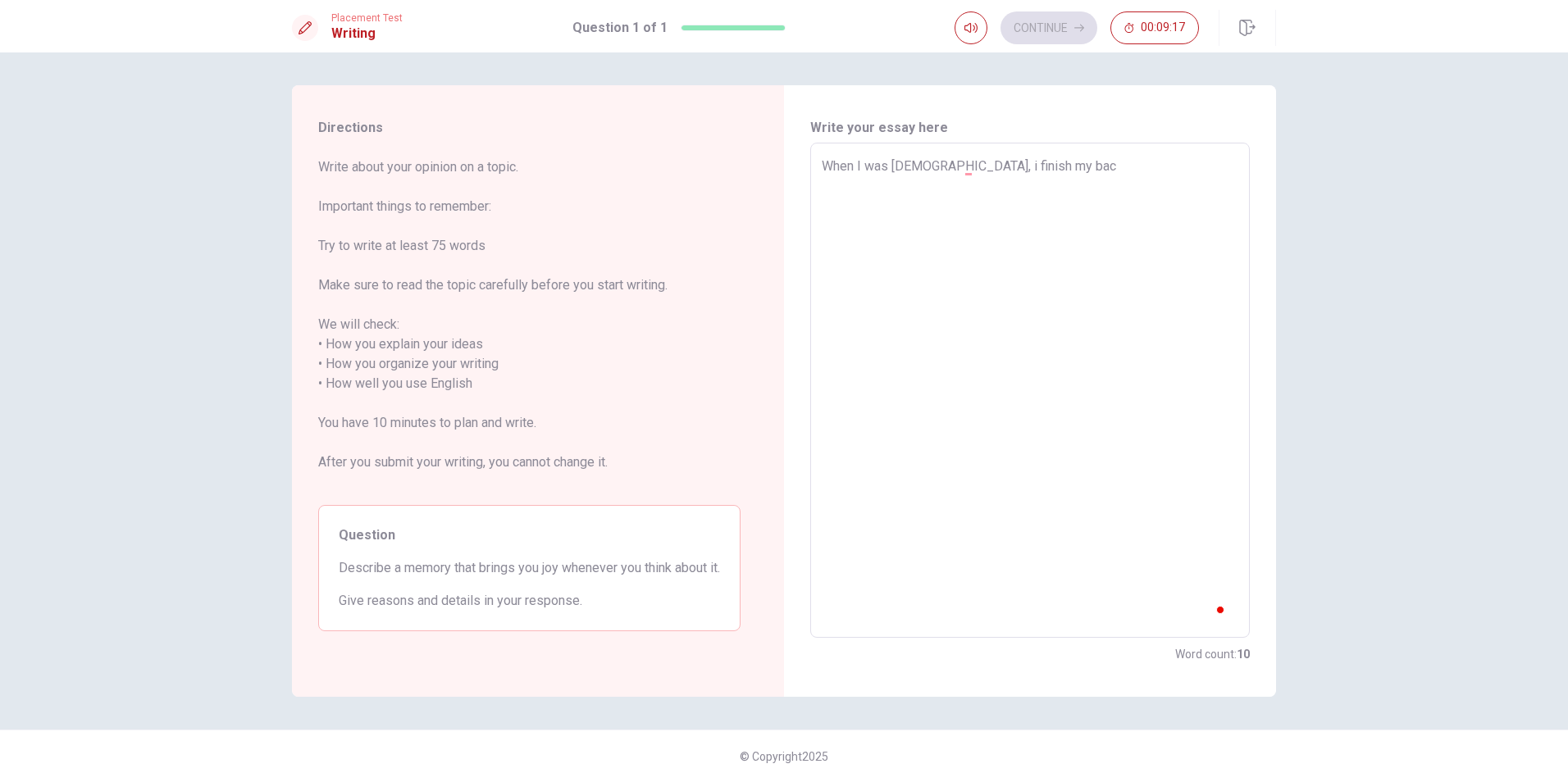
type textarea "When I was [DEMOGRAPHIC_DATA], i finish my bach"
type textarea "x"
type textarea "When I was [DEMOGRAPHIC_DATA], i finish my bache"
type textarea "x"
type textarea "When I was [DEMOGRAPHIC_DATA], i finish my bachel"
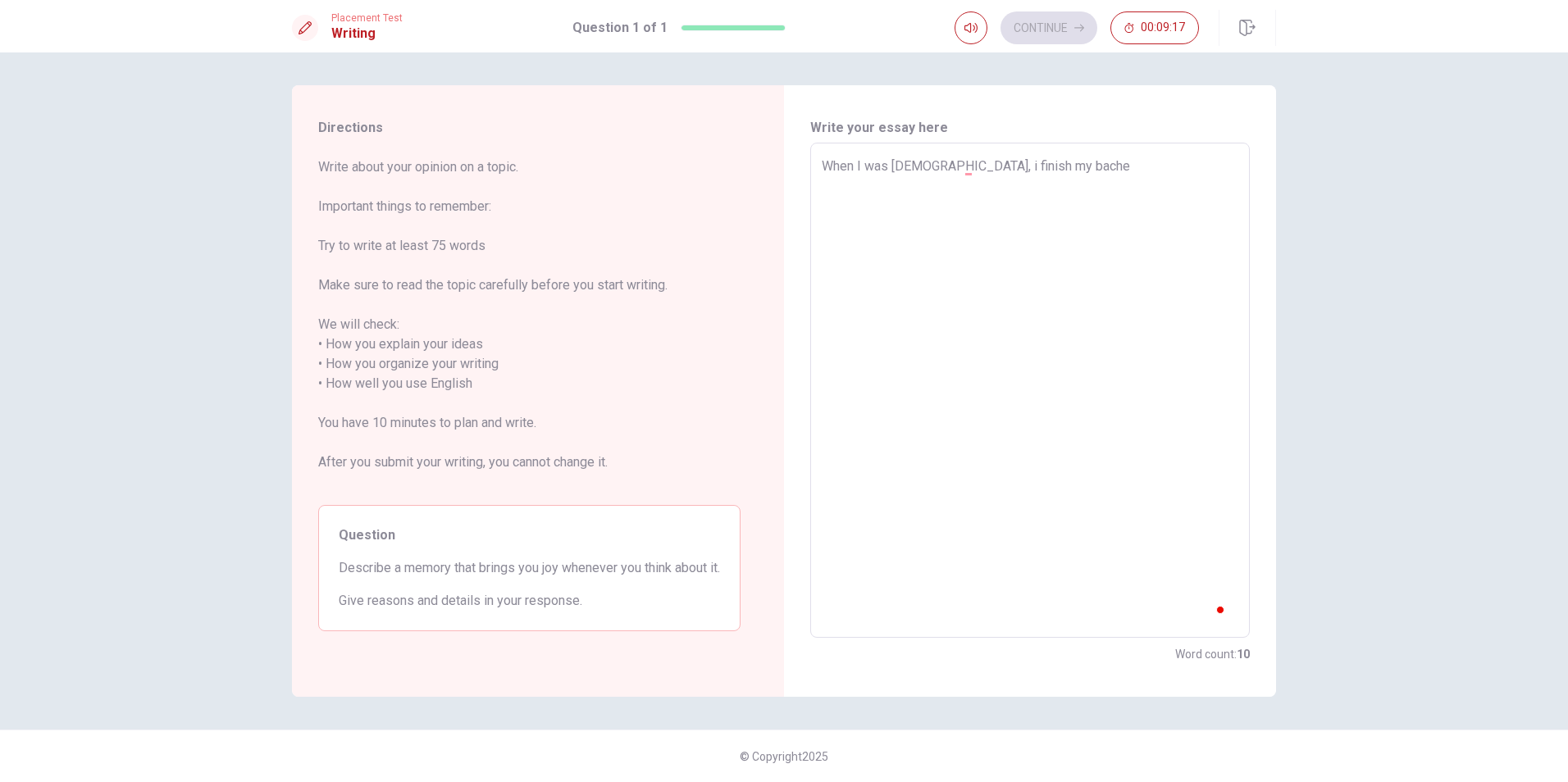
type textarea "x"
type textarea "When I was [DEMOGRAPHIC_DATA], i finish my bachelo"
type textarea "x"
type textarea "When I was [DEMOGRAPHIC_DATA], i finish my bachelor"
type textarea "x"
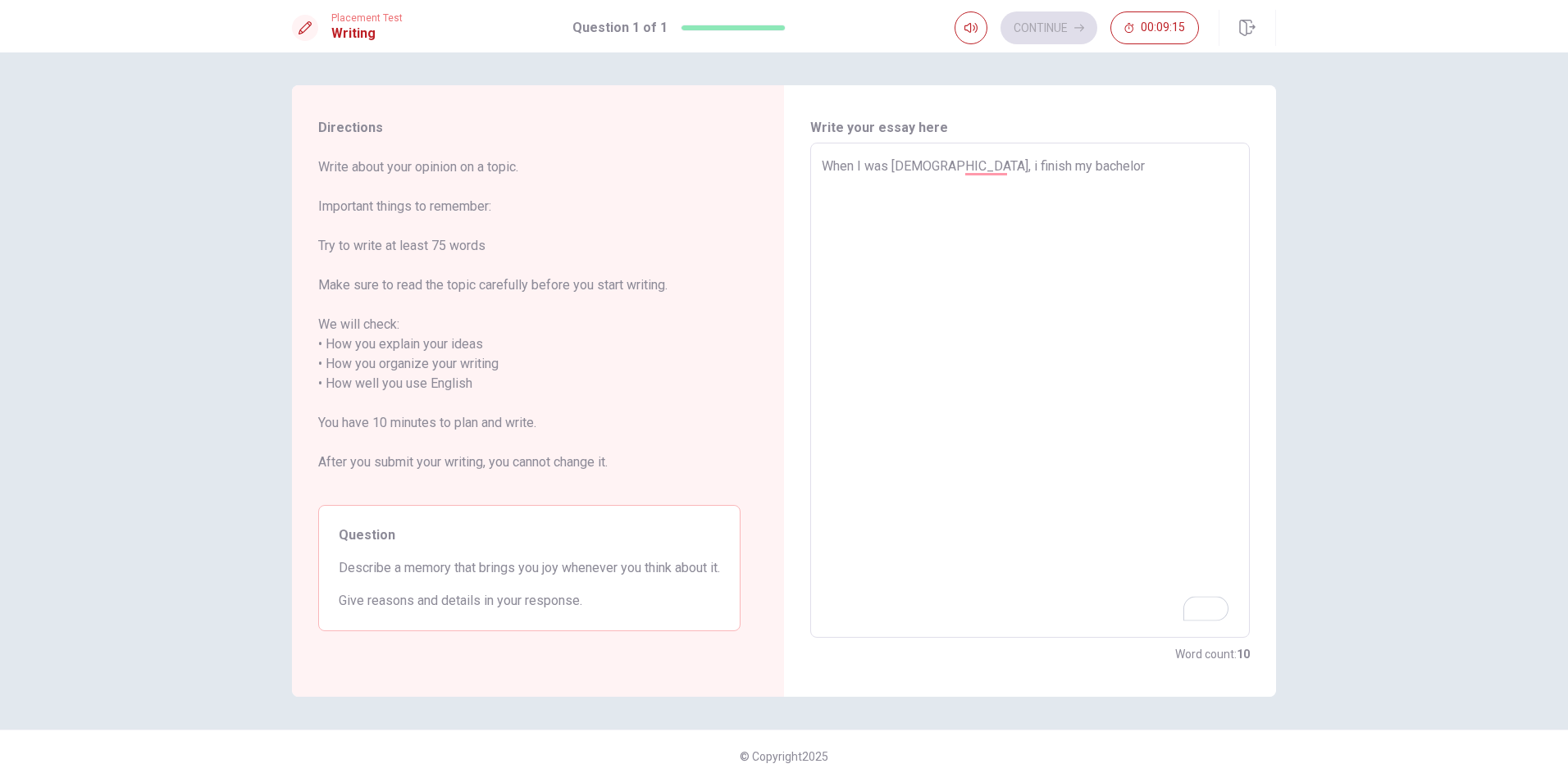
type textarea "When I was [DEMOGRAPHIC_DATA], i finish my bachelord"
type textarea "x"
type textarea "When I was [DEMOGRAPHIC_DATA], i finish my bachelorde"
type textarea "x"
type textarea "When I was [DEMOGRAPHIC_DATA], i finish my bachelordeg"
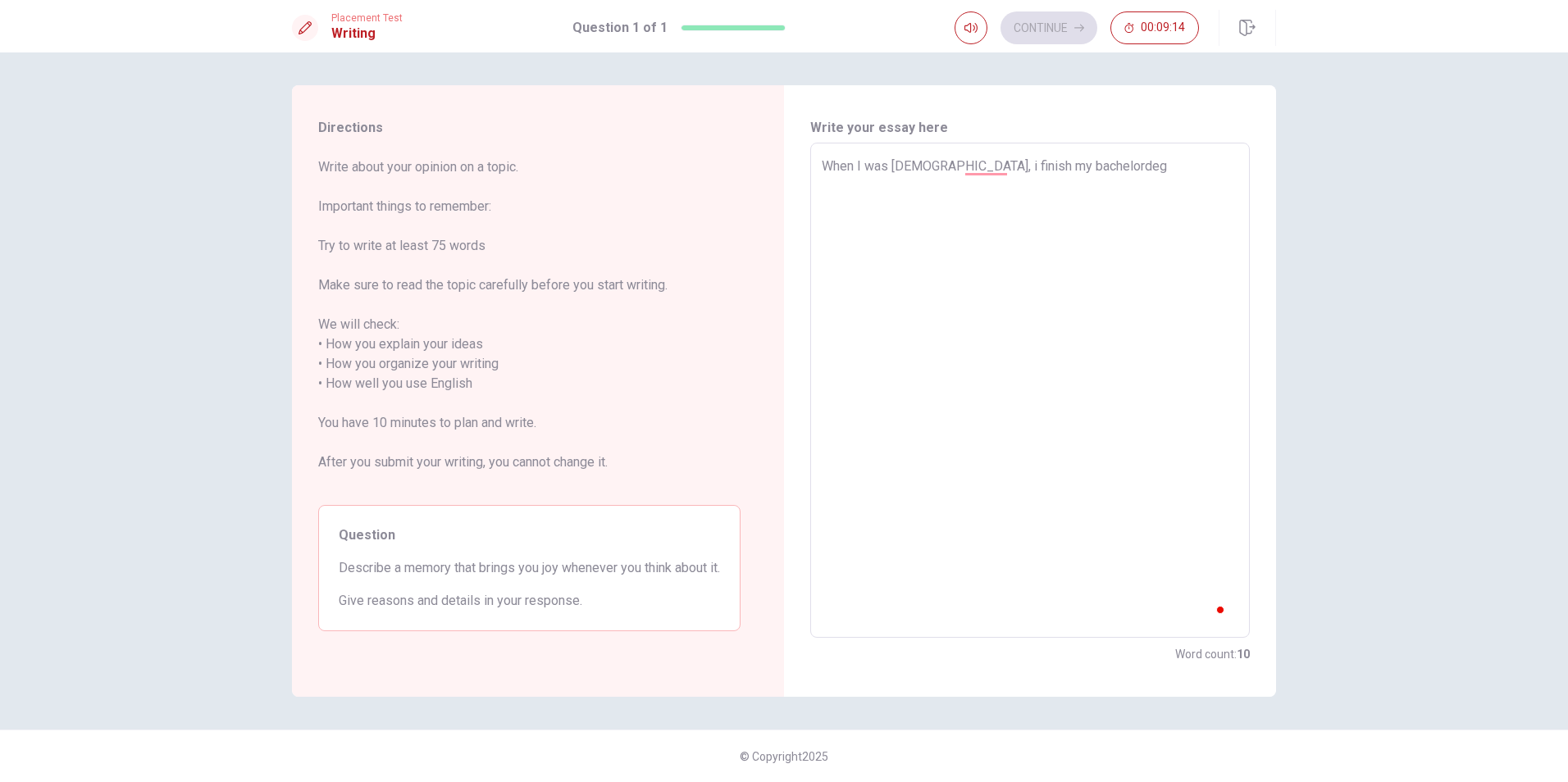
type textarea "x"
type textarea "When I was [DEMOGRAPHIC_DATA], i finish my bachelordegr"
type textarea "x"
type textarea "When I was [DEMOGRAPHIC_DATA], i finish my bachelordegre"
type textarea "x"
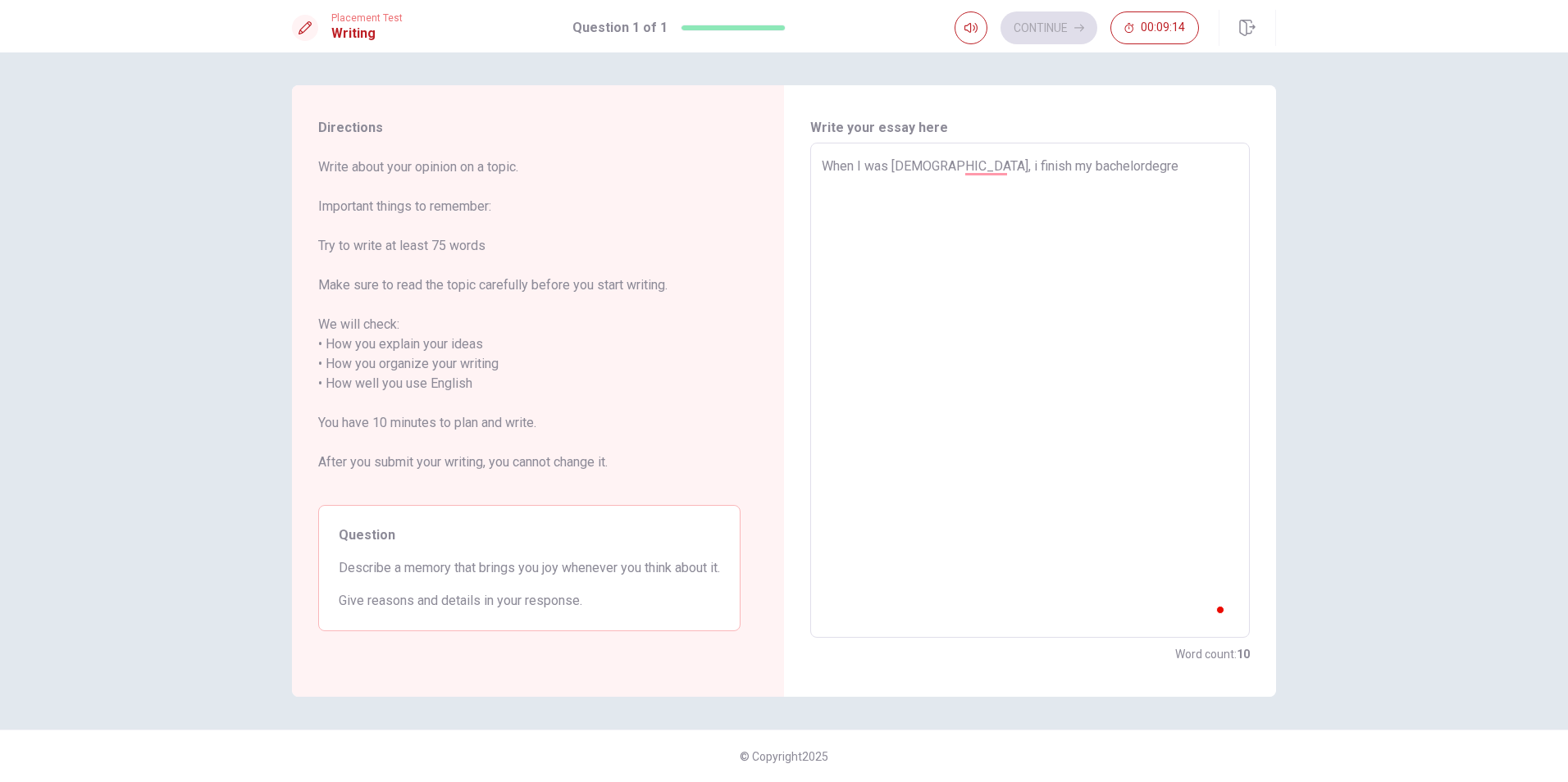
type textarea "When I was [DEMOGRAPHIC_DATA], i finish my bachelordegree"
type textarea "x"
type textarea "When I was [DEMOGRAPHIC_DATA], i finish my bachelordegree"
type textarea "x"
type textarea "When I was [DEMOGRAPHIC_DATA], i finish my bachelordegree"
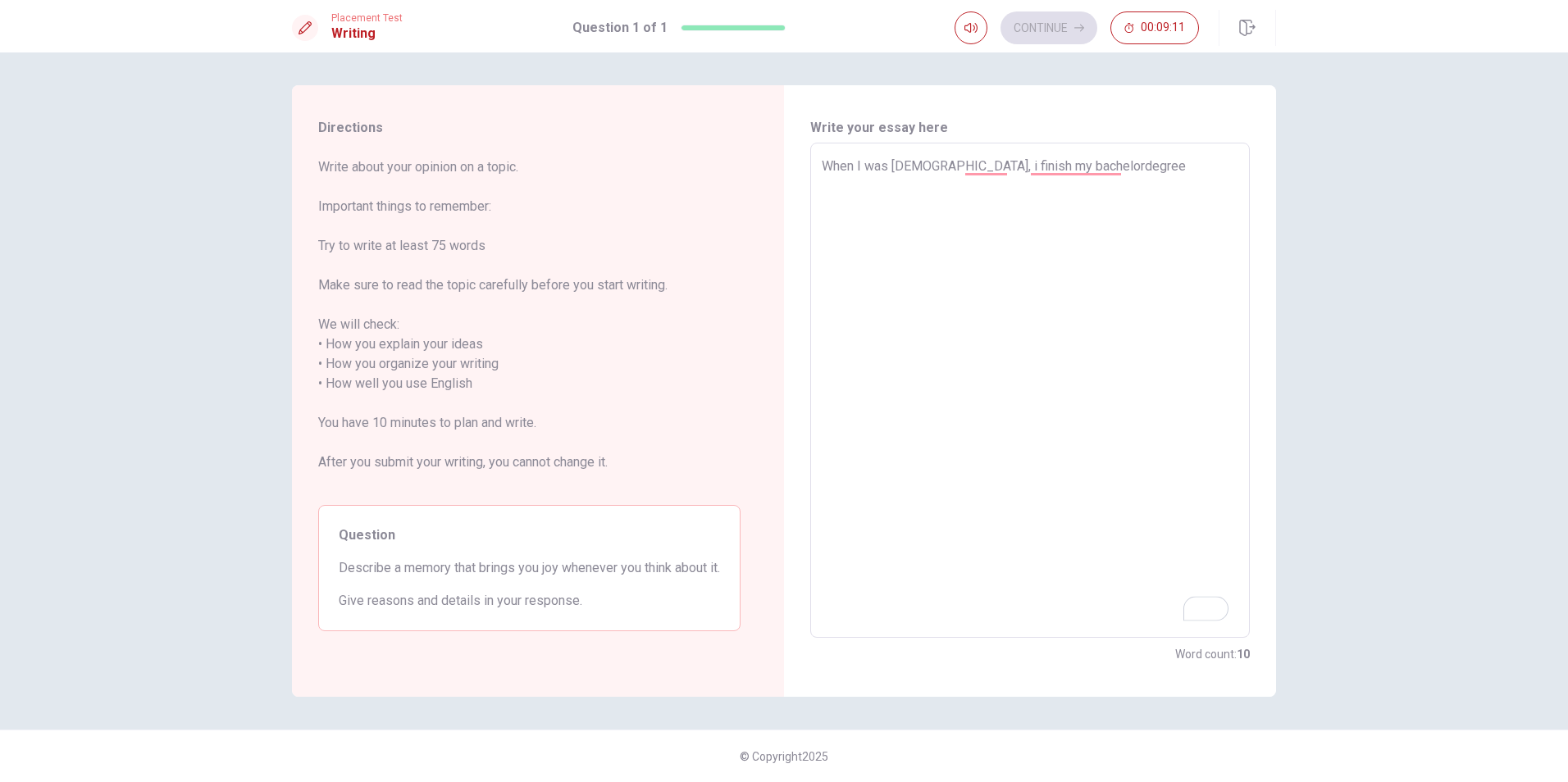
type textarea "x"
type textarea "When I was [DEMOGRAPHIC_DATA], i finish my bachelordegree."
type textarea "x"
type textarea "When I was [DEMOGRAPHIC_DATA], i finish my bachelordegree."
type textarea "x"
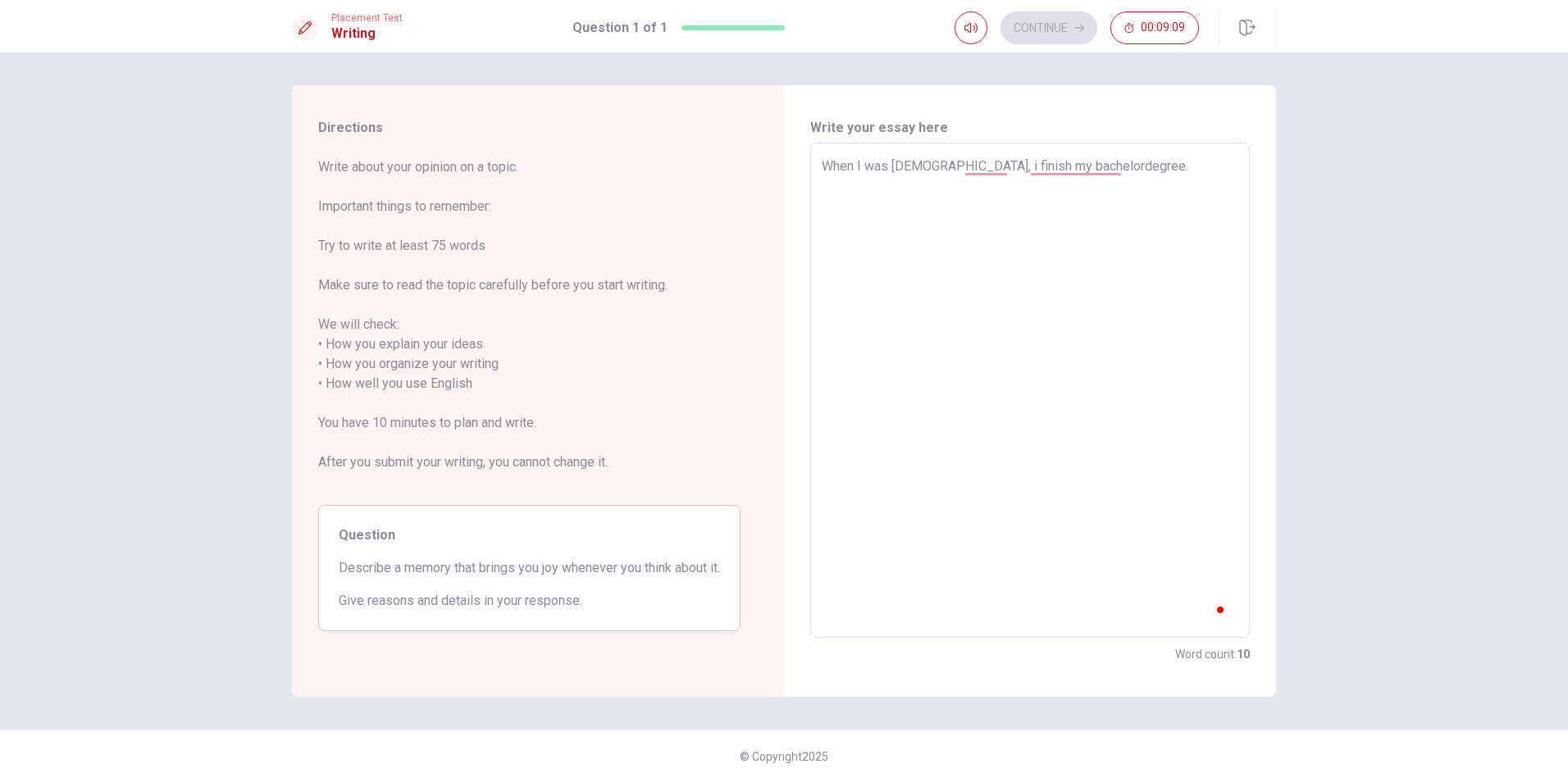
type textarea "When I was [DEMOGRAPHIC_DATA], i finish my bachelordegree. T"
type textarea "x"
type textarea "When I was [DEMOGRAPHIC_DATA], i finish my bachelordegree. Th"
type textarea "x"
type textarea "When I was [DEMOGRAPHIC_DATA], i finish my bachelordegree. Thi"
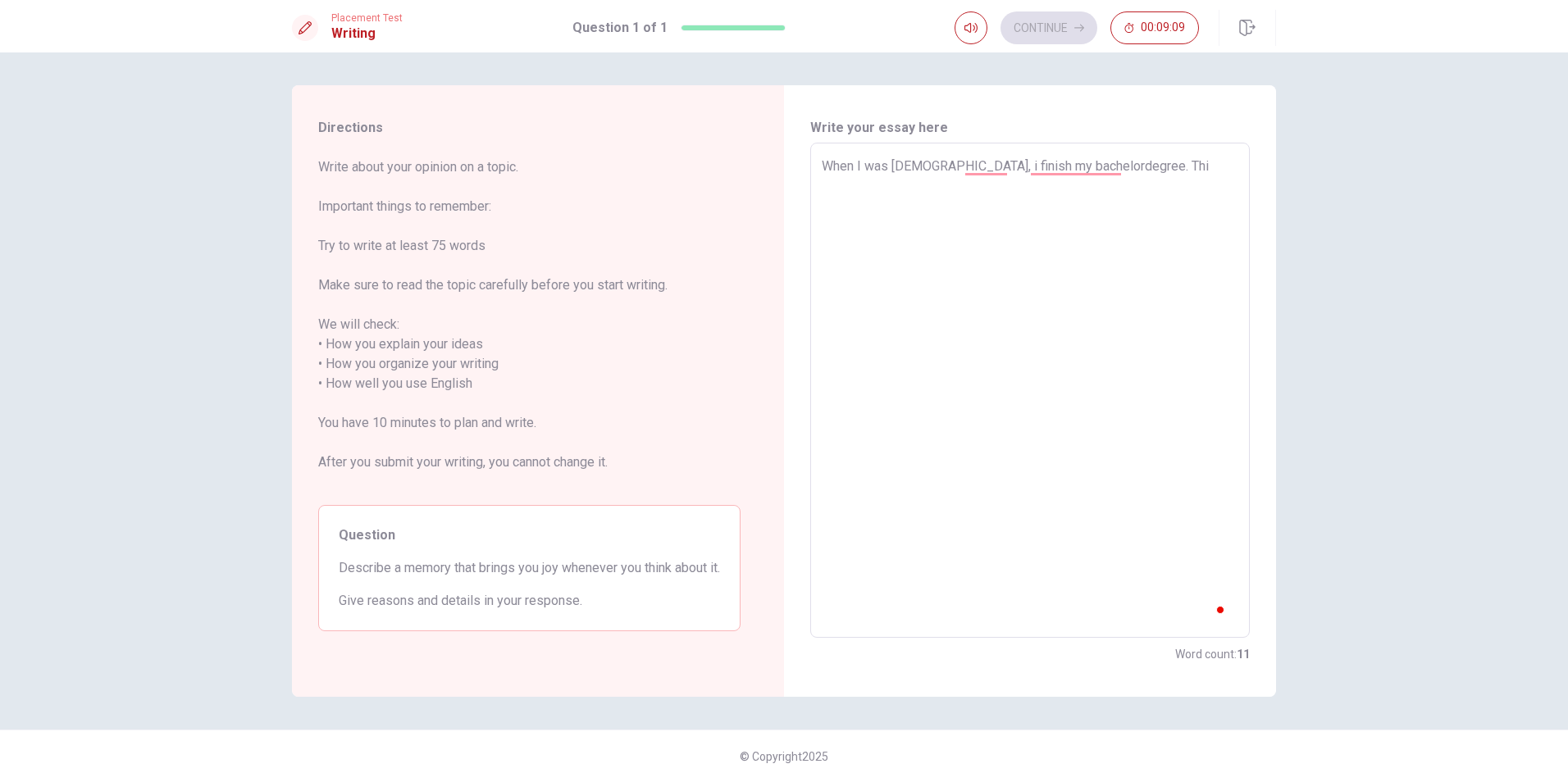
type textarea "x"
type textarea "When I was [DEMOGRAPHIC_DATA], i finish my bachelordegree. This"
type textarea "x"
type textarea "When I was [DEMOGRAPHIC_DATA], i finish my bachelordegree. This"
type textarea "x"
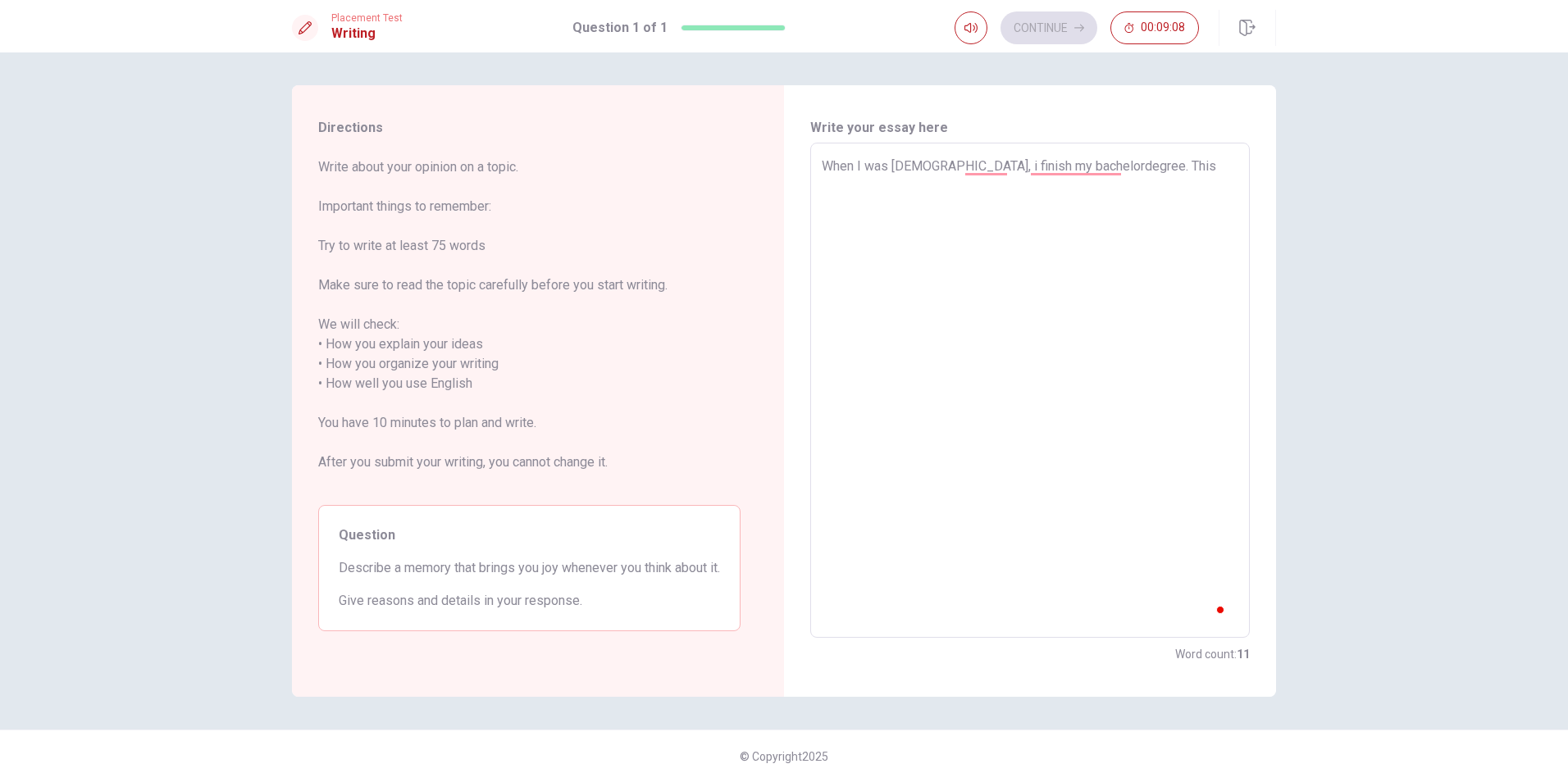
type textarea "When I was [DEMOGRAPHIC_DATA], i finish my bachelordegree. This w"
type textarea "x"
type textarea "When I was [DEMOGRAPHIC_DATA], i finish my bachelordegree. This wa"
type textarea "x"
type textarea "When I was [DEMOGRAPHIC_DATA], i finish my bachelordegree. This was"
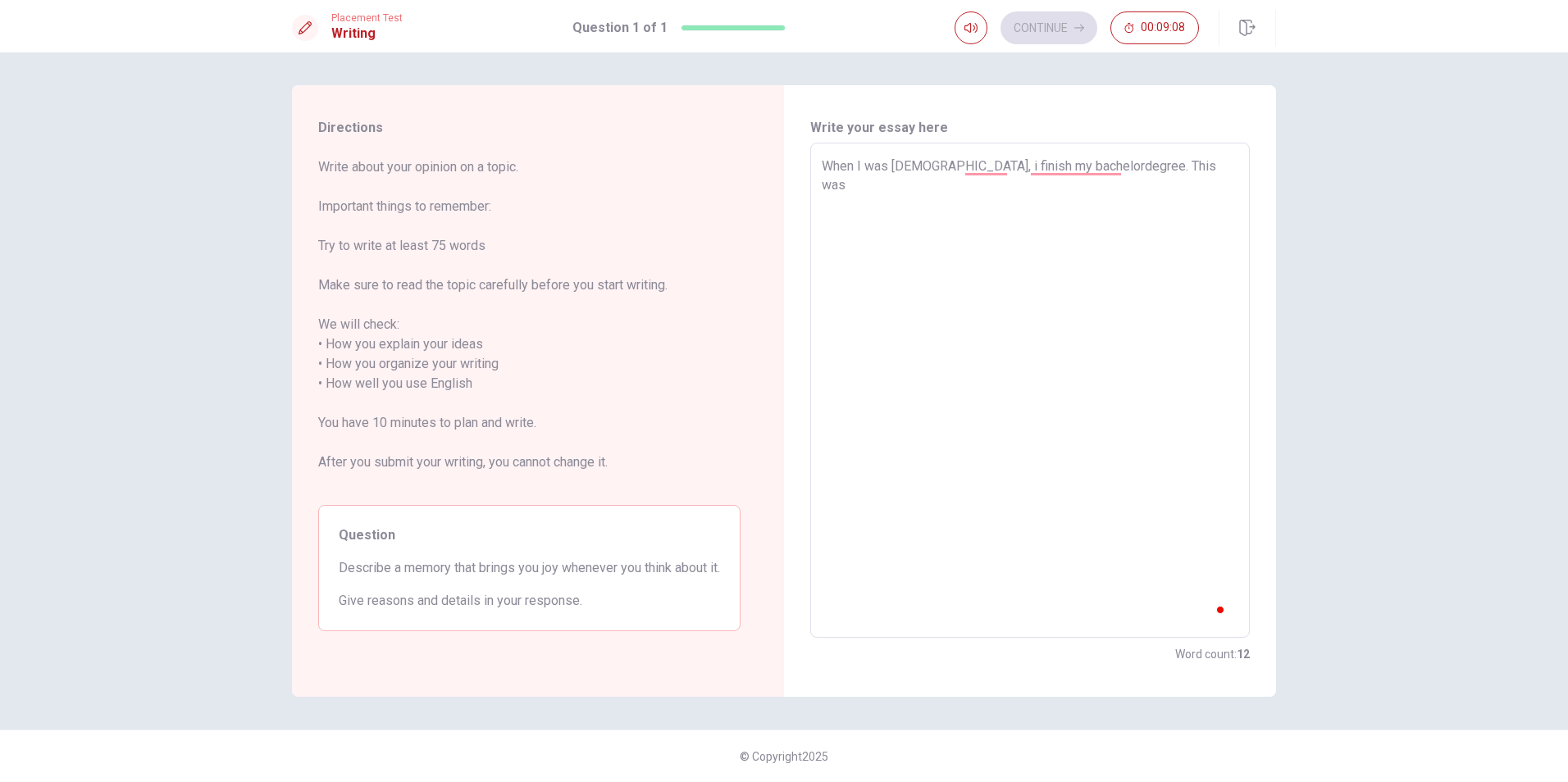
type textarea "x"
type textarea "When I was [DEMOGRAPHIC_DATA], i finish my bachelordegree. This was"
type textarea "x"
type textarea "When I was [DEMOGRAPHIC_DATA], i finish my bachelordegree. This was s"
type textarea "x"
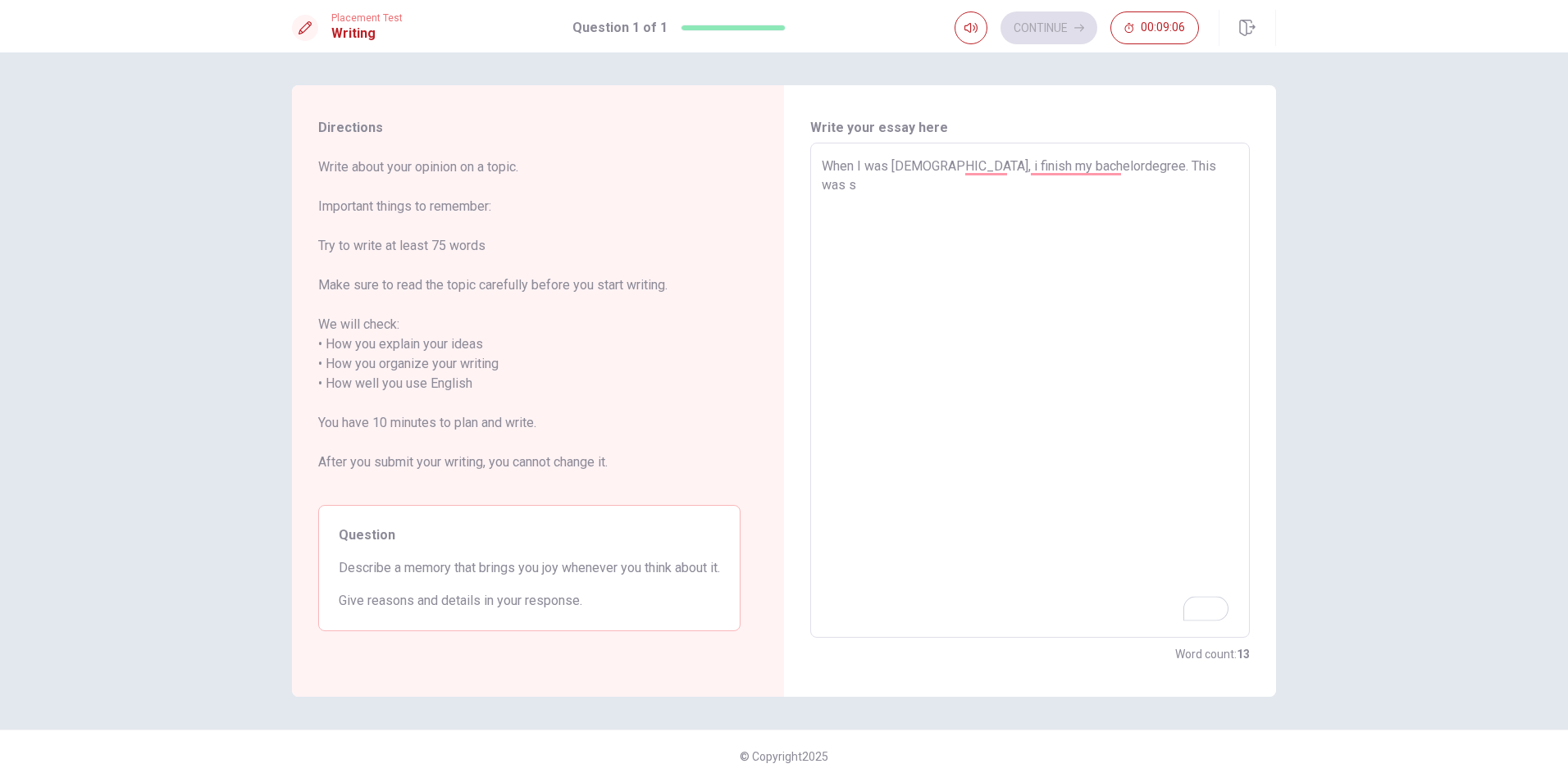
type textarea "When I was [DEMOGRAPHIC_DATA], i finish my bachelordegree. This was so"
type textarea "x"
type textarea "When I was [DEMOGRAPHIC_DATA], i finish my bachelordegree. This was s"
type textarea "x"
type textarea "When I was [DEMOGRAPHIC_DATA], i finish my bachelordegree. This was"
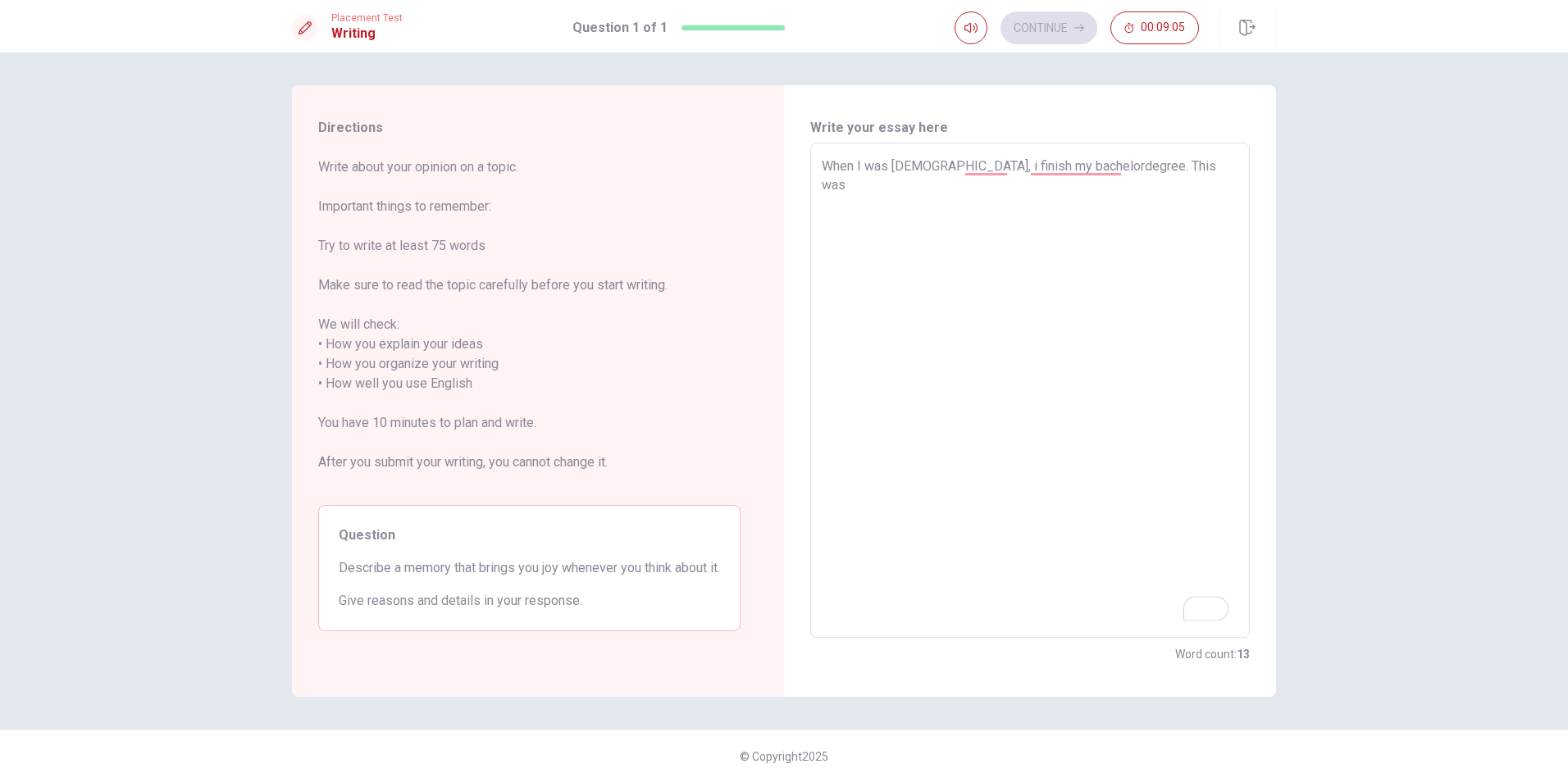
type textarea "x"
type textarea "When I was [DEMOGRAPHIC_DATA], i finish my bachelordegree. This was s"
type textarea "x"
type textarea "When I was [DEMOGRAPHIC_DATA], i finish my bachelordegree. This was so"
type textarea "x"
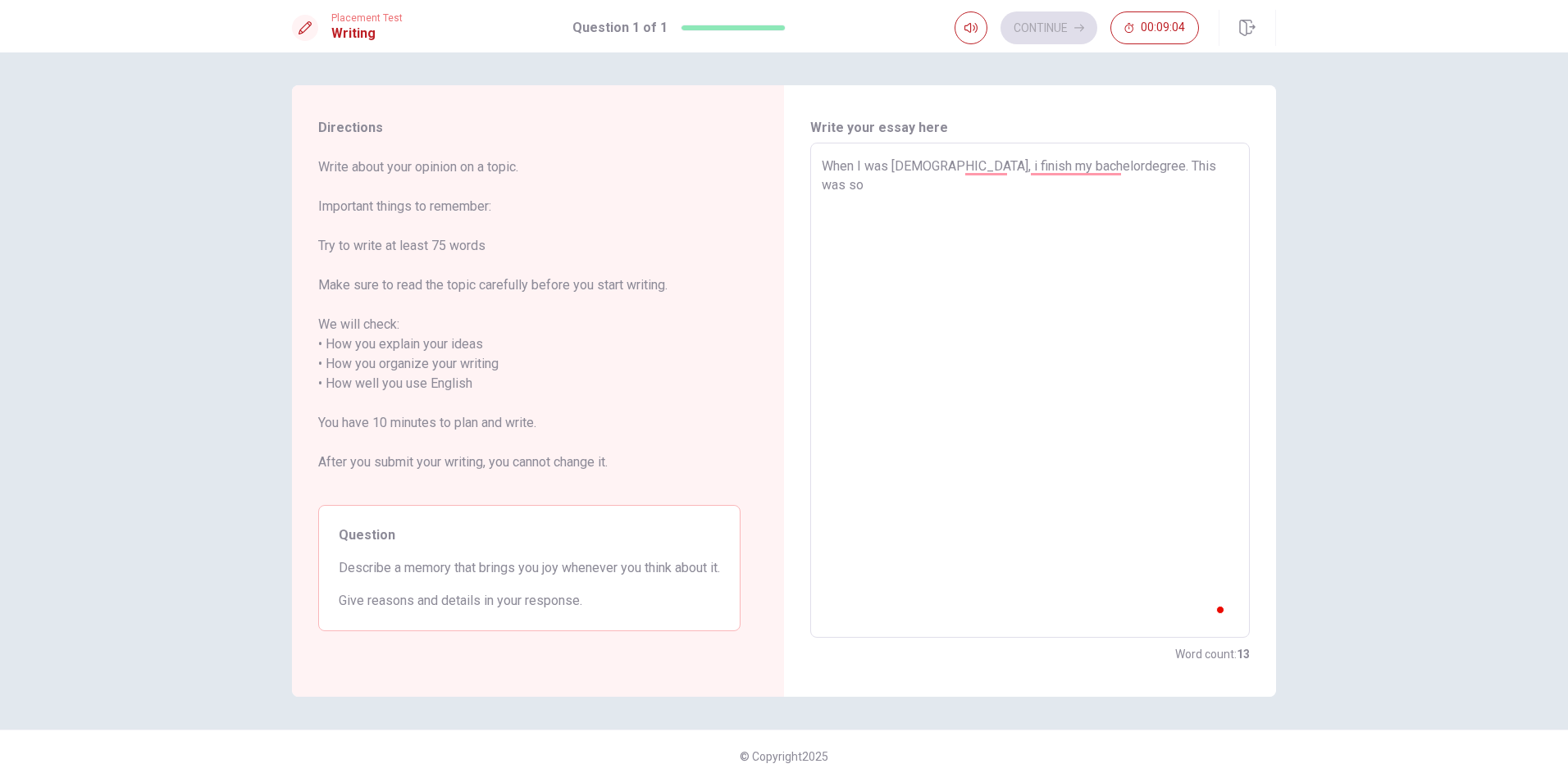
type textarea "When I was [DEMOGRAPHIC_DATA], i finish my bachelordegree. This was so"
type textarea "x"
type textarea "When I was [DEMOGRAPHIC_DATA], i finish my bachelordegree. This was so"
type textarea "x"
type textarea "When I was [DEMOGRAPHIC_DATA], i finish my bachelordegree. This was s"
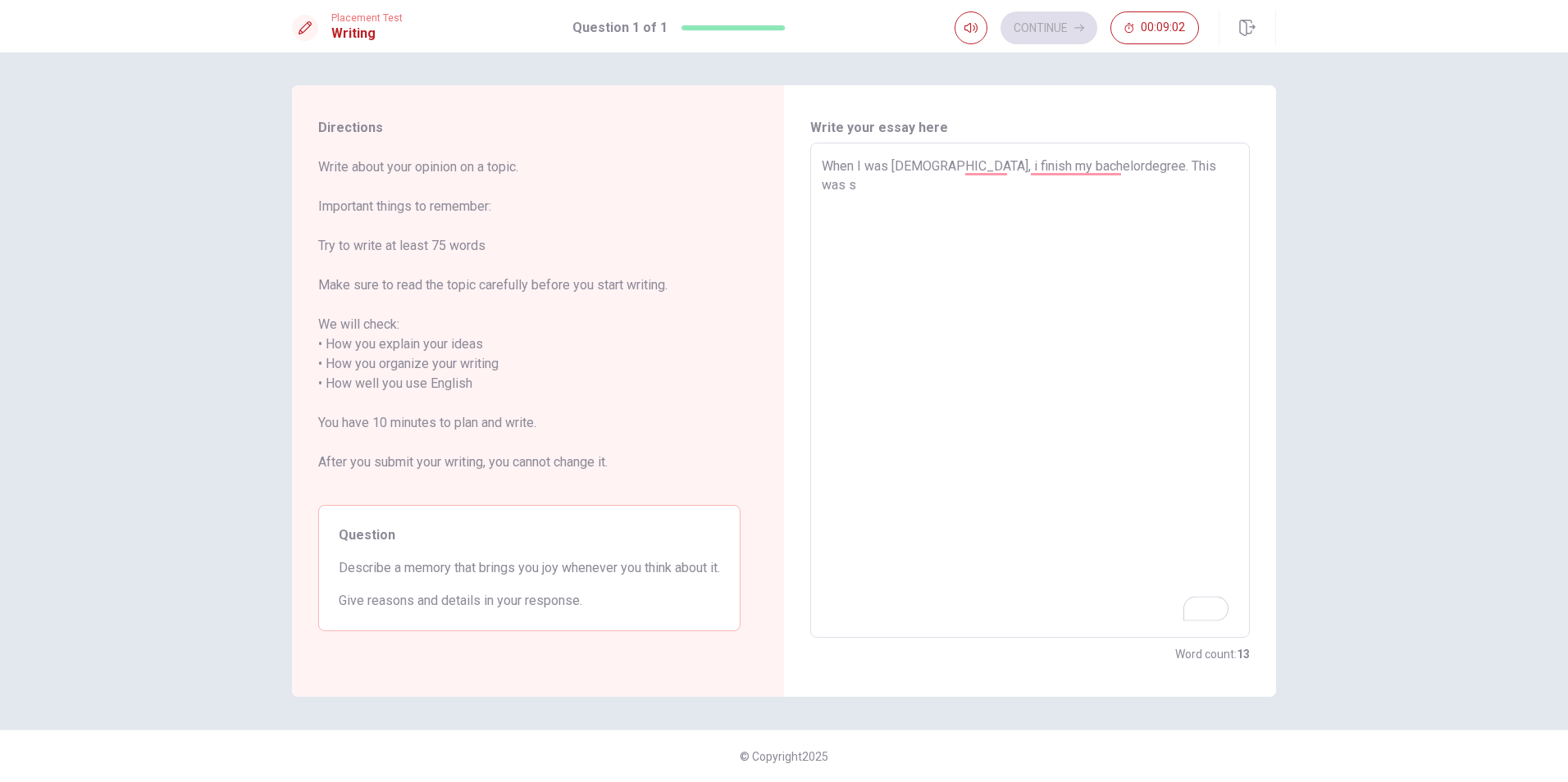
type textarea "x"
type textarea "When I was [DEMOGRAPHIC_DATA], i finish my bachelordegree. This was"
type textarea "x"
type textarea "When I was [DEMOGRAPHIC_DATA], i finish my bachelordegree. This was a"
type textarea "x"
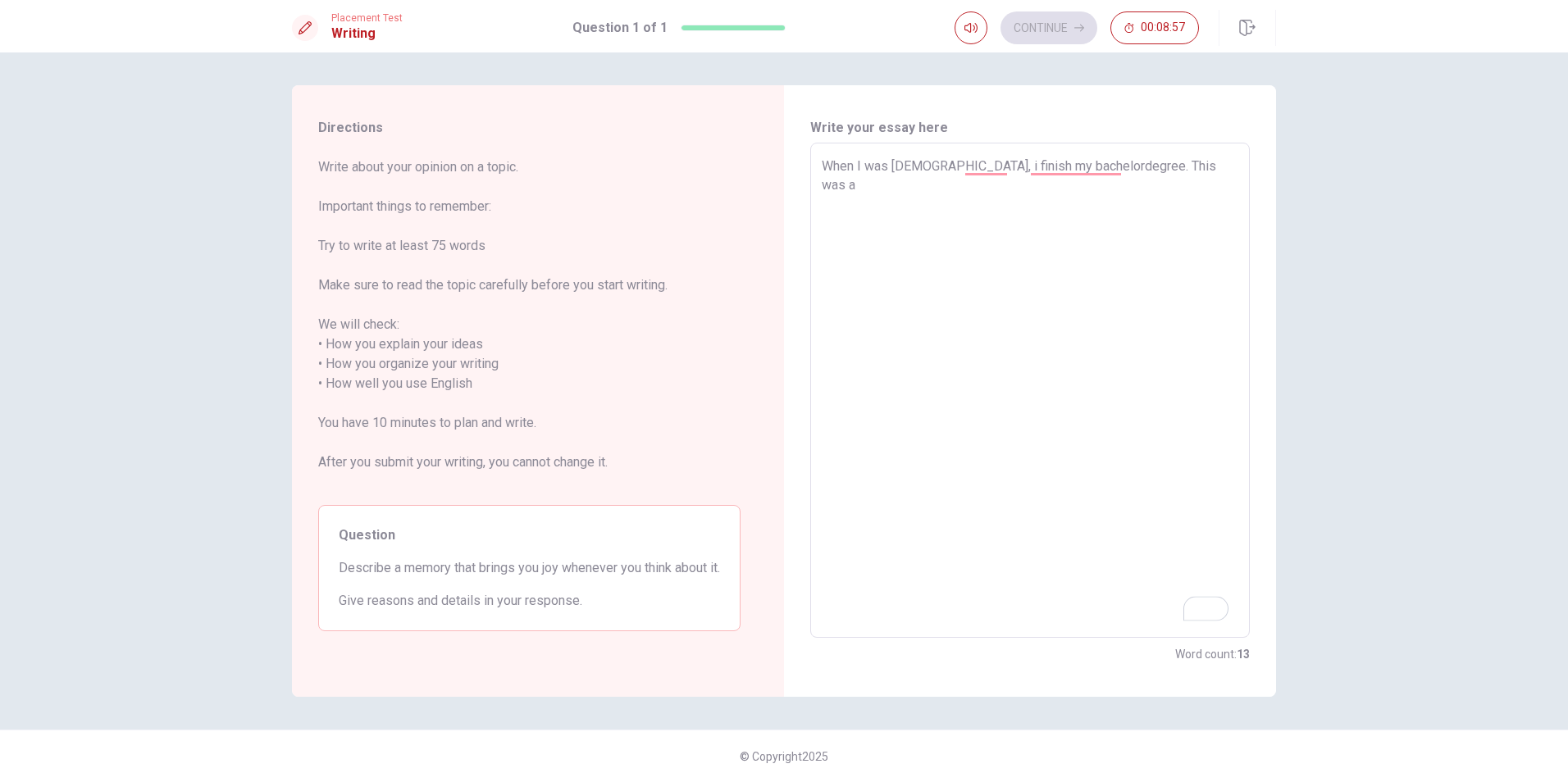
type textarea "When I was [DEMOGRAPHIC_DATA], i finish my bachelordegree. This was a"
type textarea "x"
type textarea "When I was [DEMOGRAPHIC_DATA], i finish my bachelordegree. This was a"
type textarea "x"
type textarea "When I was [DEMOGRAPHIC_DATA], i finish my bachelordegree. This was"
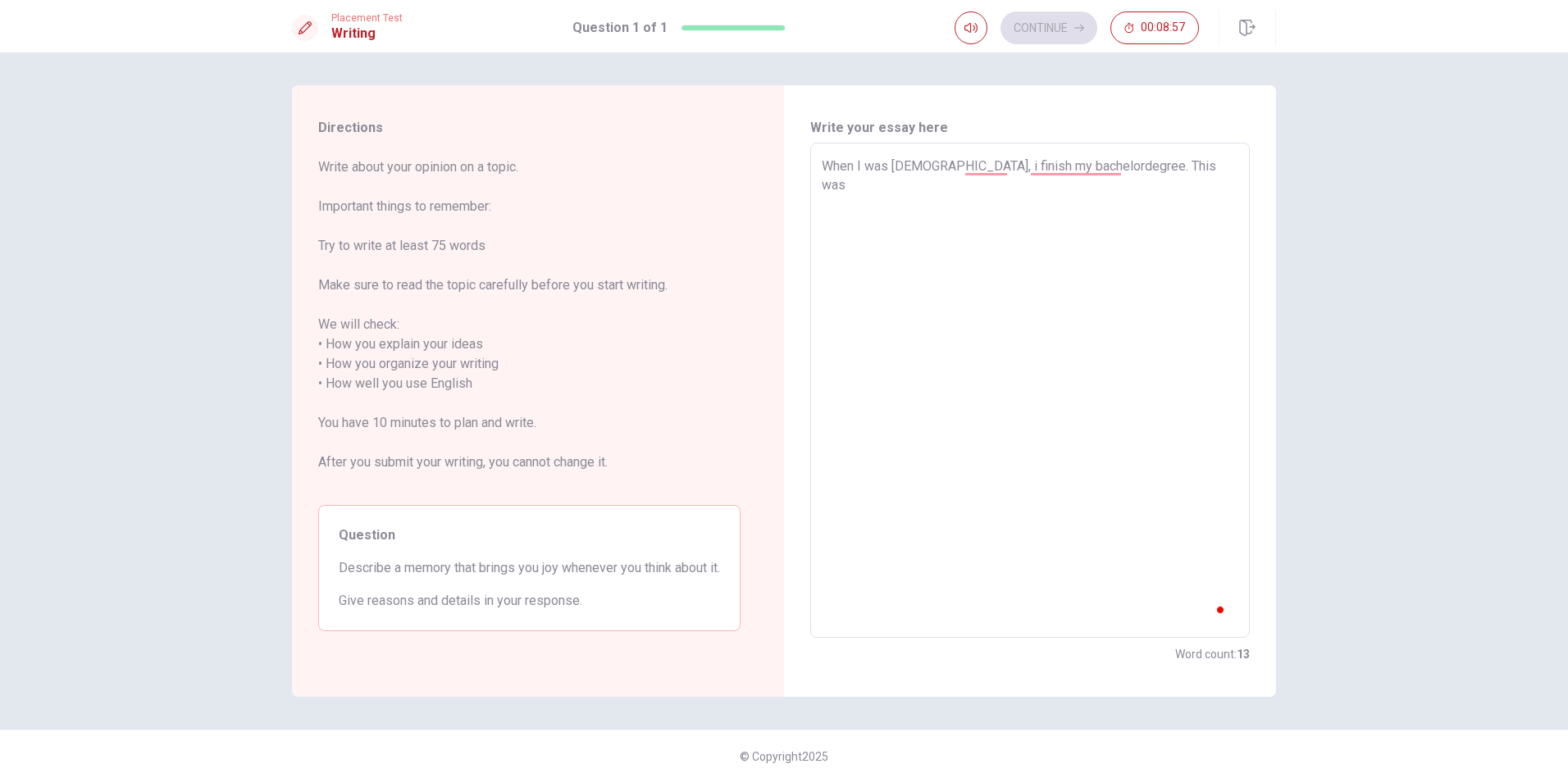
type textarea "x"
type textarea "When I was [DEMOGRAPHIC_DATA], i finish my bachelordegree. This was"
type textarea "x"
type textarea "When I was [DEMOGRAPHIC_DATA], i finish my bachelordegree. This wa"
type textarea "x"
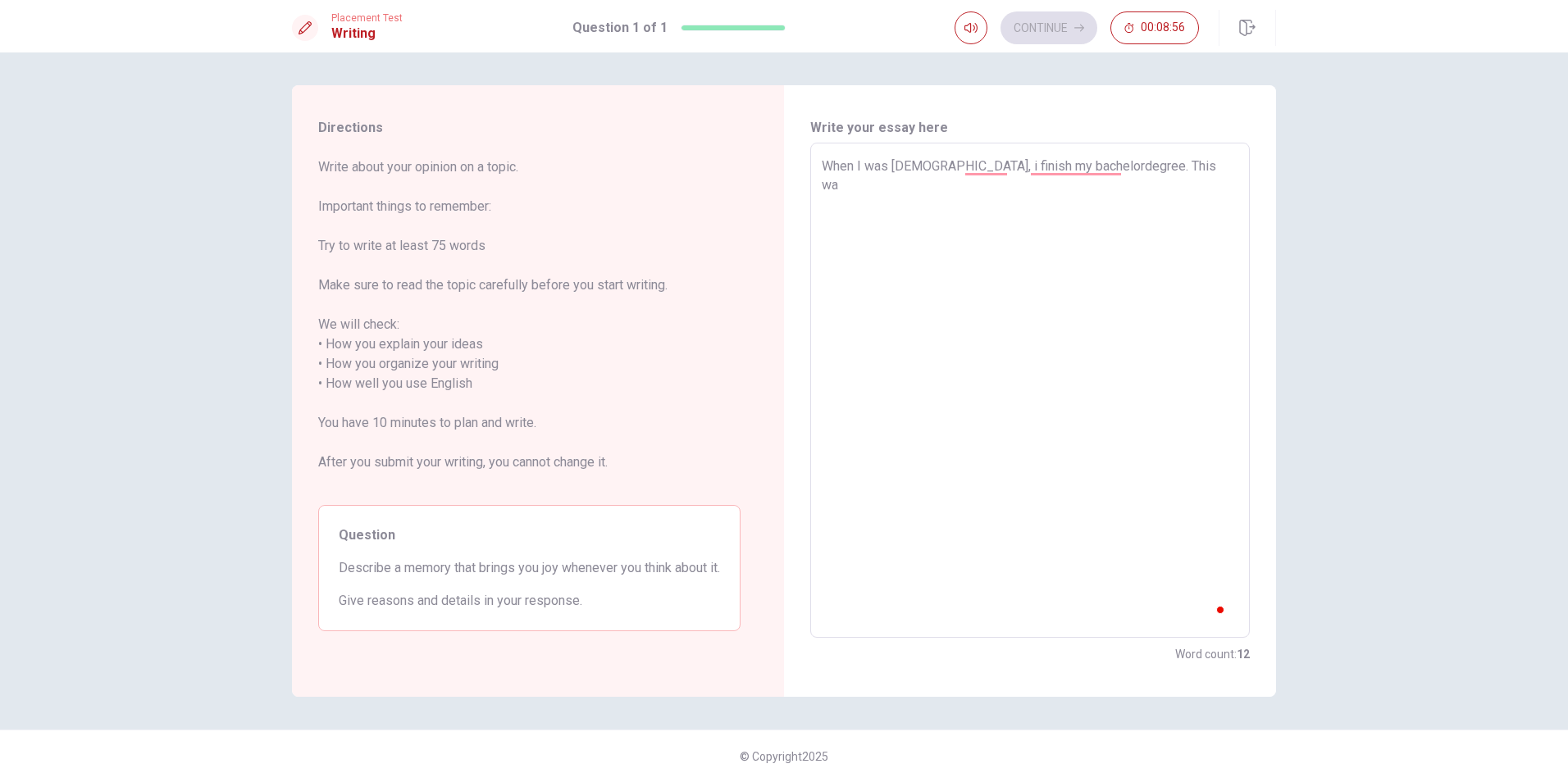
type textarea "When I was [DEMOGRAPHIC_DATA], i finish my bachelordegree. This w"
type textarea "x"
type textarea "When I was [DEMOGRAPHIC_DATA], i finish my bachelordegree. This"
type textarea "x"
type textarea "When I was [DEMOGRAPHIC_DATA], i finish my bachelordegree. This w"
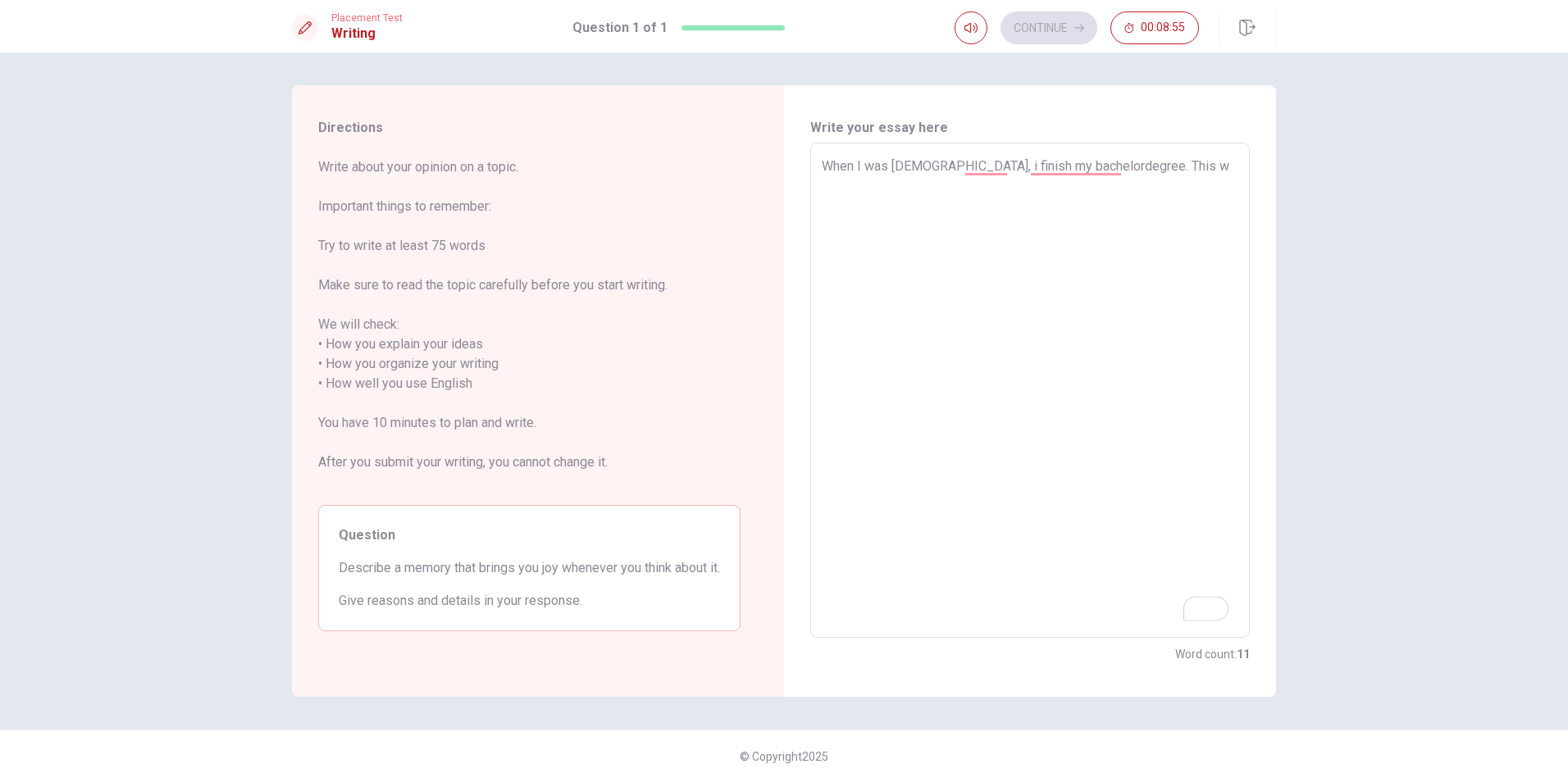
type textarea "x"
type textarea "When I was [DEMOGRAPHIC_DATA], i finish my bachelordegree. This wa"
type textarea "x"
type textarea "When I was [DEMOGRAPHIC_DATA], i finish my bachelordegree. This was"
type textarea "x"
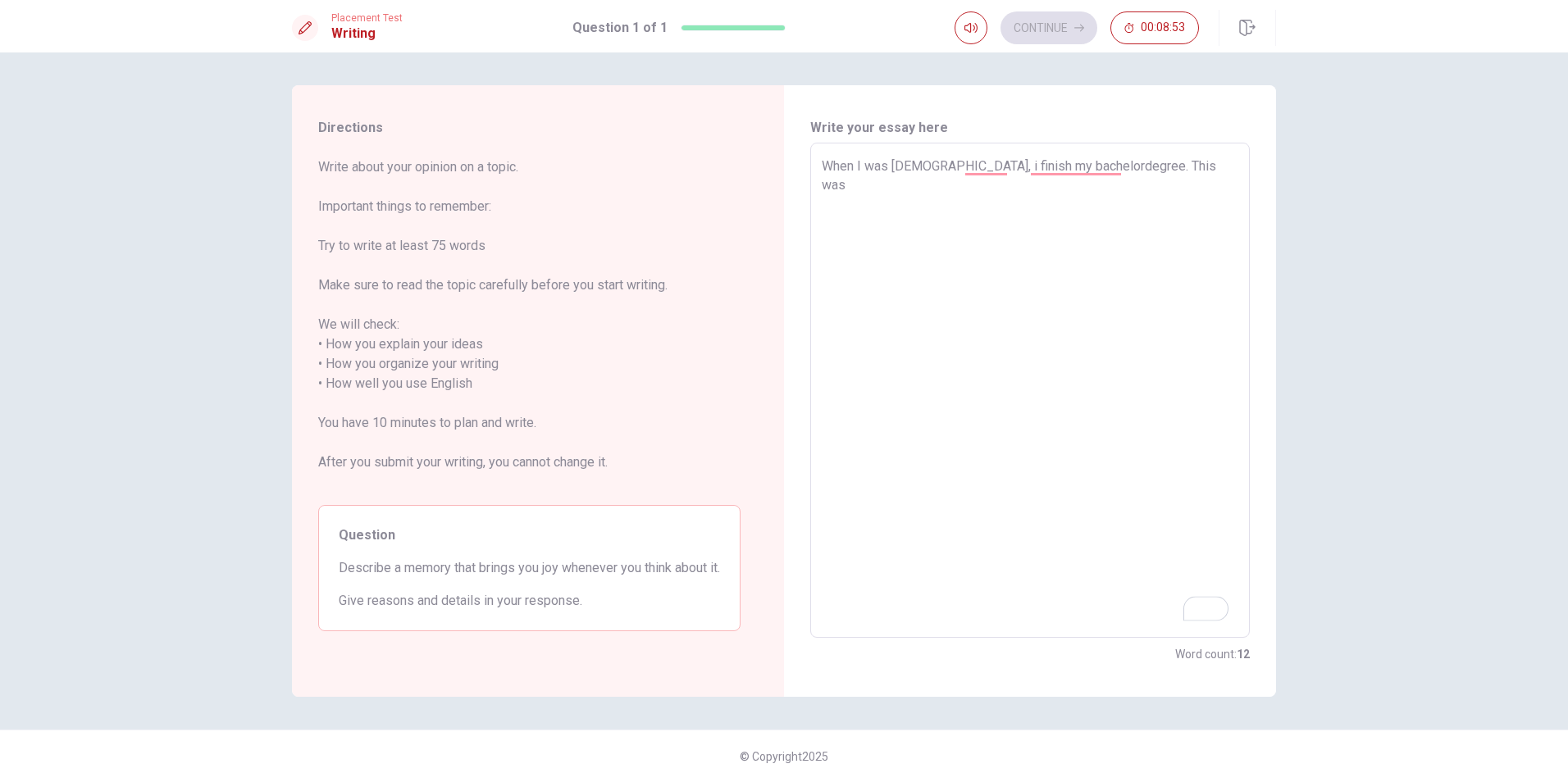
type textarea "When I was [DEMOGRAPHIC_DATA], i finish my bachelordegree. This was"
type textarea "x"
type textarea "When I was [DEMOGRAPHIC_DATA], i finish my bachelordegree. This was a"
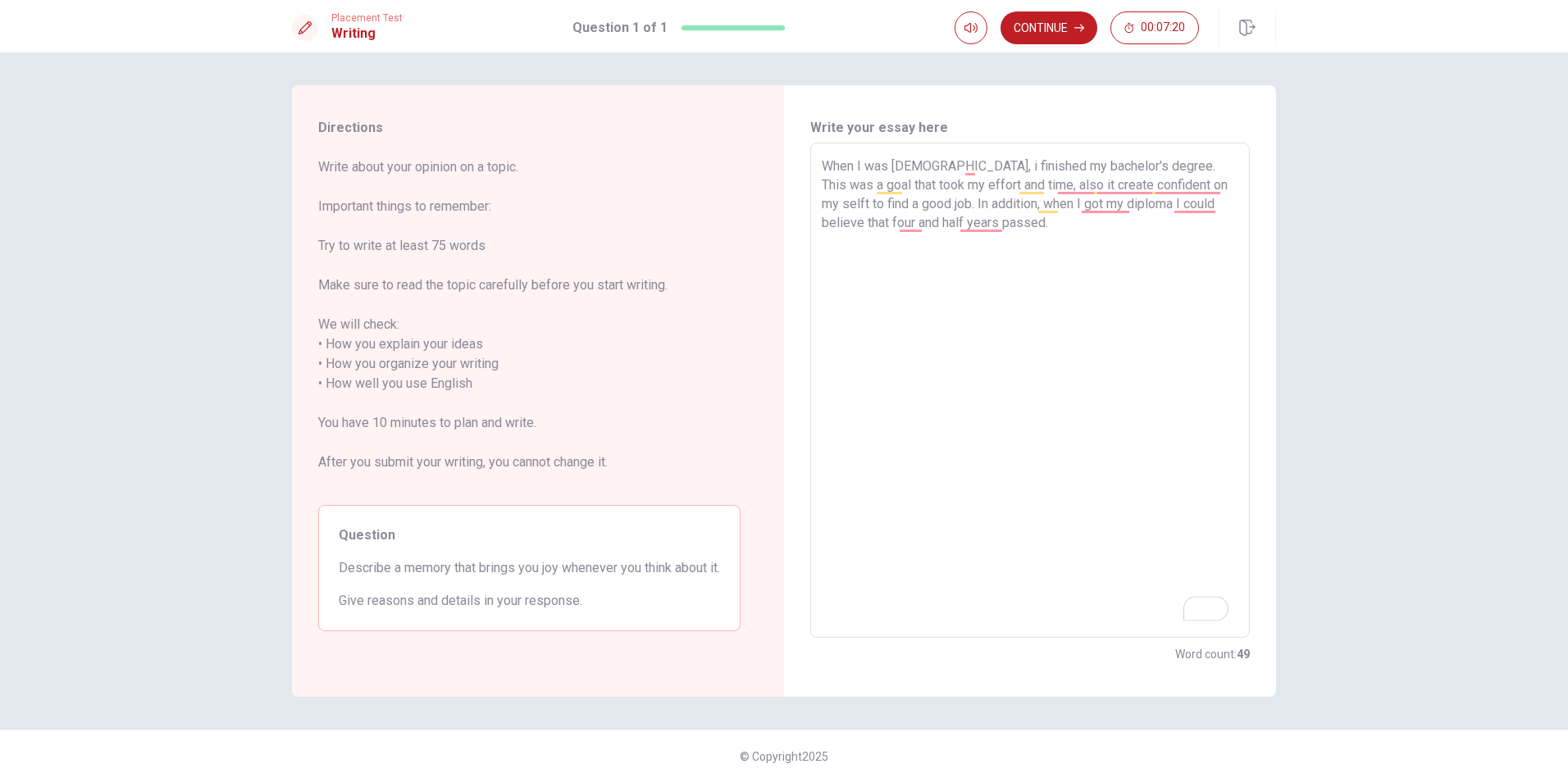
click at [1105, 167] on textarea "When I was [DEMOGRAPHIC_DATA], i finished my bachelor's degree. This was a goal…" at bounding box center [1031, 390] width 417 height 468
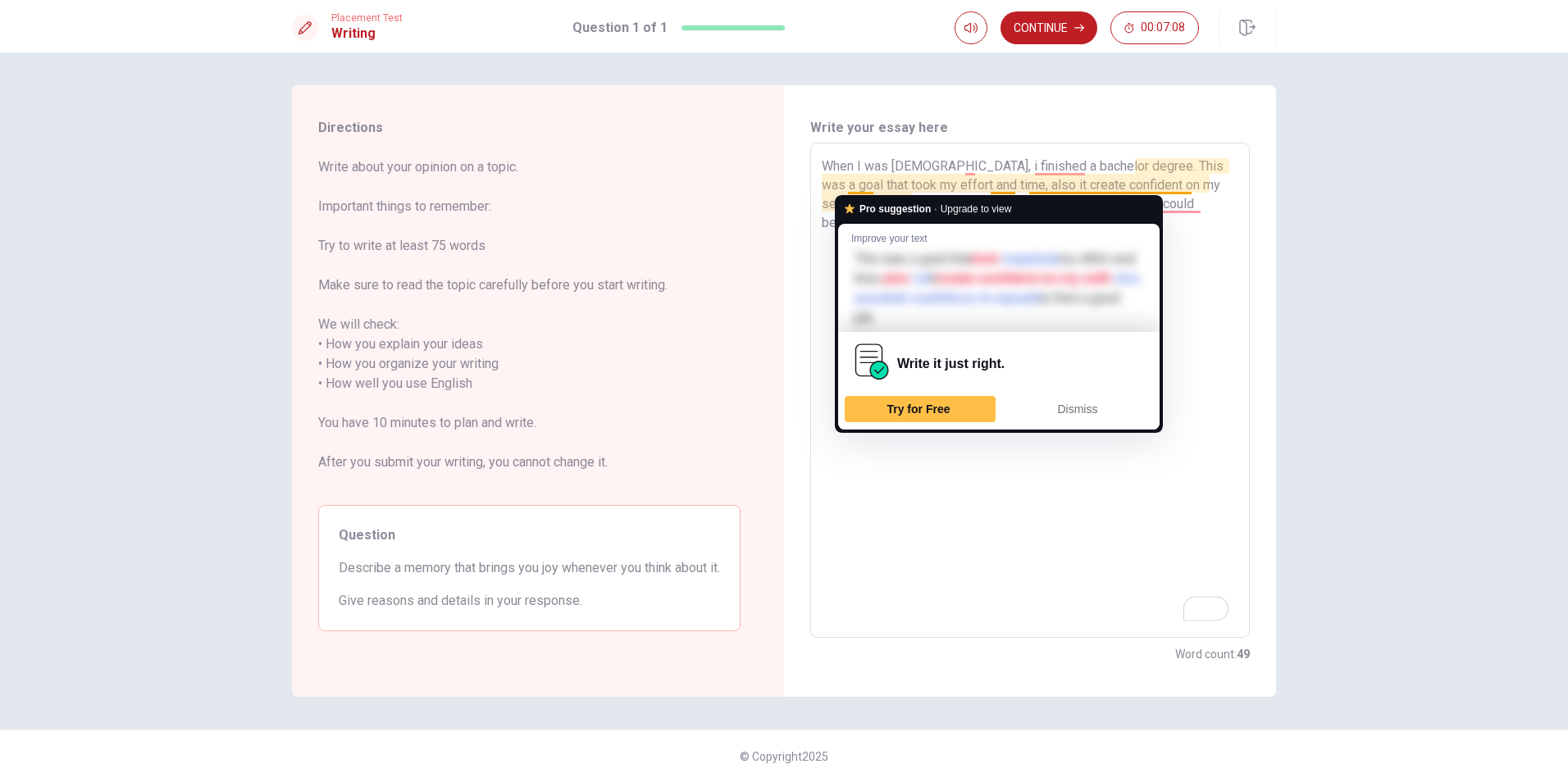
click at [856, 181] on textarea "When I was [DEMOGRAPHIC_DATA], i finished a bachelor degree. This was a goal th…" at bounding box center [1031, 390] width 417 height 468
click at [865, 154] on div "When I was [DEMOGRAPHIC_DATA], i finished a bachelor degree. This was a goal th…" at bounding box center [1030, 390] width 440 height 496
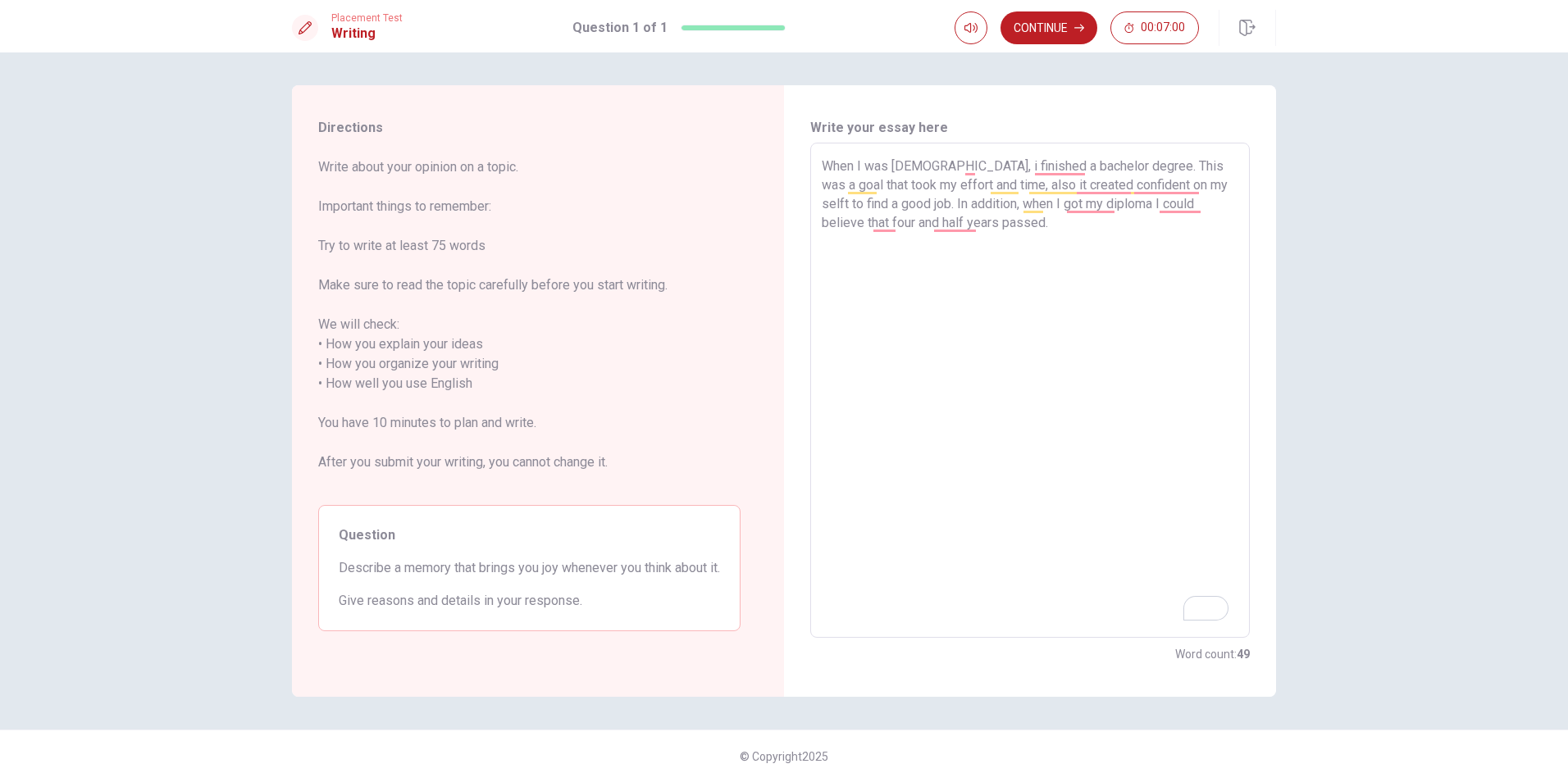
click at [1084, 250] on textarea "When I was [DEMOGRAPHIC_DATA], i finished a bachelor degree. This was a goal th…" at bounding box center [1031, 390] width 417 height 468
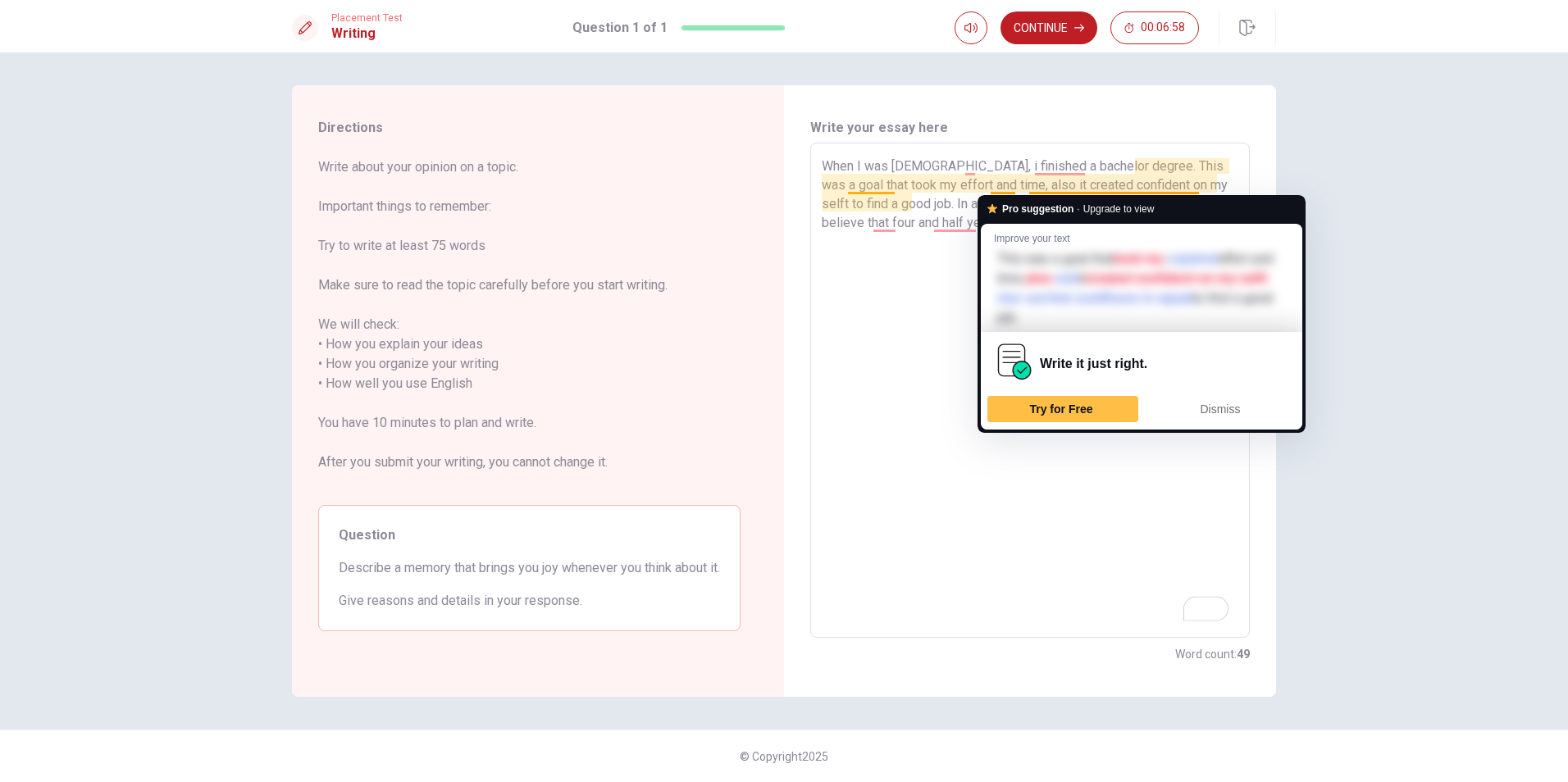
click at [918, 302] on textarea "When I was [DEMOGRAPHIC_DATA], i finished a bachelor degree. This was a goal th…" at bounding box center [1031, 390] width 417 height 468
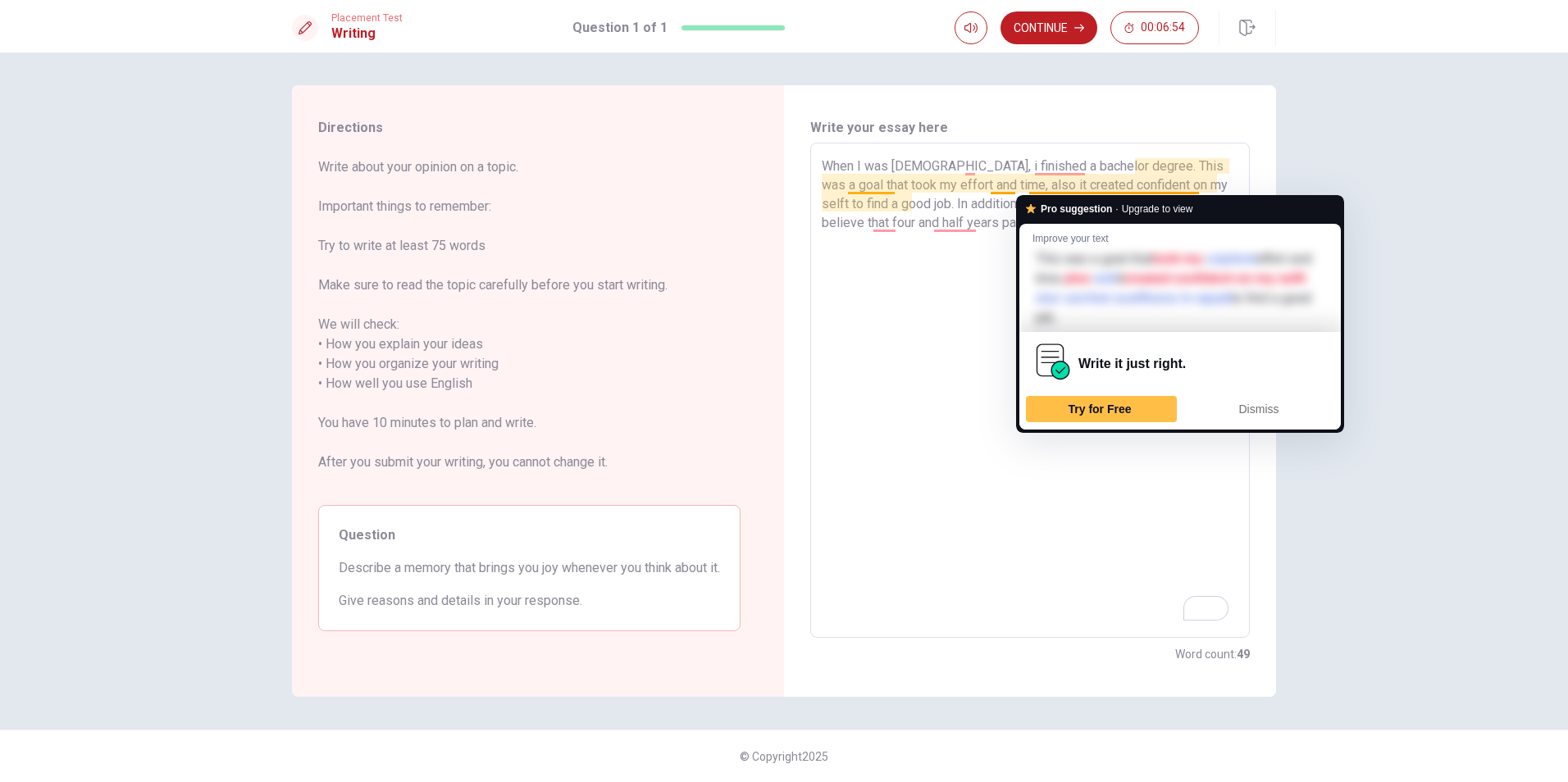
click at [990, 189] on textarea "When I was [DEMOGRAPHIC_DATA], i finished a bachelor degree. This was a goal th…" at bounding box center [1031, 390] width 417 height 468
click at [1026, 184] on textarea "When I was [DEMOGRAPHIC_DATA], i finished a bachelor degree. This was a goal th…" at bounding box center [1031, 390] width 417 height 468
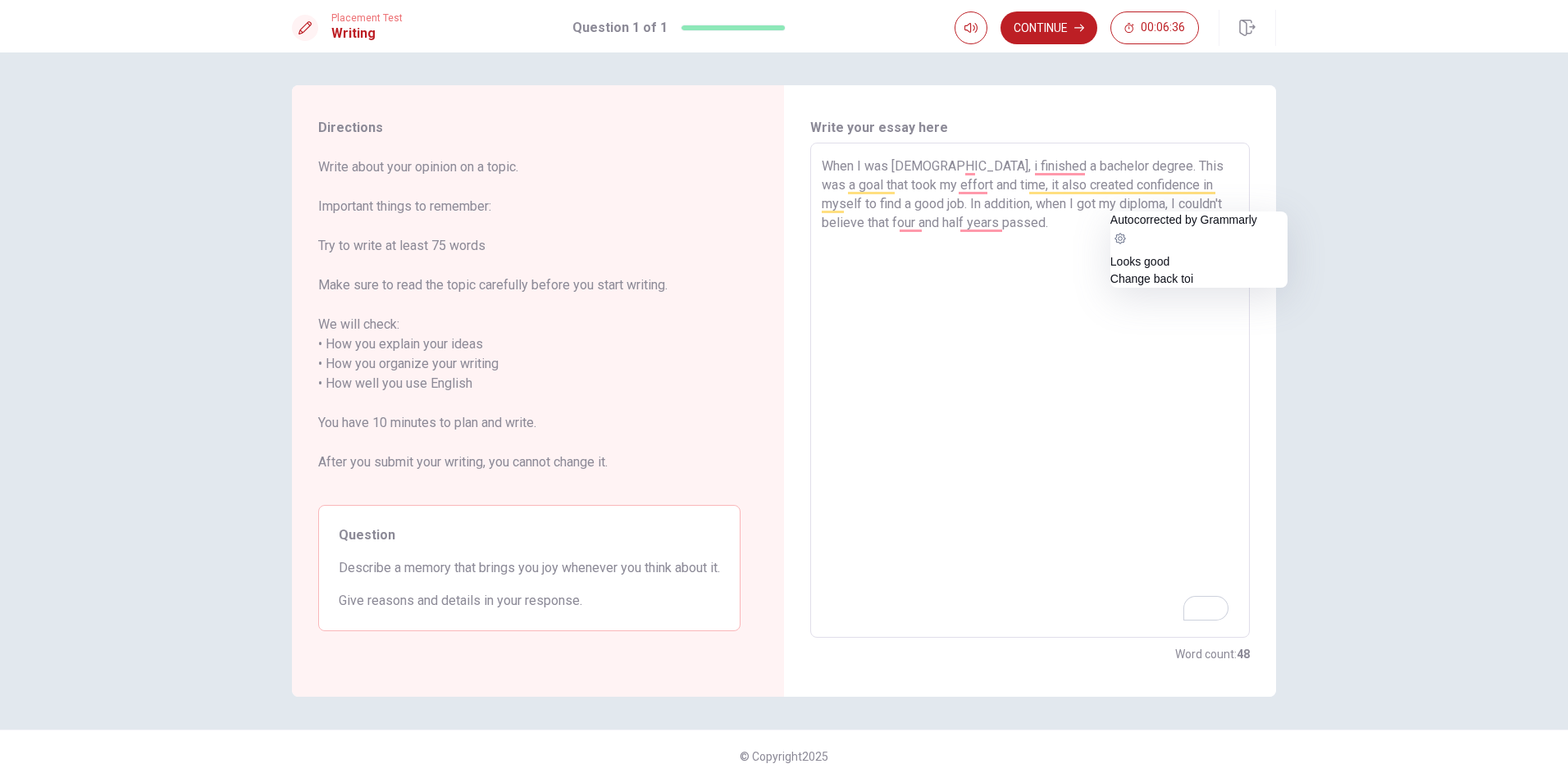
click at [1120, 206] on textarea "When I was [DEMOGRAPHIC_DATA], i finished a bachelor degree. This was a goal th…" at bounding box center [1031, 390] width 417 height 468
click at [1084, 232] on textarea "When I was [DEMOGRAPHIC_DATA], i finished a bachelor degree. This was a goal th…" at bounding box center [1031, 390] width 417 height 468
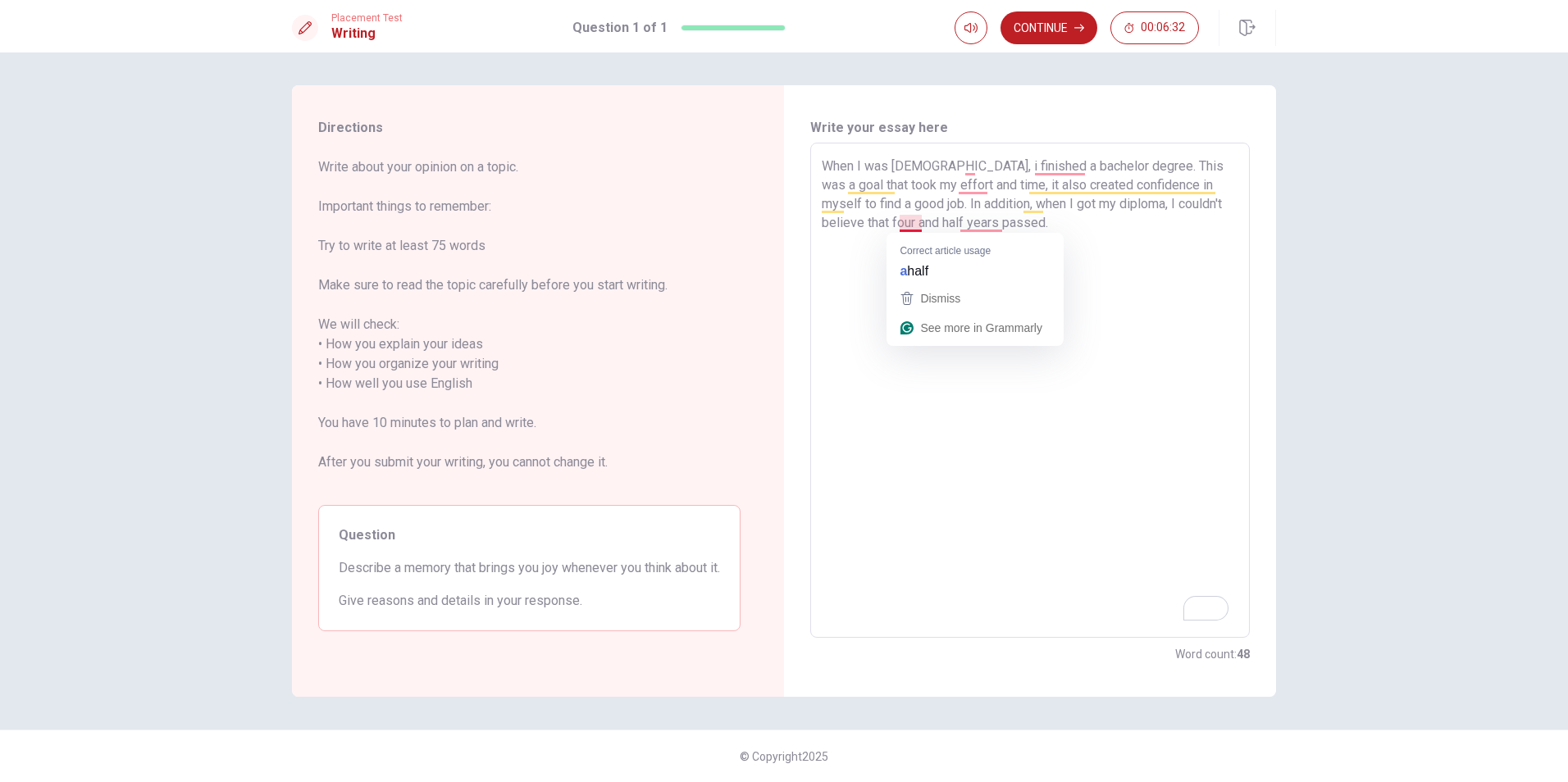
click at [916, 221] on textarea "When I was [DEMOGRAPHIC_DATA], i finished a bachelor degree. This was a goal th…" at bounding box center [1031, 390] width 417 height 468
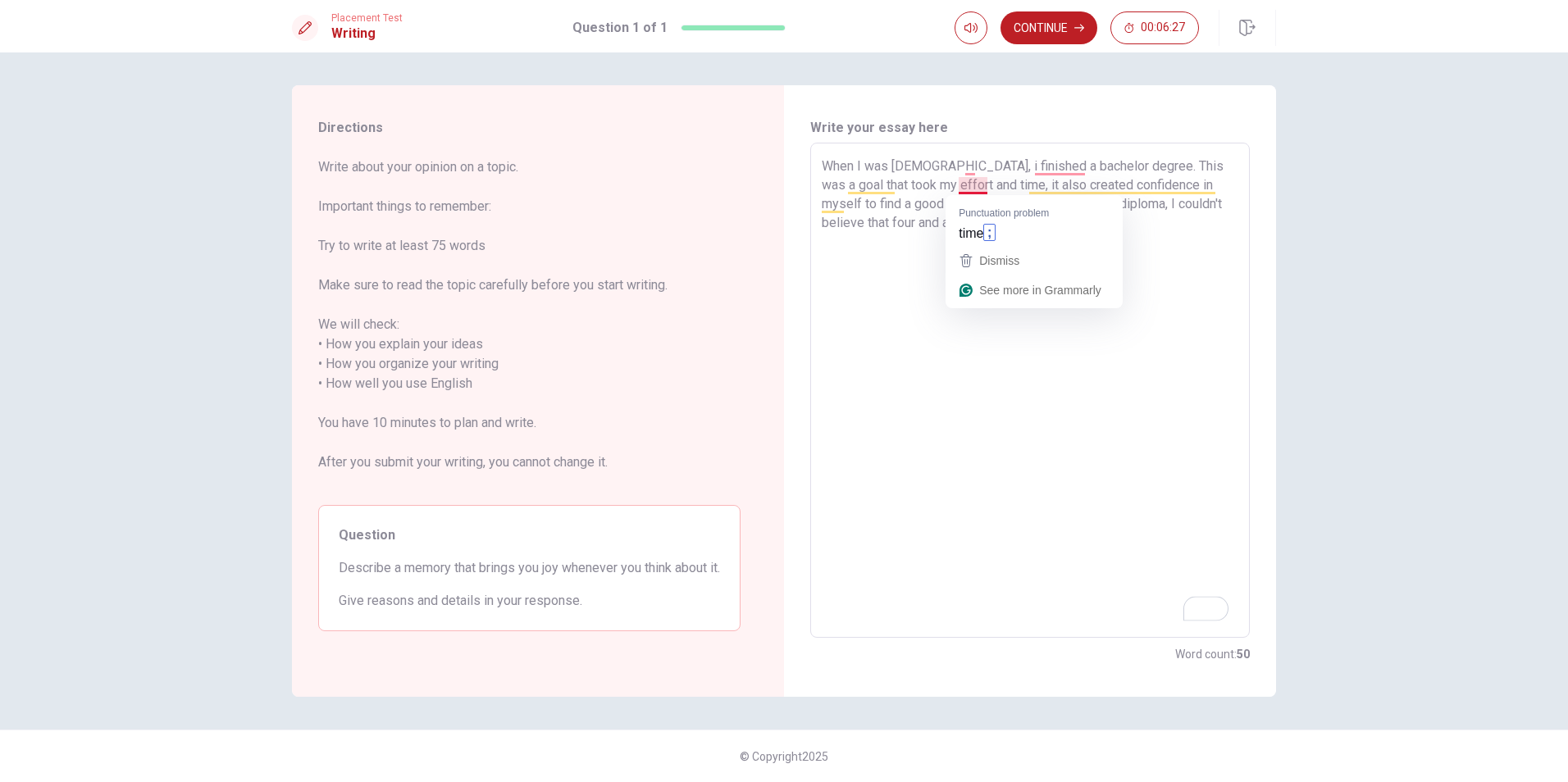
click at [973, 190] on textarea "When I was [DEMOGRAPHIC_DATA], i finished a bachelor degree. This was a goal th…" at bounding box center [1031, 390] width 417 height 468
click at [967, 167] on textarea "When I was [DEMOGRAPHIC_DATA], i finished a bachelor degree. This was a goal th…" at bounding box center [1031, 390] width 417 height 468
click at [1058, 237] on textarea "When I was [DEMOGRAPHIC_DATA], I finished a bachelor degree. This was a goal th…" at bounding box center [1031, 390] width 417 height 468
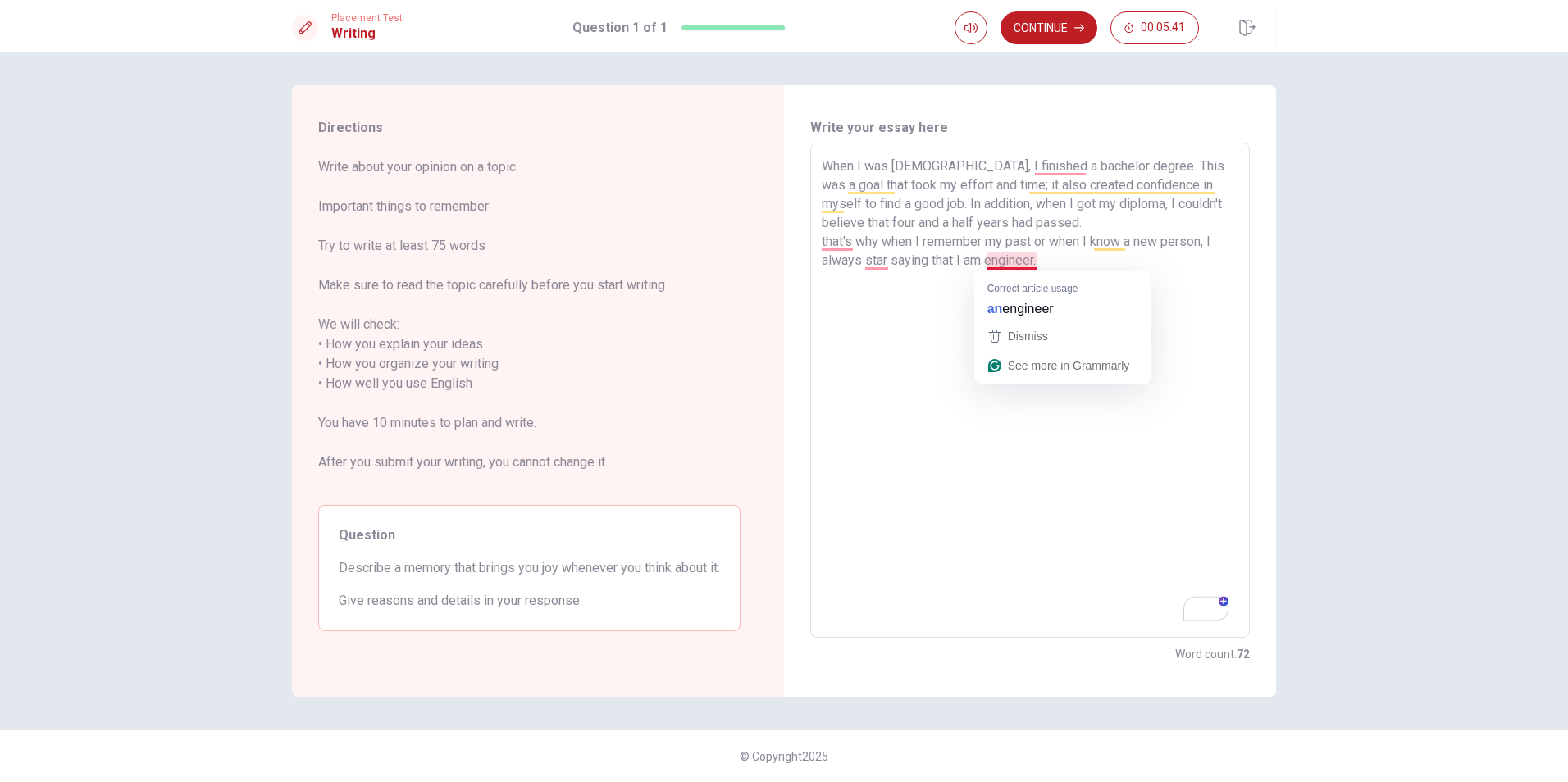
click at [1026, 264] on textarea "When I was [DEMOGRAPHIC_DATA], I finished a bachelor degree. This was a goal th…" at bounding box center [1031, 390] width 417 height 468
click at [882, 263] on textarea "When I was [DEMOGRAPHIC_DATA], I finished a bachelor degree. This was a goal th…" at bounding box center [1031, 390] width 417 height 468
click at [832, 241] on textarea "When I was [DEMOGRAPHIC_DATA], I finished a bachelor degree. This was a goal th…" at bounding box center [1031, 390] width 417 height 468
click at [1123, 274] on textarea "When I was [DEMOGRAPHIC_DATA], I finished a bachelor degree. This was a goal th…" at bounding box center [1031, 390] width 417 height 468
click at [1098, 276] on textarea "When I was [DEMOGRAPHIC_DATA], I finished a bachelor degree. This was a goal th…" at bounding box center [1031, 390] width 417 height 468
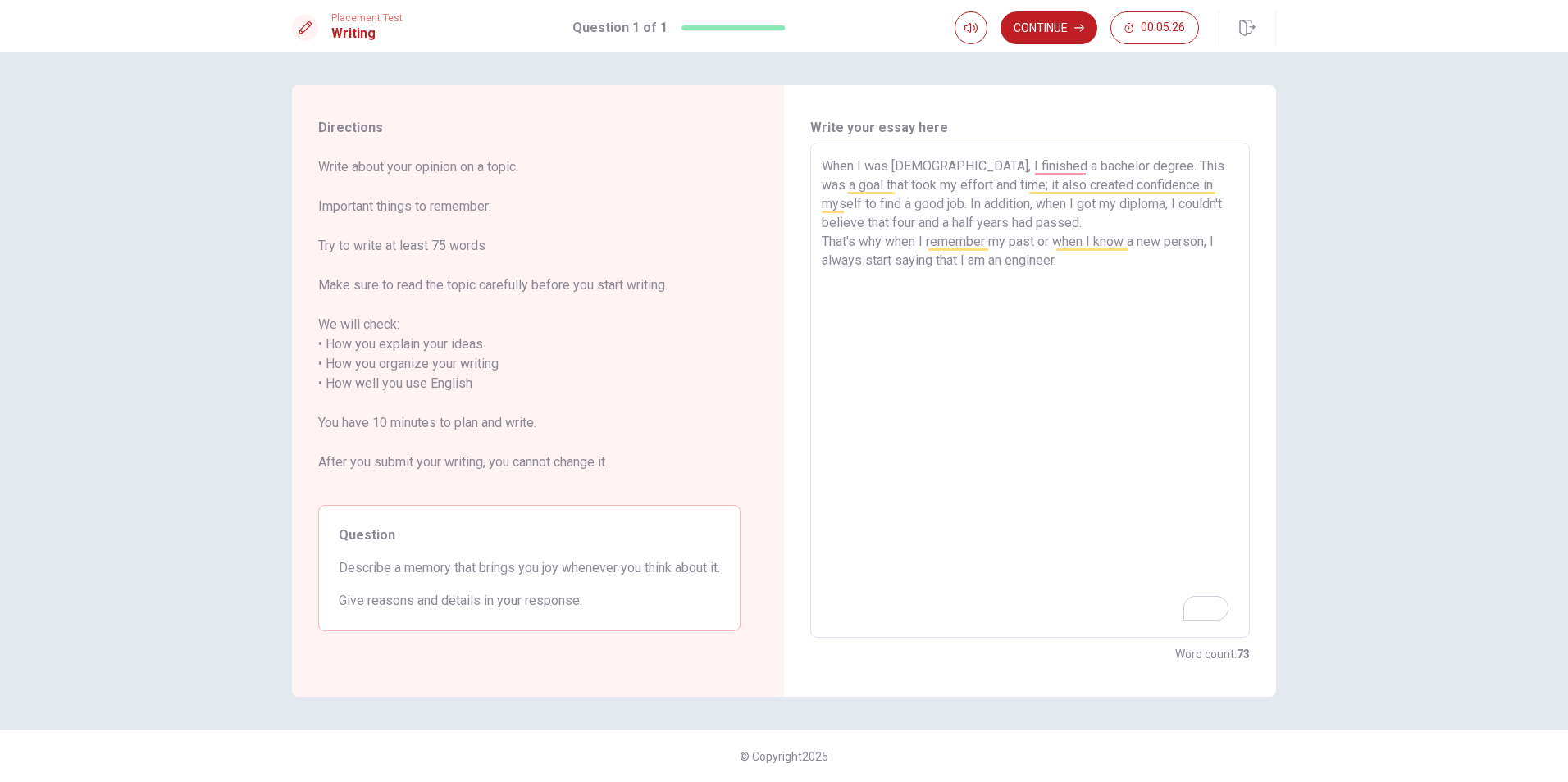
click at [1057, 258] on textarea "When I was [DEMOGRAPHIC_DATA], I finished a bachelor degree. This was a goal th…" at bounding box center [1031, 390] width 417 height 468
click at [1041, 214] on textarea "When I was [DEMOGRAPHIC_DATA], I finished a bachelor degree. This was a goal th…" at bounding box center [1031, 390] width 417 height 468
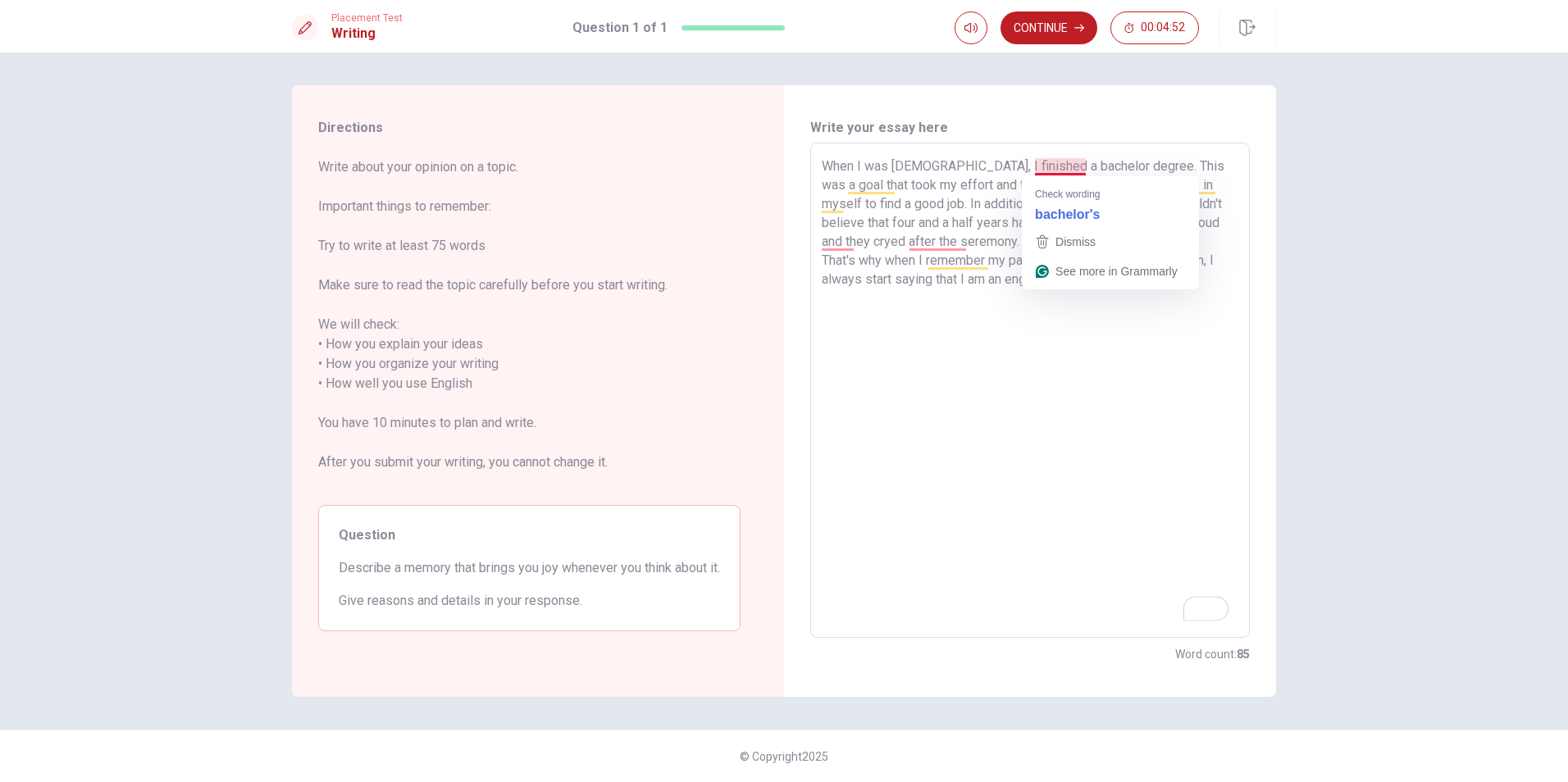
click at [1057, 162] on textarea "When I was [DEMOGRAPHIC_DATA], I finished a bachelor degree. This was a goal th…" at bounding box center [1031, 390] width 417 height 468
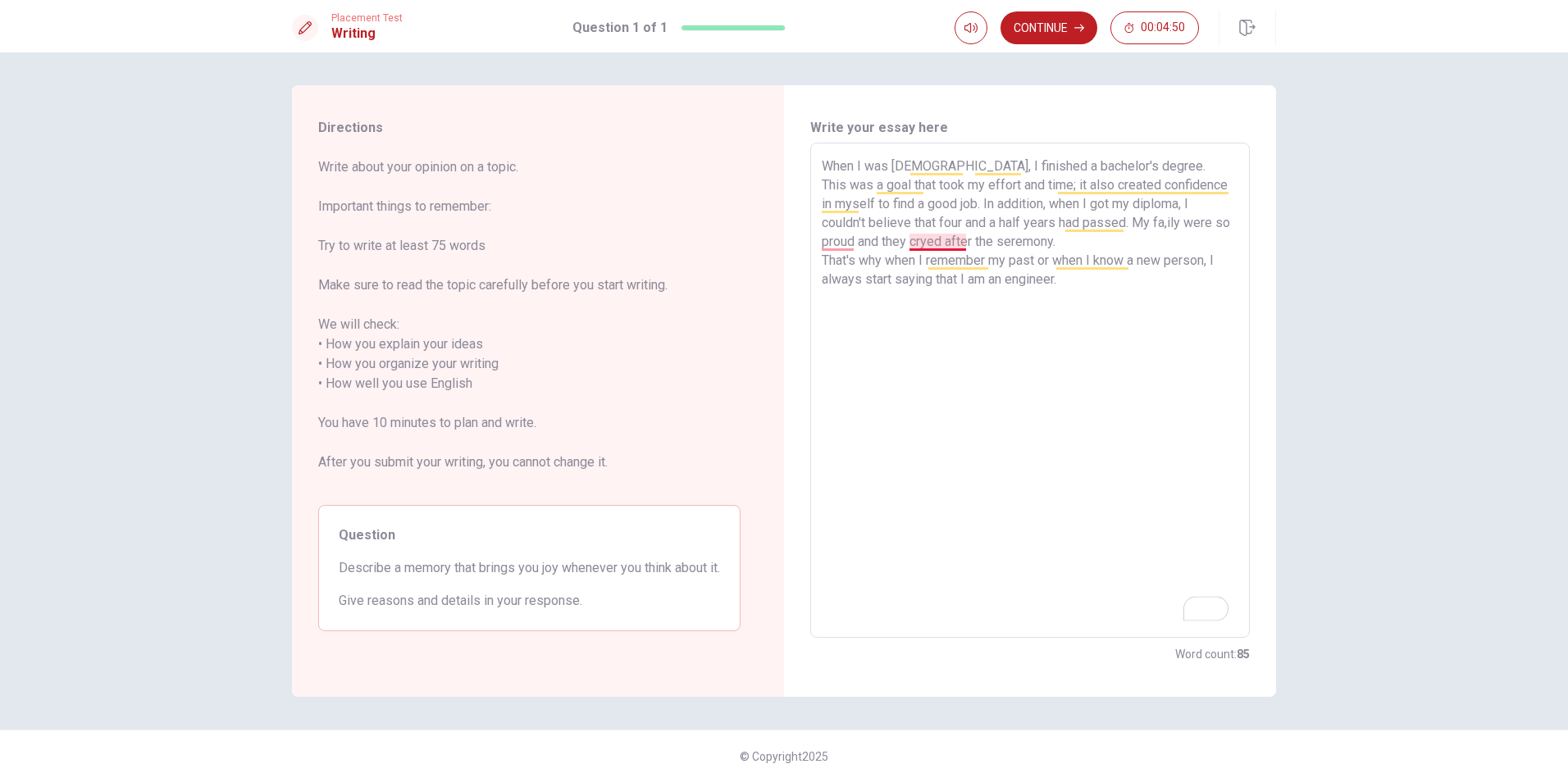
click at [953, 243] on textarea "When I was [DEMOGRAPHIC_DATA], I finished a bachelor's degree. This was a goal …" at bounding box center [1031, 390] width 417 height 468
click at [835, 243] on textarea "When I was [DEMOGRAPHIC_DATA], I finished a bachelor's degree. This was a goal …" at bounding box center [1031, 390] width 417 height 468
click at [1053, 310] on textarea "When I was [DEMOGRAPHIC_DATA], I finished a bachelor's degree. This was a goal …" at bounding box center [1031, 390] width 417 height 468
click at [1100, 167] on textarea "When I was [DEMOGRAPHIC_DATA], I finished a bachelor's degree. This was a goal …" at bounding box center [1031, 390] width 417 height 468
click at [1114, 289] on textarea "When I was [DEMOGRAPHIC_DATA], I finished a bachelor degree. This was a goal th…" at bounding box center [1031, 390] width 417 height 468
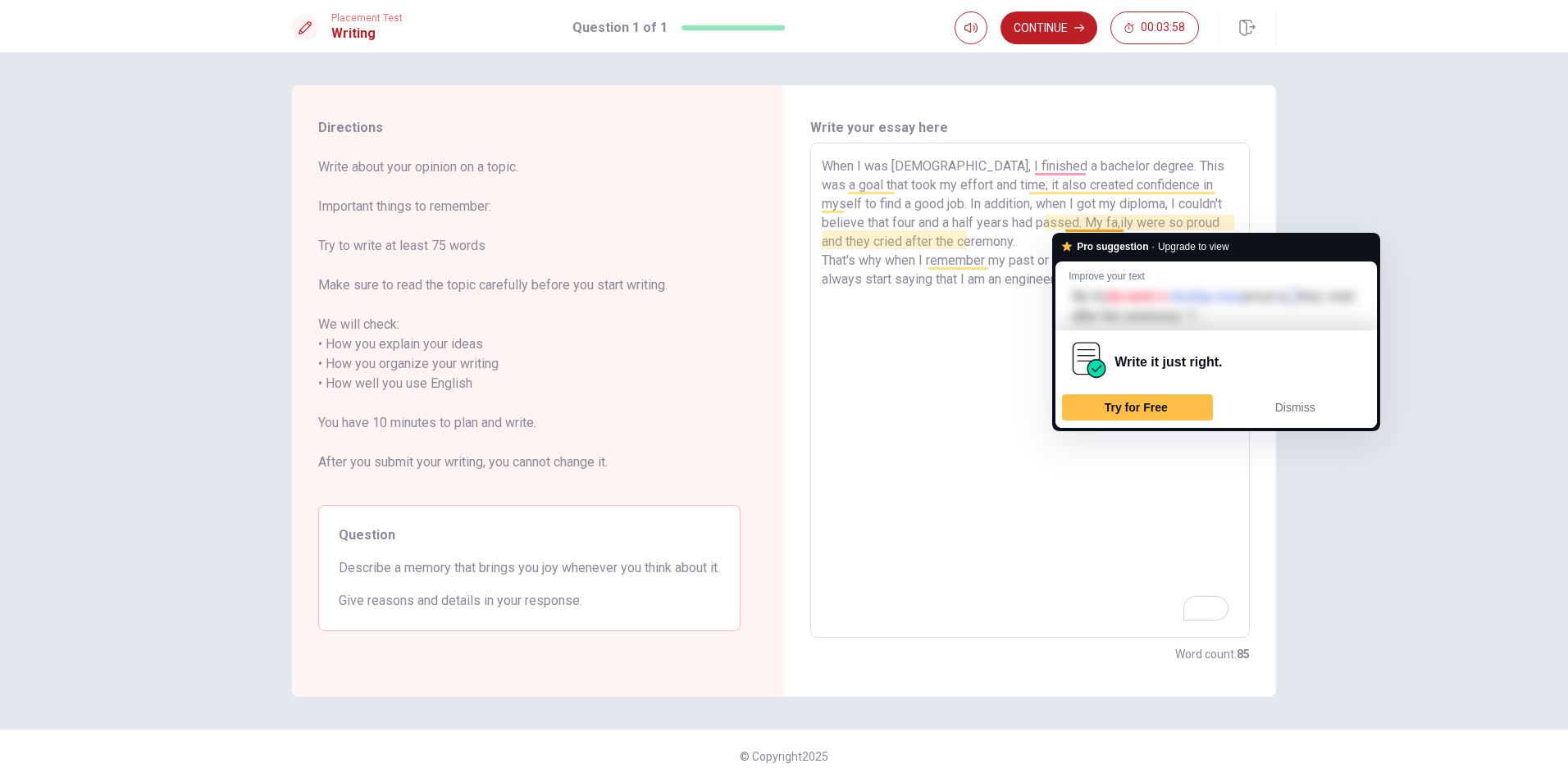
click at [1079, 220] on textarea "When I was [DEMOGRAPHIC_DATA], I finished a bachelor degree. This was a goal th…" at bounding box center [1031, 390] width 417 height 468
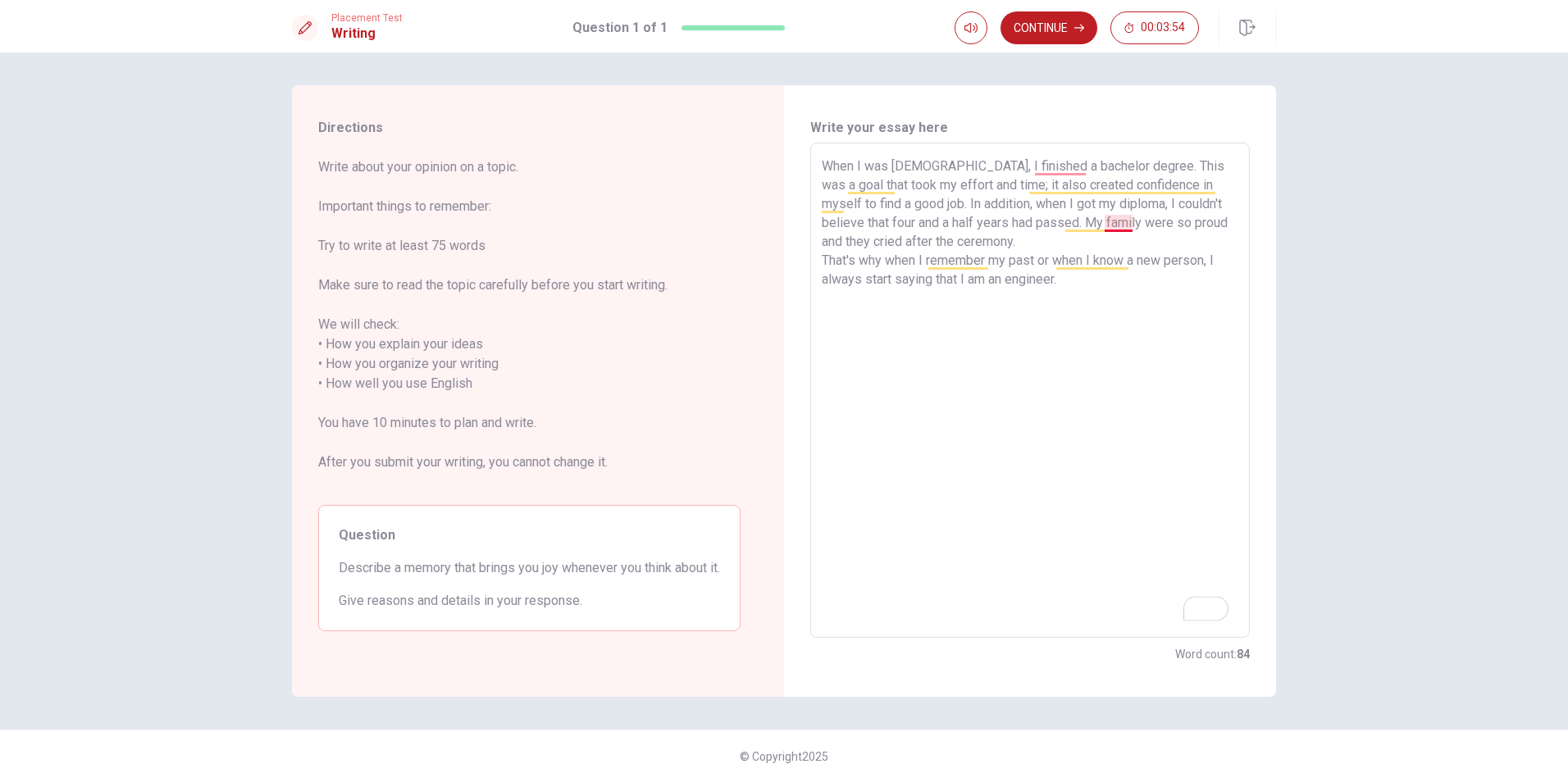
click at [1118, 226] on textarea "When I was [DEMOGRAPHIC_DATA], I finished a bachelor degree. This was a goal th…" at bounding box center [1031, 390] width 417 height 468
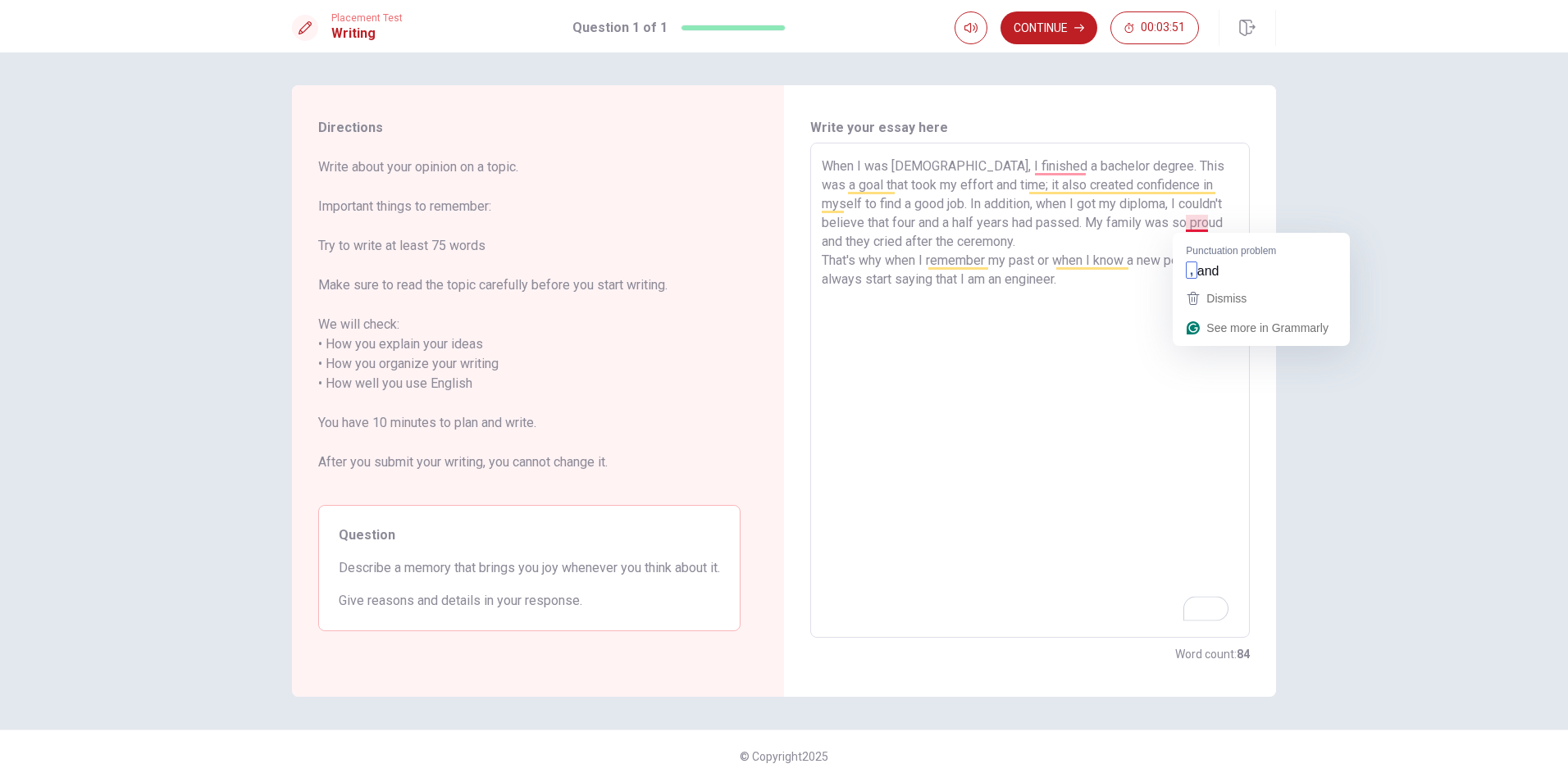
click at [1197, 220] on textarea "When I was [DEMOGRAPHIC_DATA], I finished a bachelor degree. This was a goal th…" at bounding box center [1031, 390] width 417 height 468
click at [1036, 256] on textarea "When I was [DEMOGRAPHIC_DATA], I finished a bachelor degree. This was a goal th…" at bounding box center [1031, 390] width 417 height 468
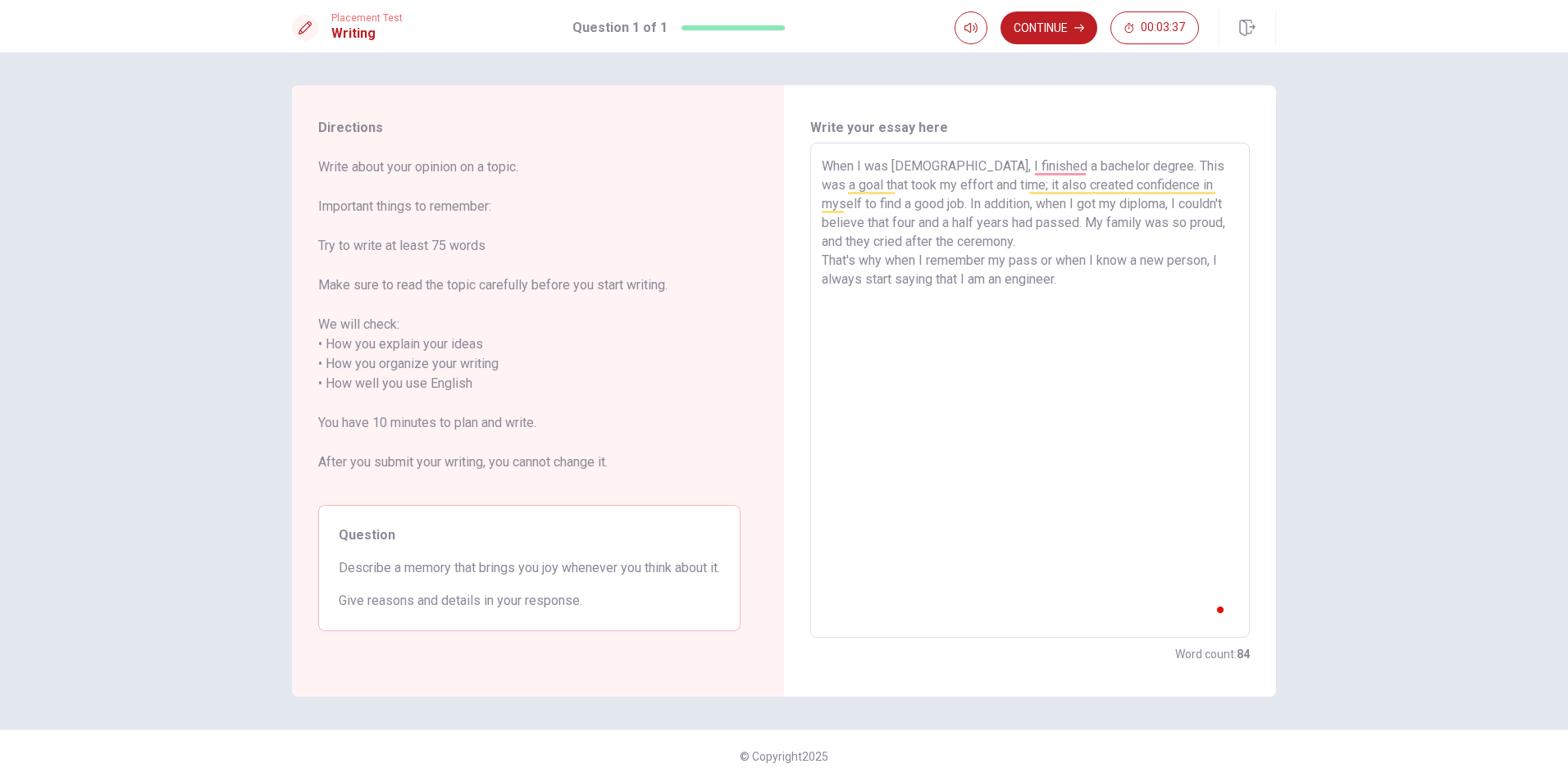
click at [1044, 284] on textarea "When I was [DEMOGRAPHIC_DATA], I finished a bachelor degree. This was a goal th…" at bounding box center [1031, 390] width 417 height 468
click at [1033, 244] on textarea "When I was [DEMOGRAPHIC_DATA], I finished a bachelor degree. This was a goal th…" at bounding box center [1031, 390] width 417 height 468
click at [1026, 250] on textarea "When I was 21 years old, I finished a bachelor degree. This was a goal that too…" at bounding box center [1031, 390] width 417 height 468
click at [1026, 257] on textarea "When I was 21 years old, I finished a bachelor degree. This was a goal that too…" at bounding box center [1031, 390] width 417 height 468
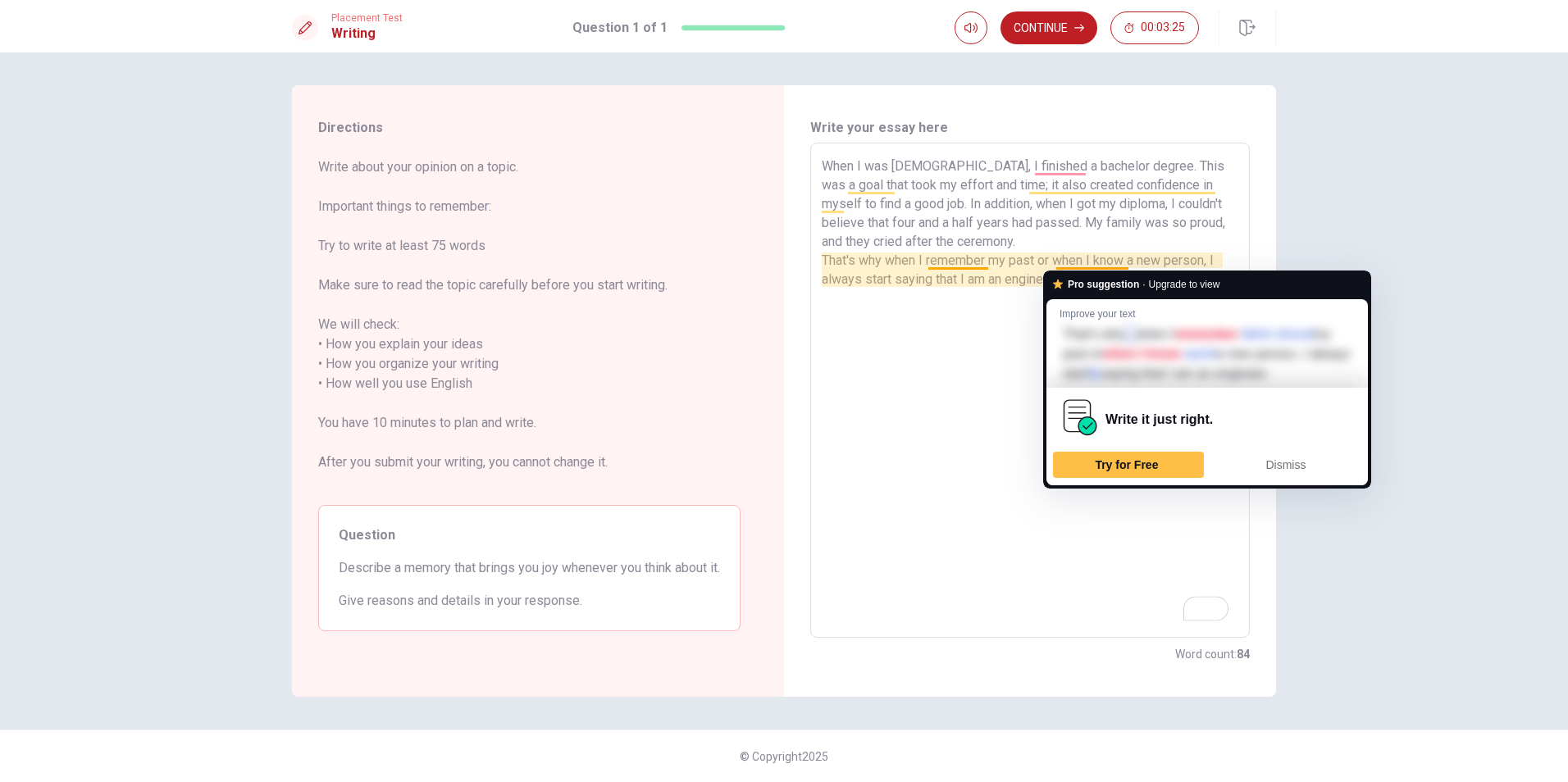
click at [974, 365] on textarea "When I was [DEMOGRAPHIC_DATA], I finished a bachelor degree. This was a goal th…" at bounding box center [1031, 390] width 417 height 468
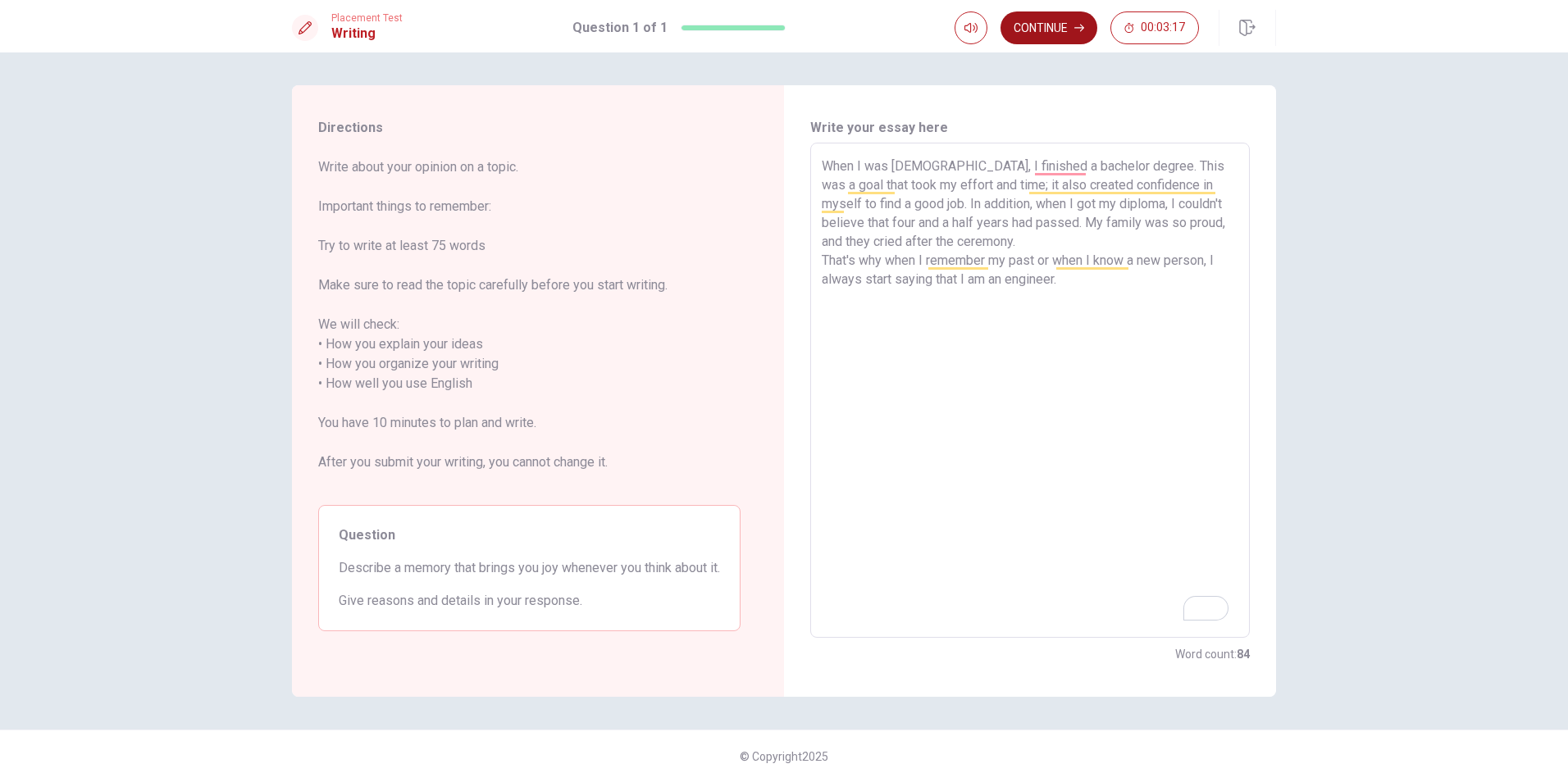
type textarea "When I was [DEMOGRAPHIC_DATA], I finished a bachelor degree. This was a goal th…"
click at [1061, 36] on button "Continue" at bounding box center [1049, 28] width 97 height 33
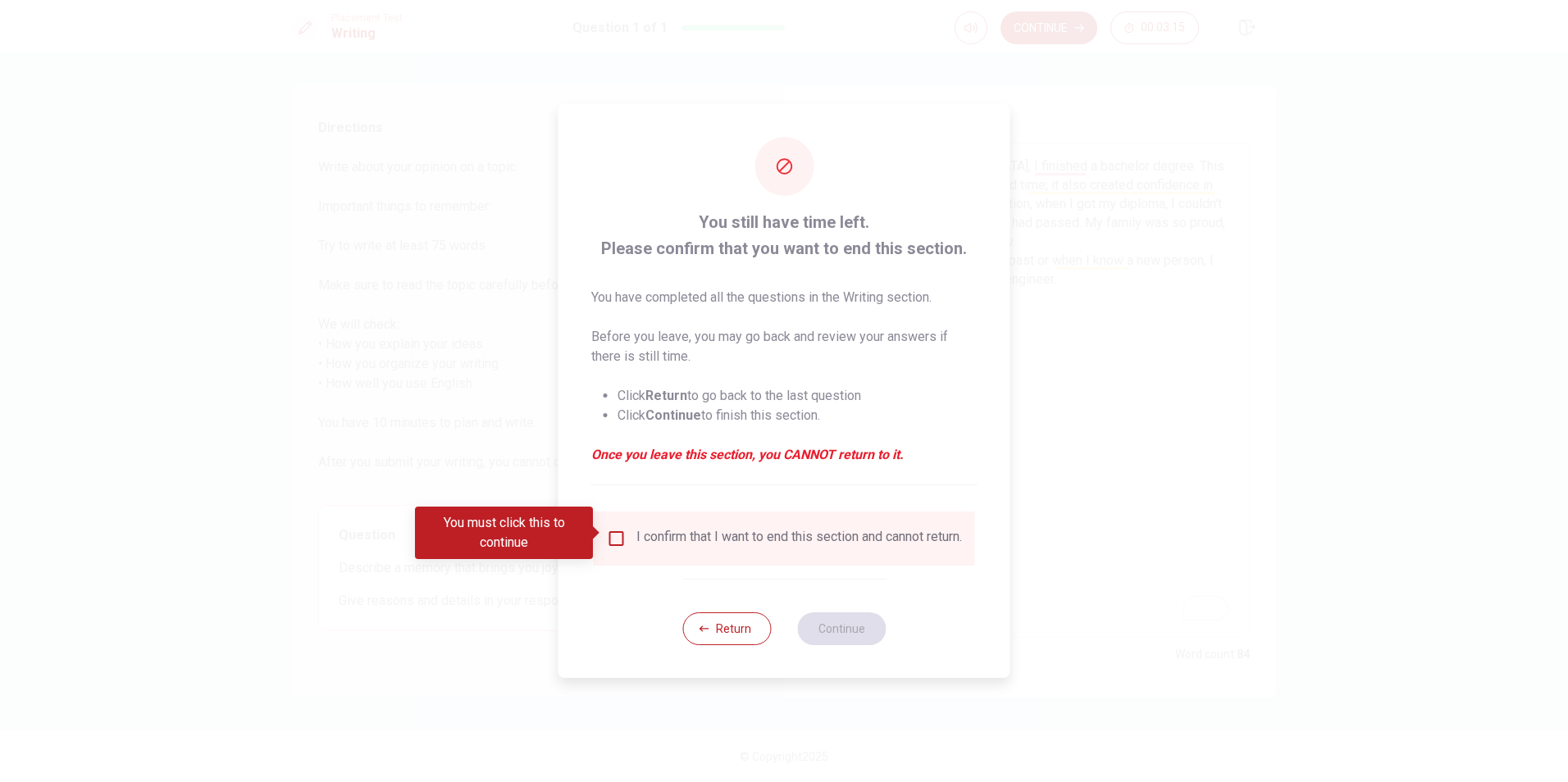
click at [614, 535] on input "You must click this to continue" at bounding box center [617, 539] width 20 height 20
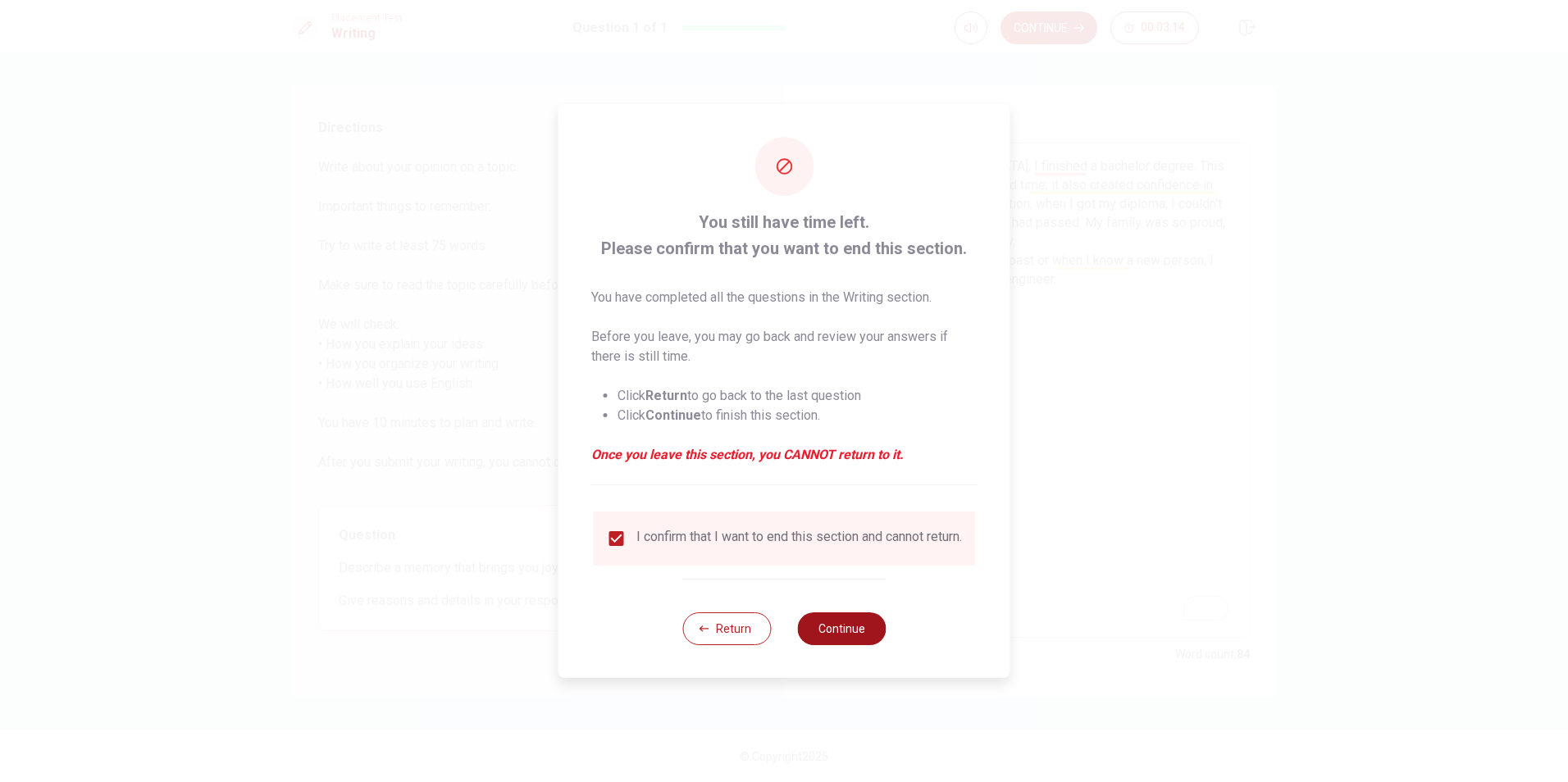
click at [822, 637] on button "Continue" at bounding box center [841, 629] width 89 height 33
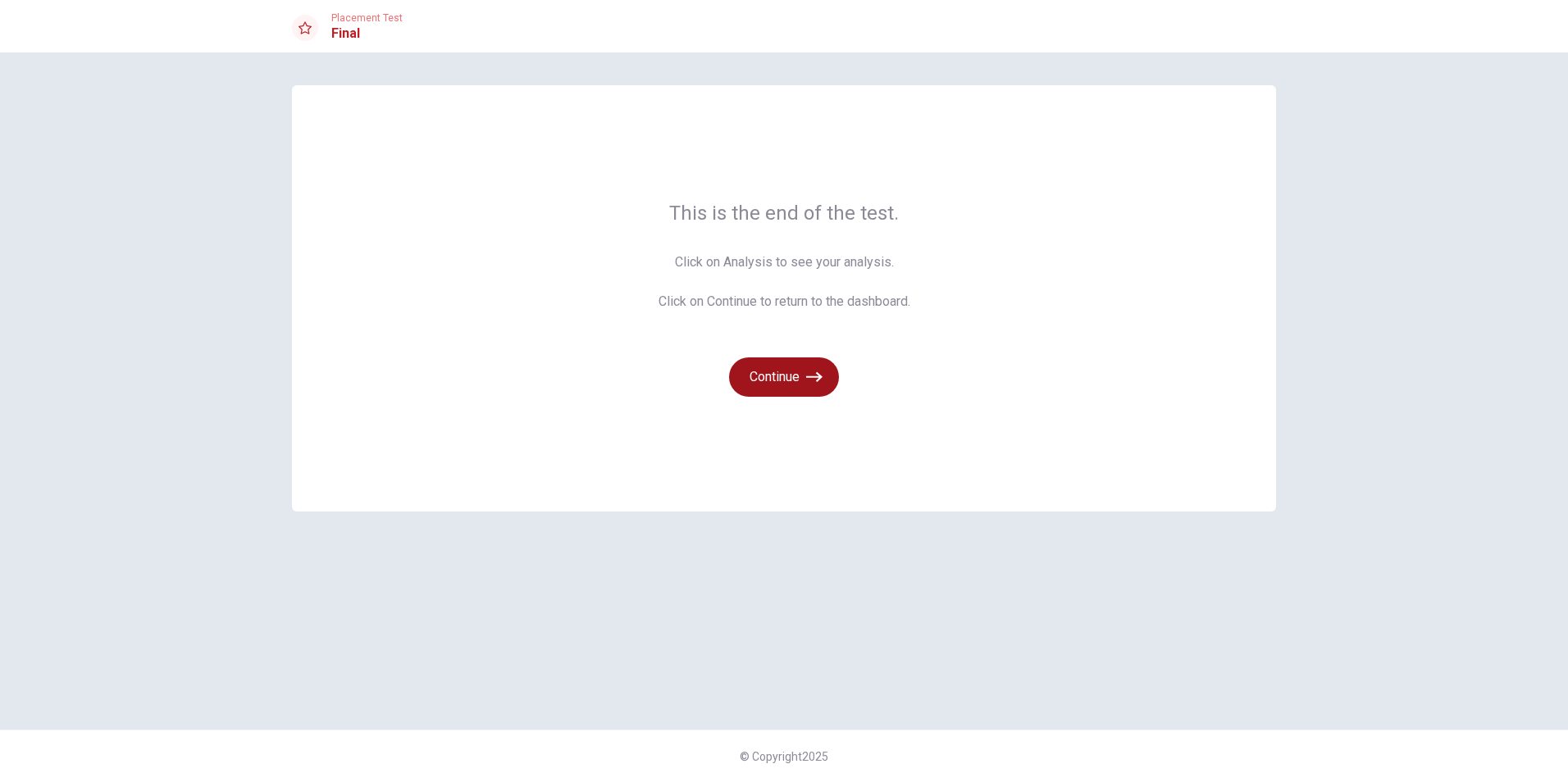
click at [795, 383] on button "Continue" at bounding box center [784, 377] width 110 height 39
